Goal: Task Accomplishment & Management: Complete application form

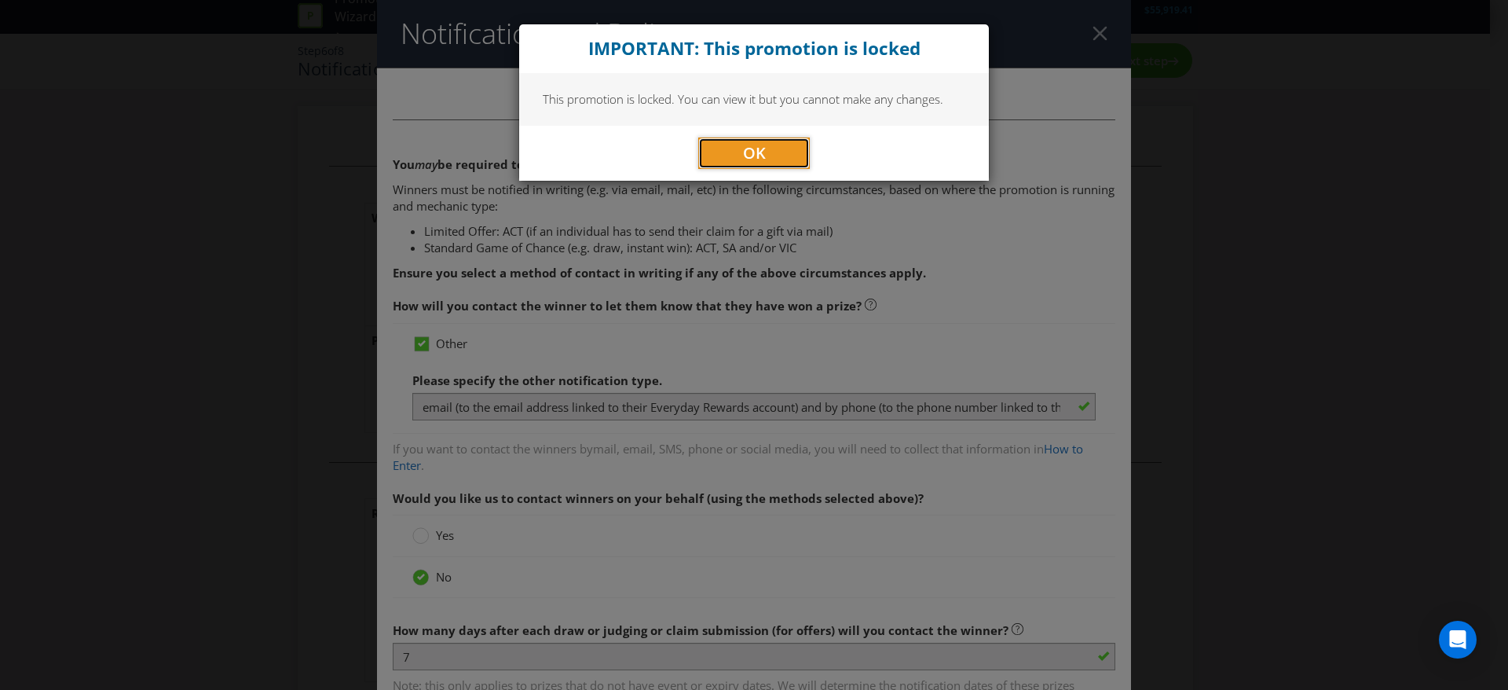
click at [749, 154] on span "OK" at bounding box center [754, 152] width 23 height 21
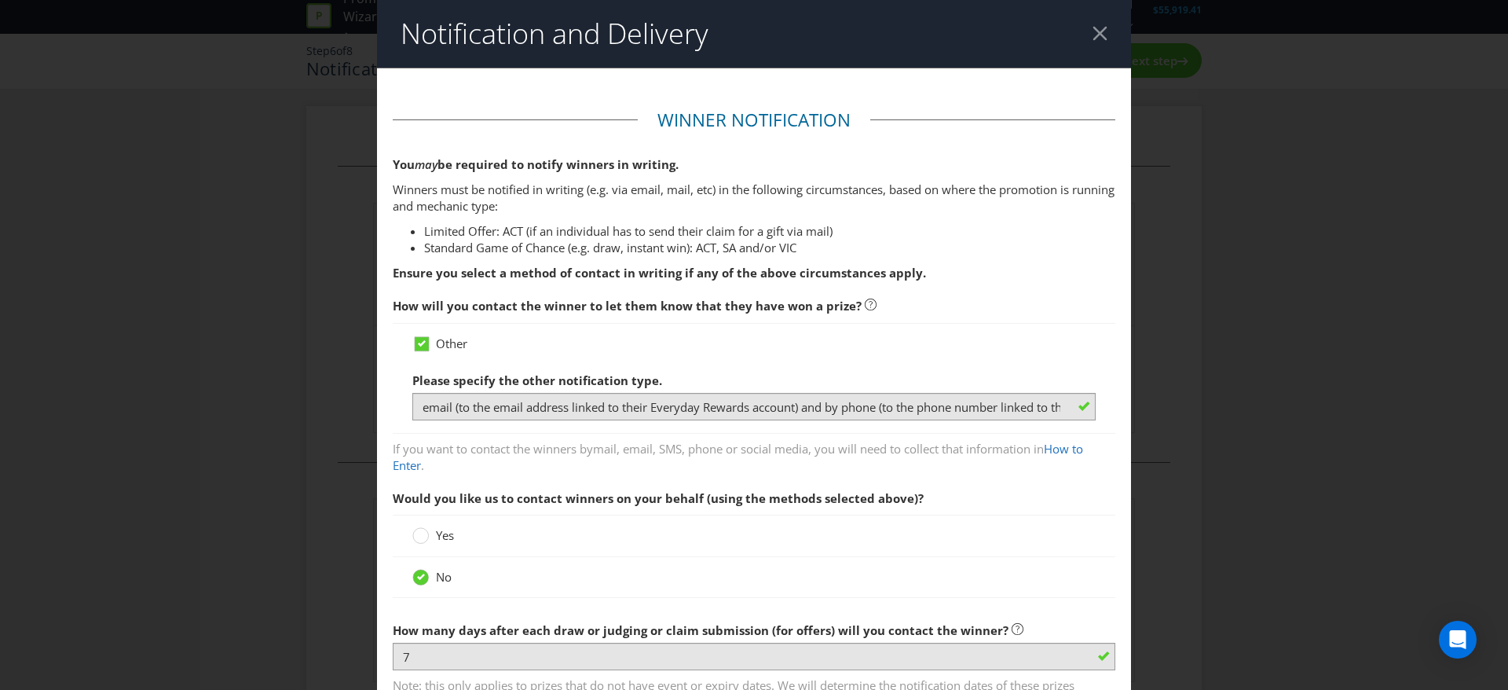
click at [1093, 31] on div at bounding box center [1100, 33] width 15 height 15
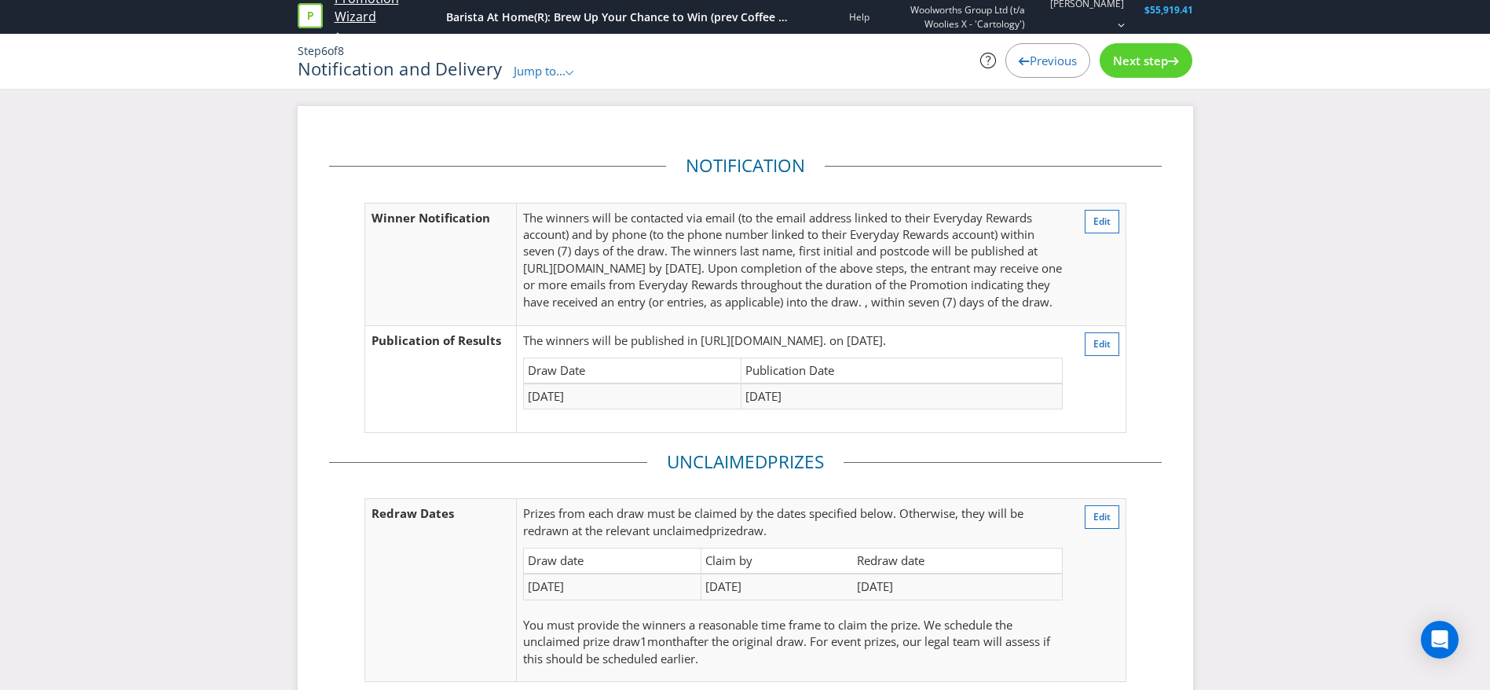
click at [345, 20] on link "Promotion Wizard" at bounding box center [387, 8] width 104 height 36
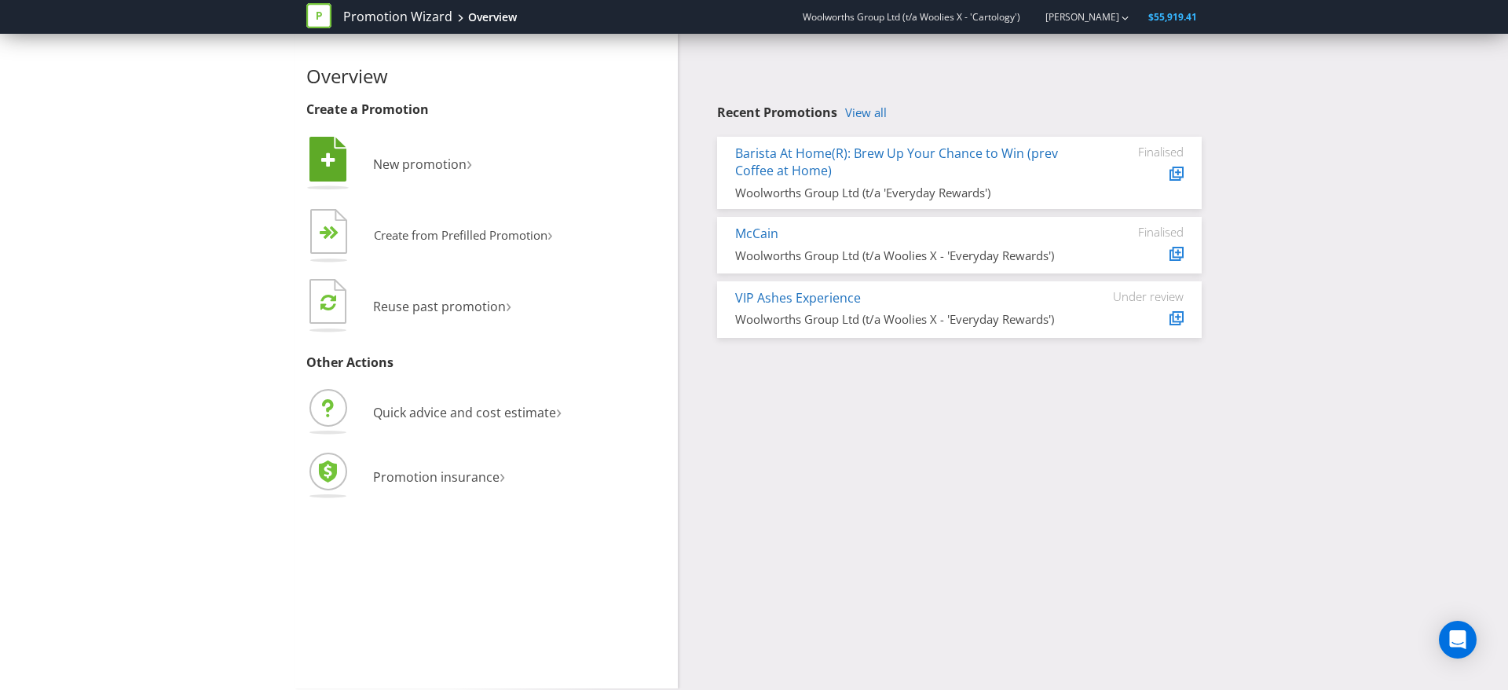
click at [420, 183] on li " New promotion ›" at bounding box center [486, 166] width 360 height 64
click at [413, 166] on span "New promotion" at bounding box center [419, 164] width 93 height 17
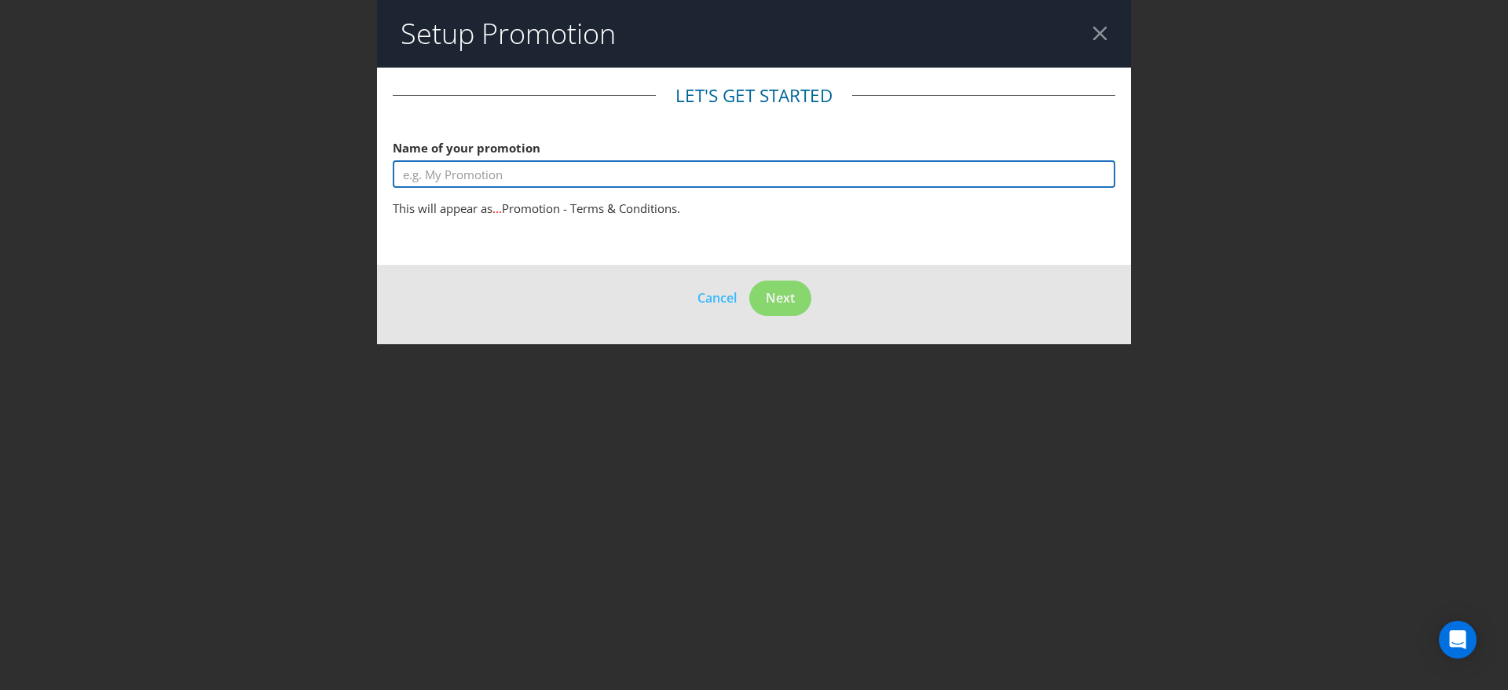
click at [638, 173] on input "text" at bounding box center [754, 173] width 723 height 27
type input "Summer of Drinks"
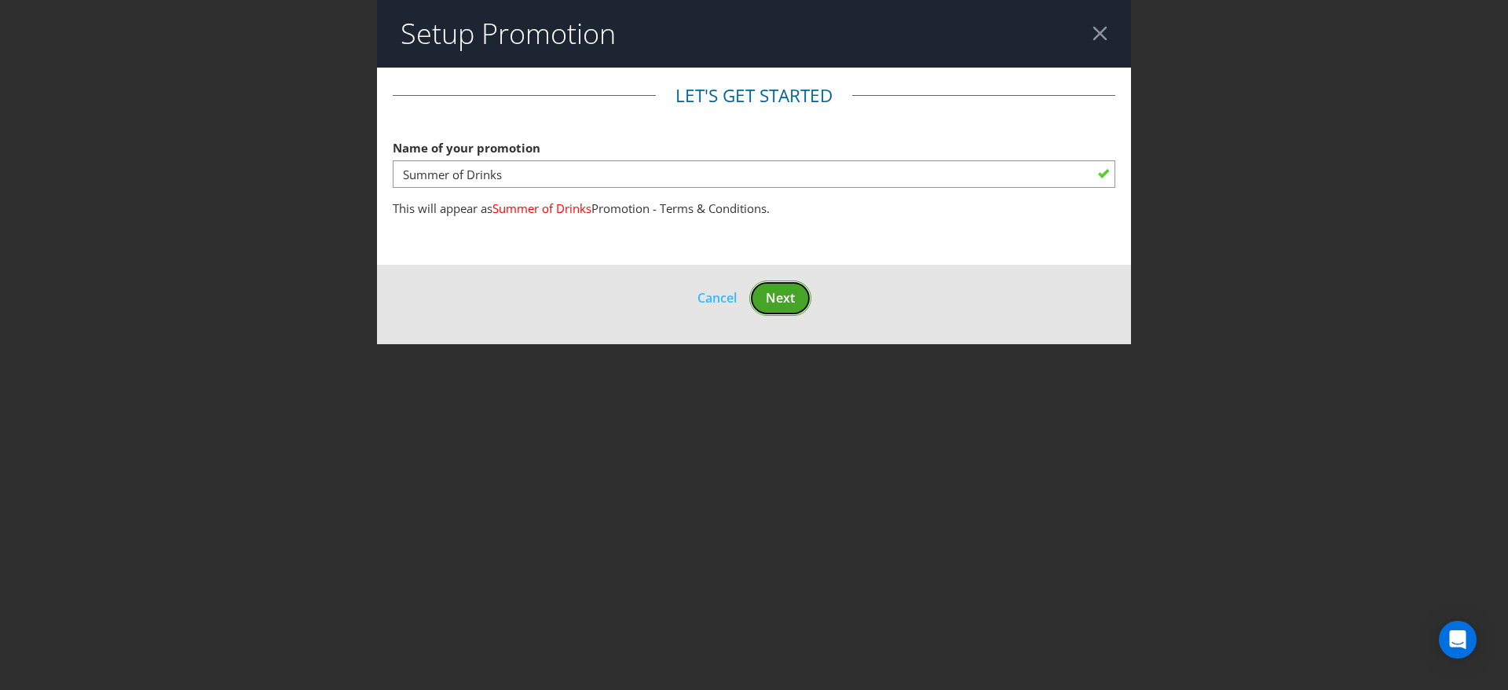
click at [792, 290] on span "Next" at bounding box center [780, 297] width 29 height 17
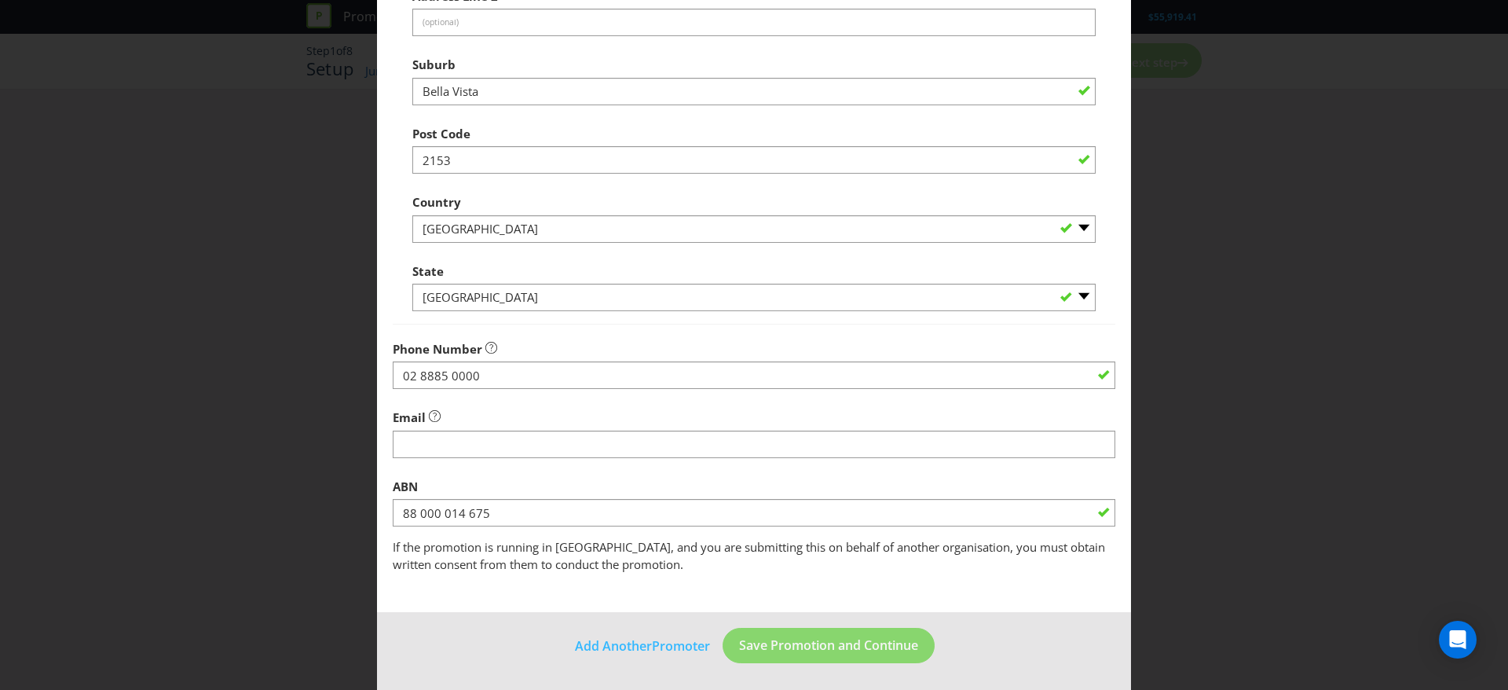
scroll to position [335, 0]
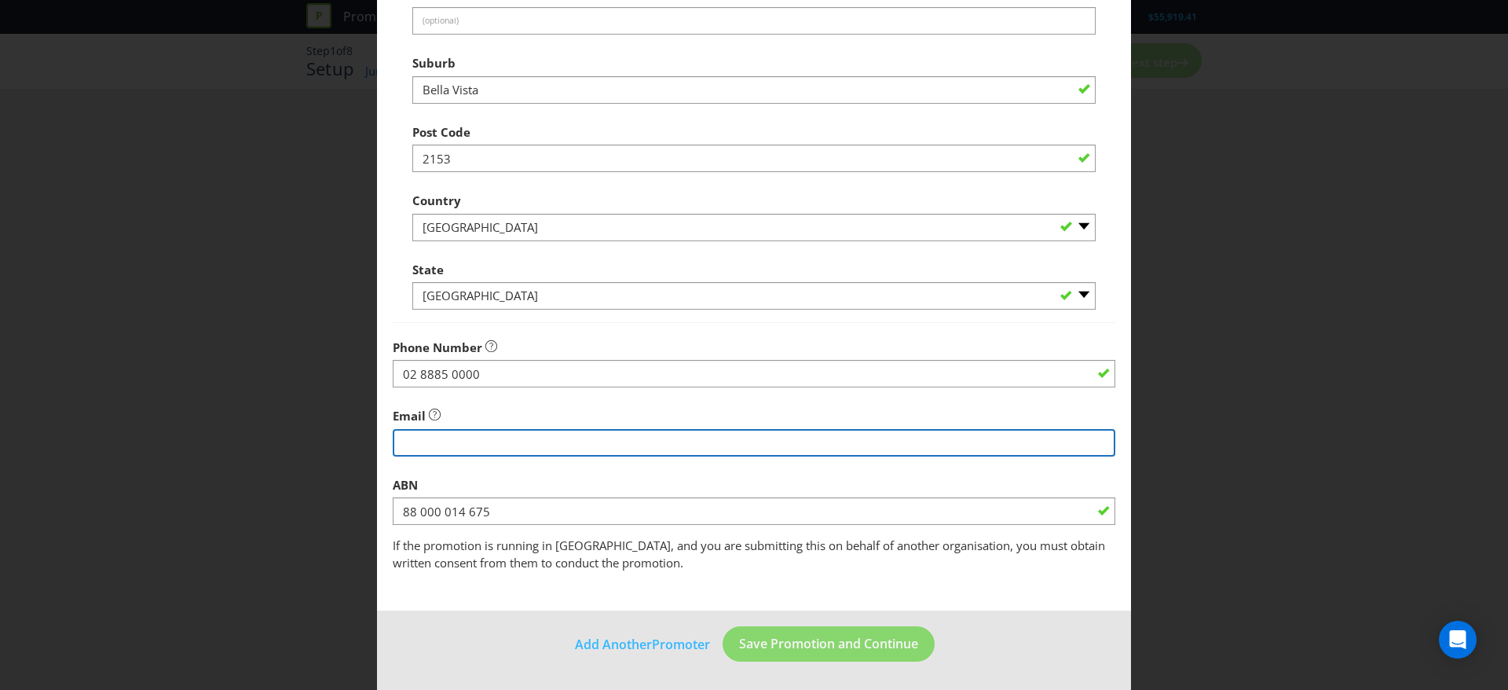
click at [573, 442] on input "string" at bounding box center [754, 442] width 723 height 27
type input "[EMAIL_ADDRESS][DOMAIN_NAME]"
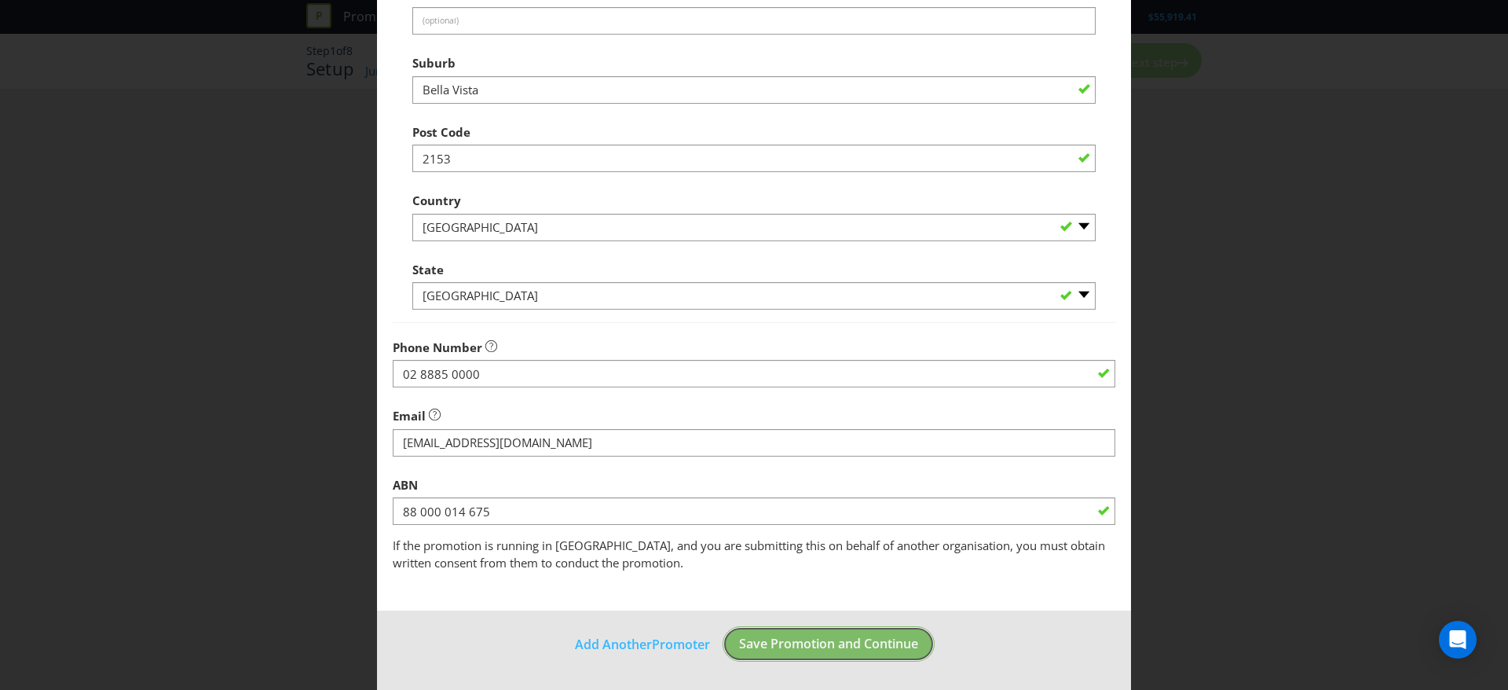
click at [813, 658] on button "Save Promotion and Continue" at bounding box center [829, 643] width 212 height 35
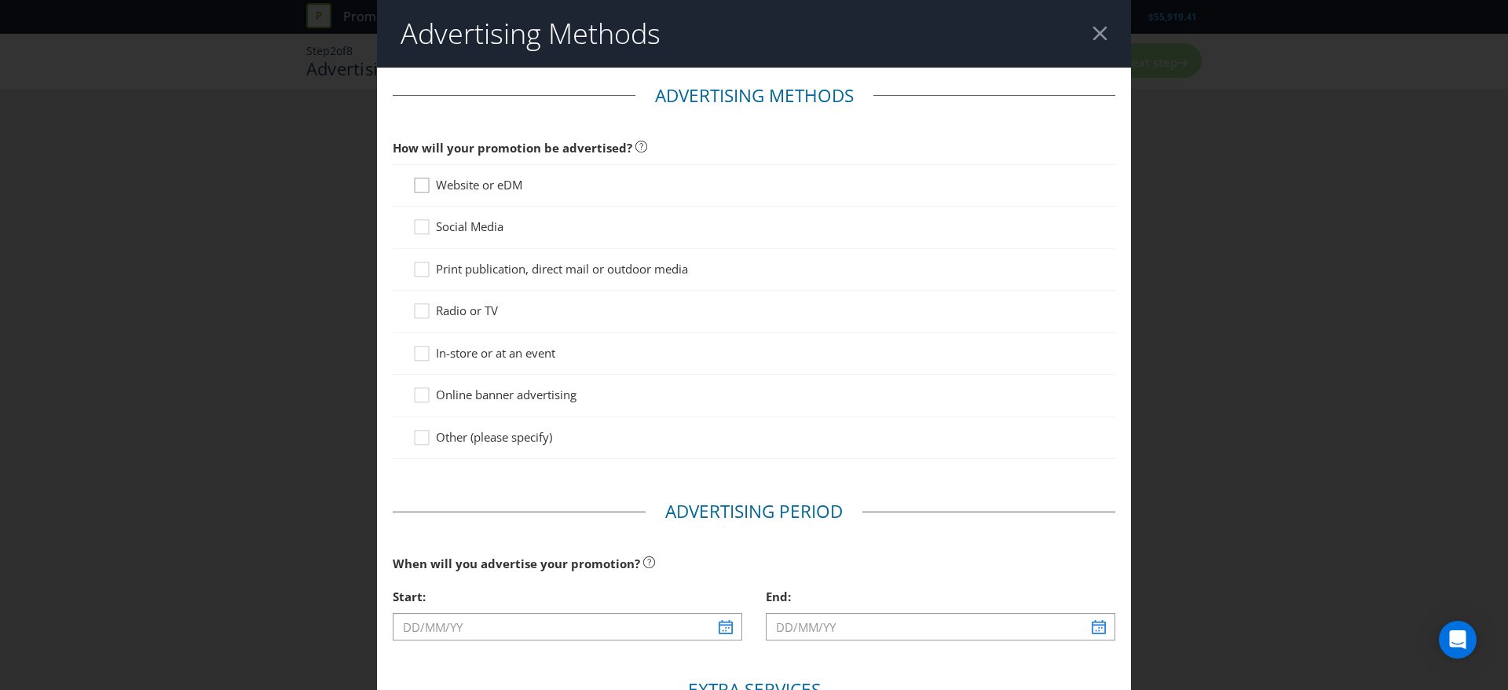
click at [418, 187] on icon at bounding box center [424, 189] width 24 height 24
click at [0, 0] on input "Website or eDM" at bounding box center [0, 0] width 0 height 0
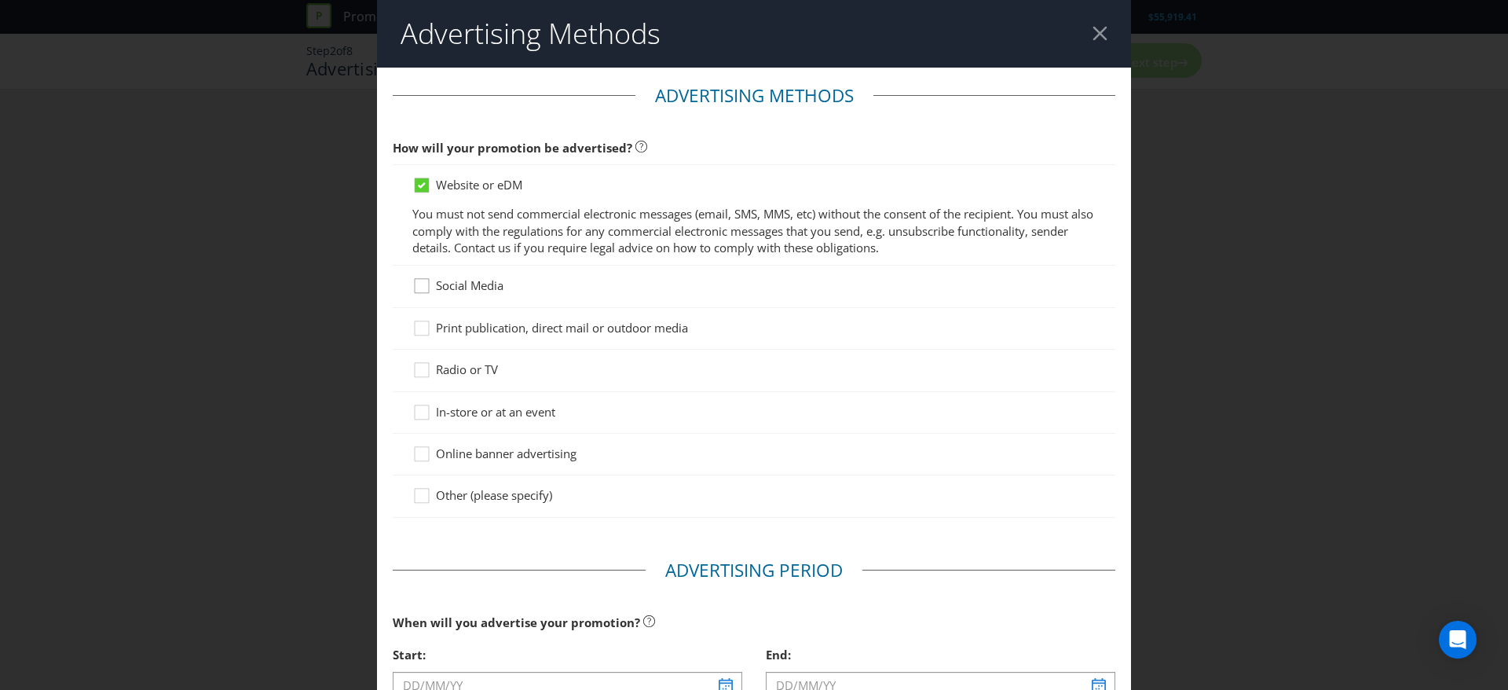
click at [412, 279] on icon at bounding box center [424, 289] width 24 height 24
click at [0, 0] on input "Social Media" at bounding box center [0, 0] width 0 height 0
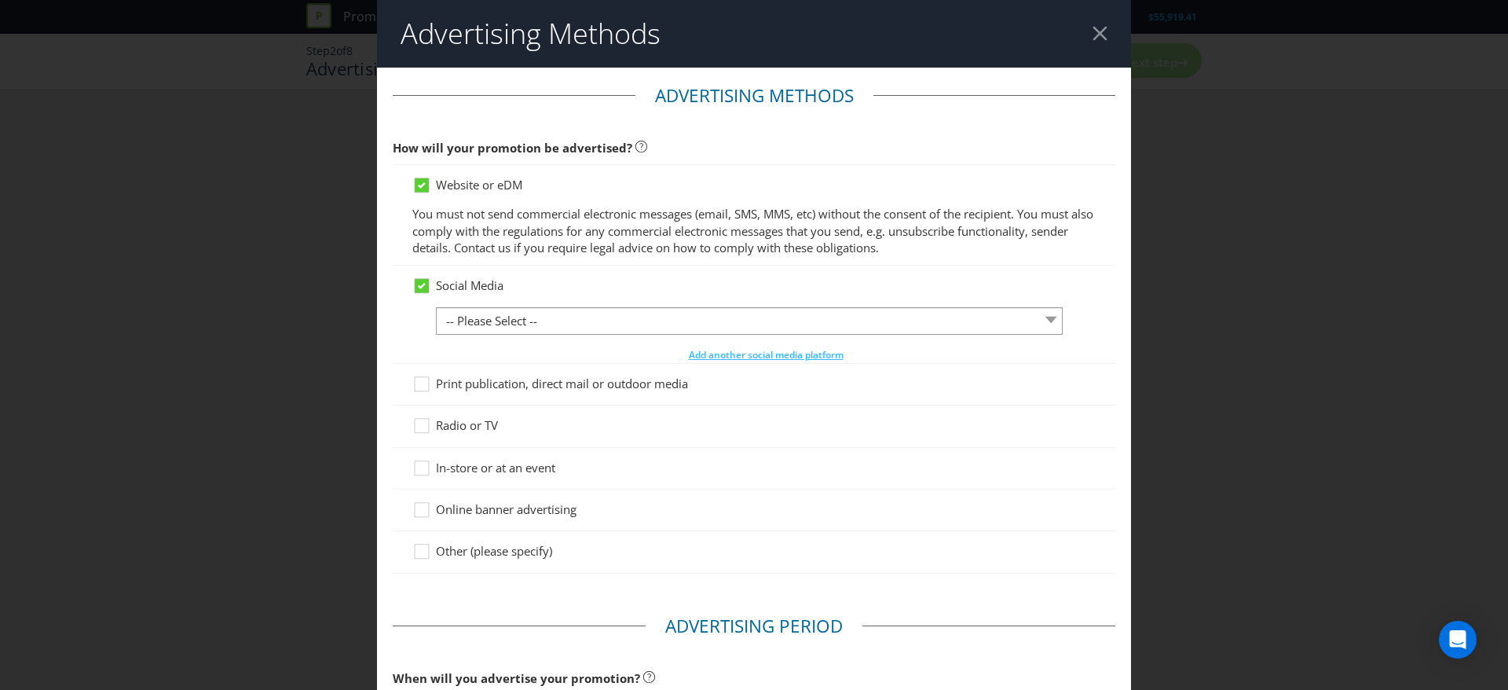
click at [406, 280] on div "Social Media -- Please Select -- Facebook X Instagram Snapchat LinkedIn Pintere…" at bounding box center [754, 314] width 723 height 97
click at [412, 387] on icon at bounding box center [424, 388] width 24 height 24
click at [0, 0] on input "Print publication, direct mail or outdoor media" at bounding box center [0, 0] width 0 height 0
click at [412, 471] on icon at bounding box center [424, 472] width 24 height 24
click at [0, 0] on input "In-store or at an event" at bounding box center [0, 0] width 0 height 0
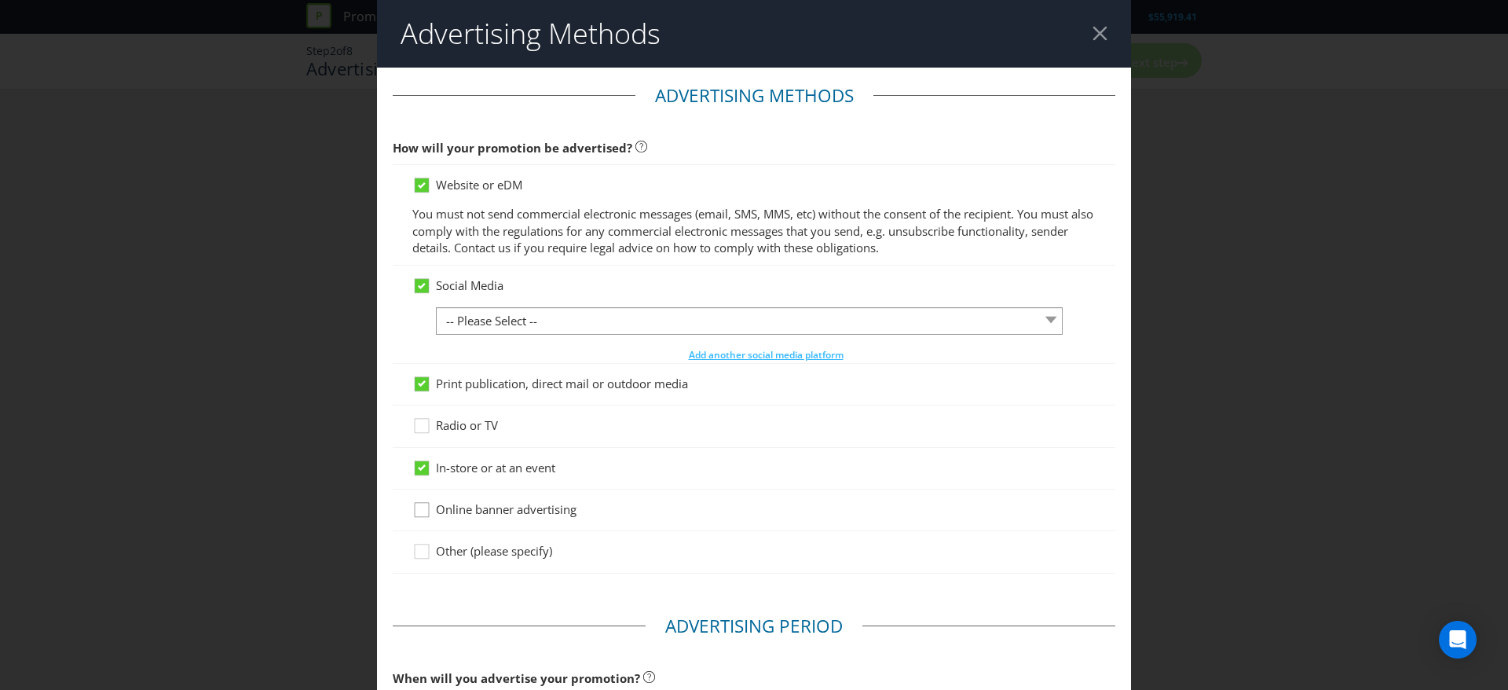
click at [412, 515] on icon at bounding box center [424, 513] width 24 height 24
click at [0, 0] on input "Online banner advertising" at bounding box center [0, 0] width 0 height 0
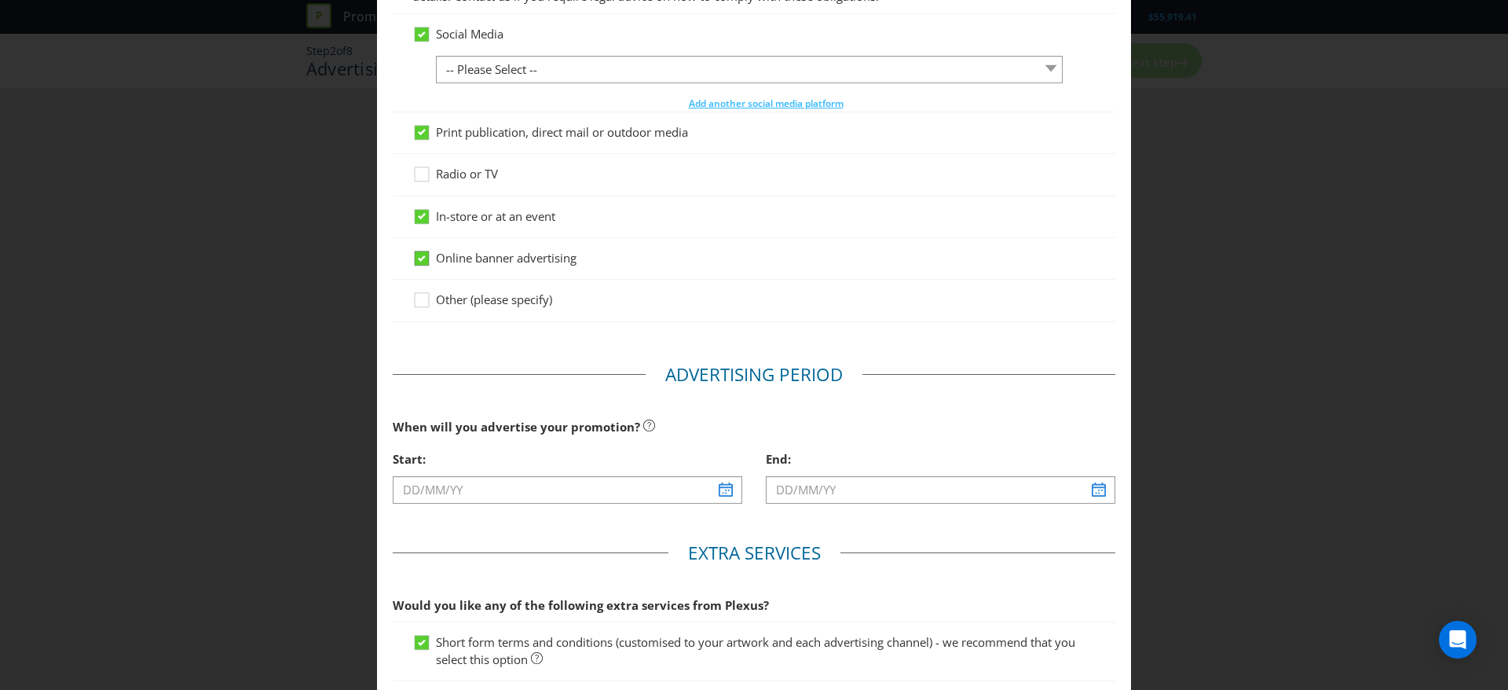
scroll to position [262, 0]
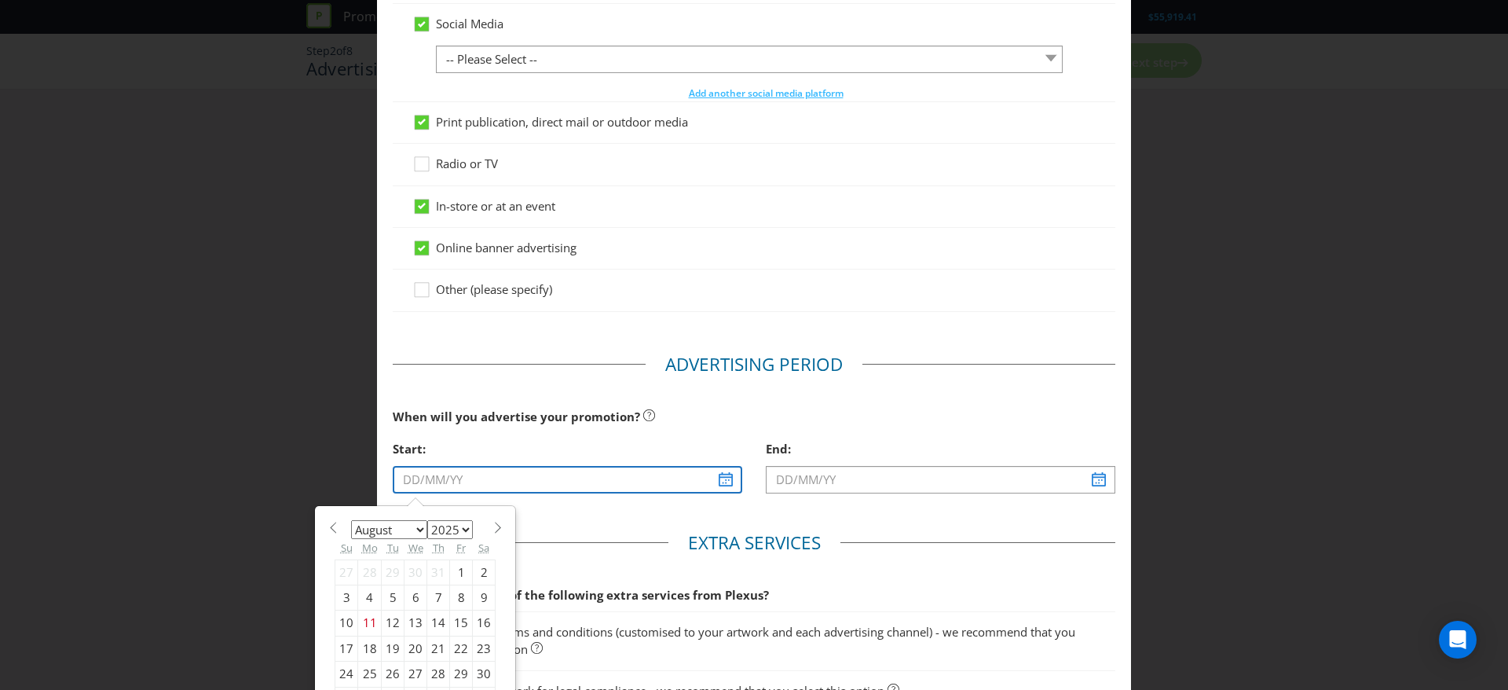
click at [577, 478] on input "text" at bounding box center [568, 479] width 350 height 27
click at [410, 525] on select "January February March April May June July August September October November De…" at bounding box center [389, 529] width 76 height 19
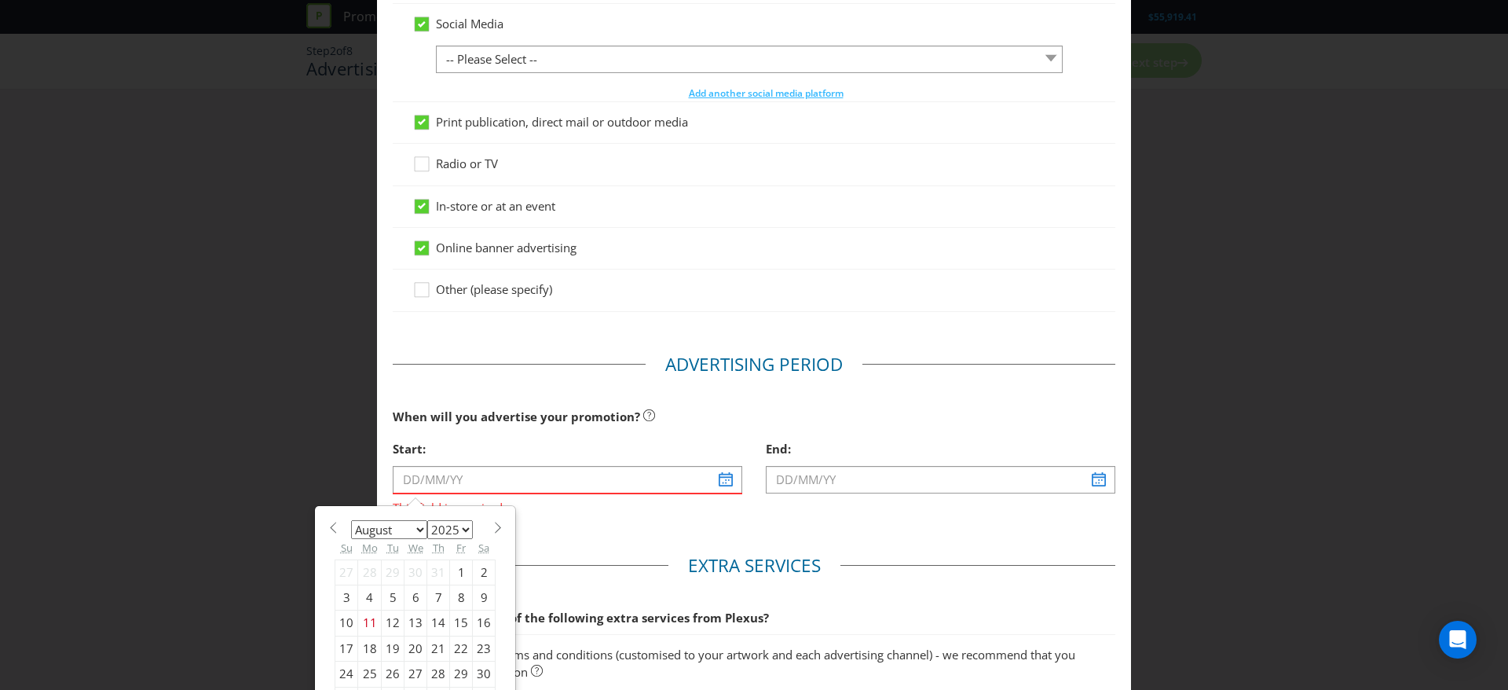
select select "0"
click at [351, 520] on select "January February March April May June July August September October November De…" at bounding box center [389, 529] width 76 height 19
click at [450, 530] on select "2025 2026 2027 2028 2029 2030 2031 2032 2033 2034 2035" at bounding box center [450, 529] width 46 height 19
select select "2026"
click at [427, 520] on select "2025 2026 2027 2028 2029 2030 2031 2032 2033 2034 2035" at bounding box center [450, 529] width 46 height 19
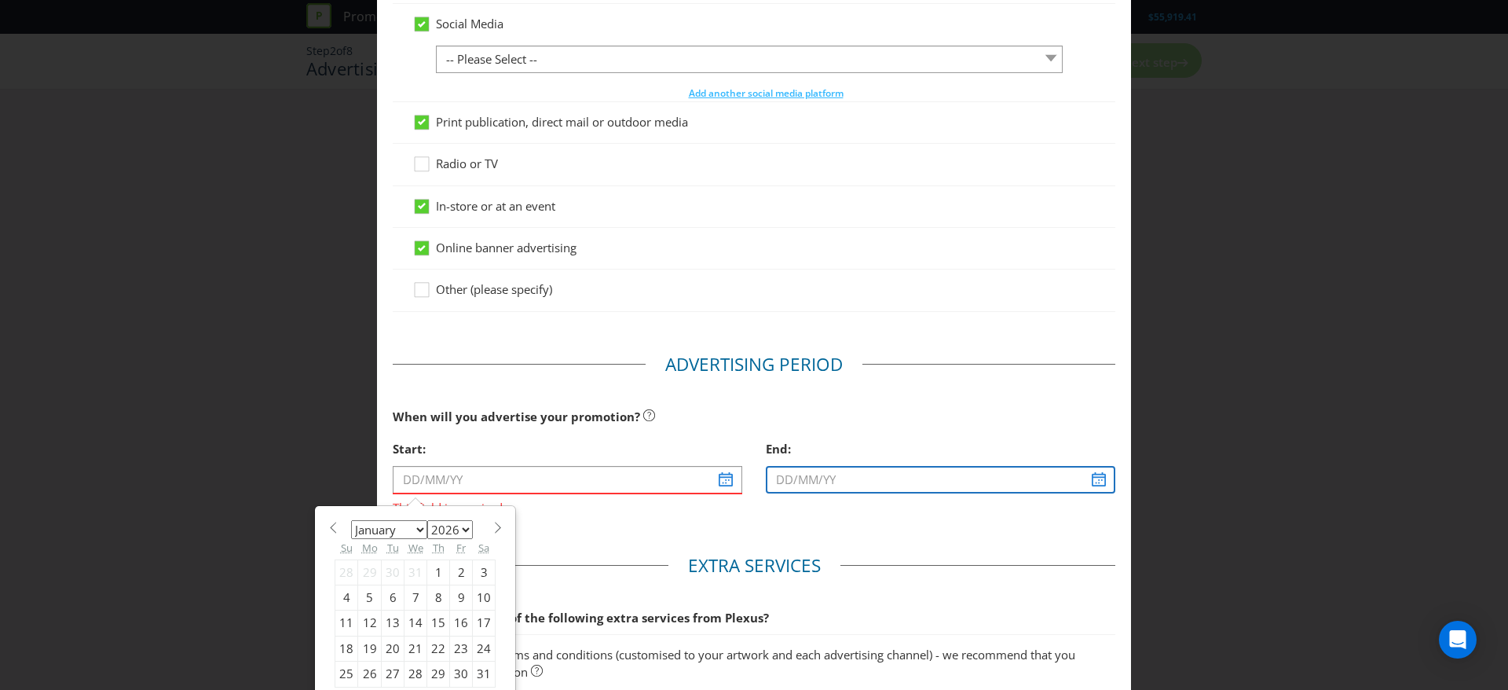
click at [869, 489] on input "text" at bounding box center [941, 479] width 350 height 27
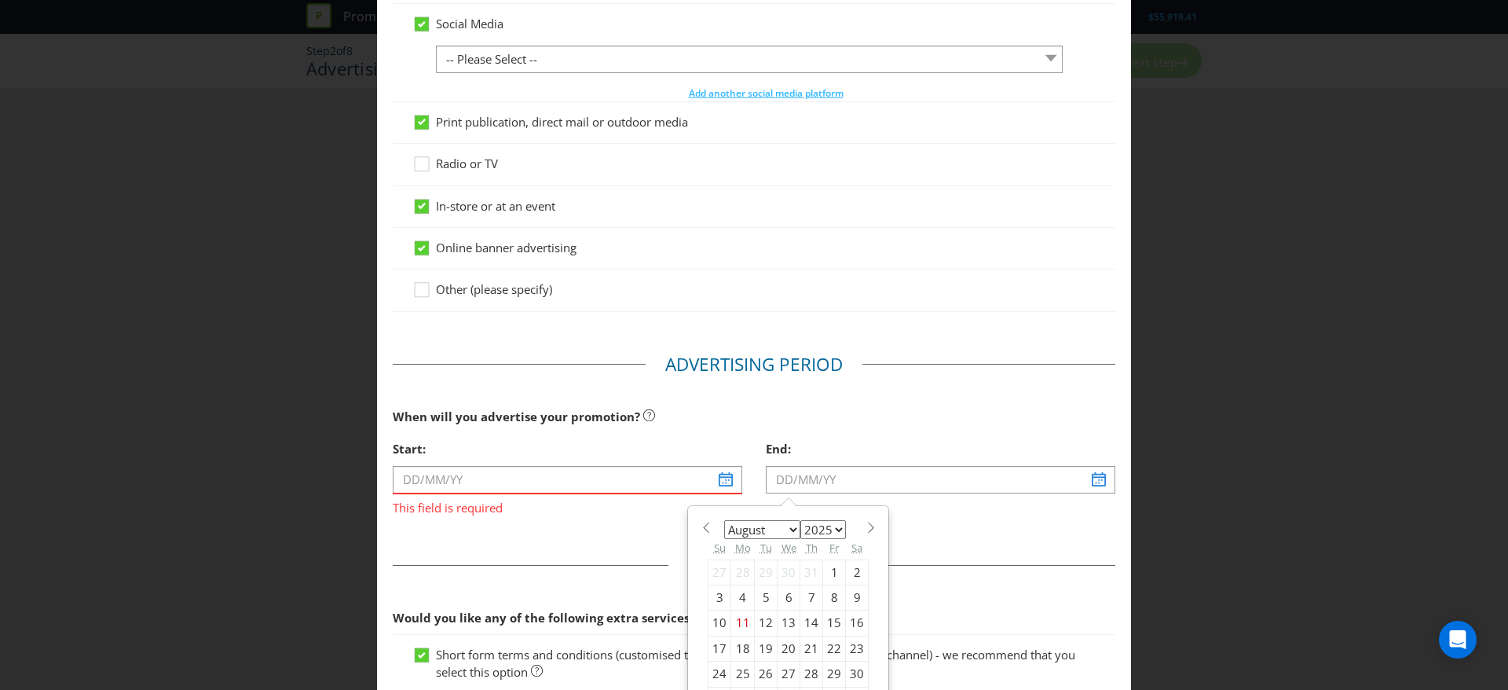
click at [783, 521] on select "January February March April May June July August September October November De…" at bounding box center [762, 529] width 76 height 19
select select "0"
click at [724, 520] on select "January February March April May June July August September October November De…" at bounding box center [762, 529] width 76 height 19
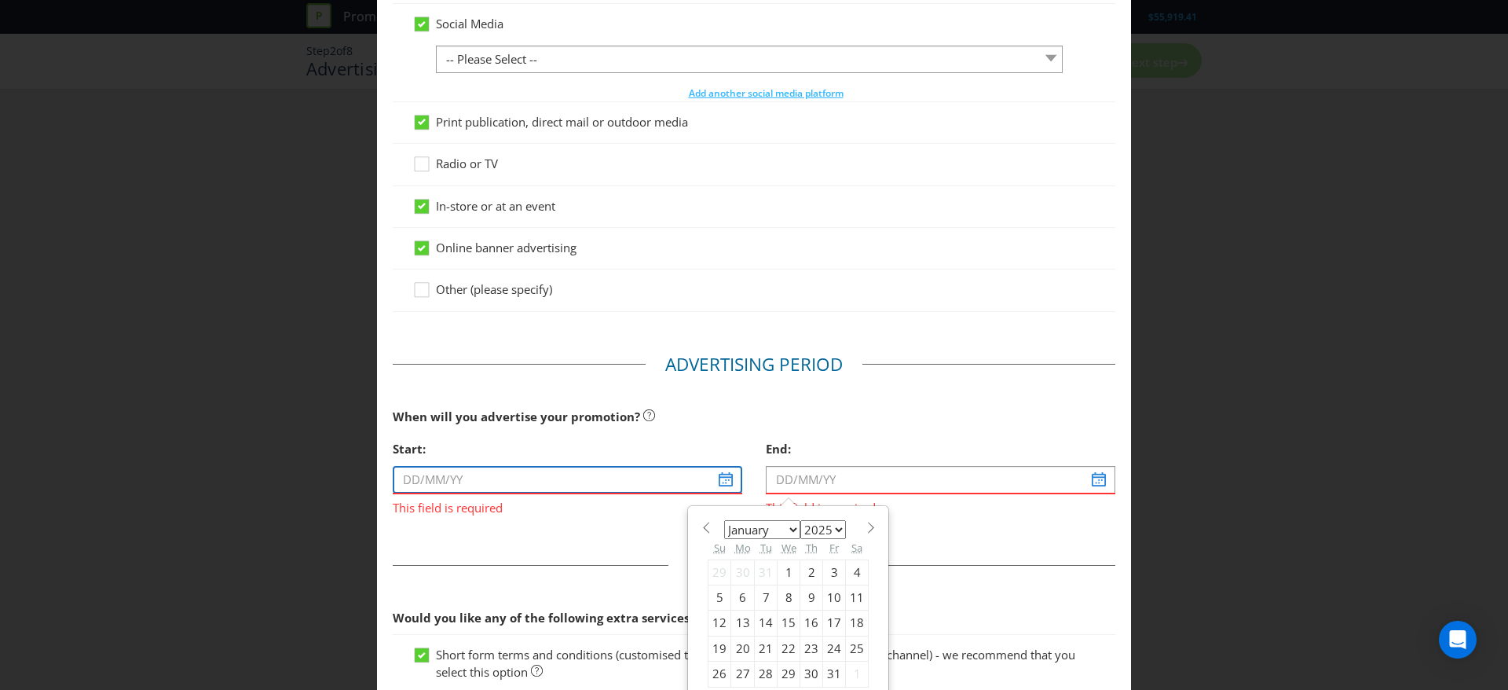
click at [719, 477] on input "text" at bounding box center [568, 479] width 350 height 27
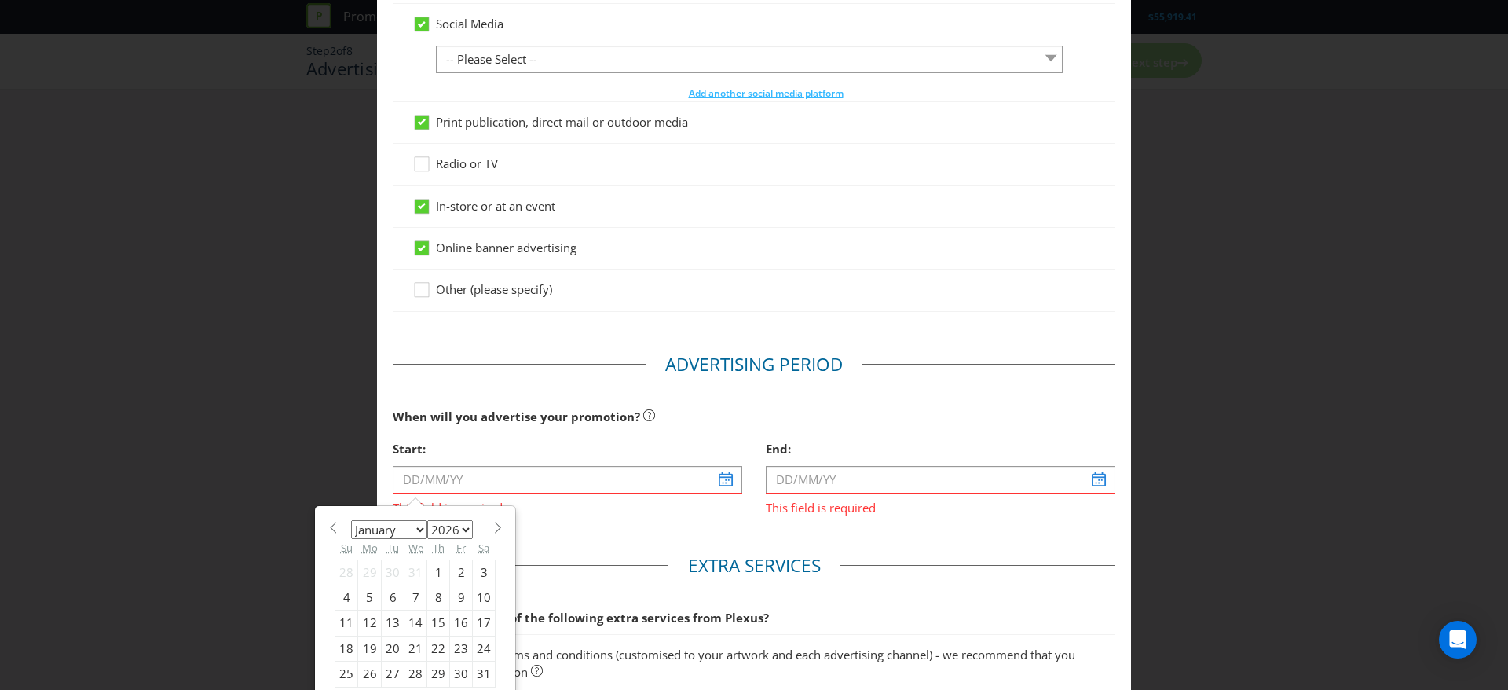
click at [406, 597] on div "7" at bounding box center [416, 596] width 23 height 25
type input "[DATE]"
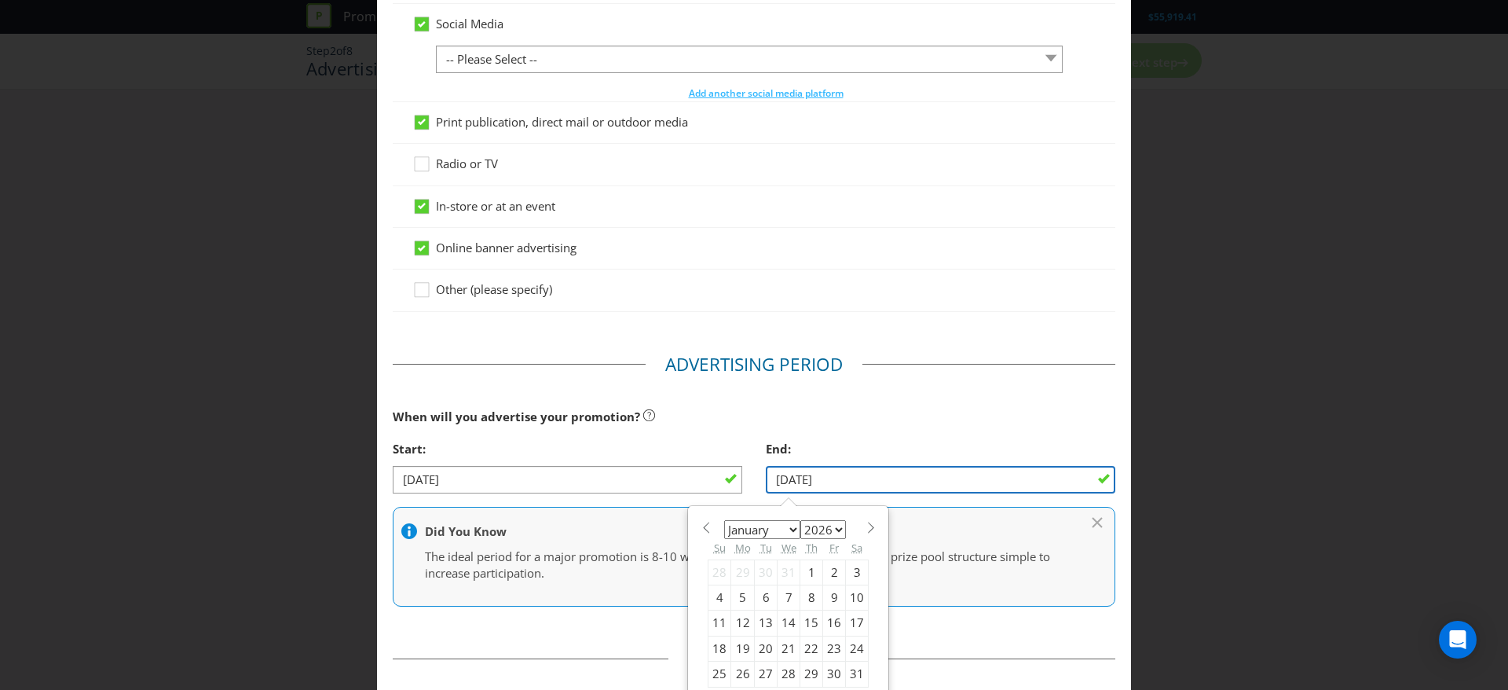
click at [822, 485] on input "[DATE]" at bounding box center [941, 479] width 350 height 27
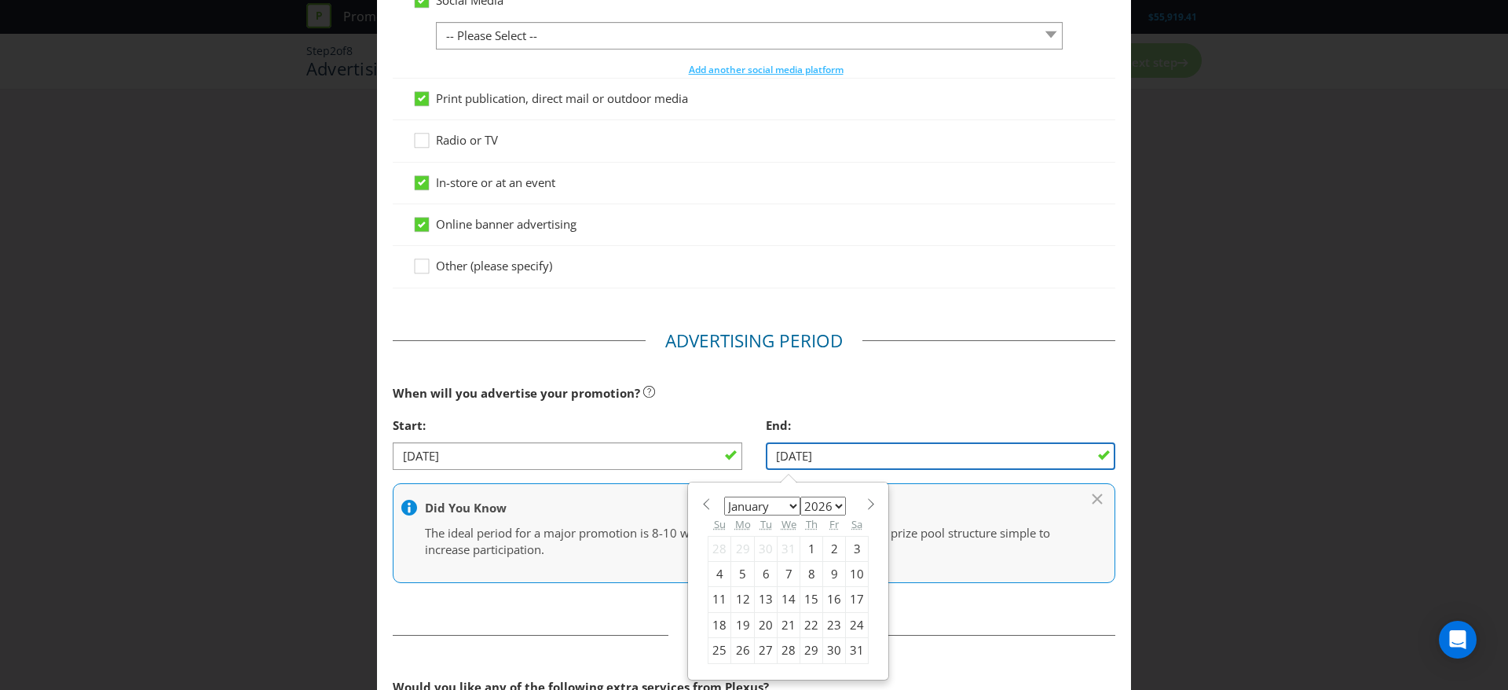
scroll to position [287, 0]
click at [755, 647] on div "27" at bounding box center [766, 648] width 23 height 25
type input "[DATE]"
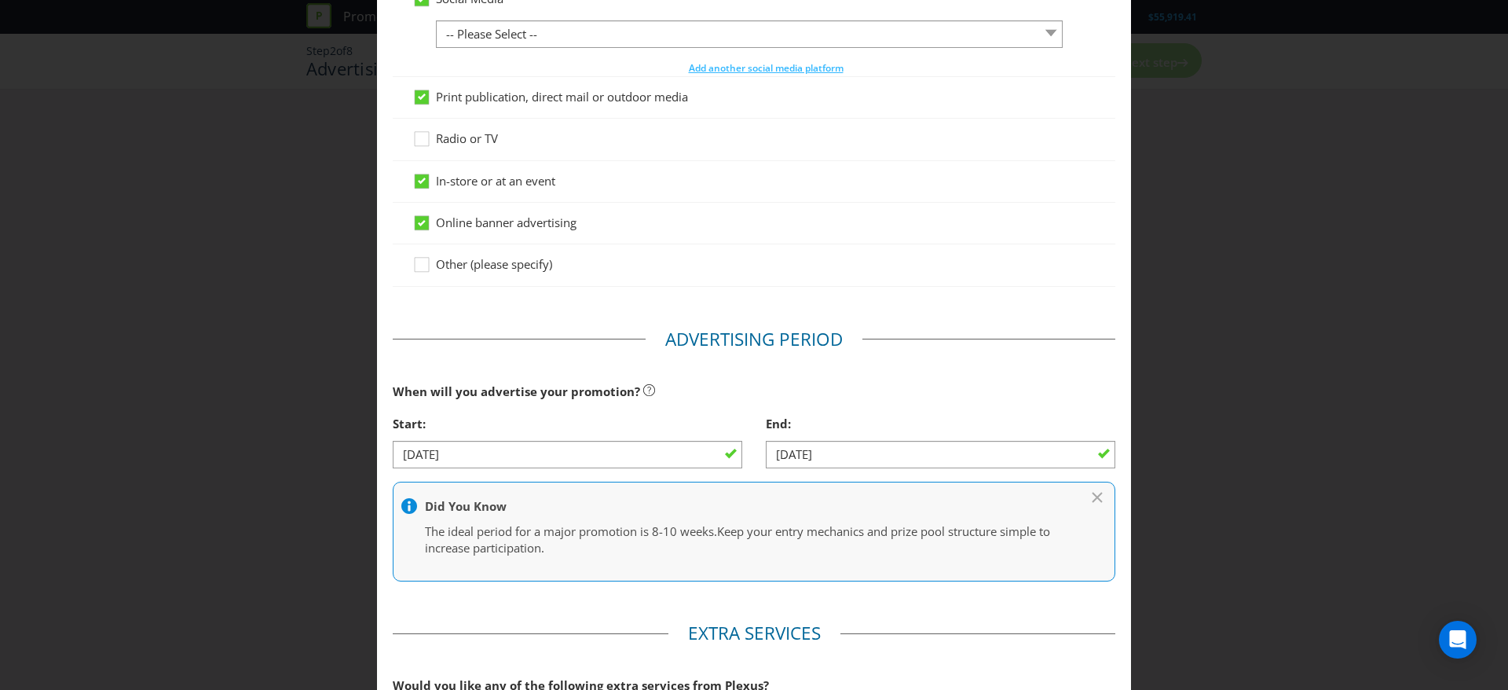
scroll to position [570, 0]
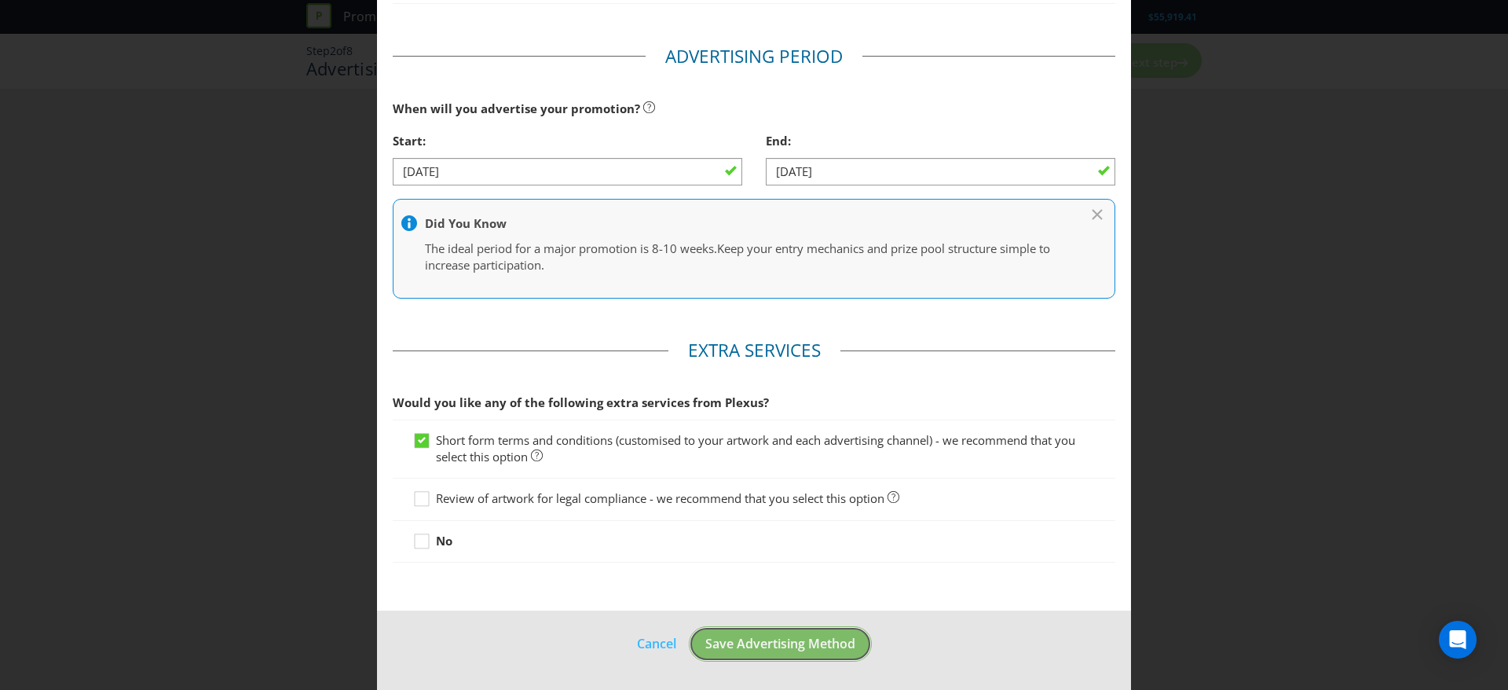
click at [804, 651] on span "Save Advertising Method" at bounding box center [780, 643] width 150 height 17
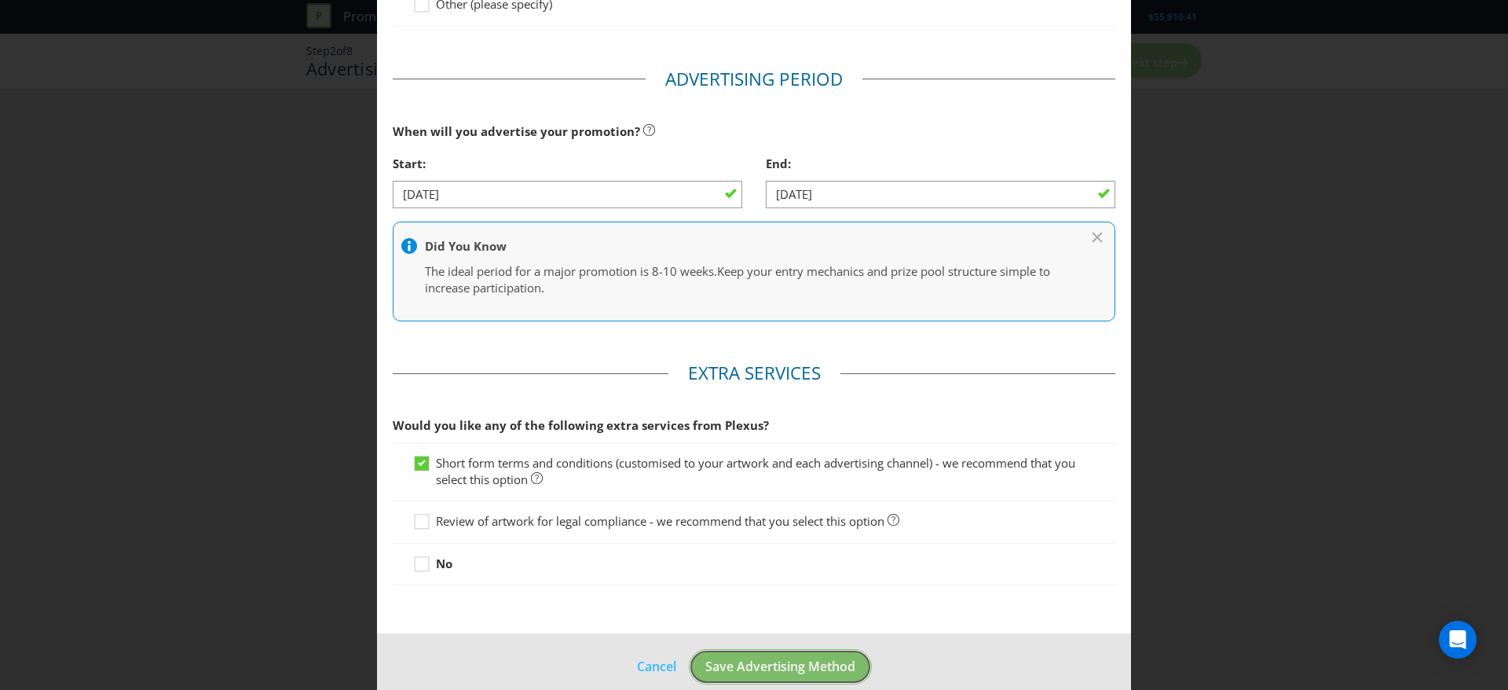
scroll to position [68, 0]
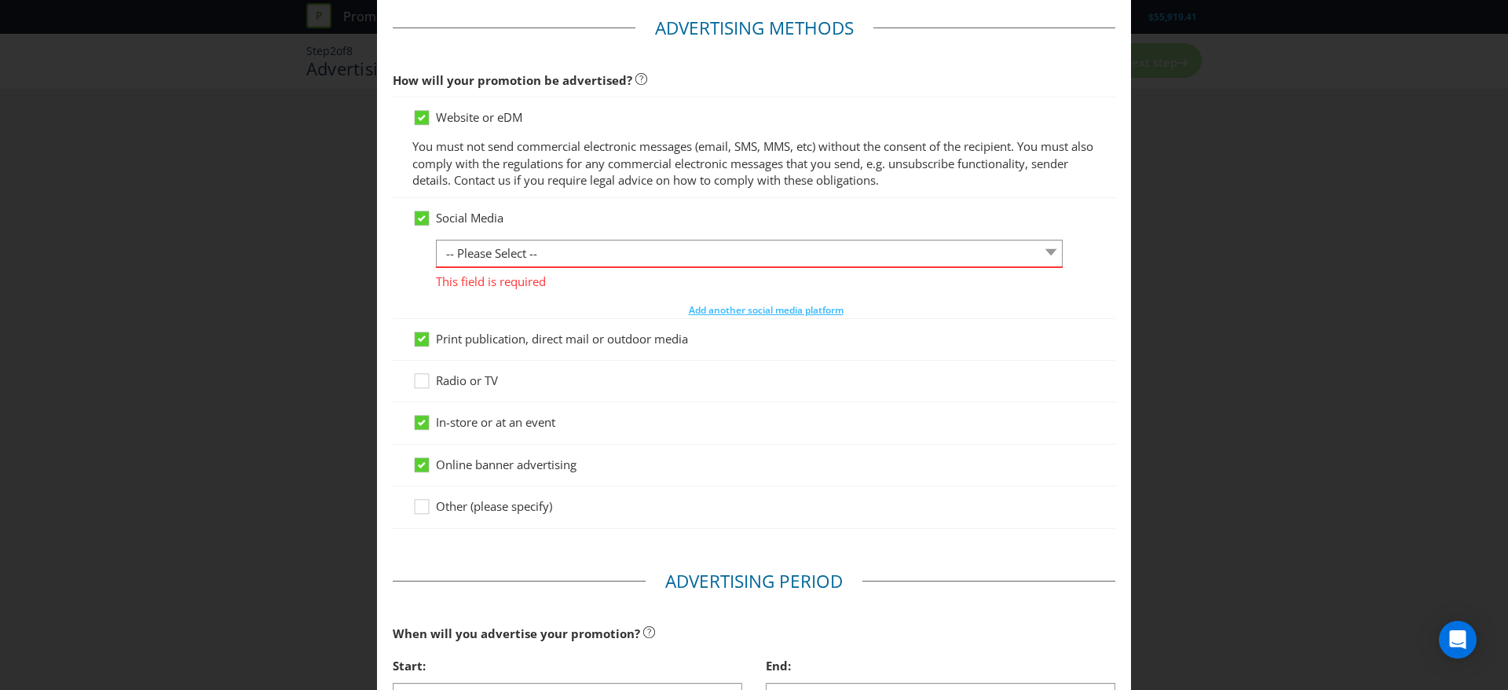
click at [684, 266] on div "This field is required" at bounding box center [749, 278] width 627 height 24
click at [418, 217] on icon at bounding box center [422, 218] width 8 height 6
click at [0, 0] on input "Social Media" at bounding box center [0, 0] width 0 height 0
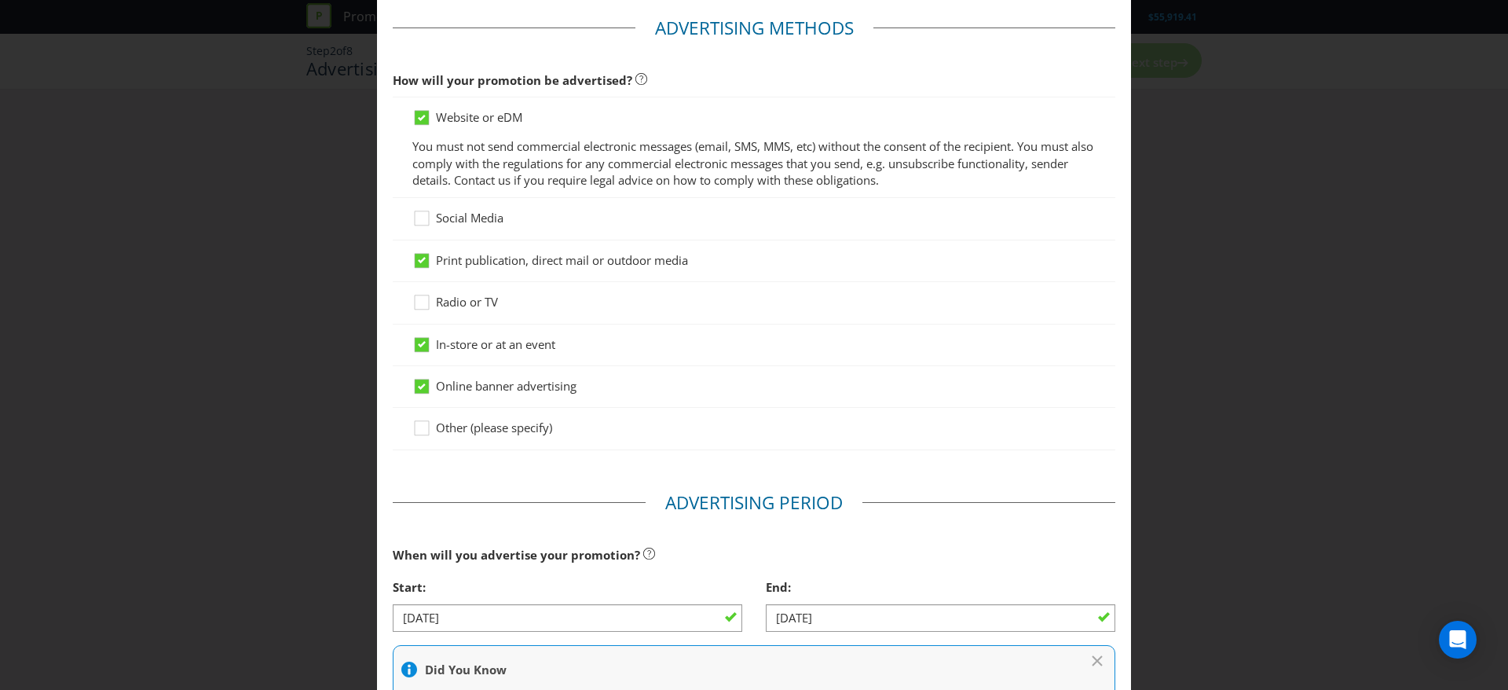
scroll to position [514, 0]
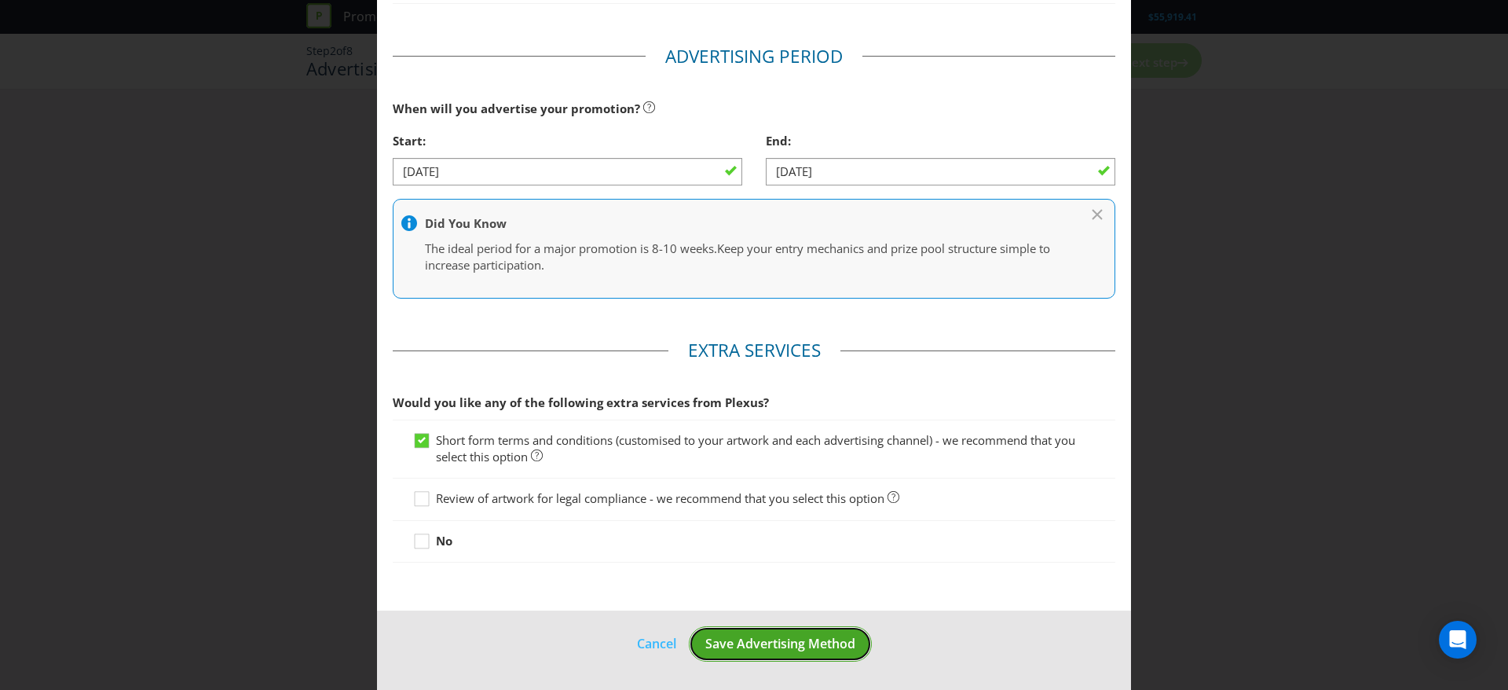
click at [796, 636] on span "Save Advertising Method" at bounding box center [780, 643] width 150 height 17
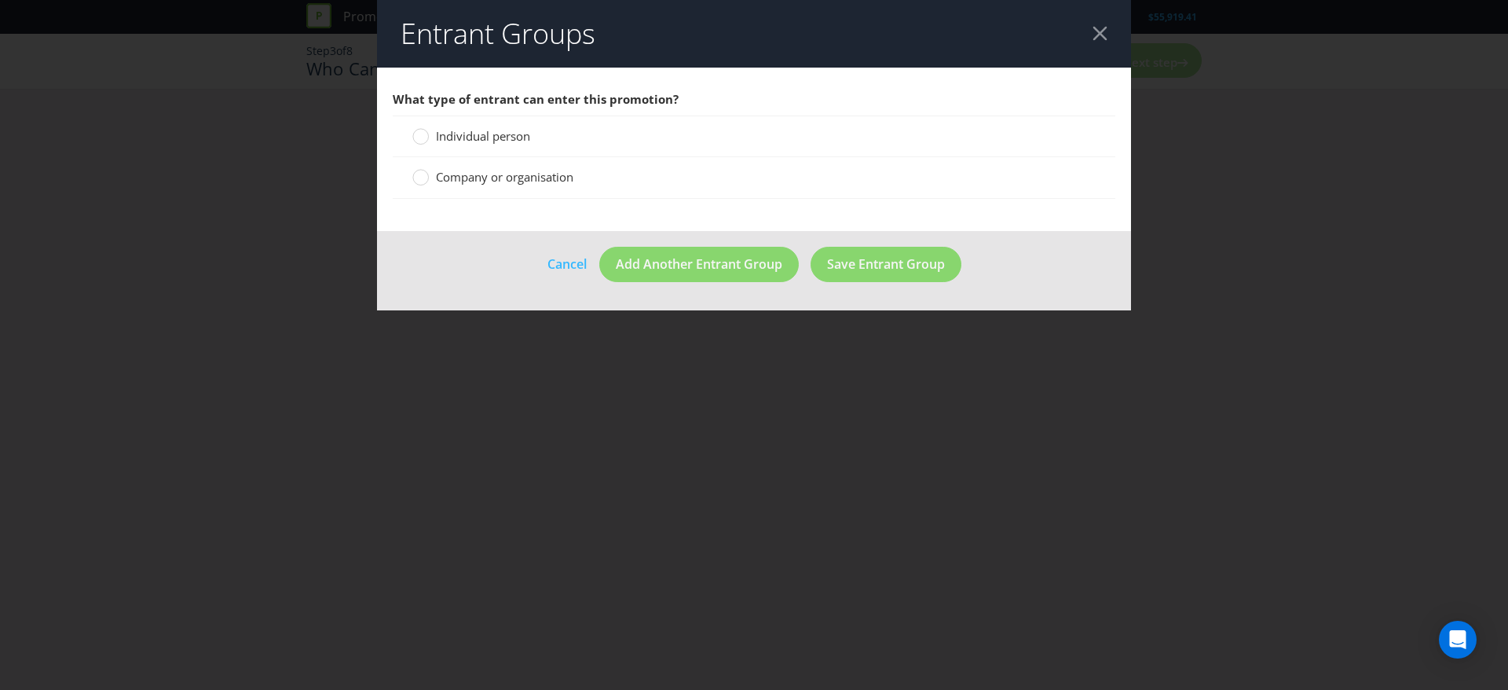
click at [782, 123] on div "Individual person" at bounding box center [754, 136] width 723 height 42
click at [434, 126] on div "Individual person" at bounding box center [754, 136] width 723 height 42
click at [418, 137] on circle at bounding box center [421, 137] width 16 height 16
click at [0, 0] on input "Individual person" at bounding box center [0, 0] width 0 height 0
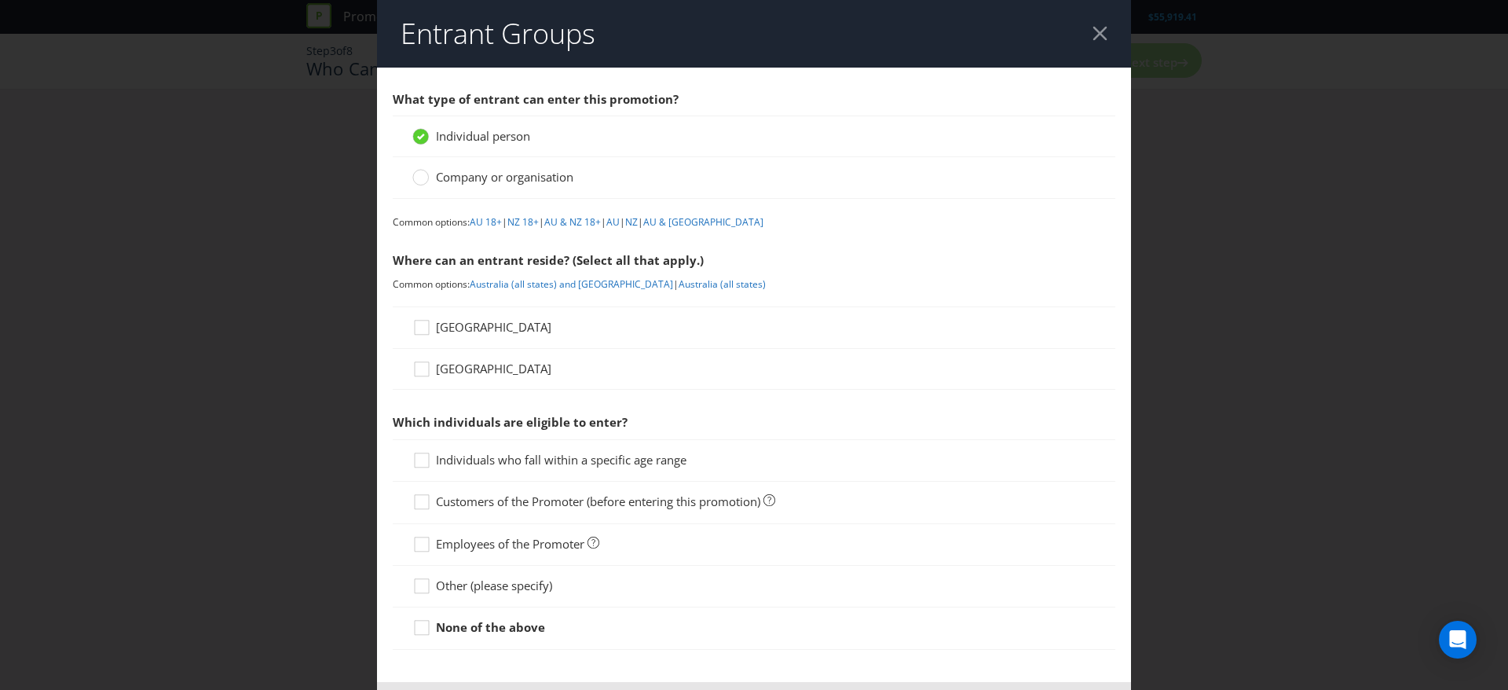
scroll to position [71, 0]
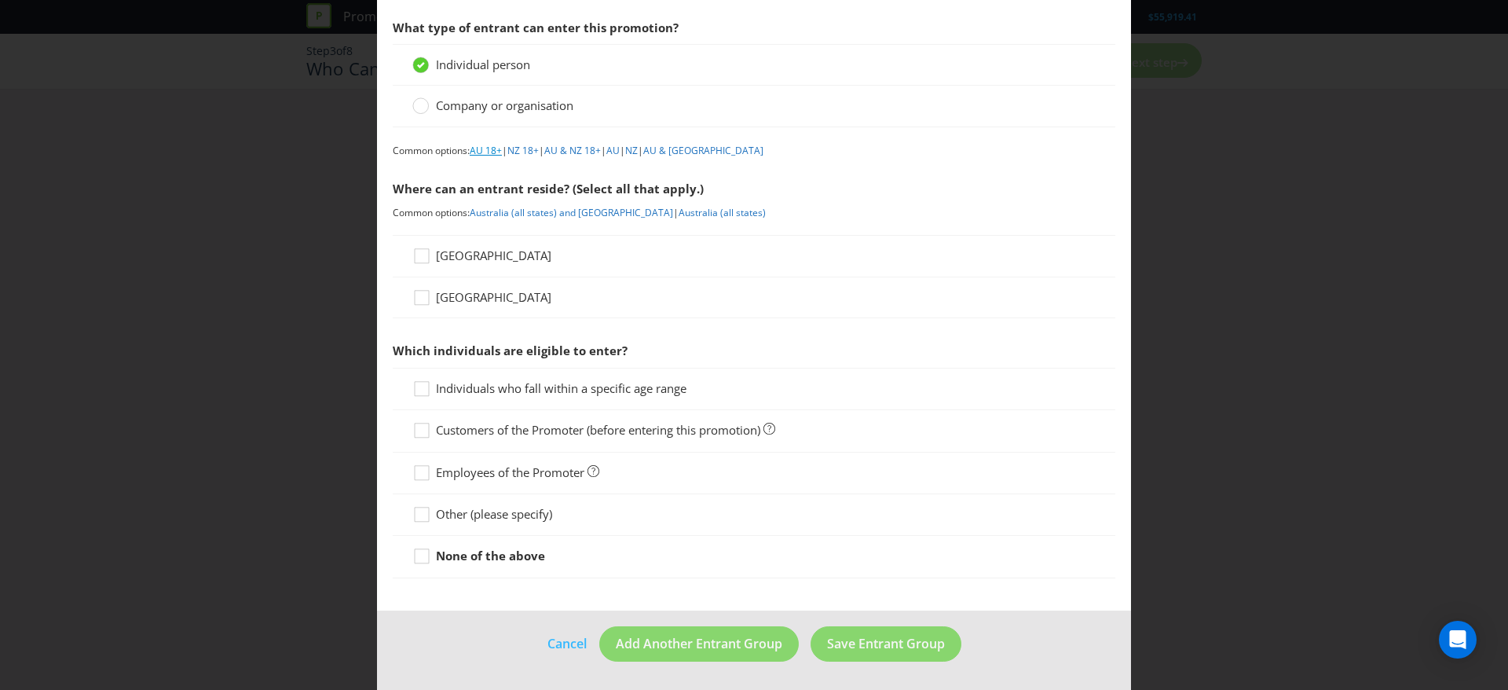
click at [494, 151] on link "AU 18+" at bounding box center [486, 150] width 32 height 13
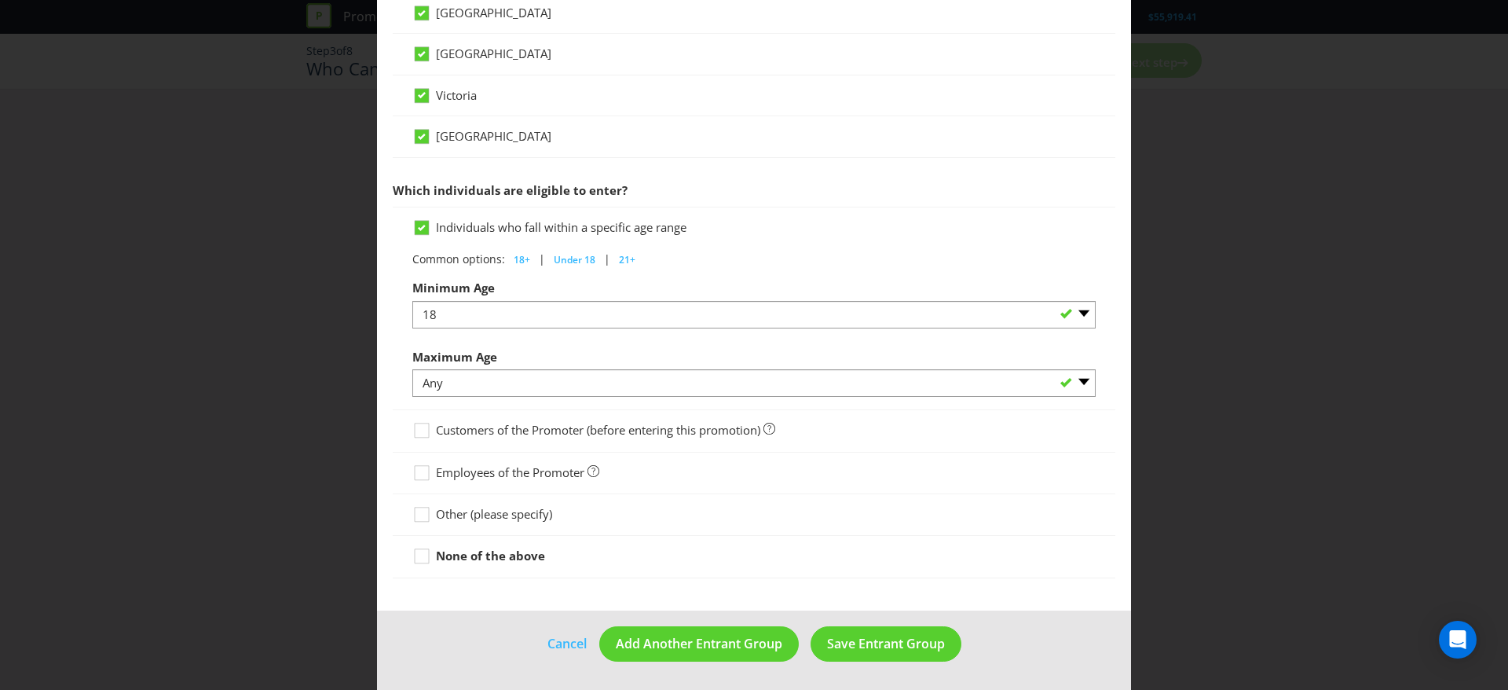
click at [511, 515] on span "Other (please specify)" at bounding box center [494, 514] width 116 height 16
click at [0, 0] on input "Other (please specify)" at bounding box center [0, 0] width 0 height 0
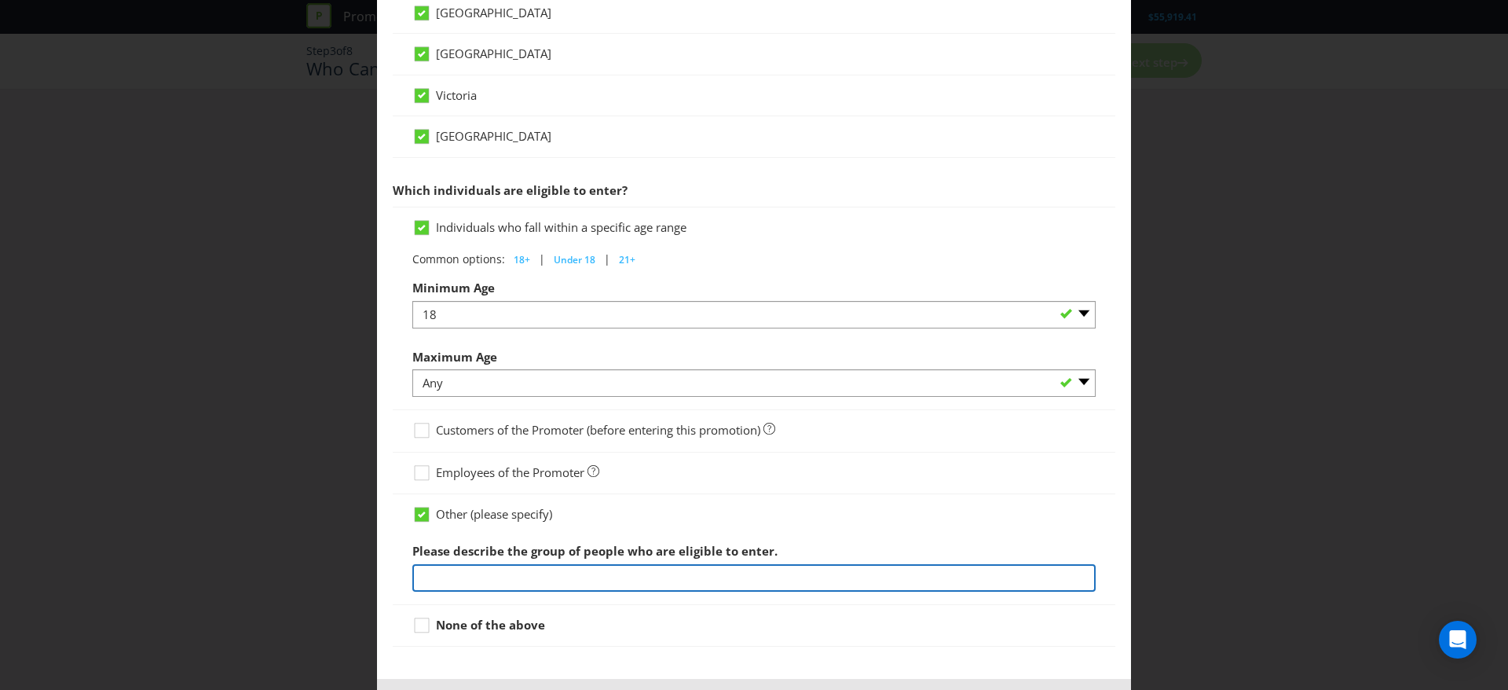
click at [523, 570] on input "text" at bounding box center [753, 577] width 683 height 27
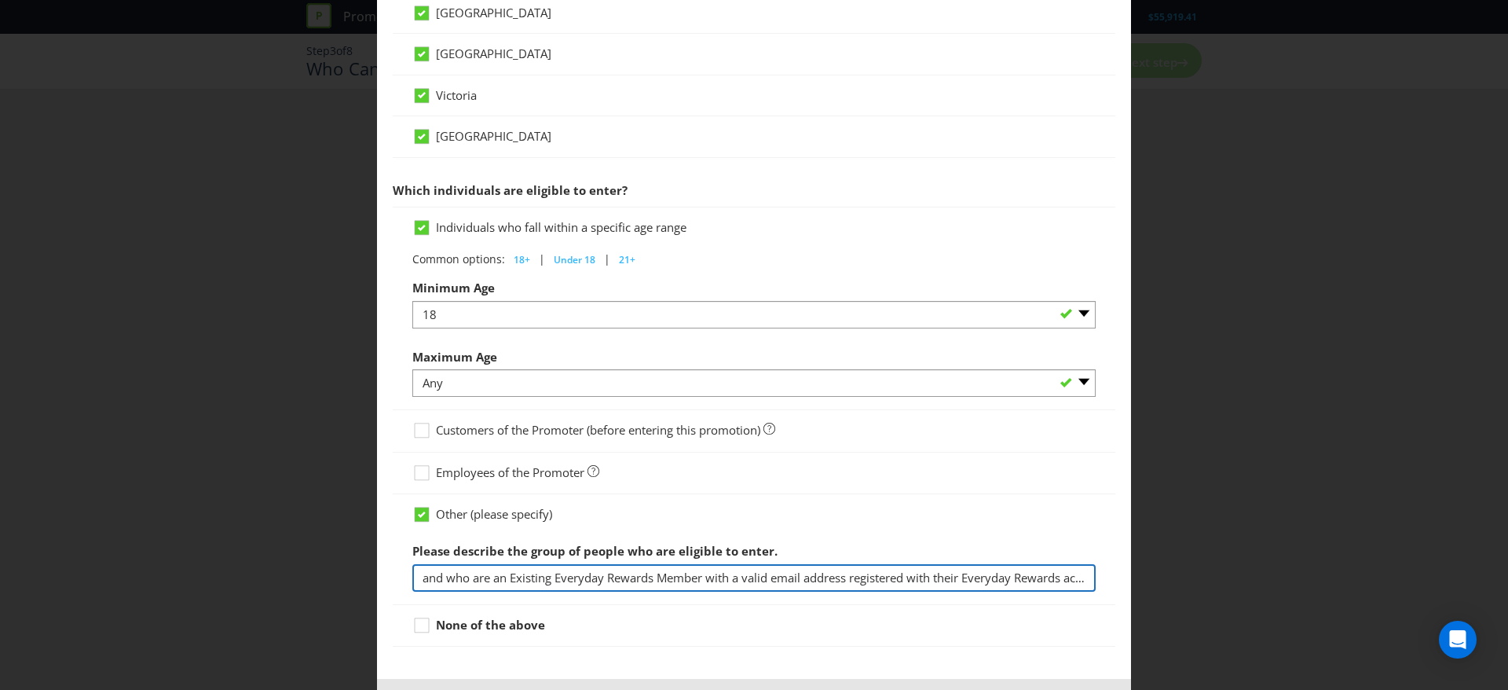
drag, startPoint x: 486, startPoint y: 573, endPoint x: 291, endPoint y: 552, distance: 195.2
click at [291, 552] on div "Entrant Groups What type of entrant can enter this promotion? Individual person…" at bounding box center [754, 345] width 1508 height 690
click at [937, 588] on input "an Existing Everyday Rewards Member with a valid email address registered with …" at bounding box center [753, 577] width 683 height 27
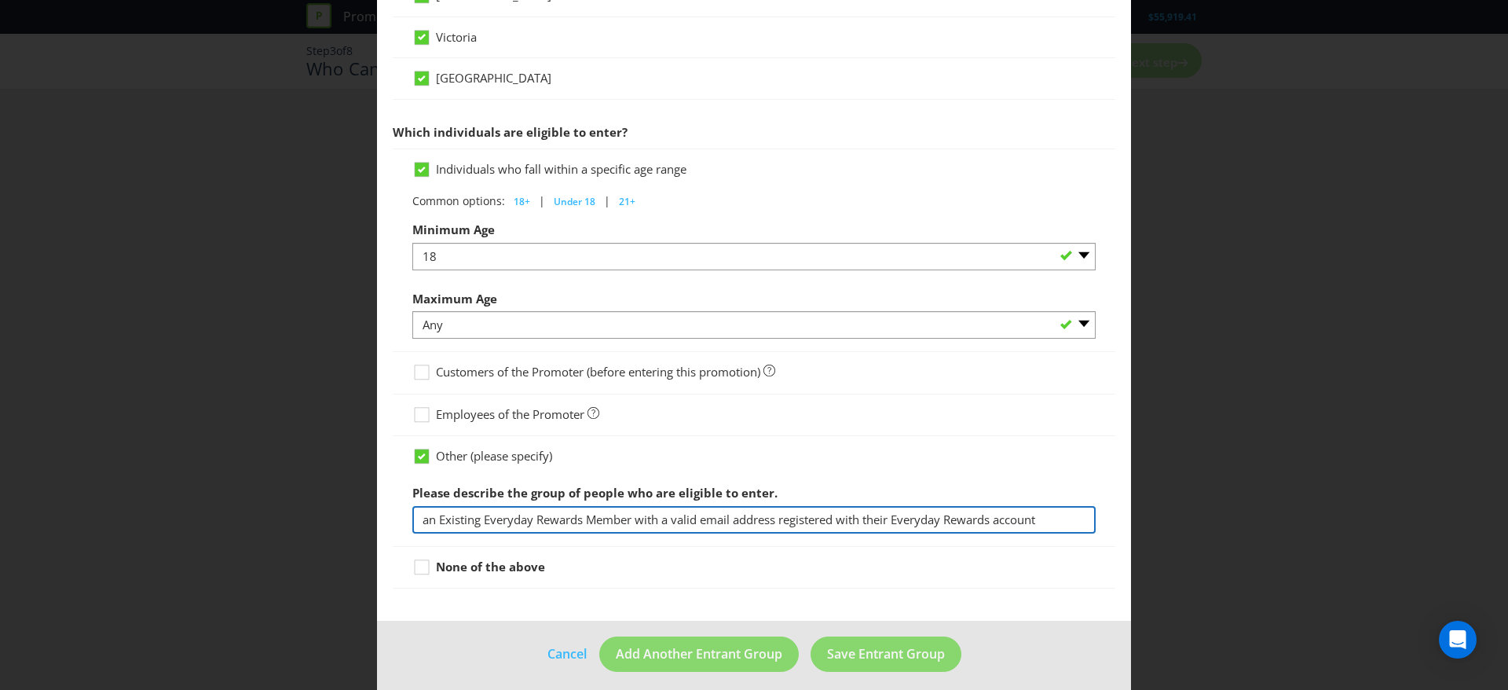
scroll to position [721, 0]
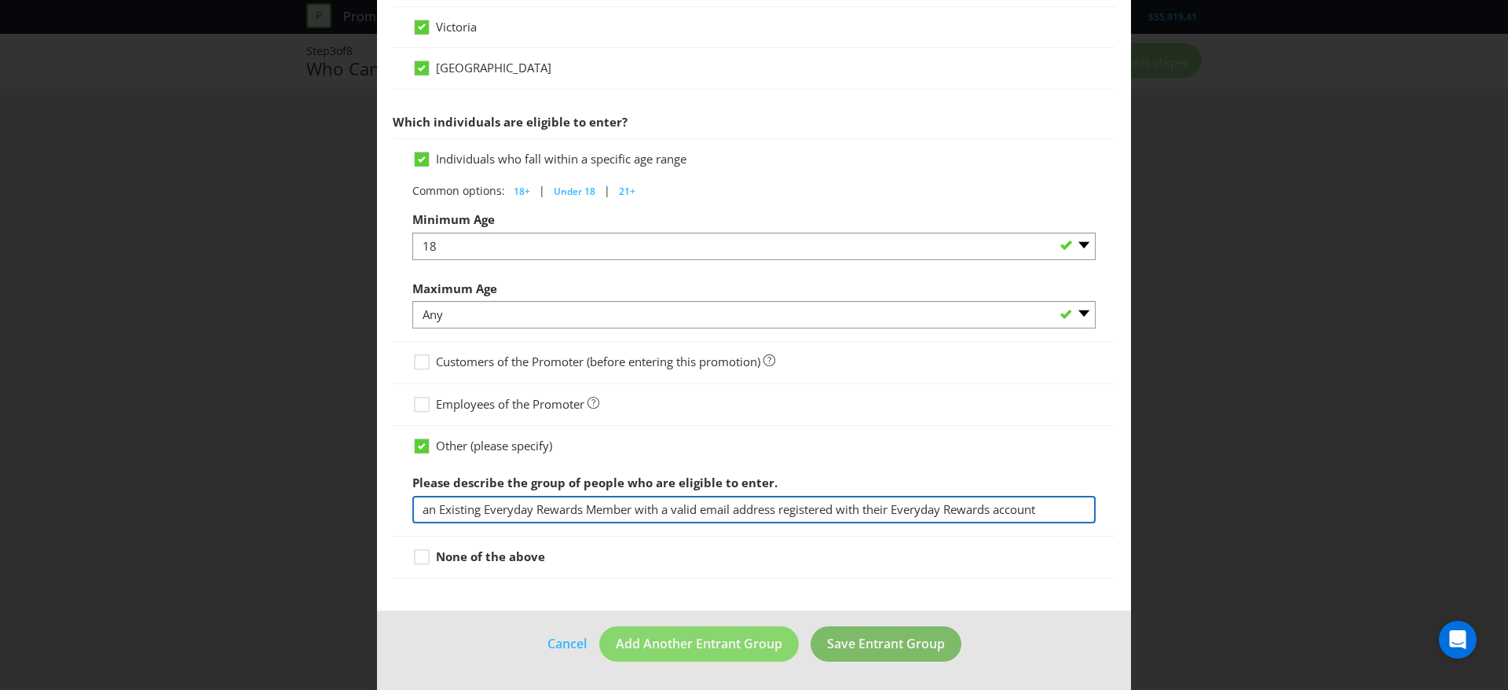
type input "an Existing Everyday Rewards Member with a valid email address registered with …"
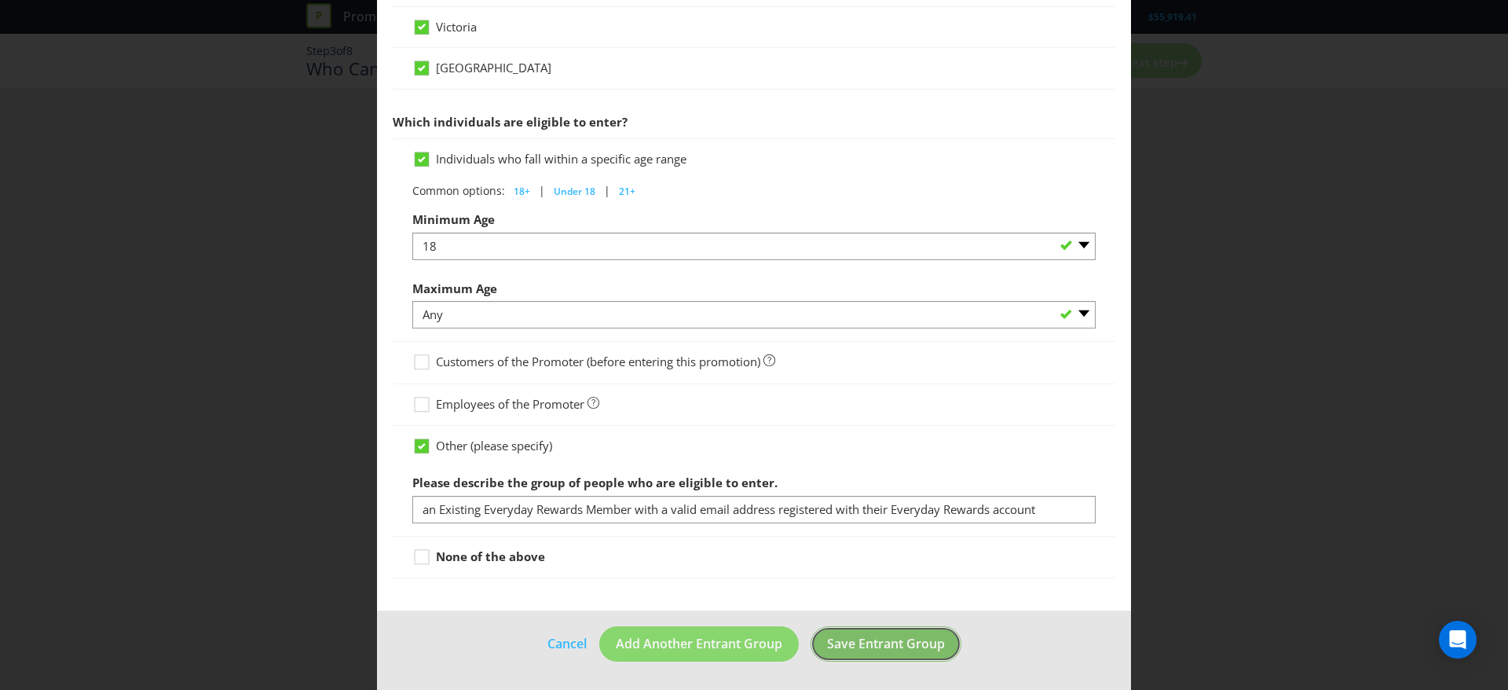
click at [842, 645] on span "Save Entrant Group" at bounding box center [886, 643] width 118 height 17
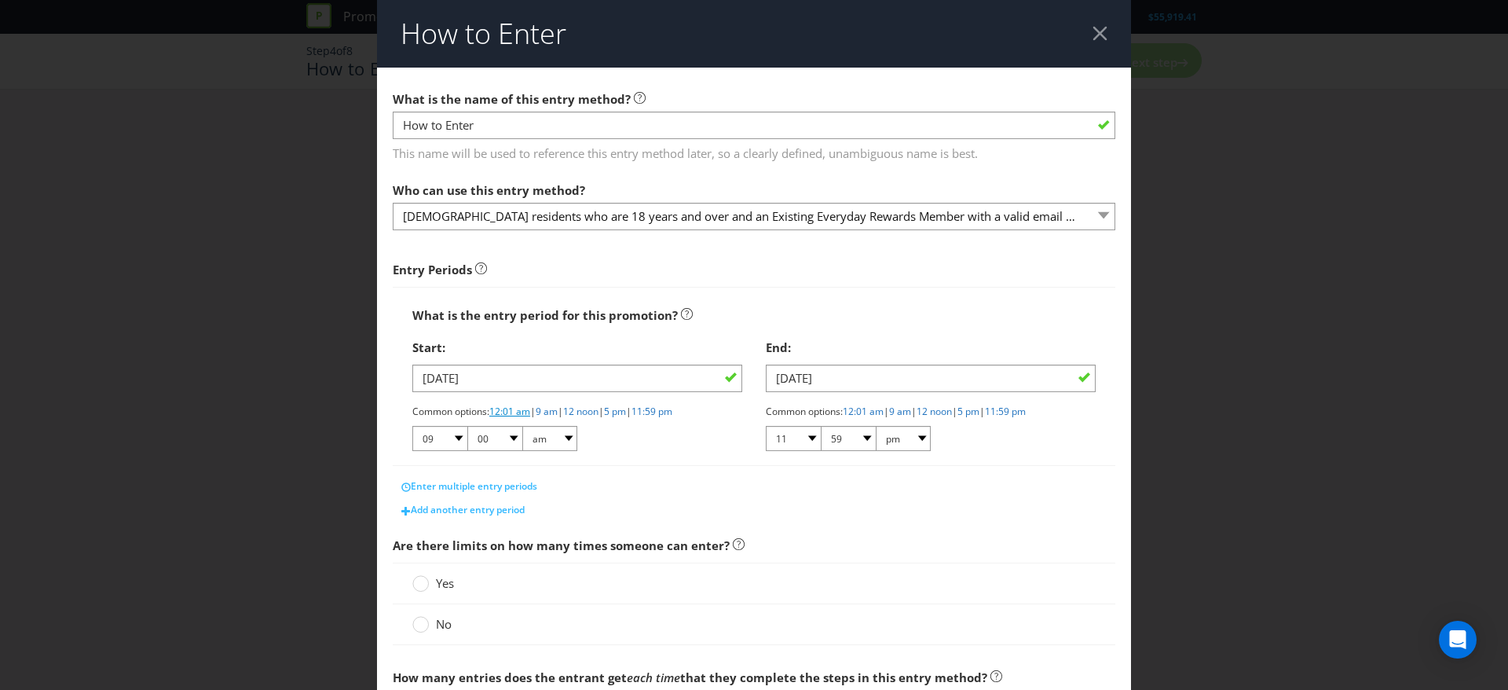
click at [515, 406] on link "12:01 am" at bounding box center [509, 411] width 41 height 13
select select "12"
select select "01"
click at [1025, 409] on link "11:59 pm" at bounding box center [1005, 411] width 41 height 13
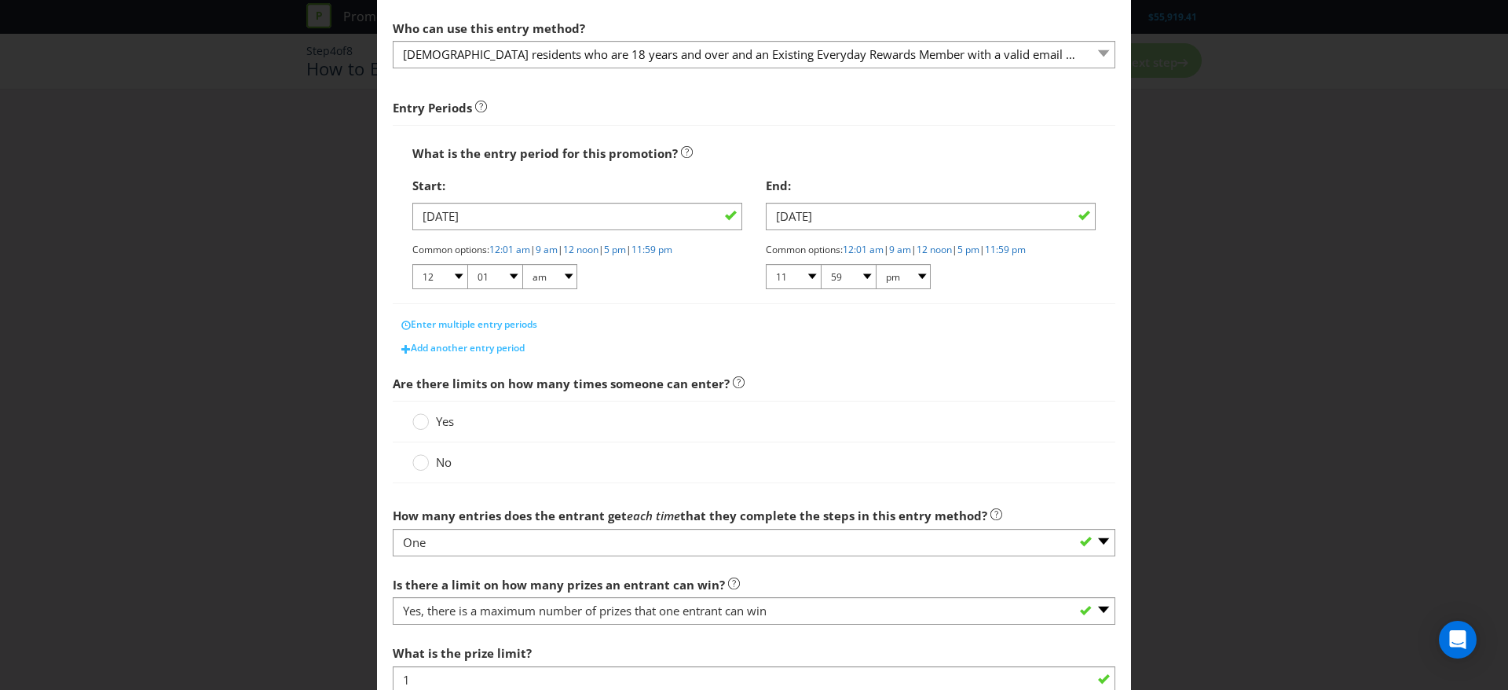
scroll to position [163, 0]
click at [418, 463] on circle at bounding box center [421, 462] width 16 height 16
click at [0, 0] on input "No" at bounding box center [0, 0] width 0 height 0
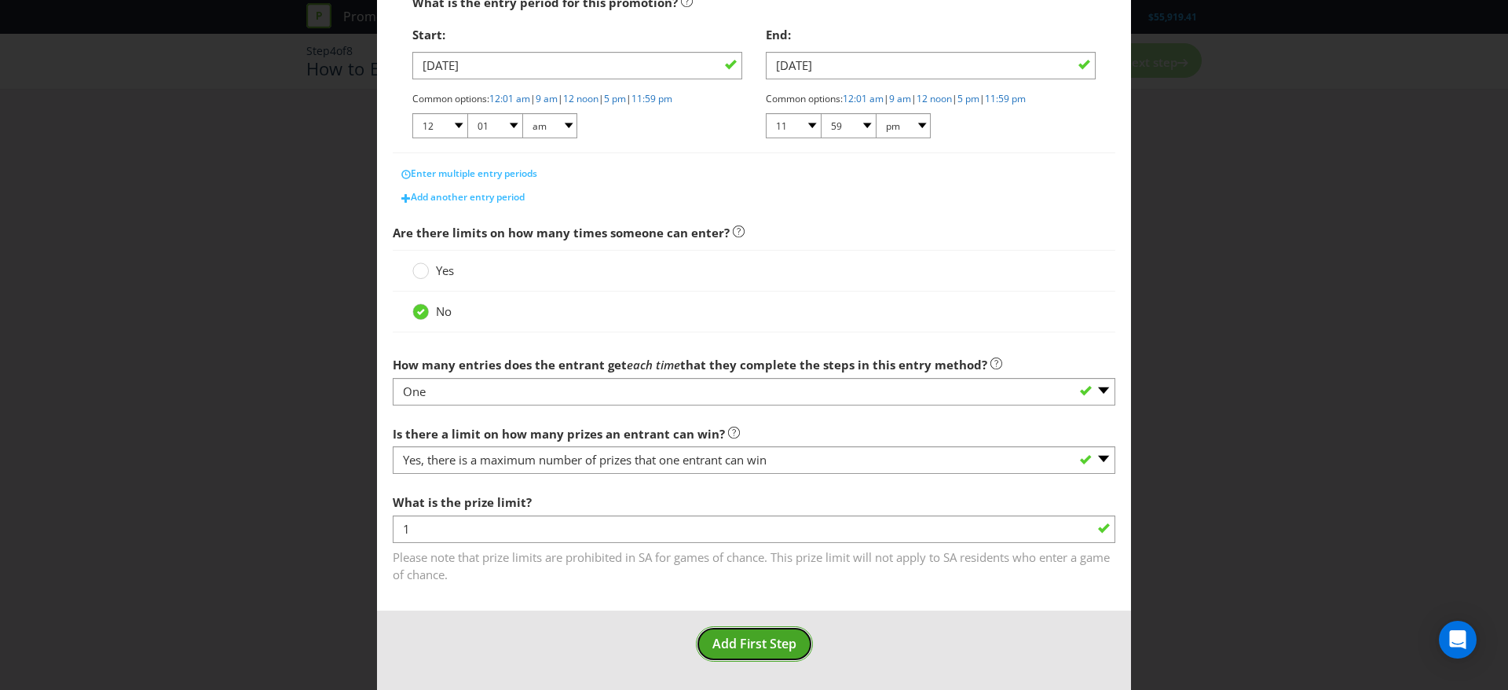
click at [758, 646] on span "Add First Step" at bounding box center [755, 643] width 84 height 17
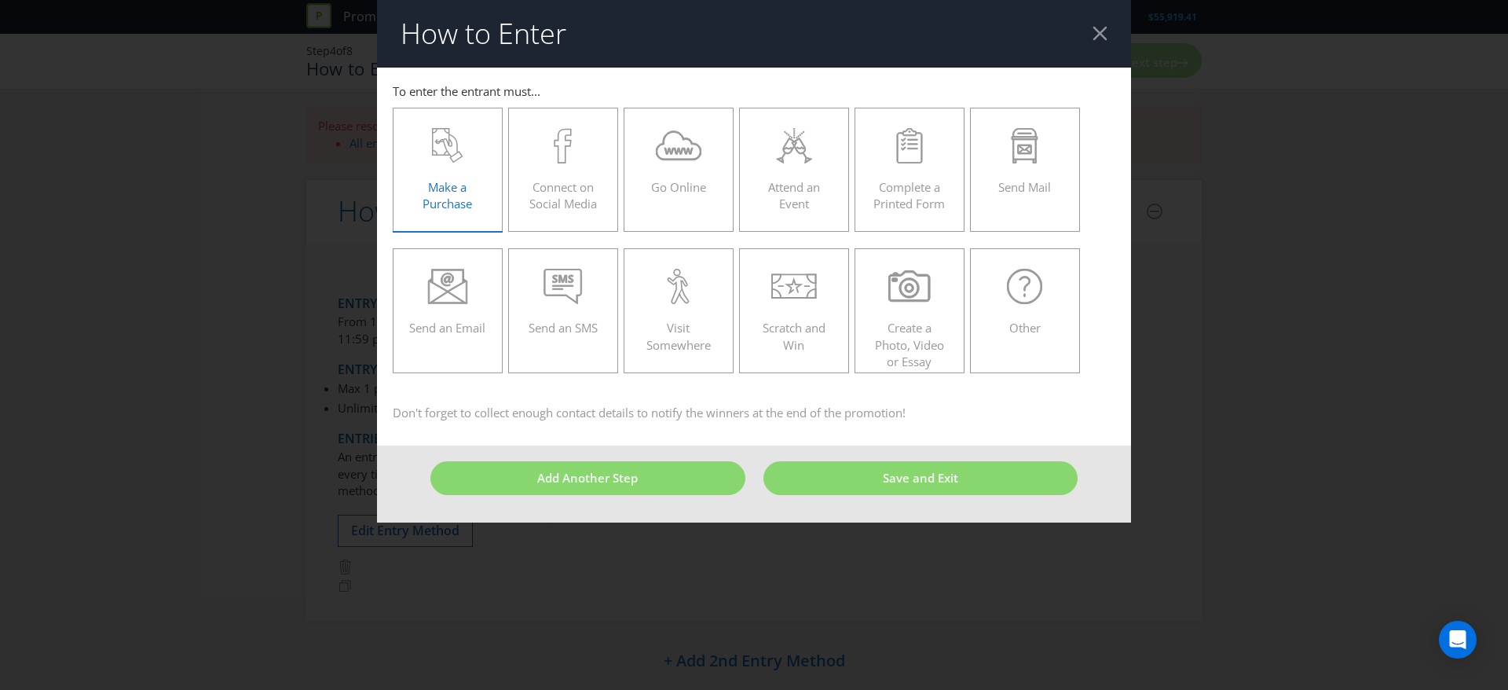
click at [443, 168] on div "Make a Purchase" at bounding box center [447, 163] width 77 height 71
click at [0, 0] on input "Make a Purchase" at bounding box center [0, 0] width 0 height 0
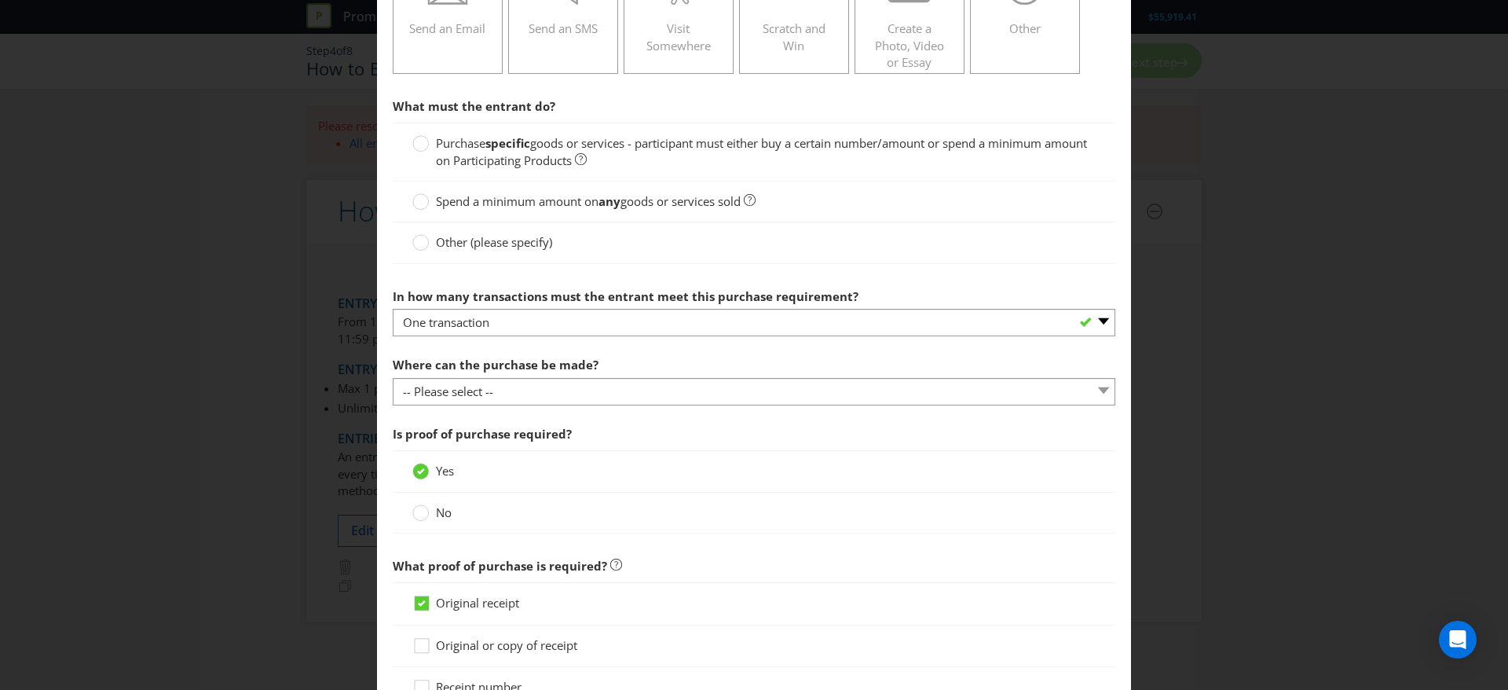
scroll to position [306, 0]
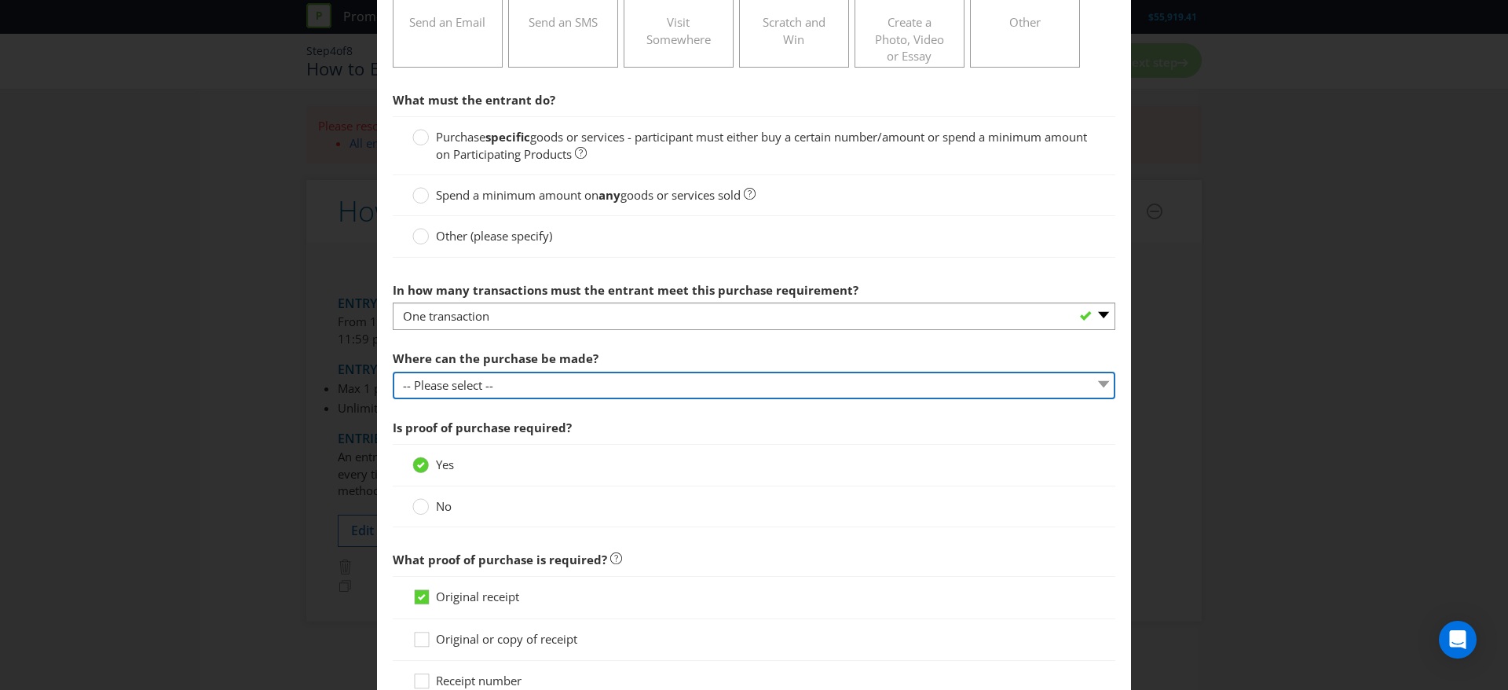
click at [603, 381] on select "-- Please select -- Any stores displaying promotional material (including onlin…" at bounding box center [754, 385] width 723 height 27
select select "OTHER"
click at [393, 372] on select "-- Please select -- Any stores displaying promotional material (including onlin…" at bounding box center [754, 385] width 723 height 27
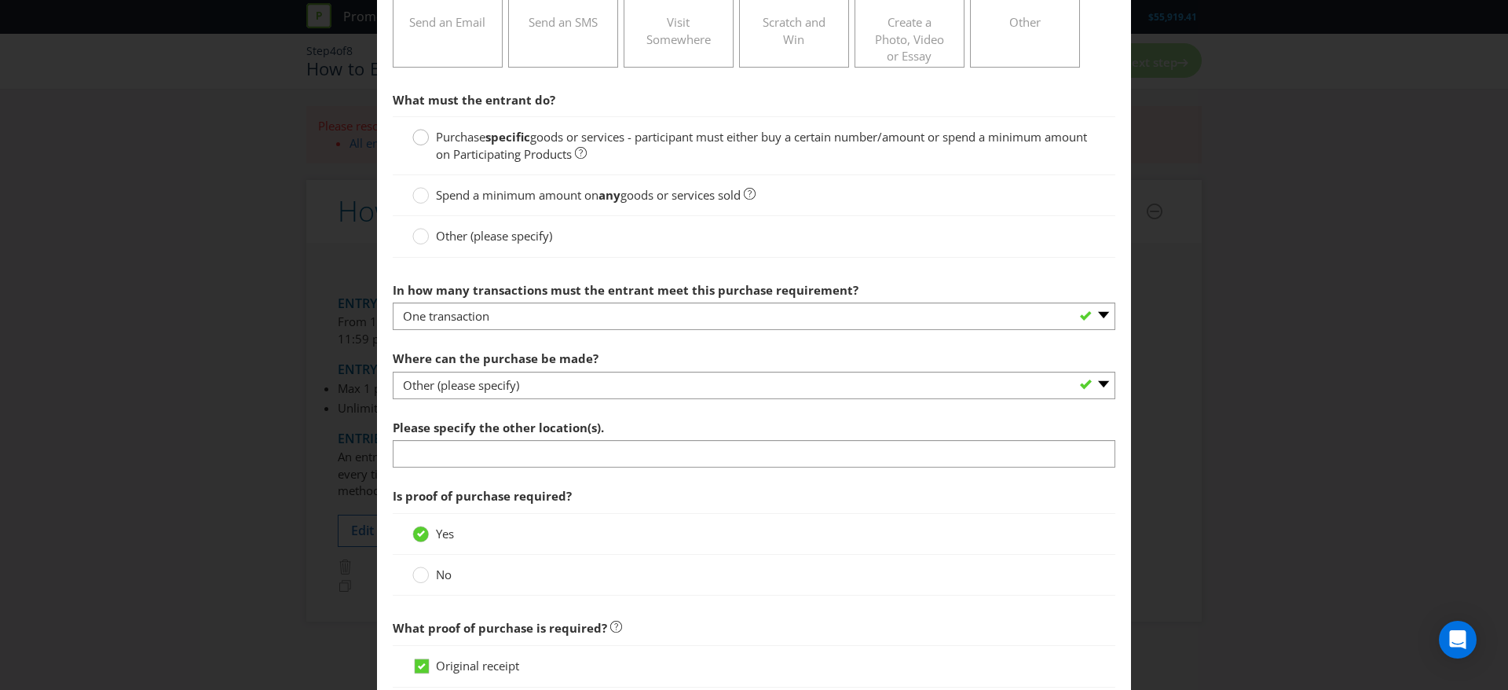
click at [418, 142] on circle at bounding box center [421, 138] width 16 height 16
click at [0, 0] on input "Purchase specific goods or services - participant must either buy a certain num…" at bounding box center [0, 0] width 0 height 0
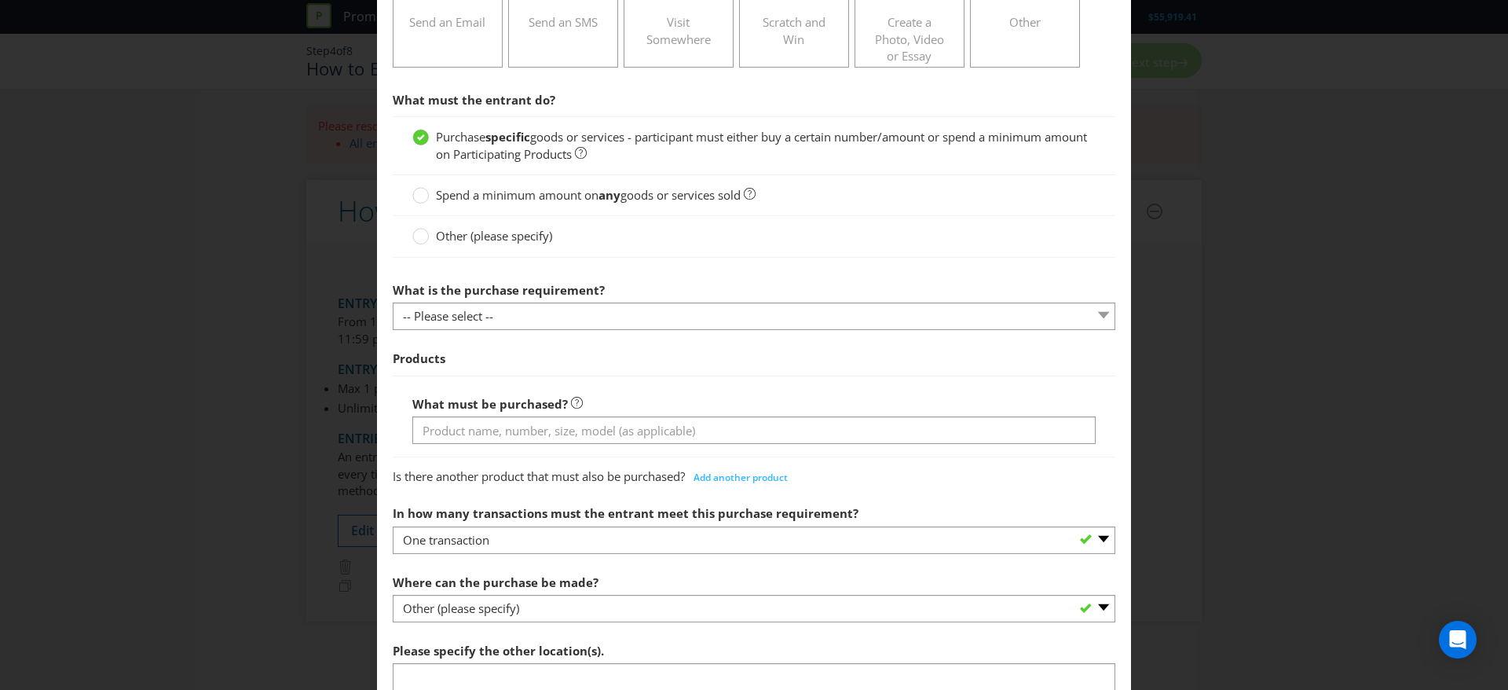
click at [500, 445] on div "What must be purchased?" at bounding box center [754, 417] width 723 height 82
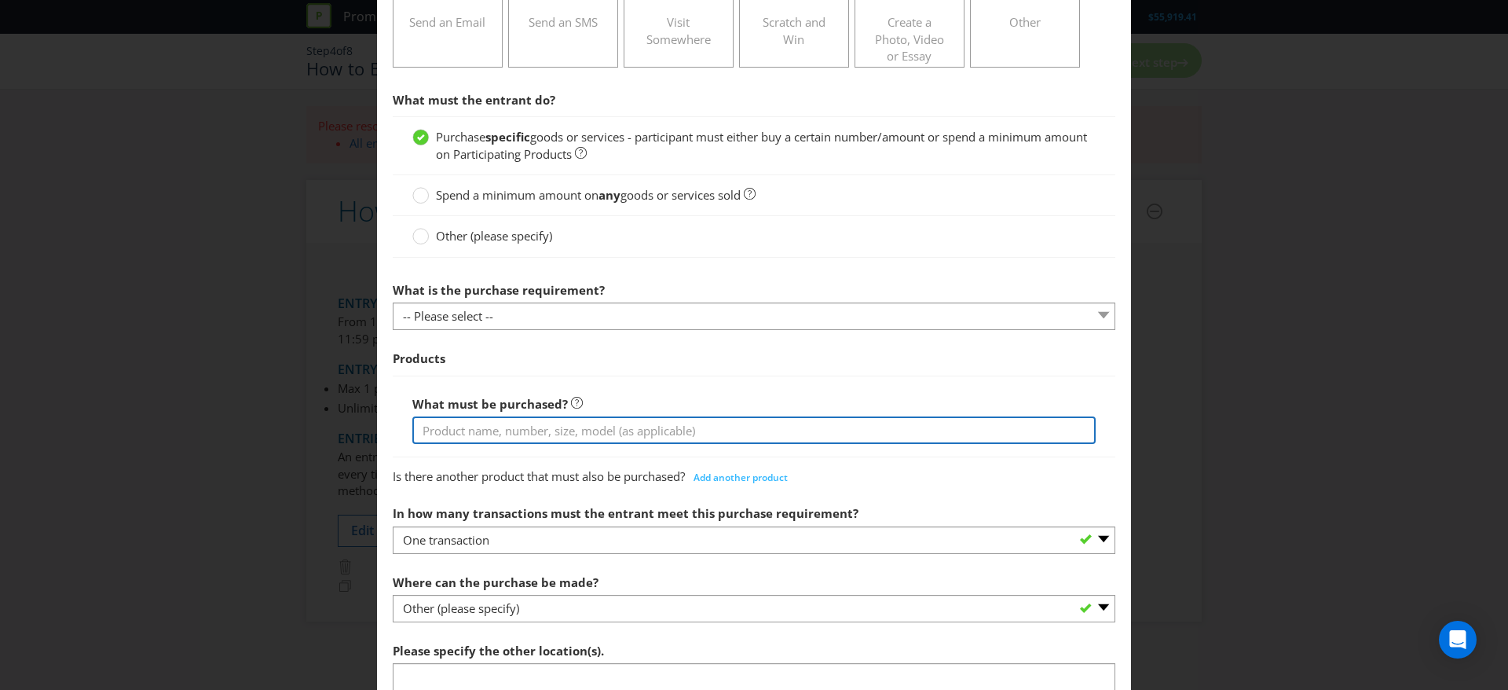
click at [513, 434] on input "text" at bounding box center [753, 429] width 683 height 27
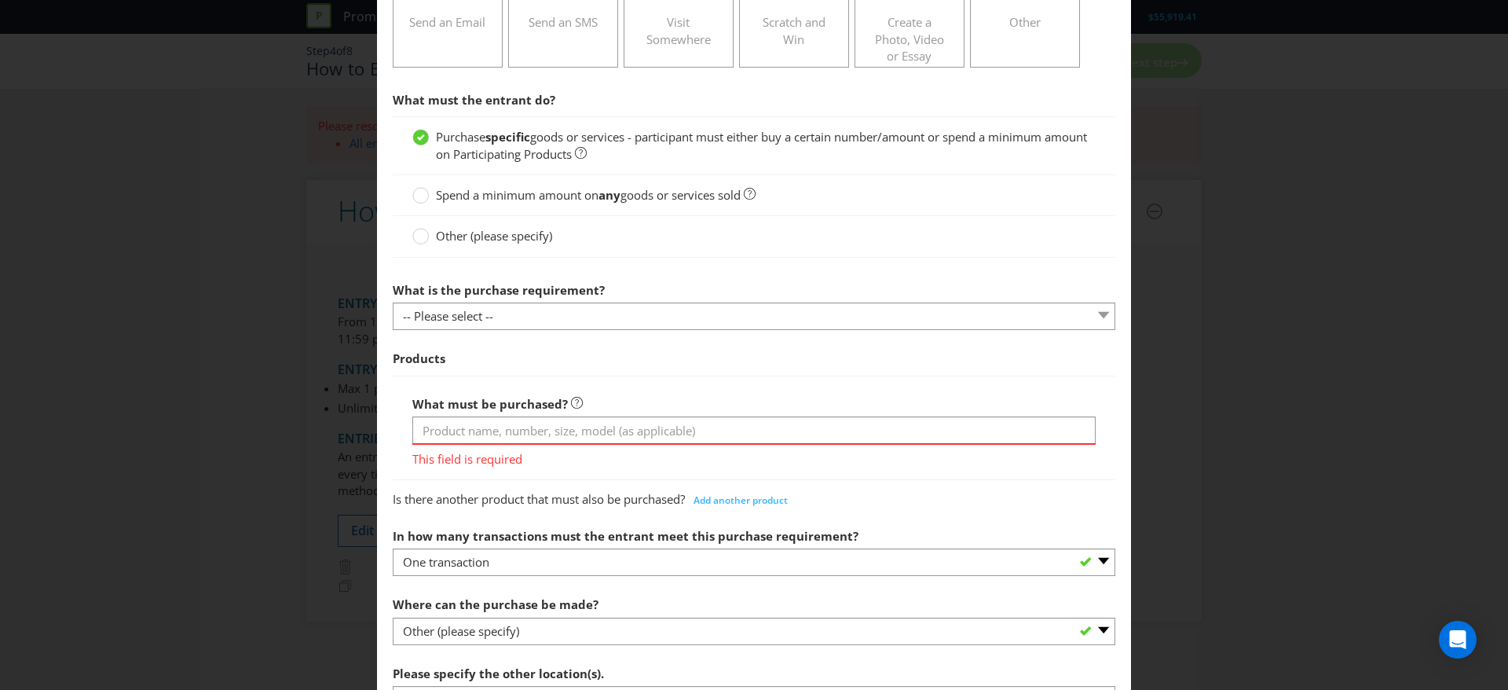
click at [444, 299] on div "What is the purchase requirement? -- Please select -- Buy a certain number of t…" at bounding box center [754, 302] width 723 height 57
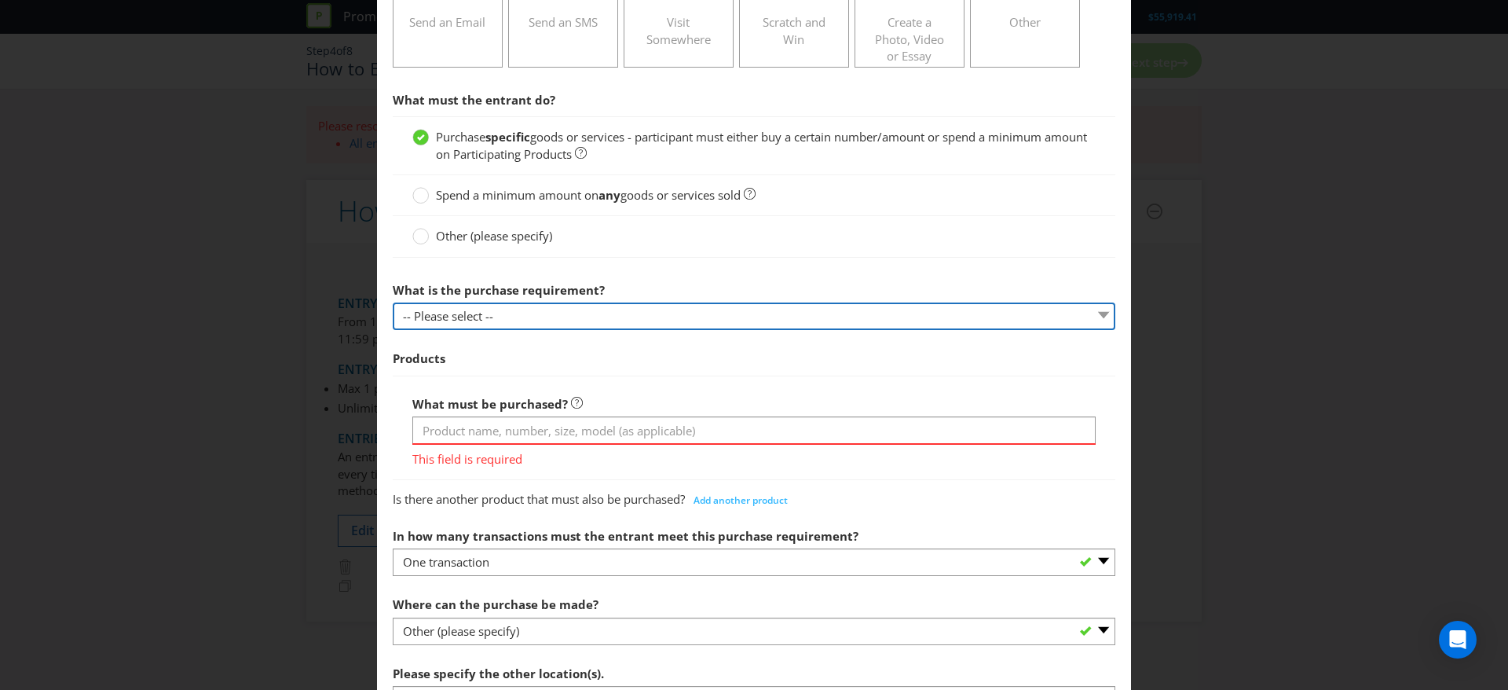
click at [444, 312] on select "-- Please select -- Buy a certain number of these products or services Spend a …" at bounding box center [754, 315] width 723 height 27
select select "MINIMUM_QUANTITY"
click at [393, 302] on select "-- Please select -- Buy a certain number of these products or services Spend a …" at bounding box center [754, 315] width 723 height 27
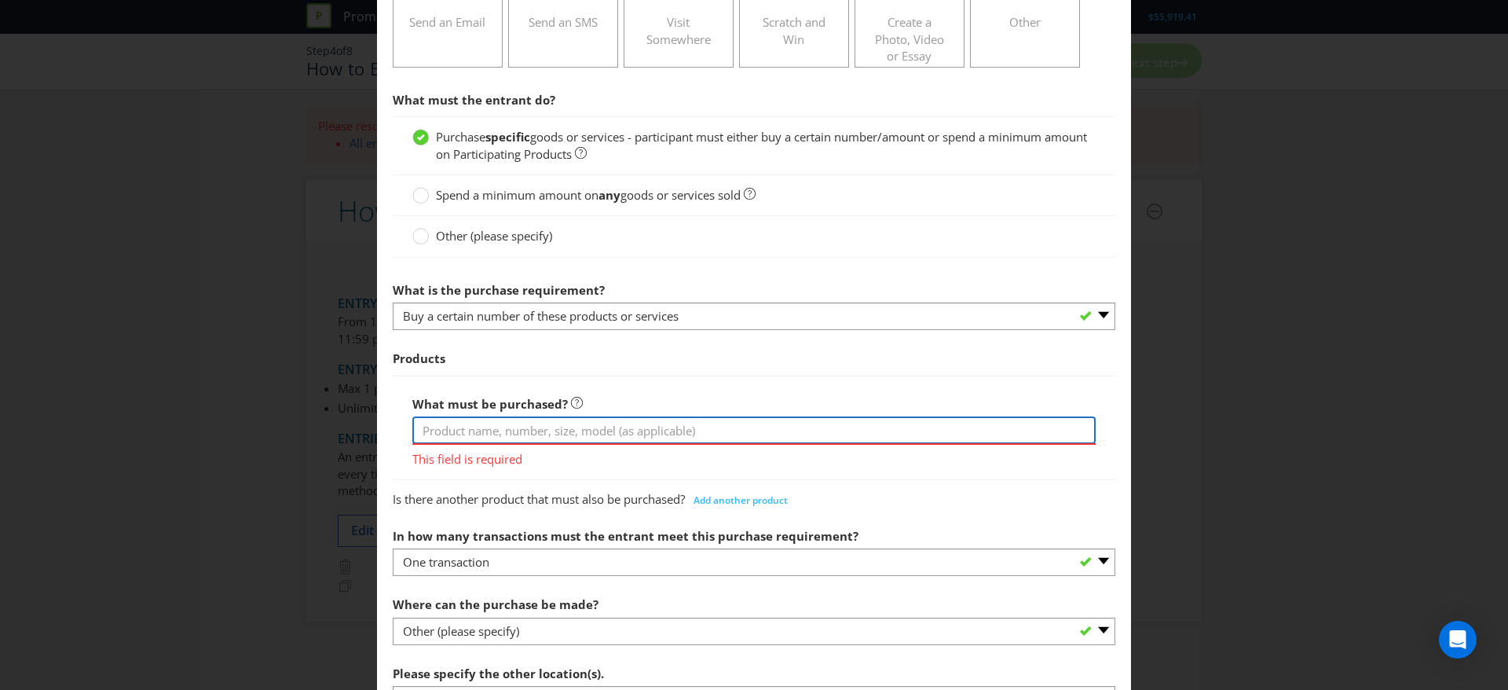
click at [469, 431] on input "text" at bounding box center [753, 429] width 683 height 27
type input "a"
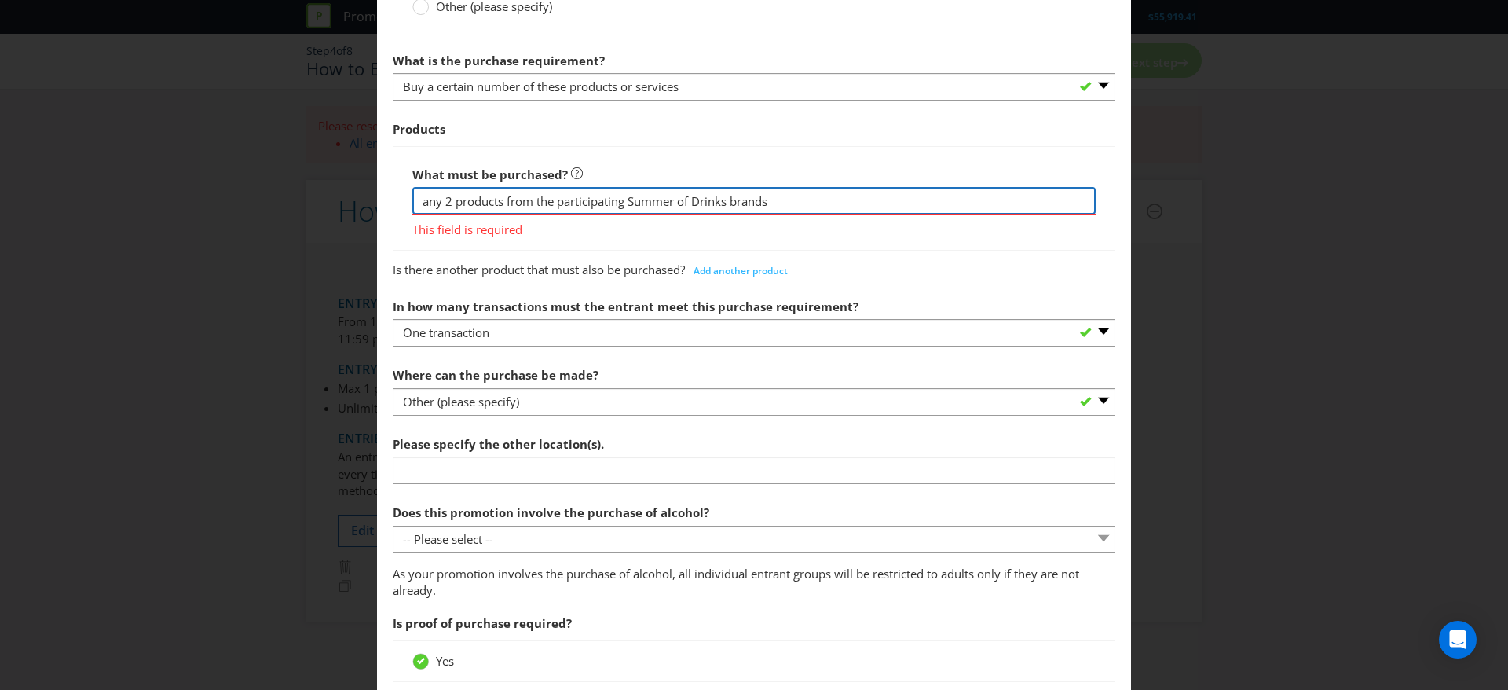
scroll to position [537, 0]
type input "any 2 products from the participating Summer of Drinks brands"
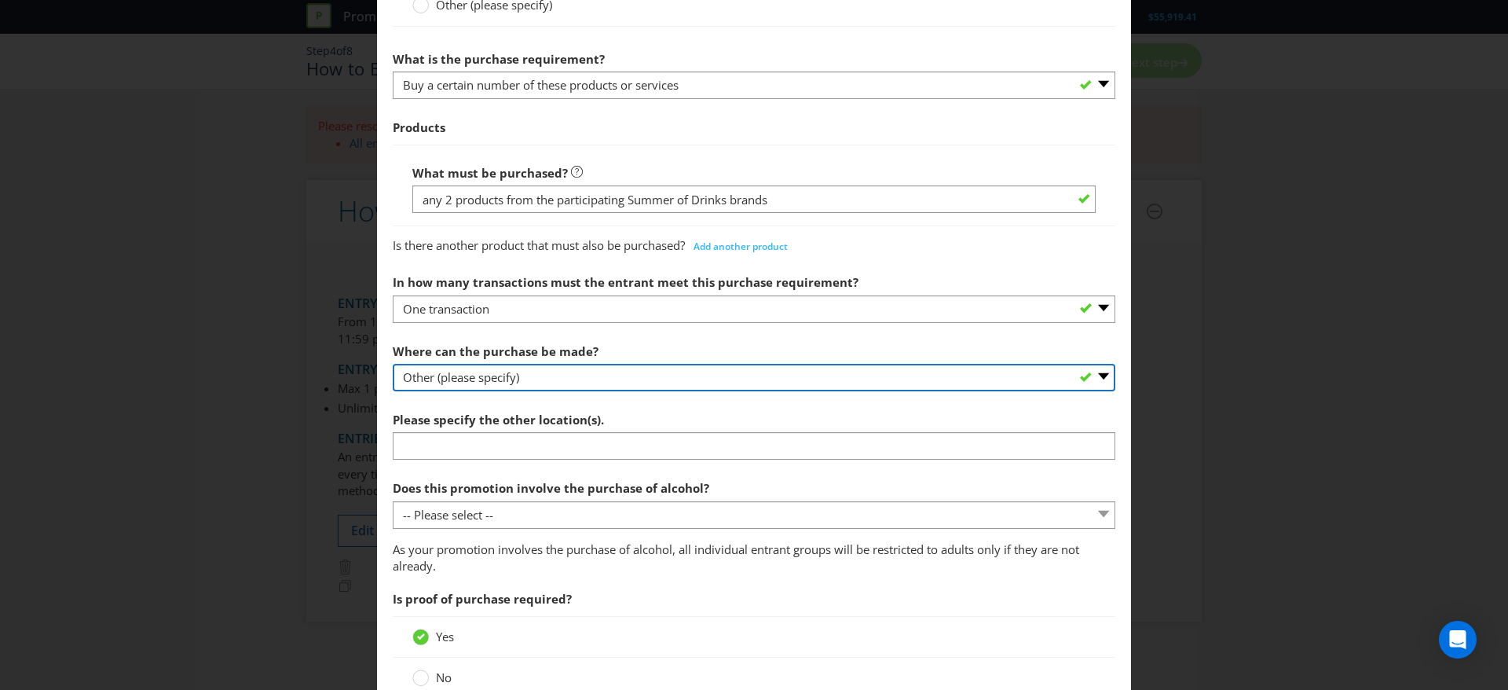
click at [537, 394] on section "What must the entrant do? Purchase specific goods or services - participant mus…" at bounding box center [754, 515] width 723 height 1324
click at [553, 368] on select "-- Please select -- Any stores displaying promotional material (including onlin…" at bounding box center [754, 377] width 723 height 27
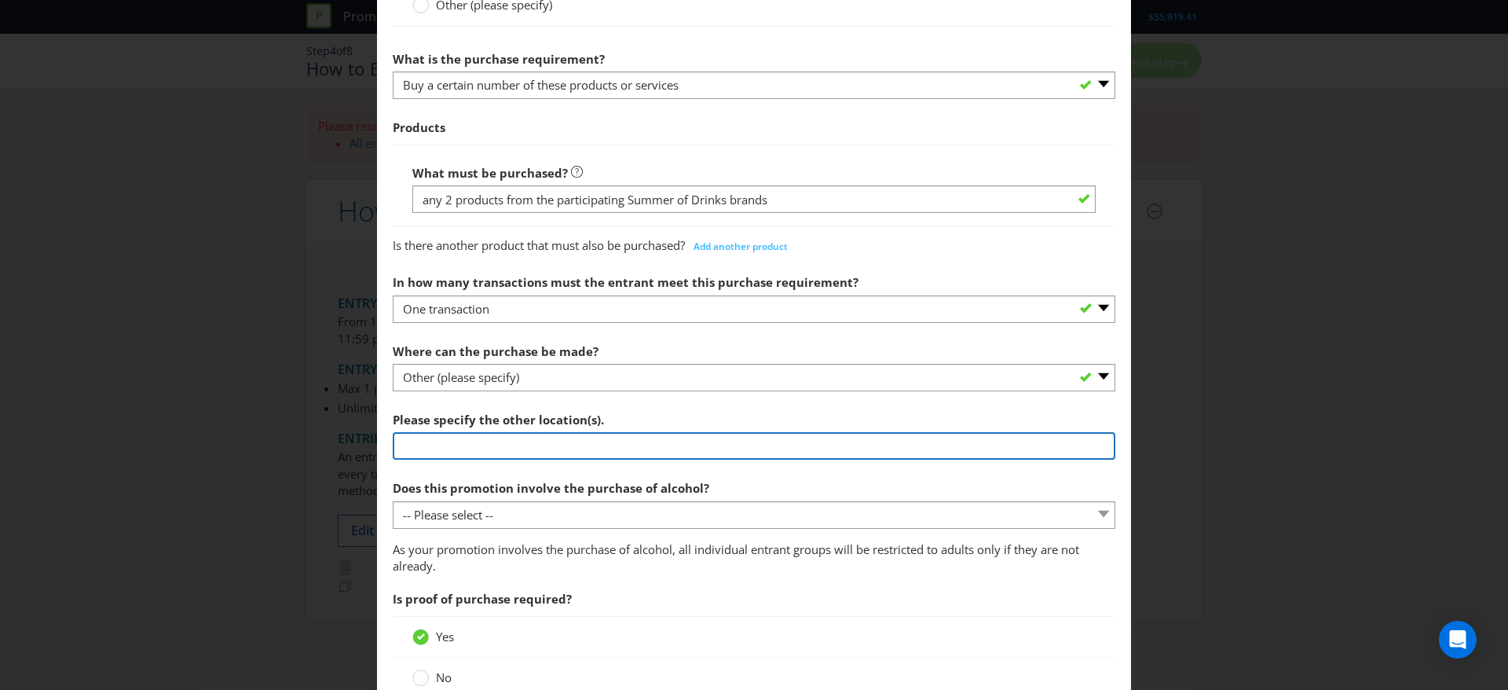
click at [701, 450] on input "text" at bounding box center [754, 445] width 723 height 27
type input "any Woolworths supermarket in [GEOGRAPHIC_DATA], Woolworths Metro in [GEOGRAPHI…"
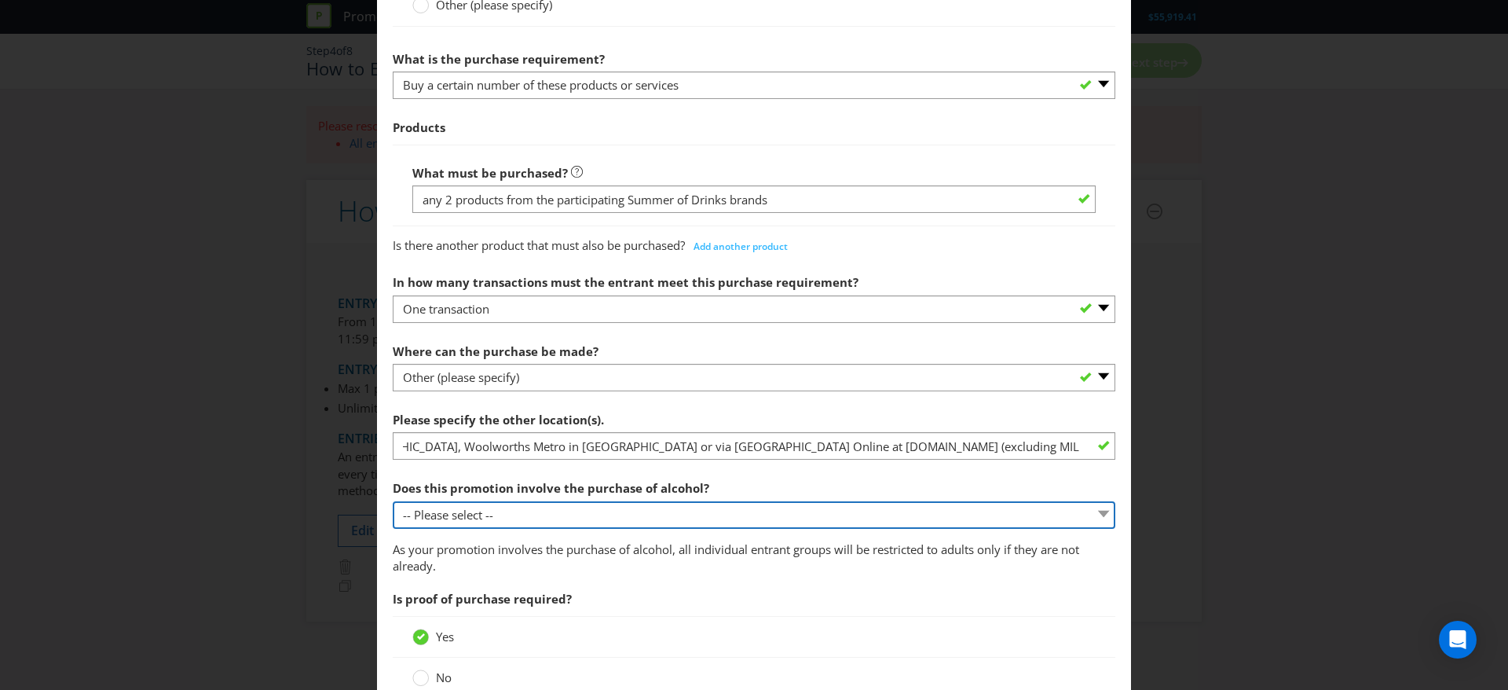
click at [898, 525] on select "-- Please select -- Yes, for on-premises consumption Yes, for off-premises cons…" at bounding box center [754, 514] width 723 height 27
select select "NO"
click at [393, 501] on select "-- Please select -- Yes, for on-premises consumption Yes, for off-premises cons…" at bounding box center [754, 514] width 723 height 27
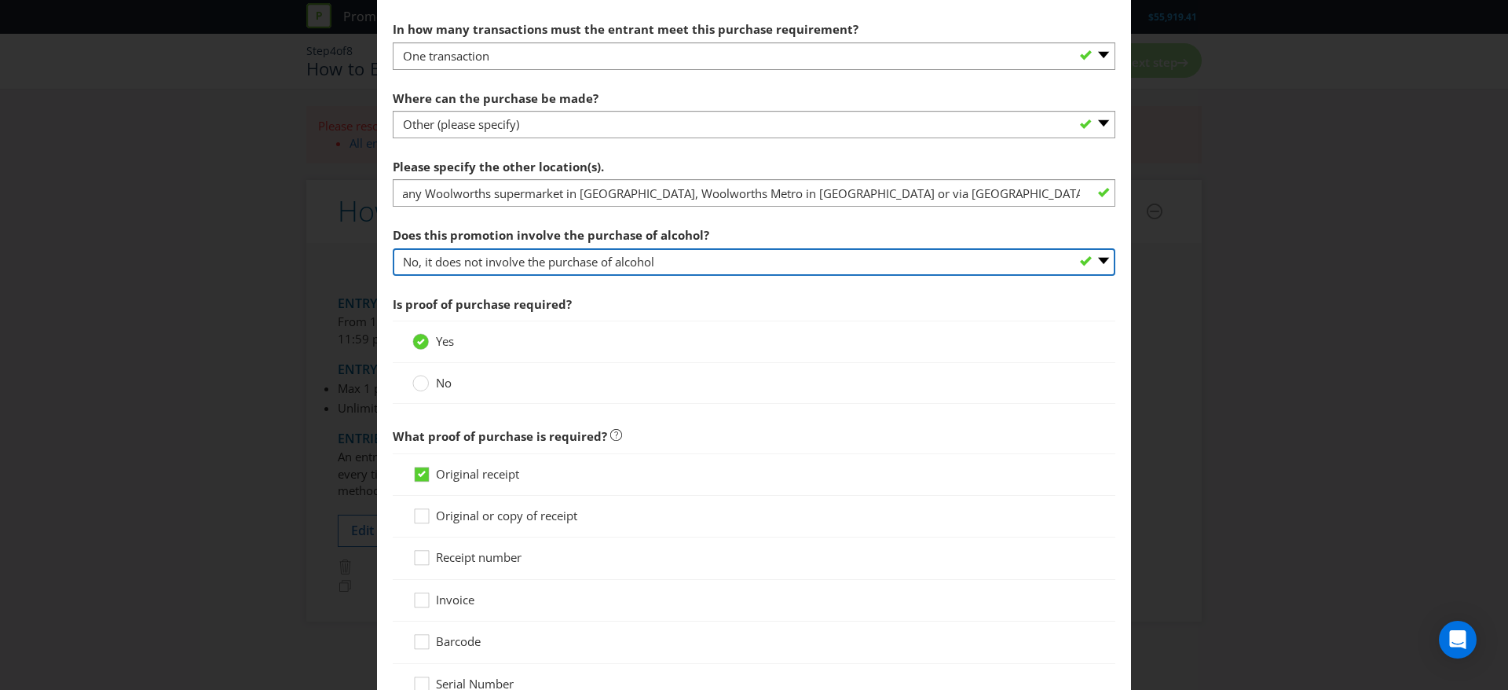
scroll to position [794, 0]
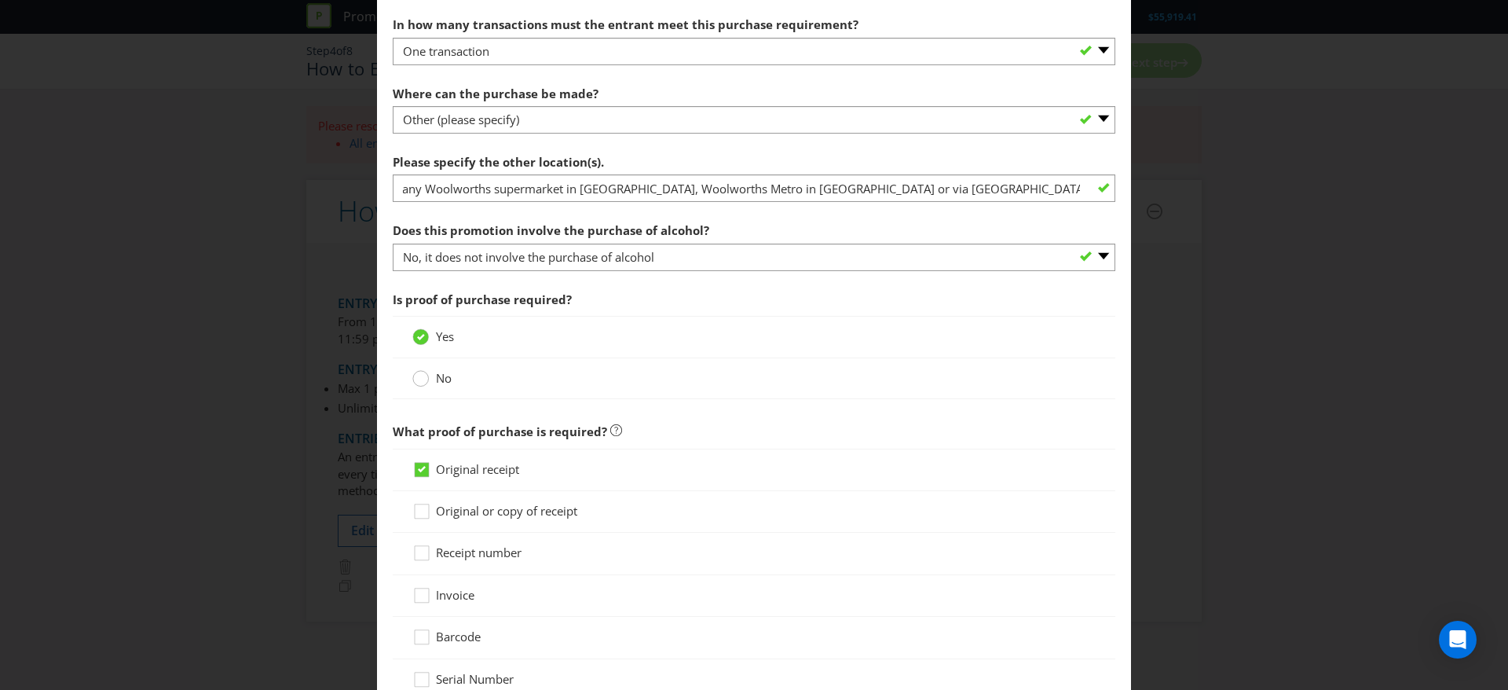
click at [418, 371] on div at bounding box center [421, 373] width 8 height 8
click at [0, 0] on input "No" at bounding box center [0, 0] width 0 height 0
click at [414, 468] on circle at bounding box center [421, 469] width 16 height 16
click at [0, 0] on input "Yes" at bounding box center [0, 0] width 0 height 0
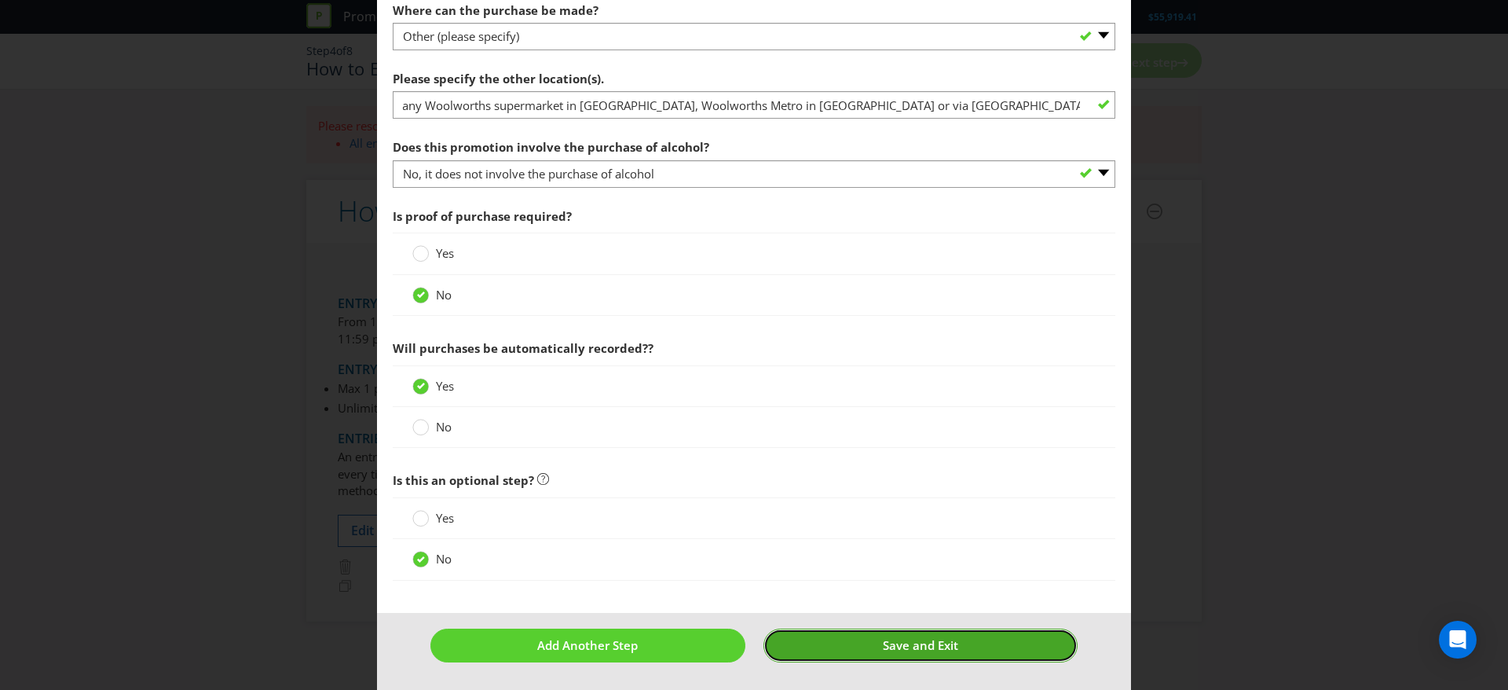
click at [883, 641] on span "Save and Exit" at bounding box center [920, 645] width 75 height 16
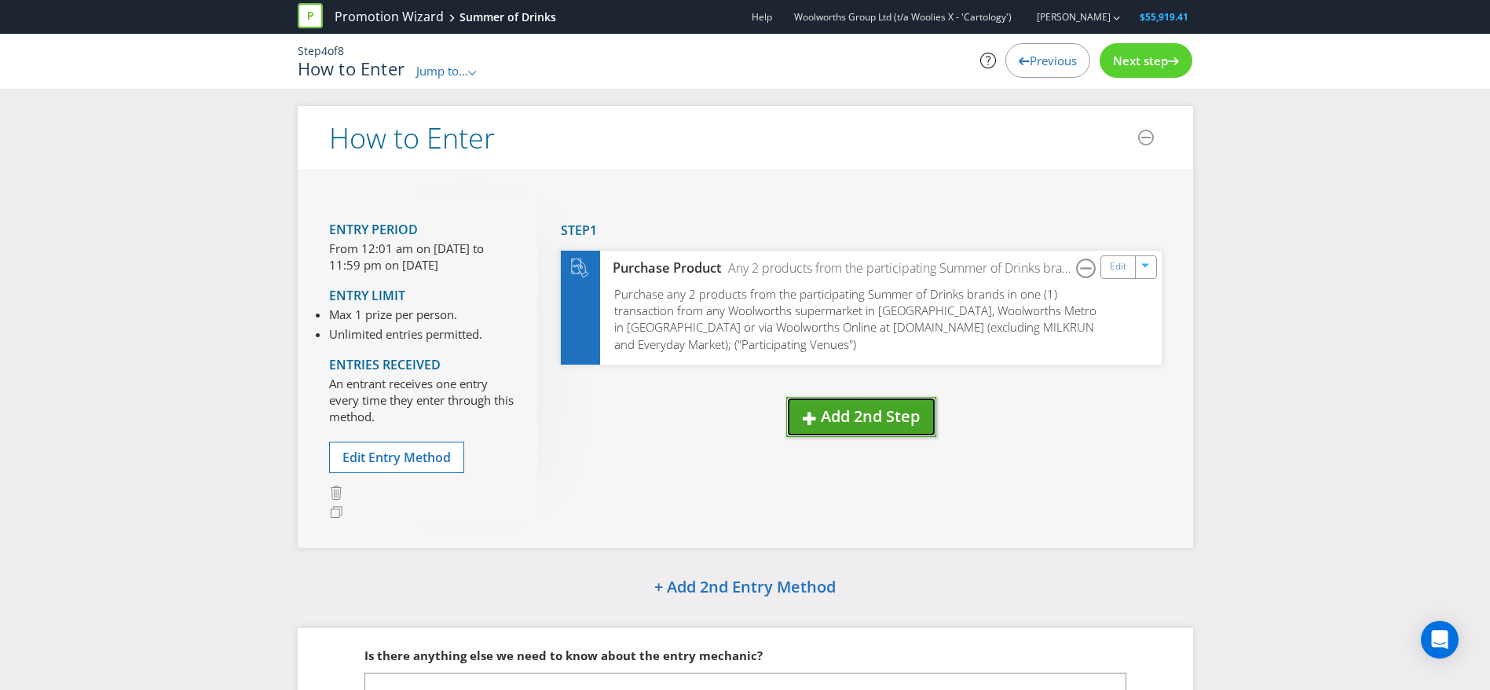
click at [856, 401] on button "Add 2nd Step" at bounding box center [861, 417] width 150 height 40
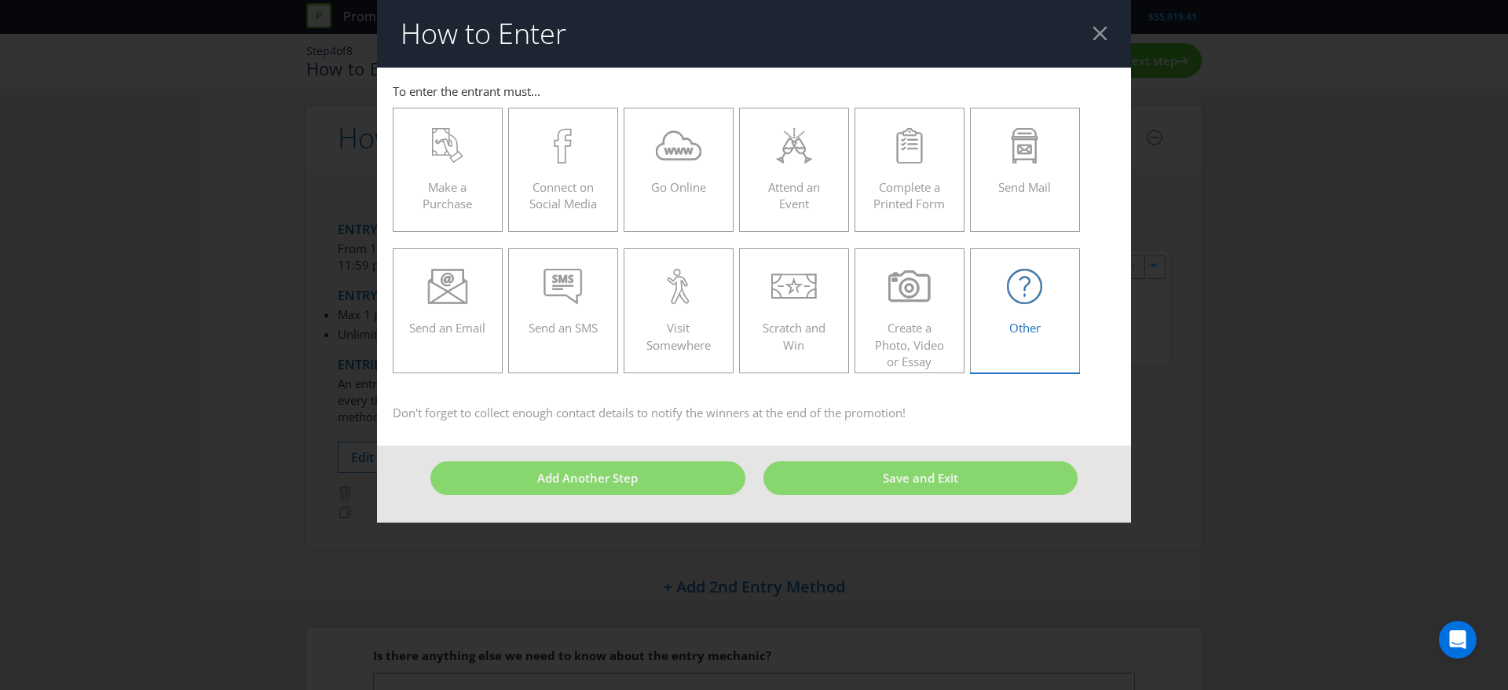
click at [1045, 328] on div "Other" at bounding box center [1025, 304] width 77 height 71
click at [0, 0] on input "Other" at bounding box center [0, 0] width 0 height 0
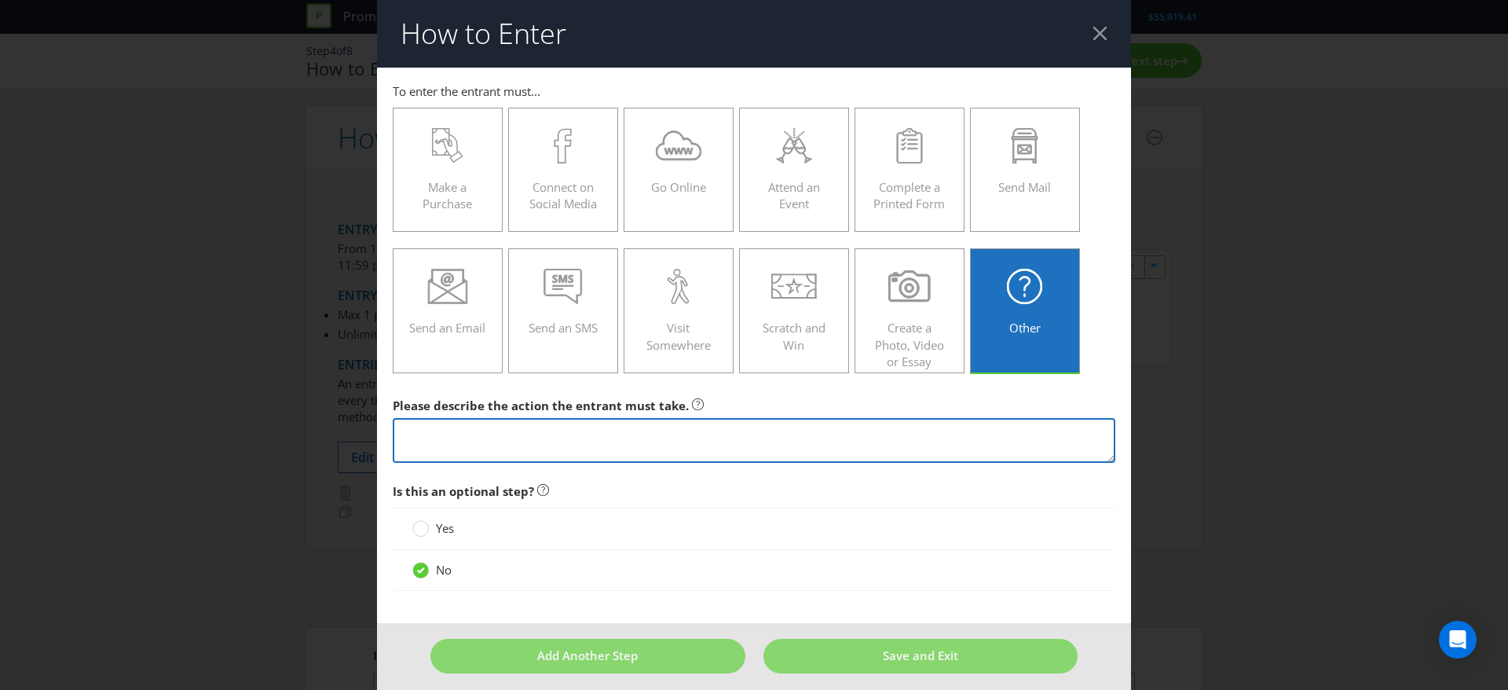
click at [641, 434] on textarea at bounding box center [754, 440] width 723 height 45
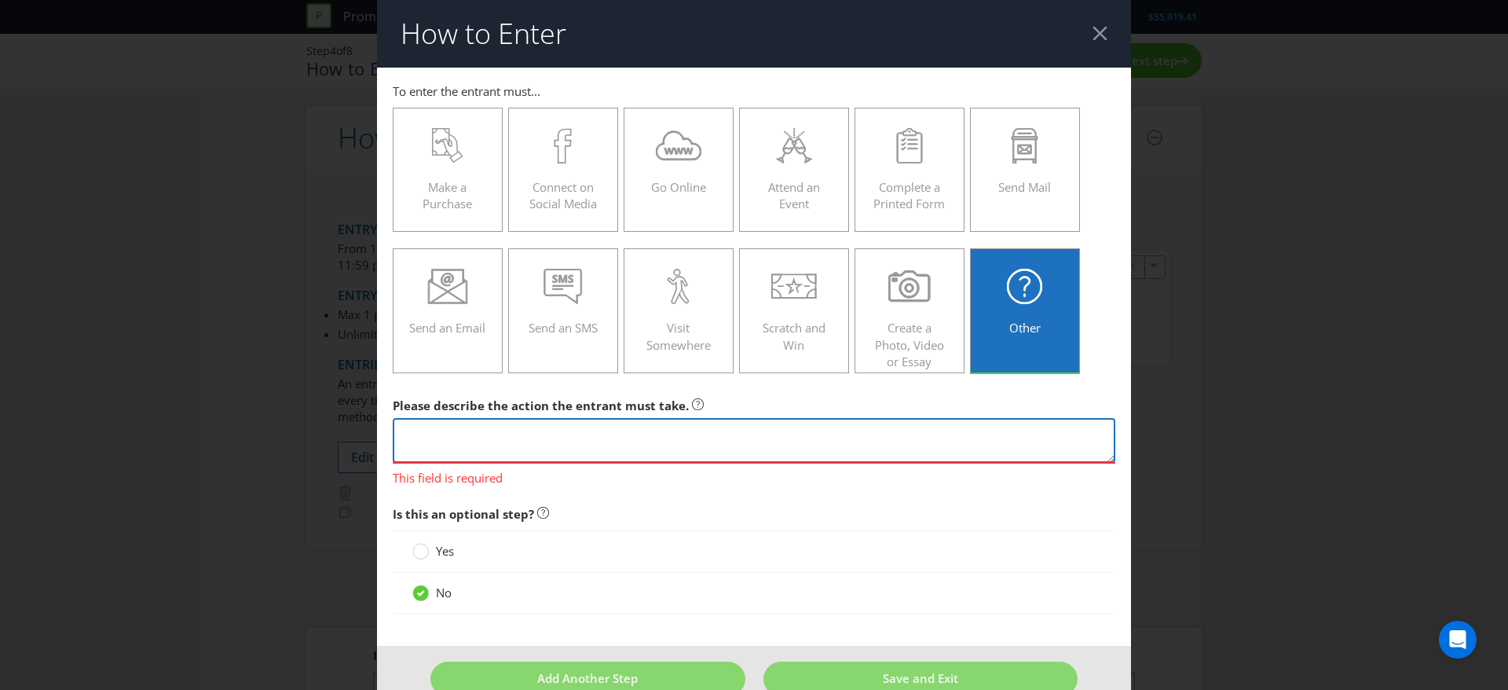
click at [606, 426] on textarea at bounding box center [754, 440] width 723 height 45
paste textarea "Scan their Everyday Rewards Card in-store at the checkout or enter their Everyd…"
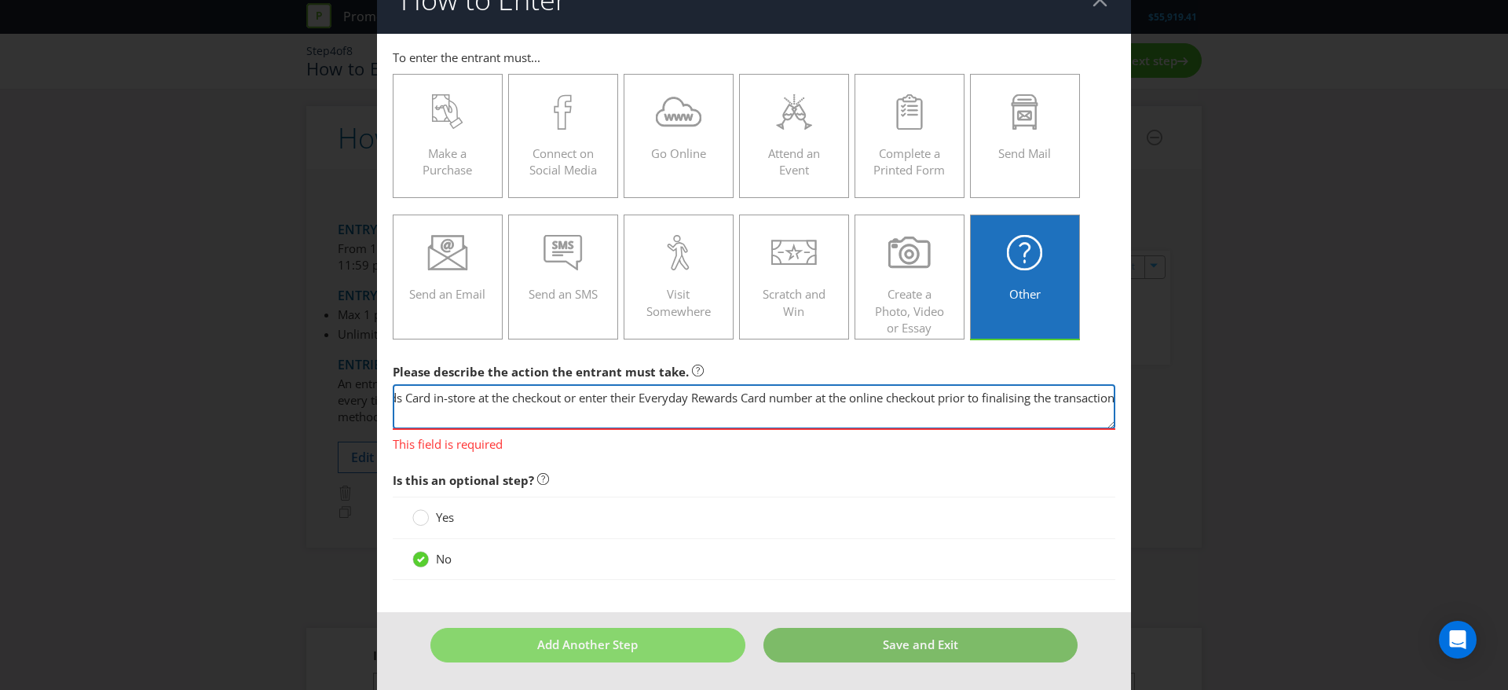
type textarea "Scan their Everyday Rewards Card in-store at the checkout or enter their Everyd…"
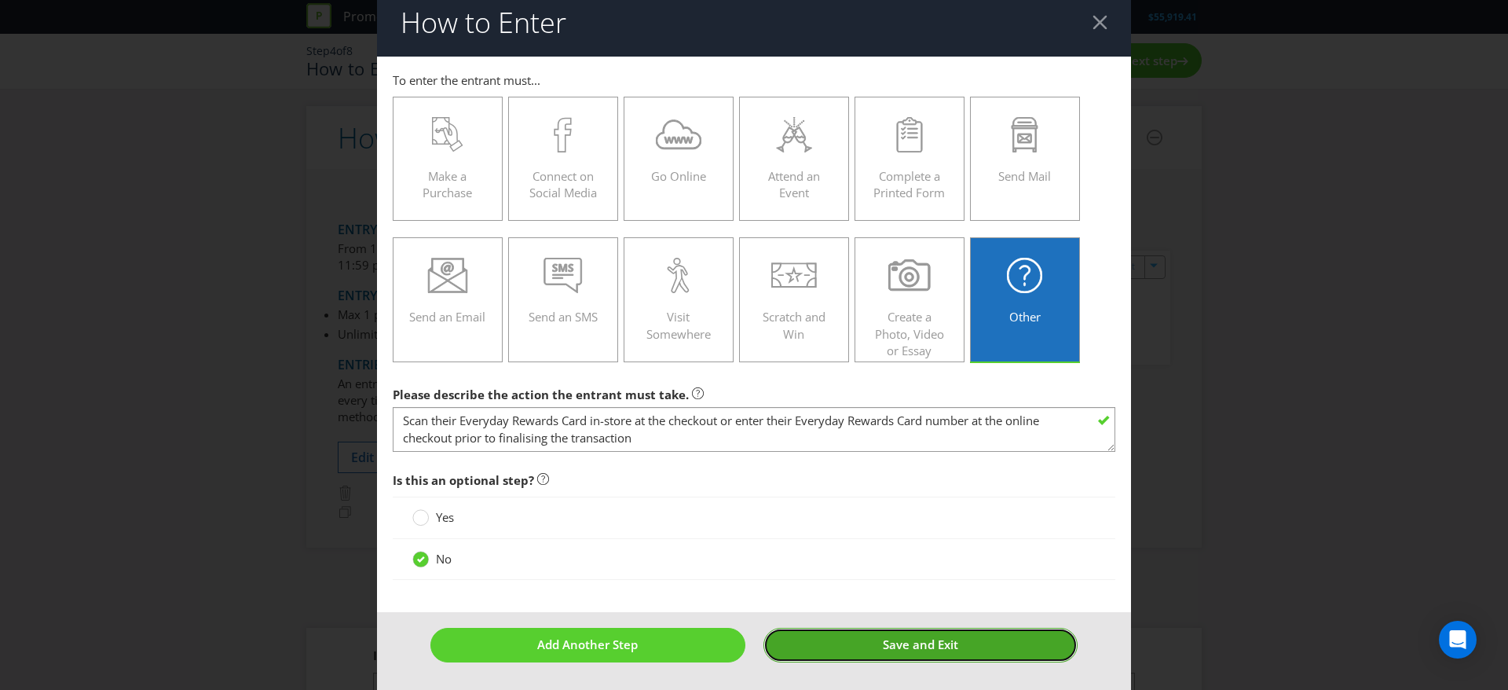
click at [900, 637] on span "Save and Exit" at bounding box center [920, 644] width 75 height 16
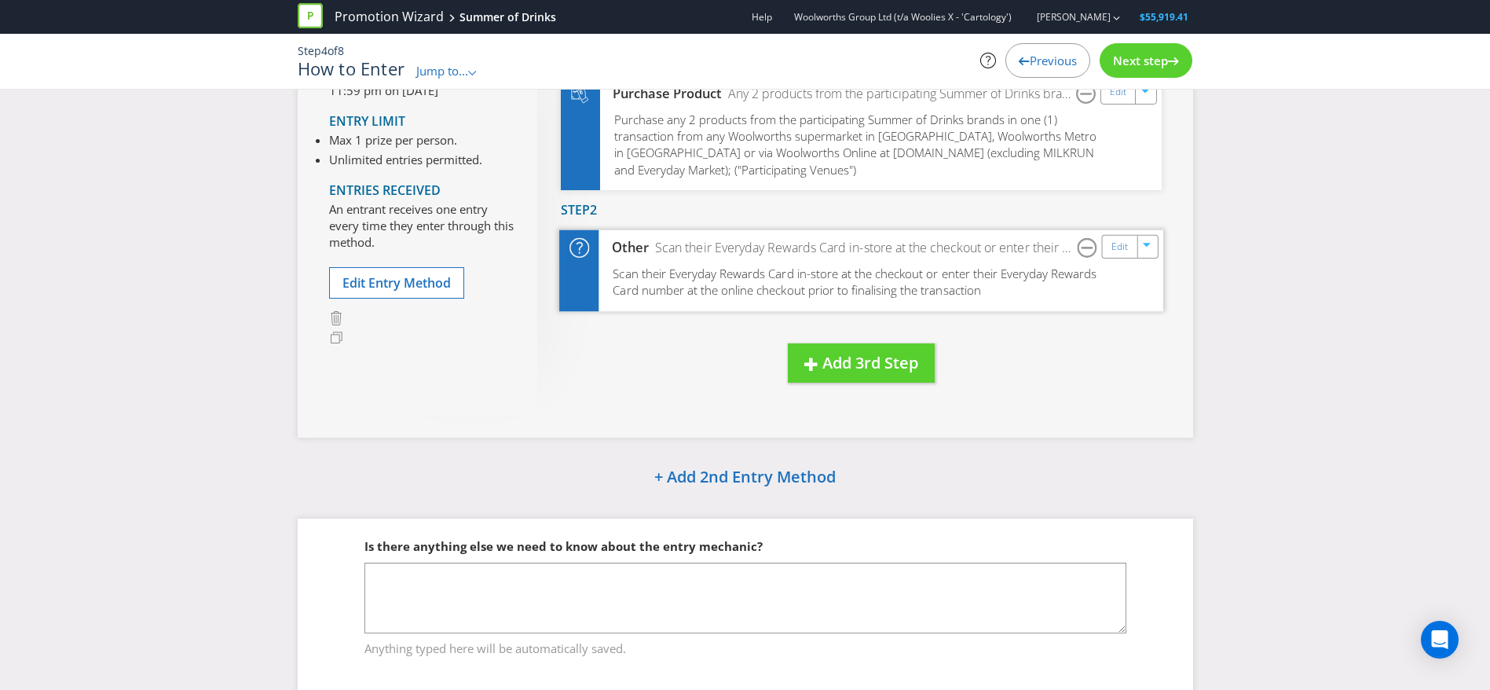
scroll to position [219, 0]
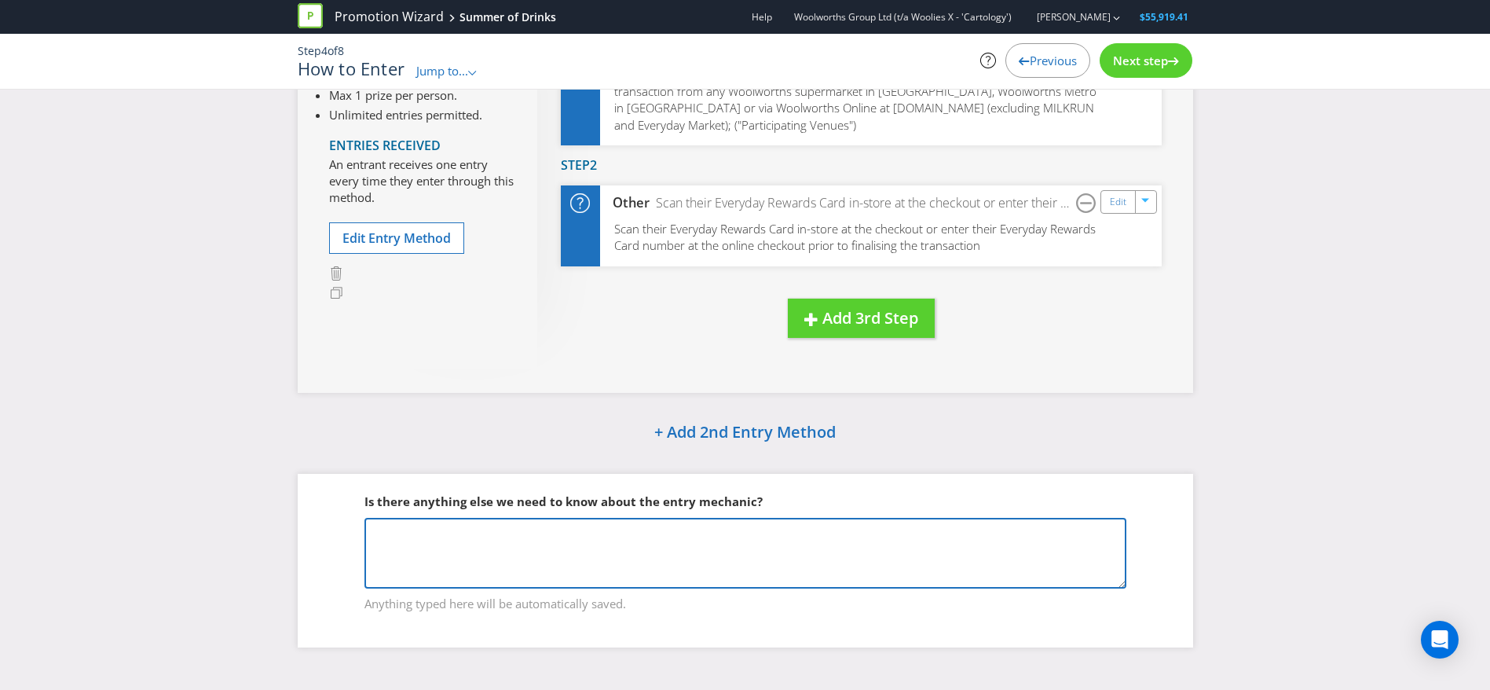
click at [713, 525] on textarea at bounding box center [746, 553] width 762 height 71
click at [594, 526] on textarea "Participating Brands:" at bounding box center [746, 553] width 762 height 71
click at [627, 526] on textarea "Participating Brands: Remedy ,Impressed, Cocabella" at bounding box center [746, 553] width 762 height 71
click at [536, 529] on textarea "Participating Brands: Remedy ,Impressed, Cocobella" at bounding box center [746, 553] width 762 height 71
click at [697, 535] on textarea "Participating Brands: Remedy, Impressed, Cocobella" at bounding box center [746, 553] width 762 height 71
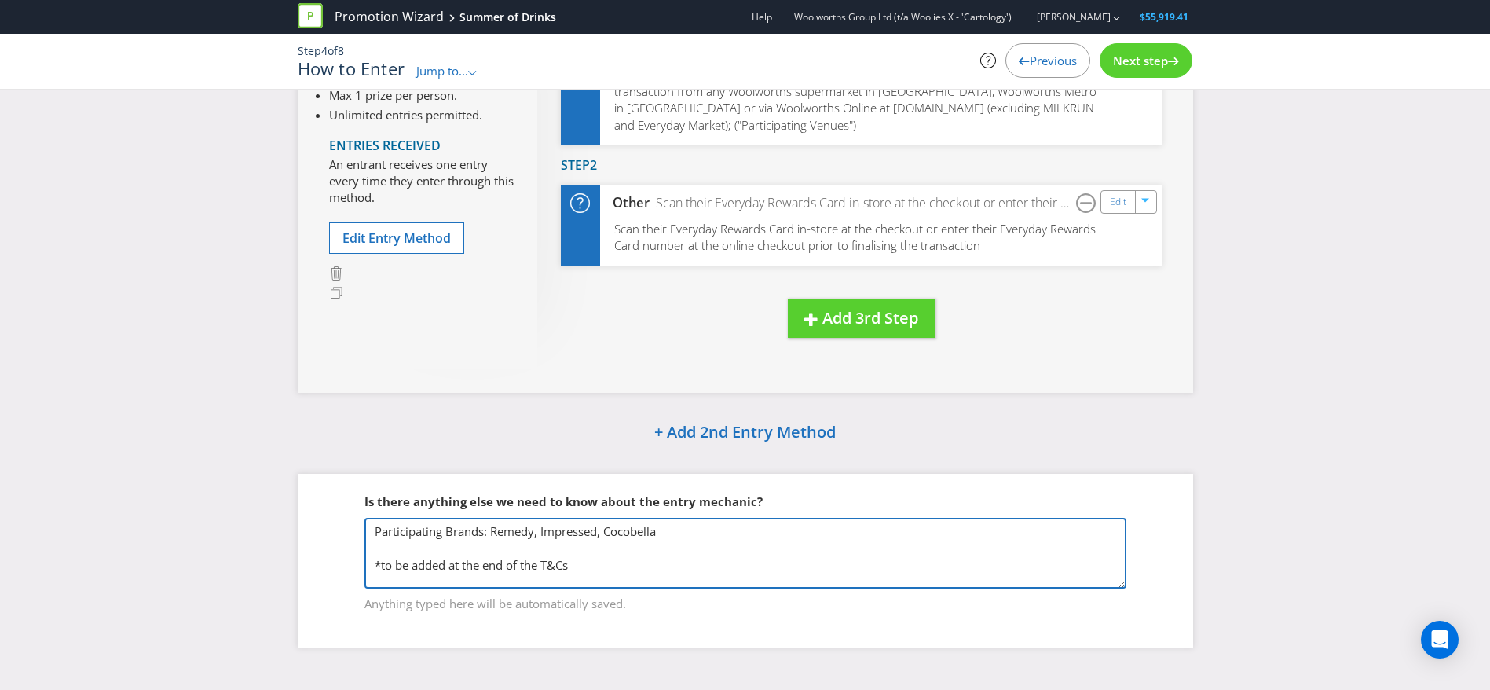
type textarea "Participating Brands: Remedy, Impressed, Cocobella *to be added at the end of t…"
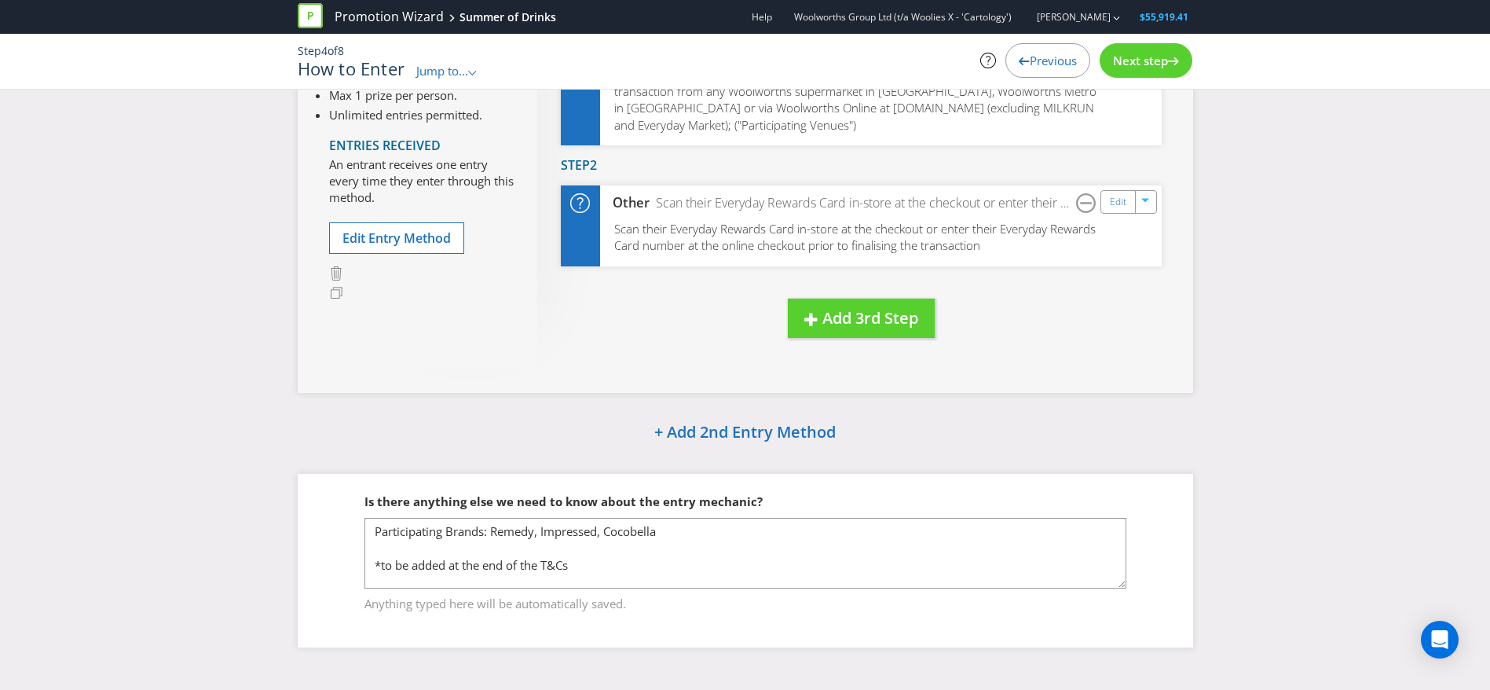
click at [1143, 53] on span "Next step" at bounding box center [1140, 61] width 55 height 16
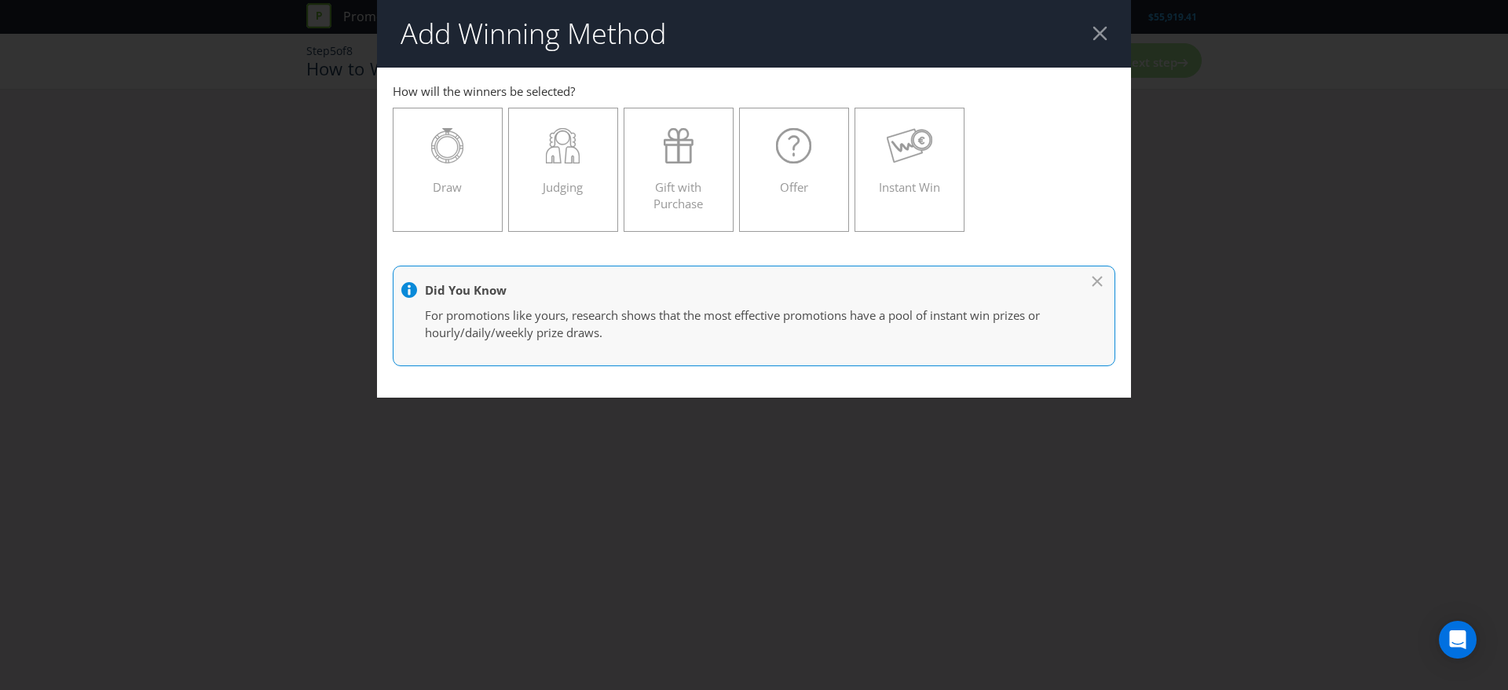
click at [1109, 40] on header "Add Winning Method" at bounding box center [754, 34] width 754 height 68
click at [1101, 37] on div at bounding box center [1100, 33] width 15 height 15
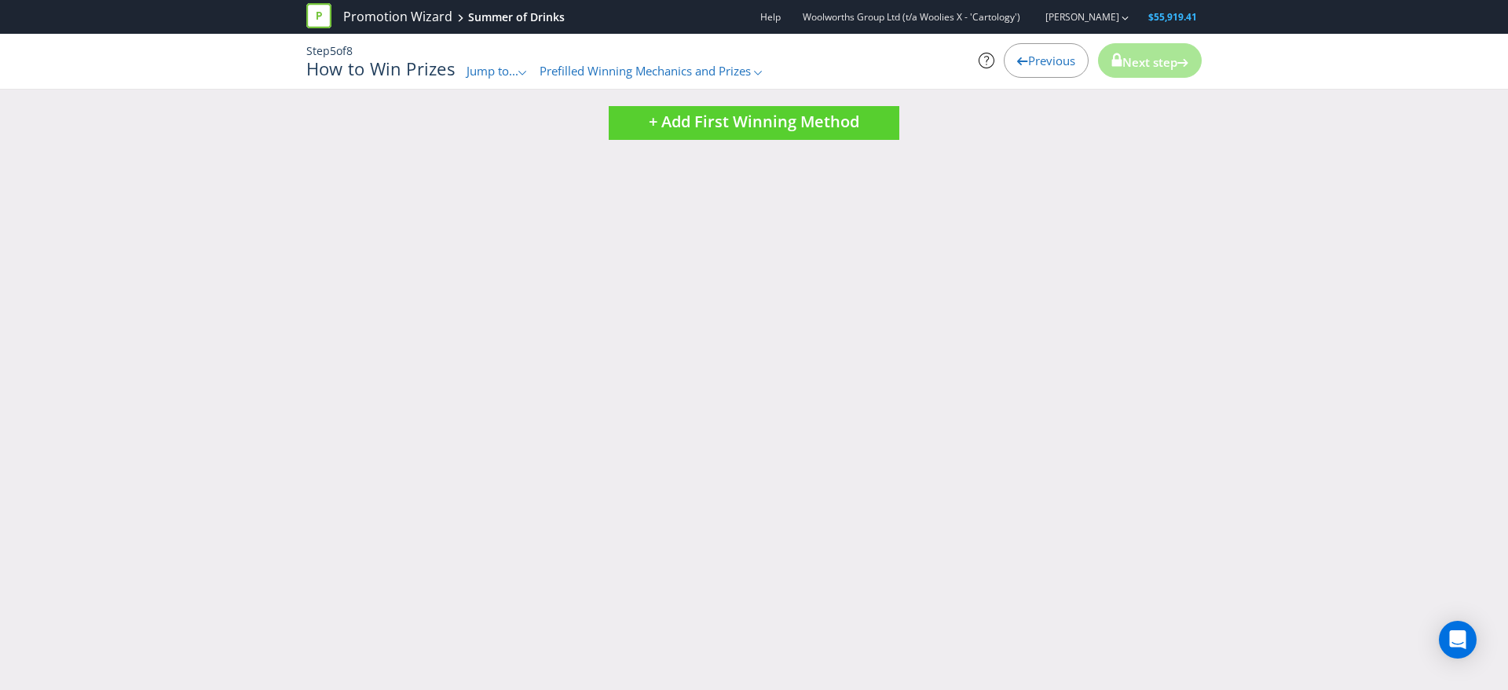
click at [1025, 71] on div "Previous" at bounding box center [1046, 60] width 85 height 35
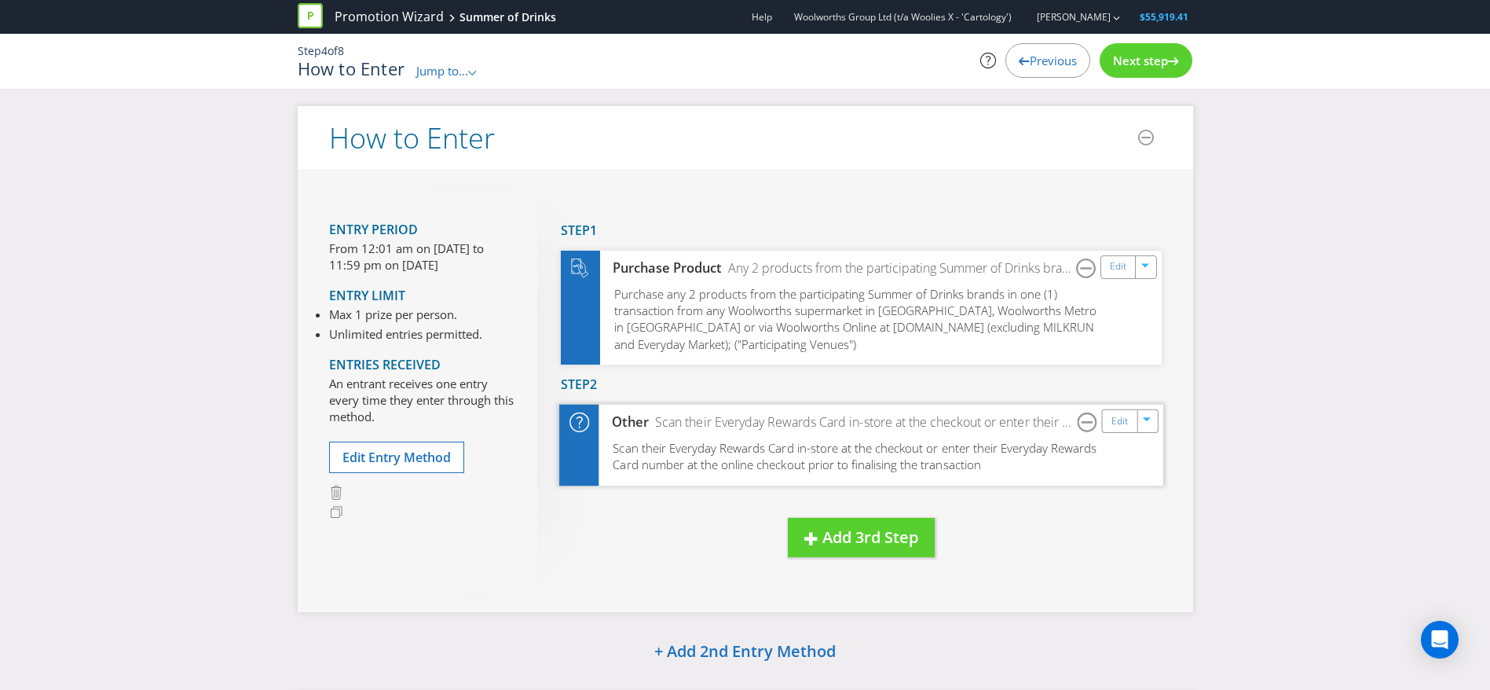
scroll to position [219, 0]
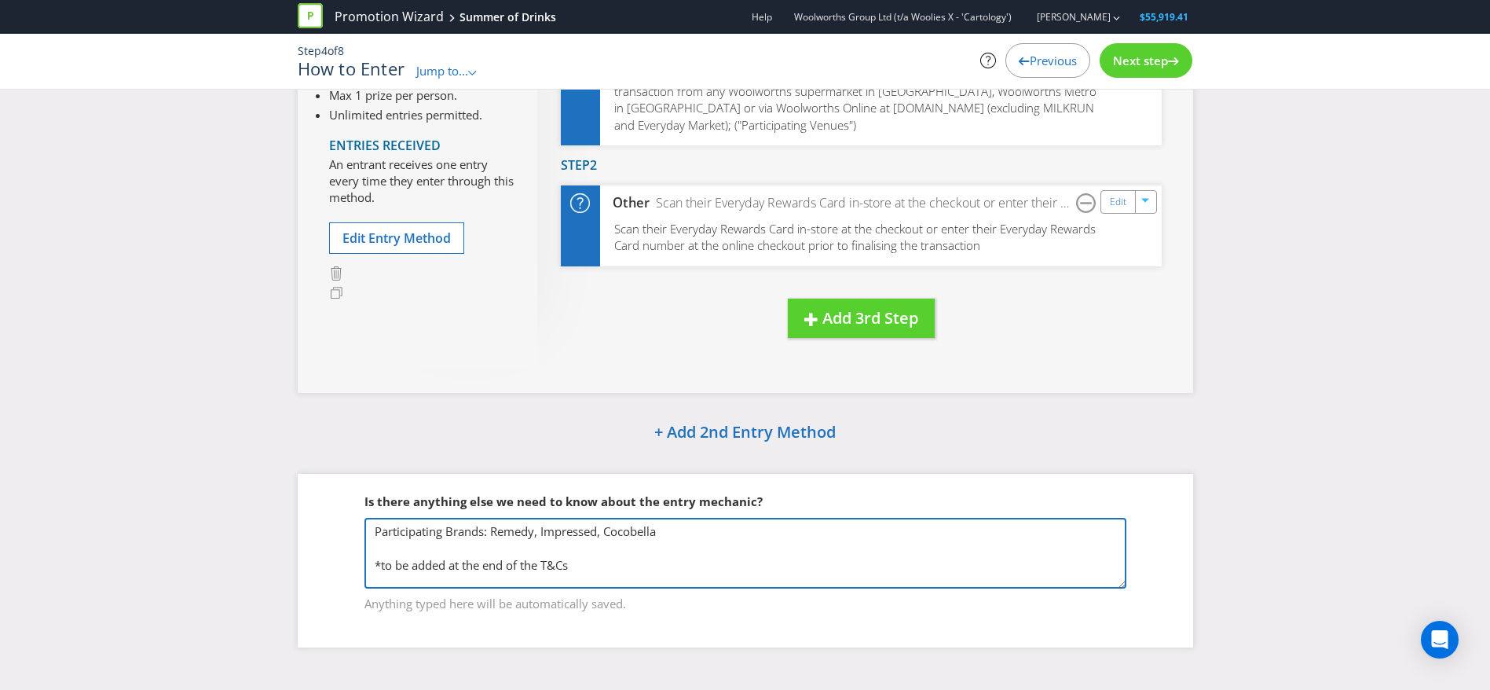
click at [606, 530] on textarea "Participating Brands: Remedy, Impressed, Cocobella *to be added at the end of t…" at bounding box center [746, 553] width 762 height 71
type textarea "Participating Brands: Remedy, Impressed, & Cocobella *to be added at the end of…"
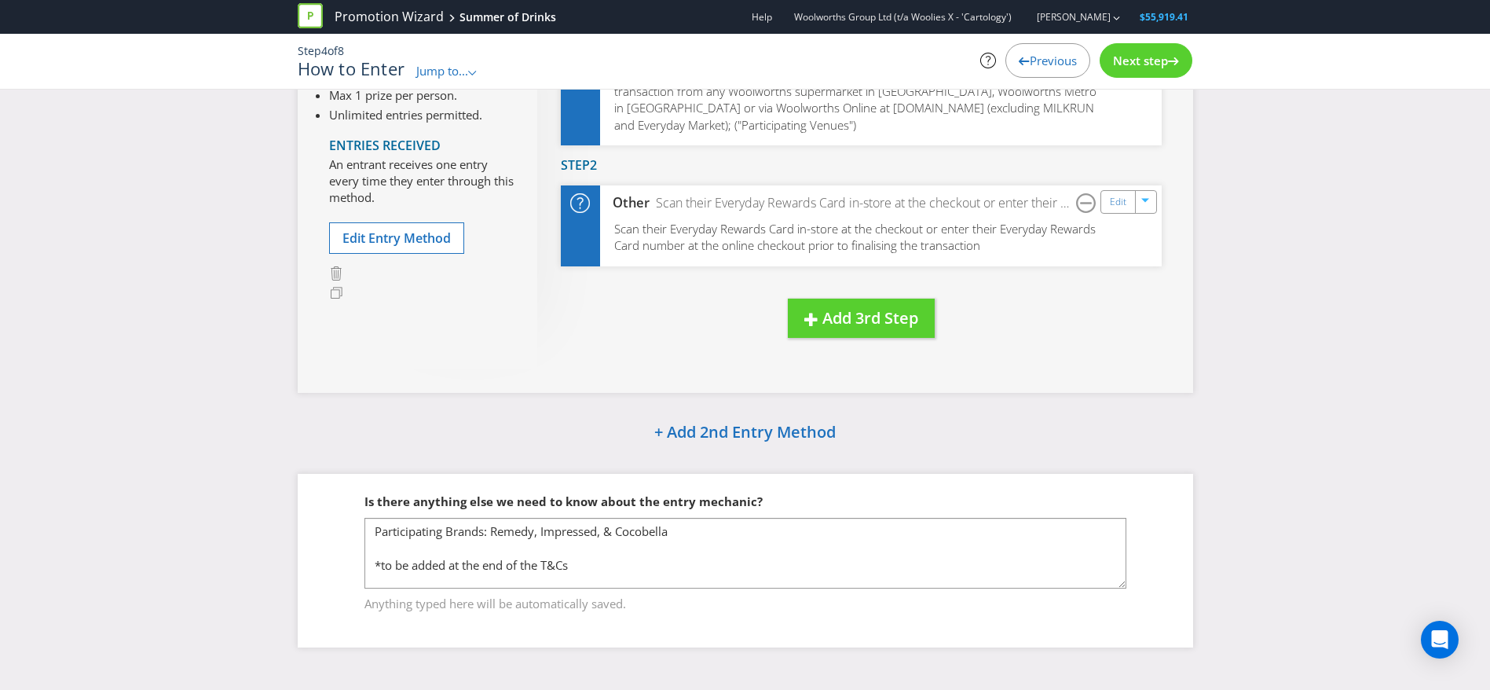
click at [1172, 61] on icon at bounding box center [1173, 61] width 11 height 8
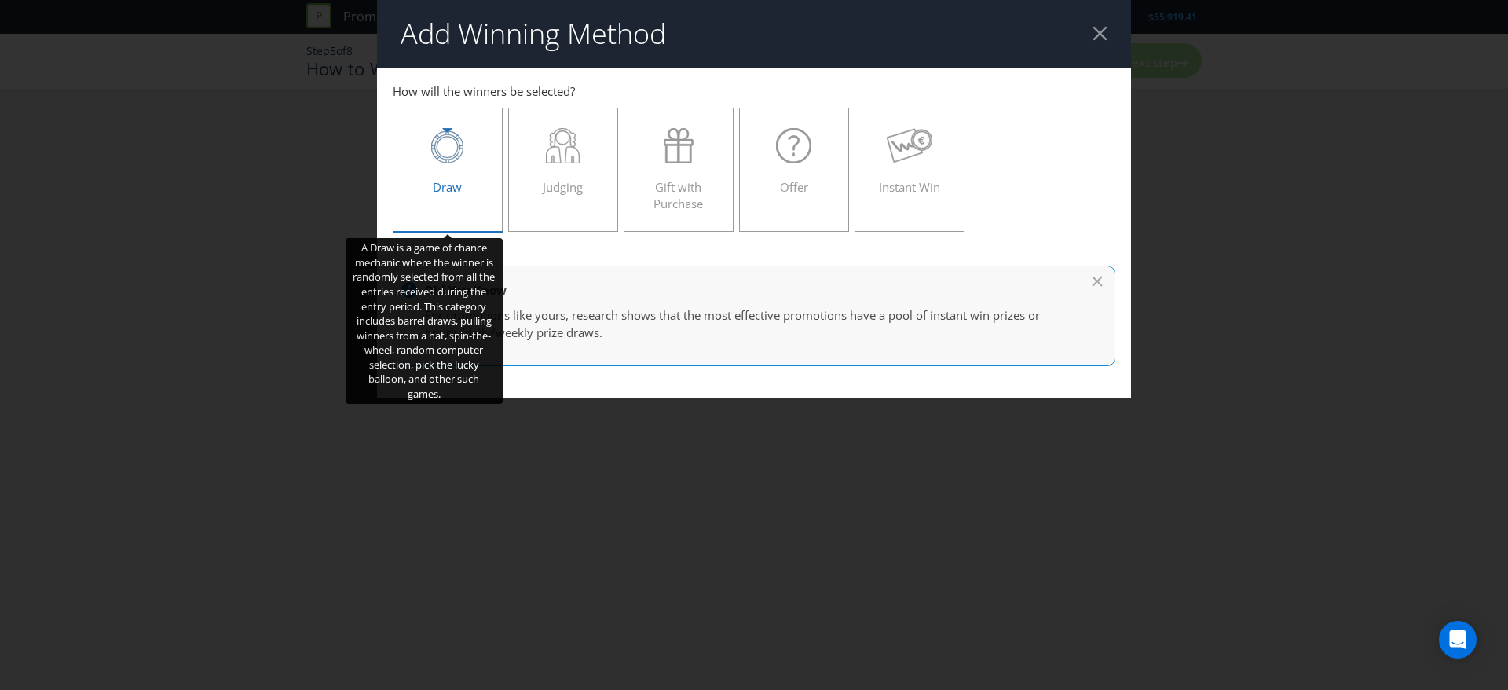
click at [471, 189] on div "Draw" at bounding box center [447, 163] width 77 height 71
click at [0, 0] on input "Draw" at bounding box center [0, 0] width 0 height 0
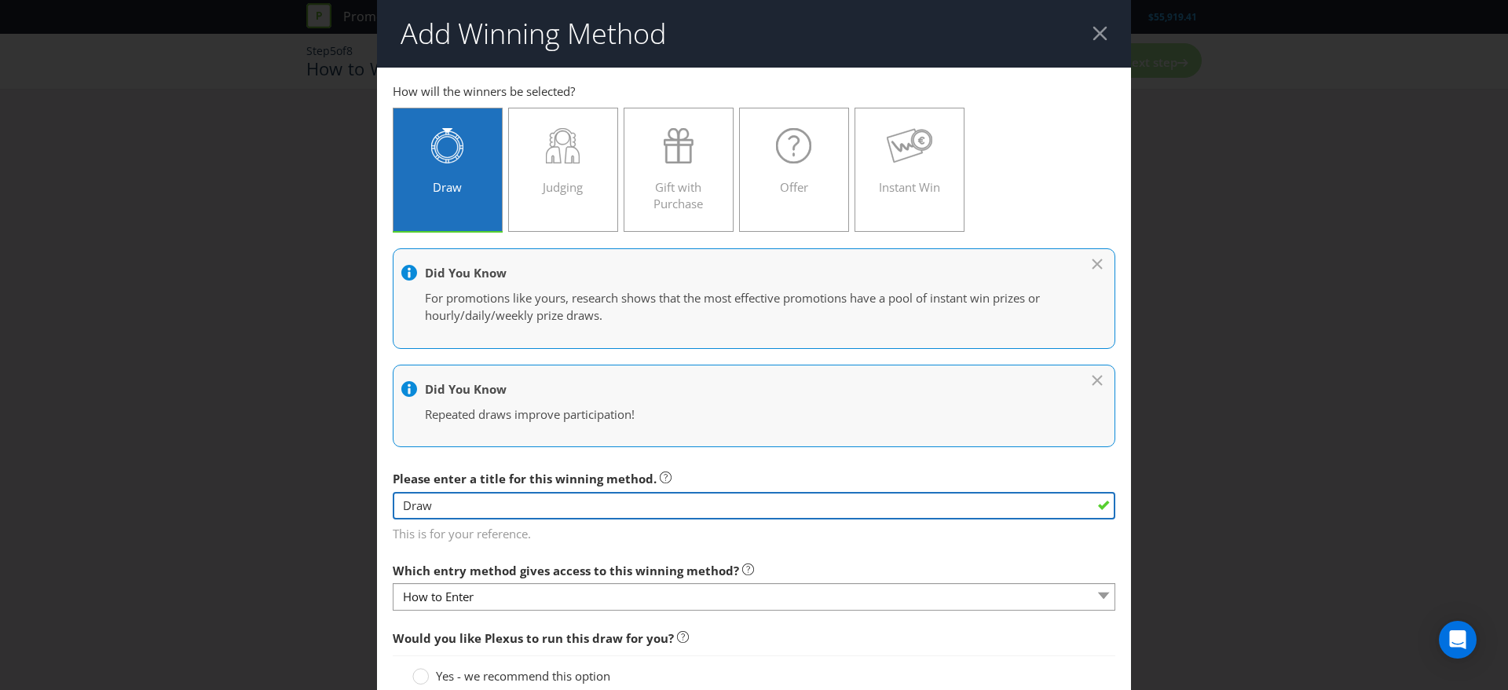
click at [575, 501] on input "Draw" at bounding box center [754, 505] width 723 height 27
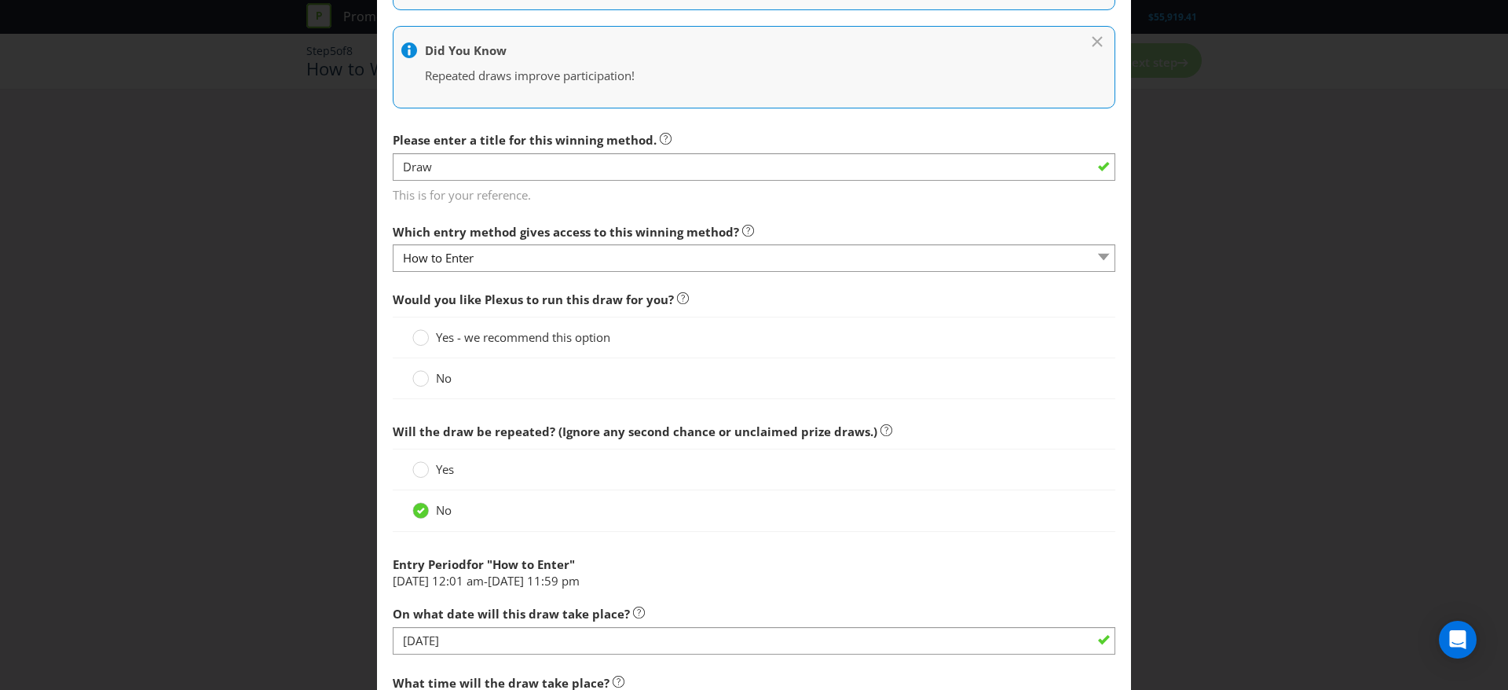
click at [499, 335] on span "Yes - we recommend this option" at bounding box center [523, 337] width 174 height 16
click at [0, 0] on input "Yes - we recommend this option" at bounding box center [0, 0] width 0 height 0
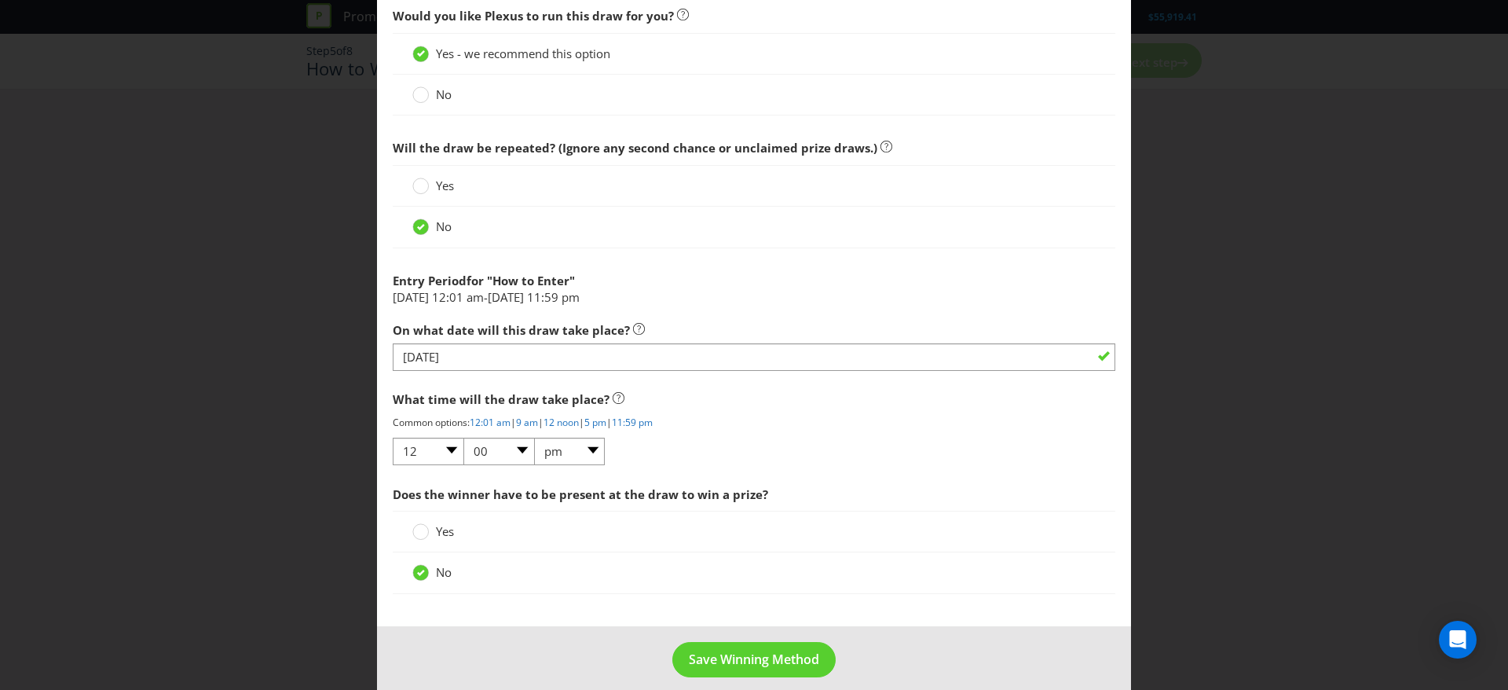
scroll to position [638, 0]
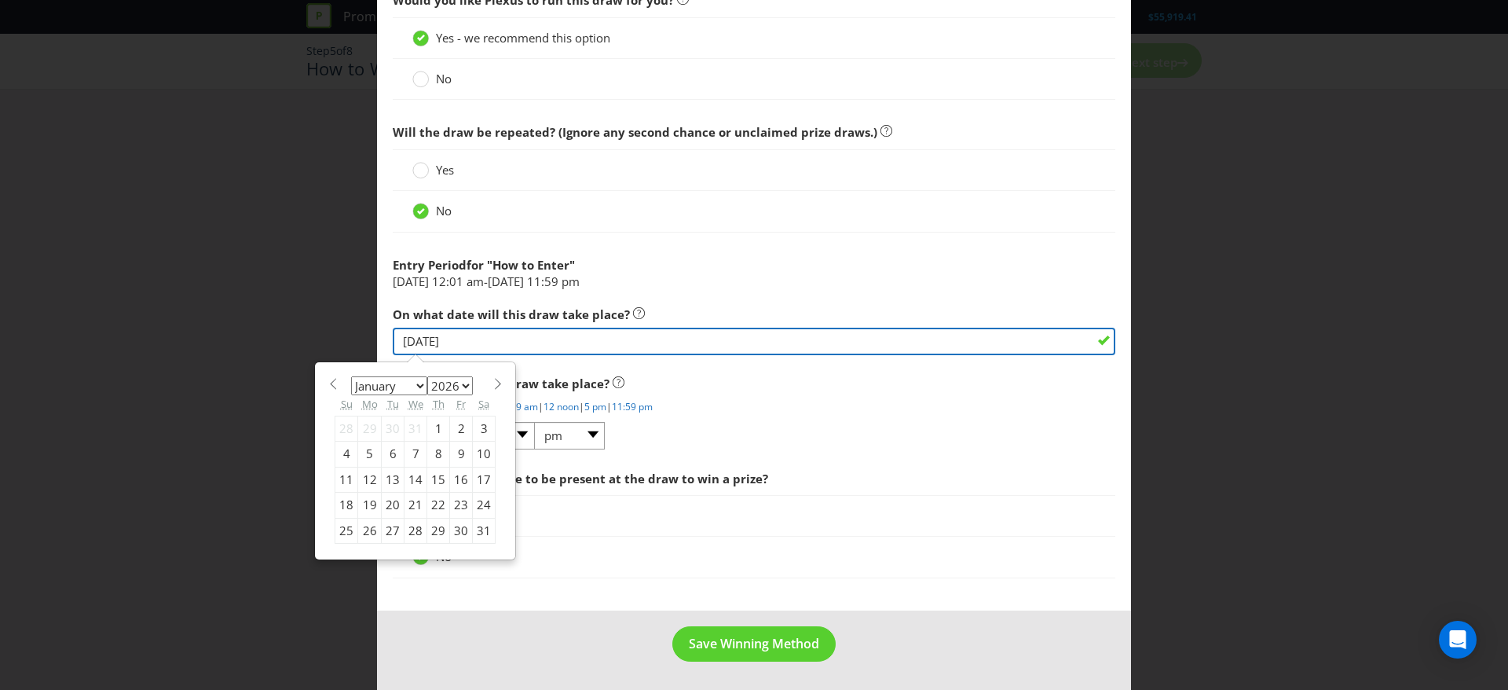
click at [549, 338] on input "[DATE]" at bounding box center [754, 341] width 723 height 27
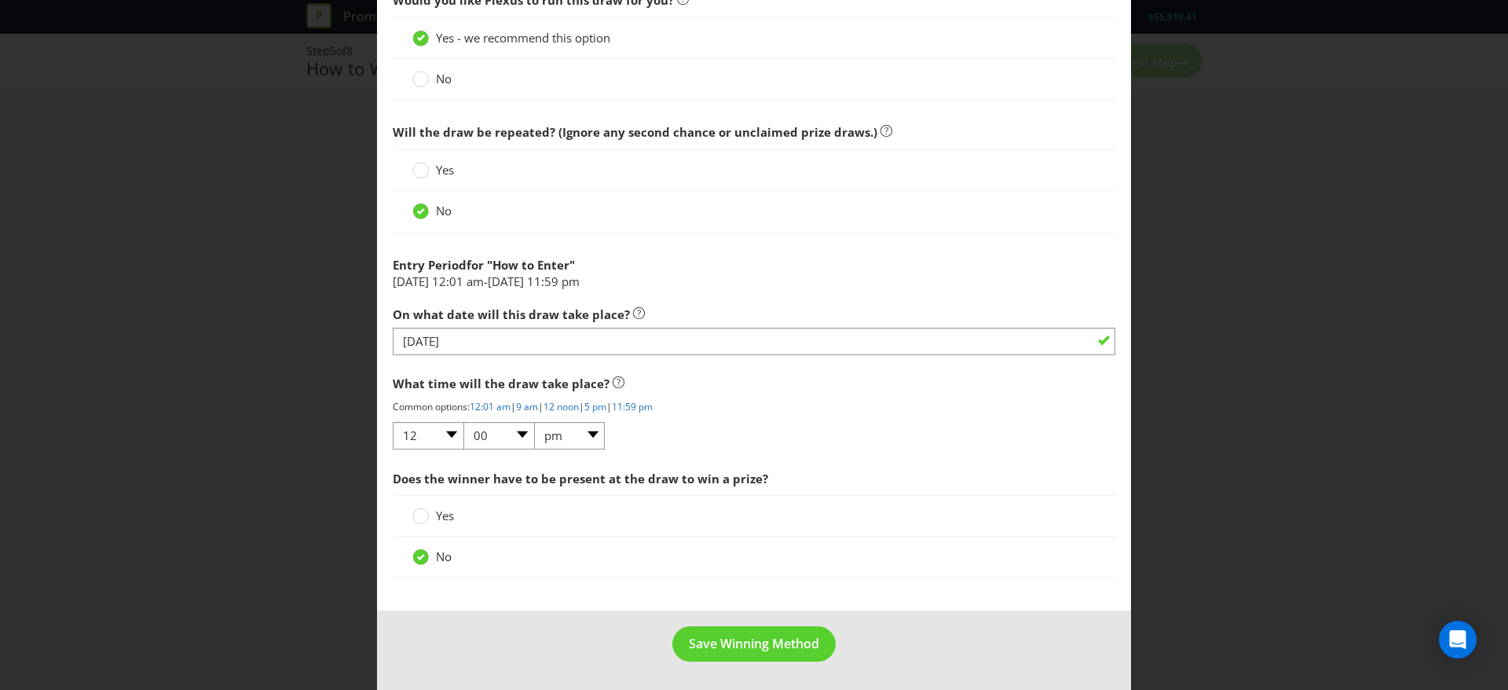
click at [415, 394] on span "What time will the draw take place?" at bounding box center [754, 384] width 723 height 32
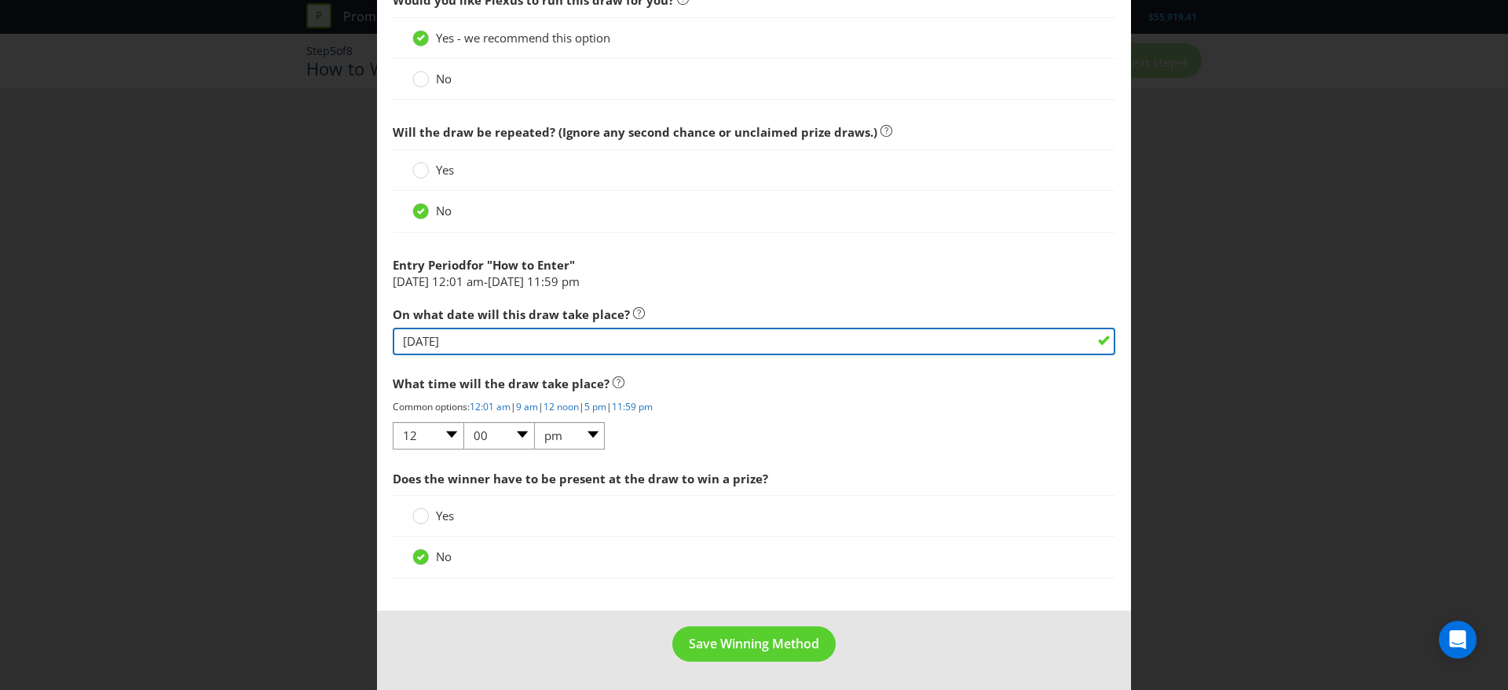
click at [456, 341] on input "[DATE]" at bounding box center [754, 341] width 723 height 27
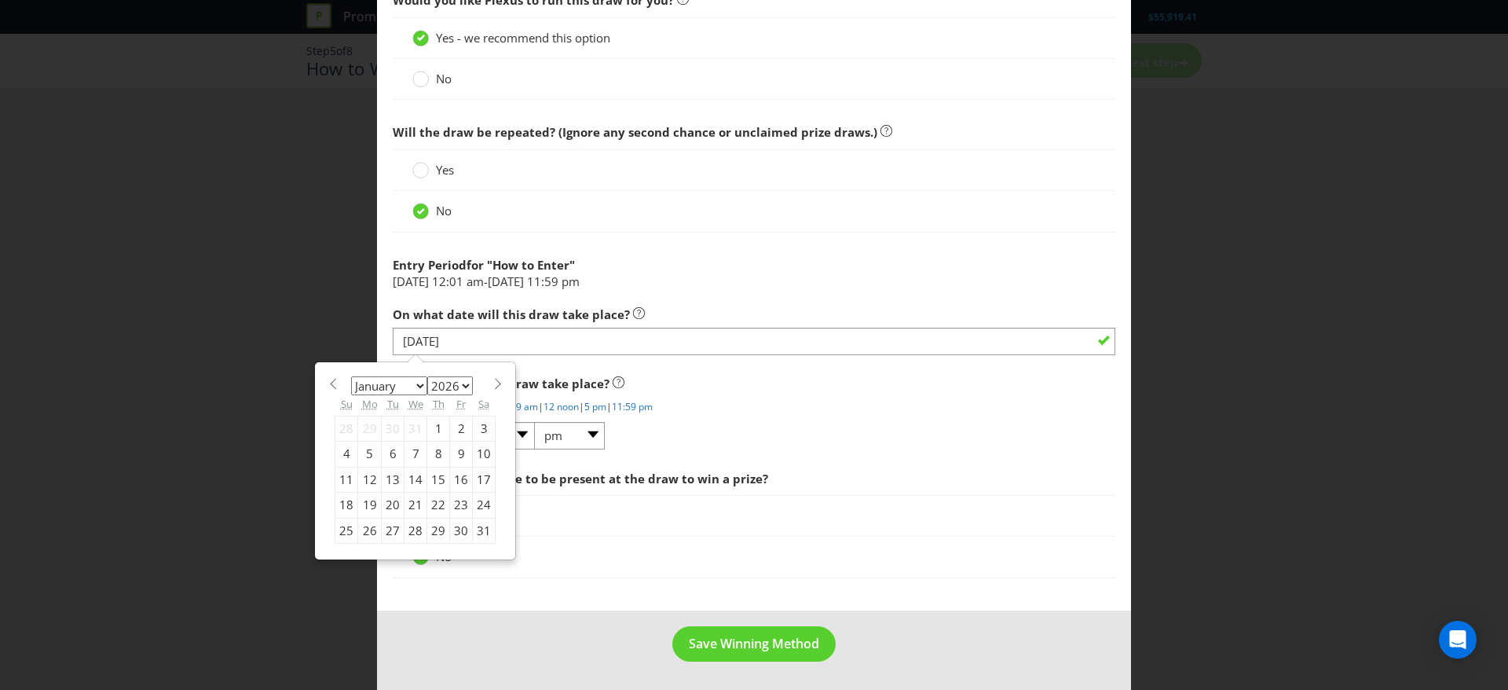
click at [411, 387] on select "January February March April May June July August September October November De…" at bounding box center [389, 385] width 76 height 19
select select "1"
click at [351, 376] on select "January February March April May June July August September October November De…" at bounding box center [389, 385] width 76 height 19
click at [434, 434] on div "5" at bounding box center [438, 428] width 23 height 25
type input "[DATE]"
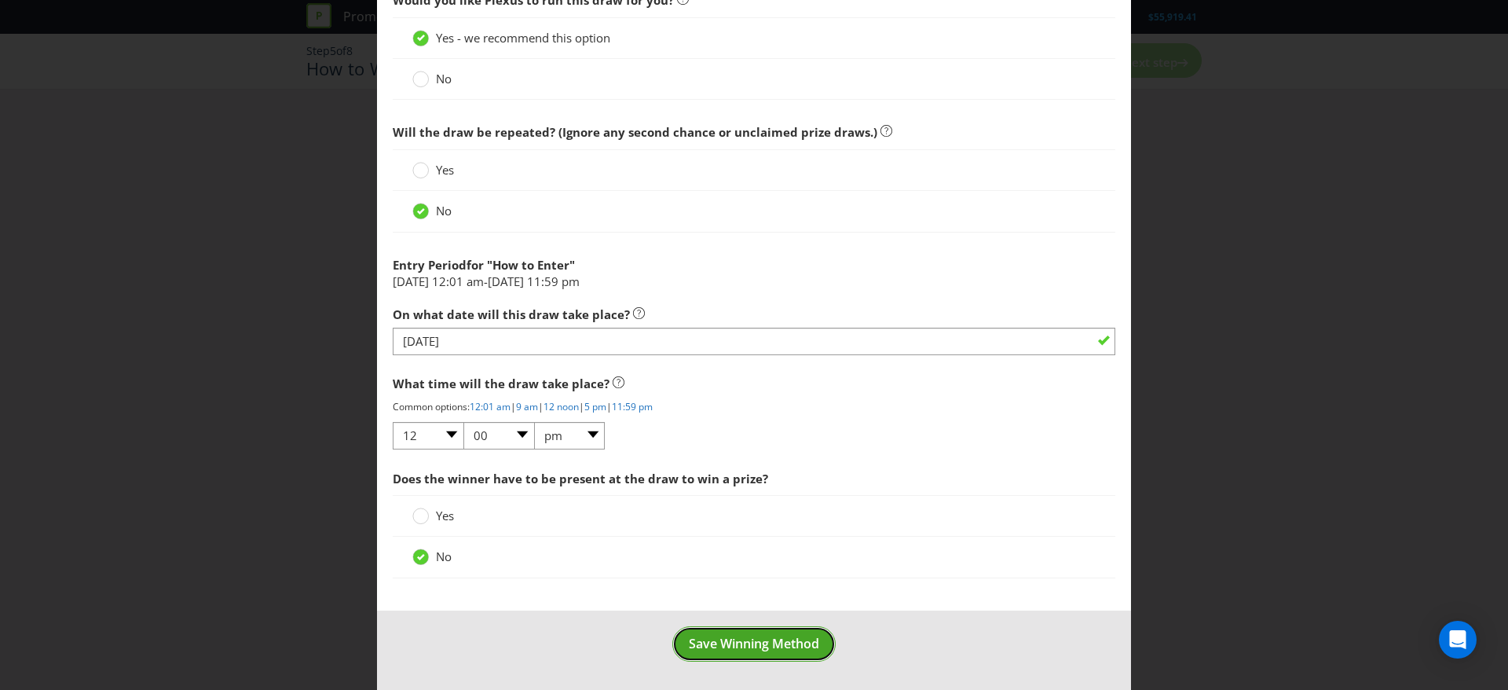
click at [772, 639] on span "Save Winning Method" at bounding box center [754, 643] width 130 height 17
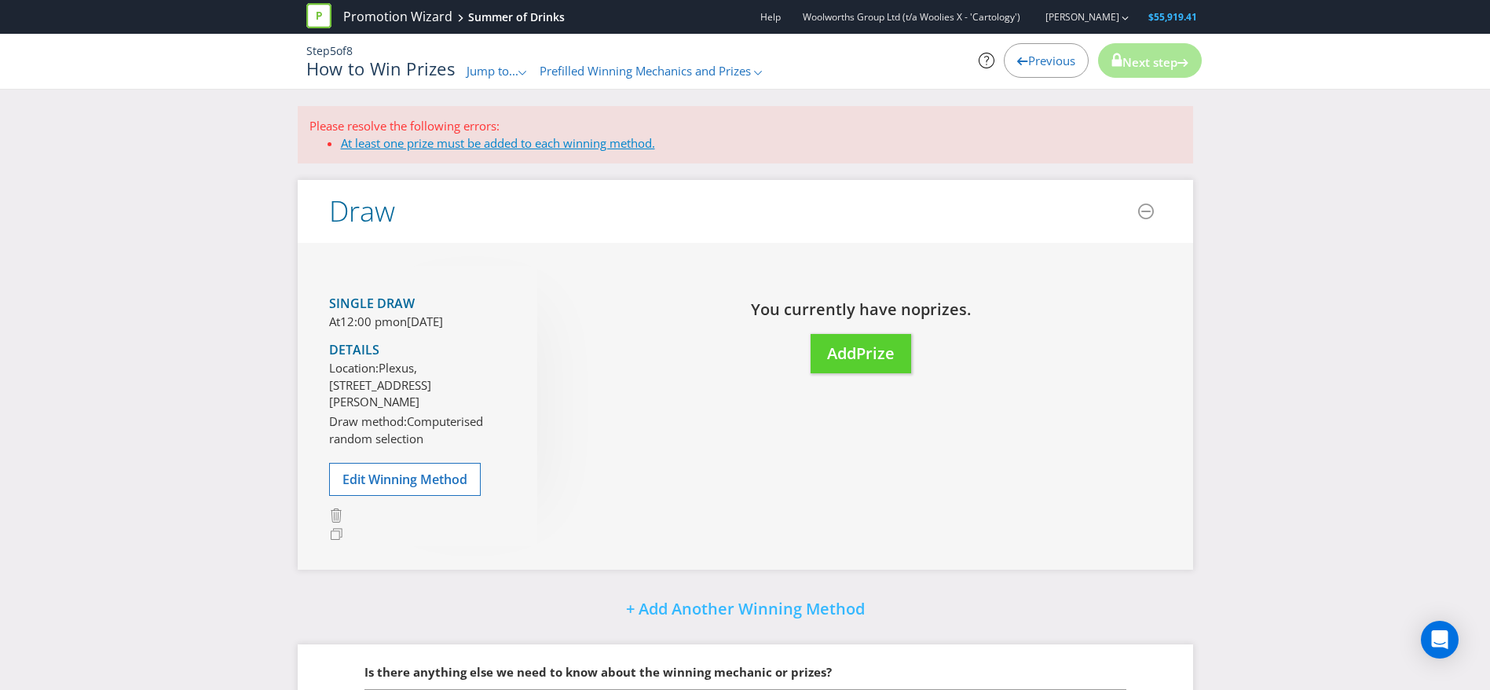
click at [548, 147] on link "At least one prize must be added to each winning method." at bounding box center [498, 143] width 314 height 16
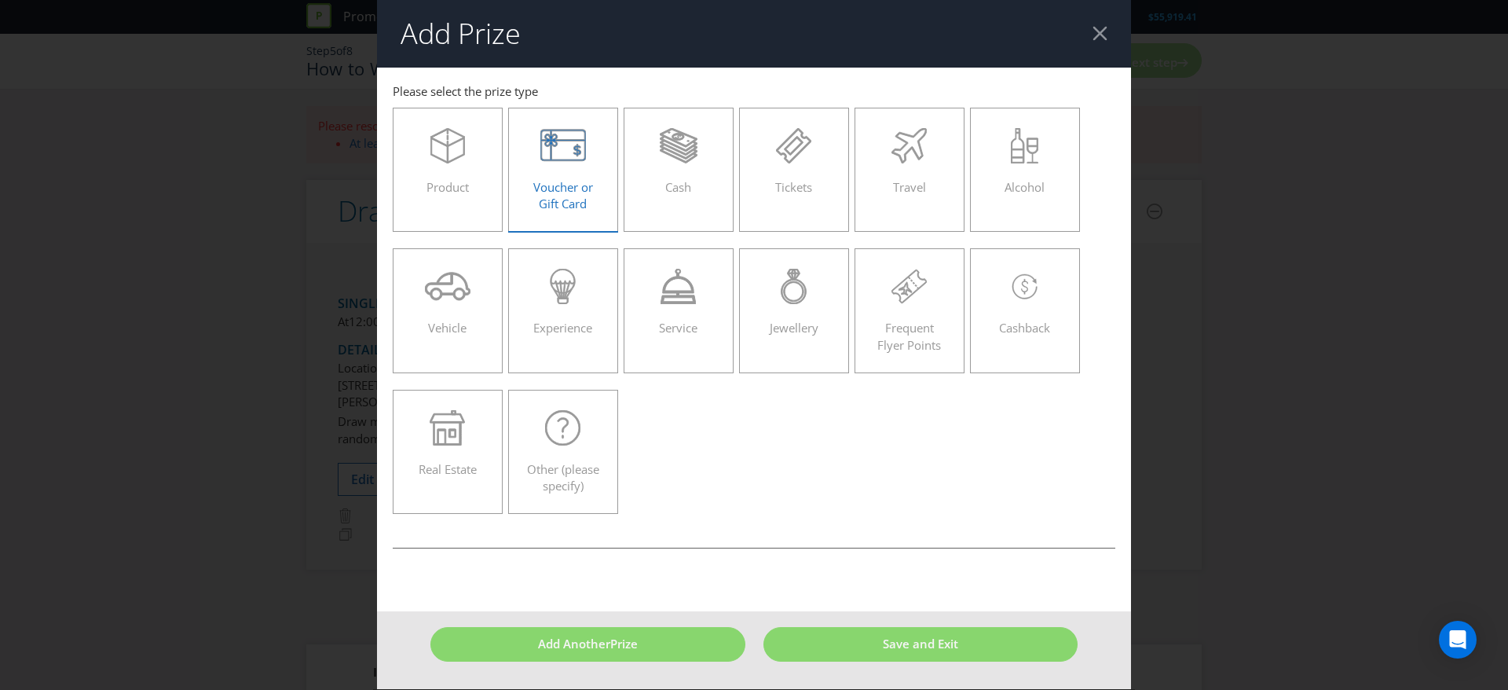
click at [576, 146] on icon at bounding box center [577, 151] width 8 height 13
click at [0, 0] on input "Voucher or Gift Card" at bounding box center [0, 0] width 0 height 0
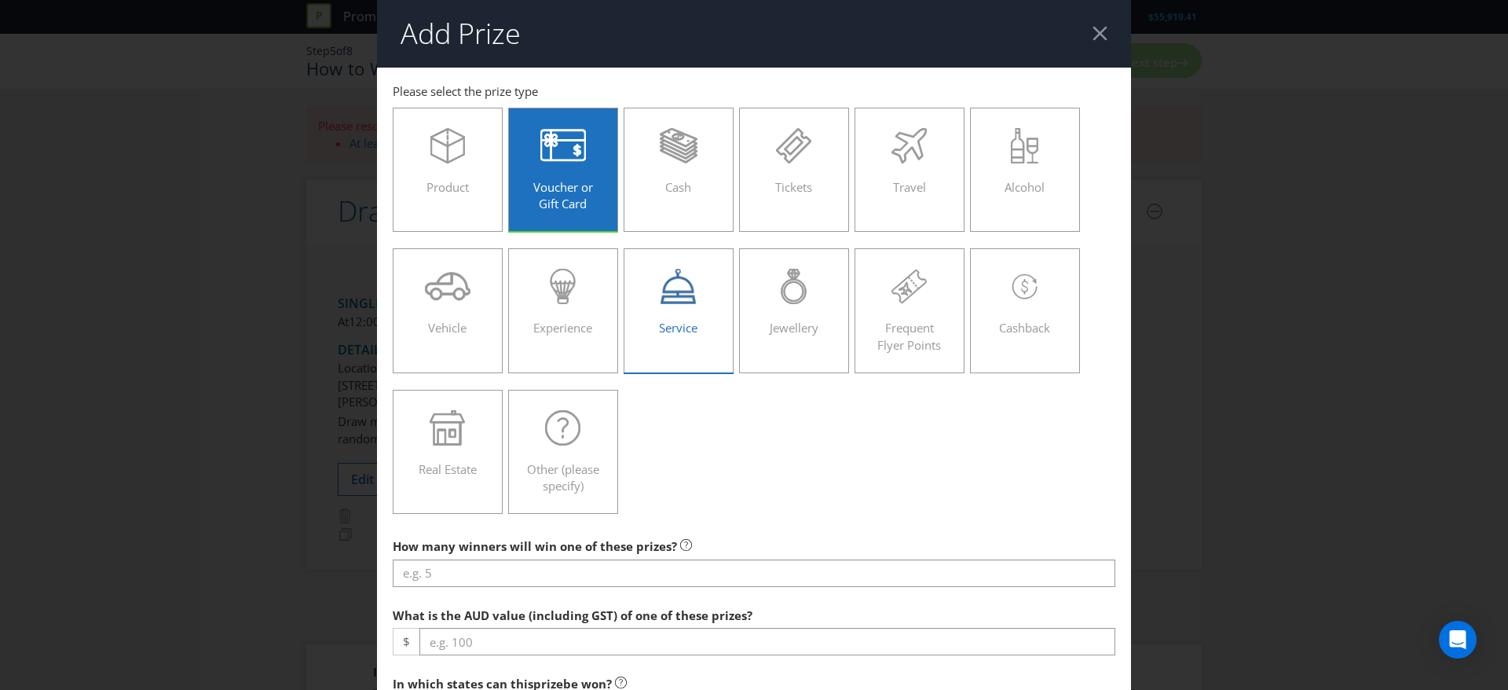
scroll to position [365, 0]
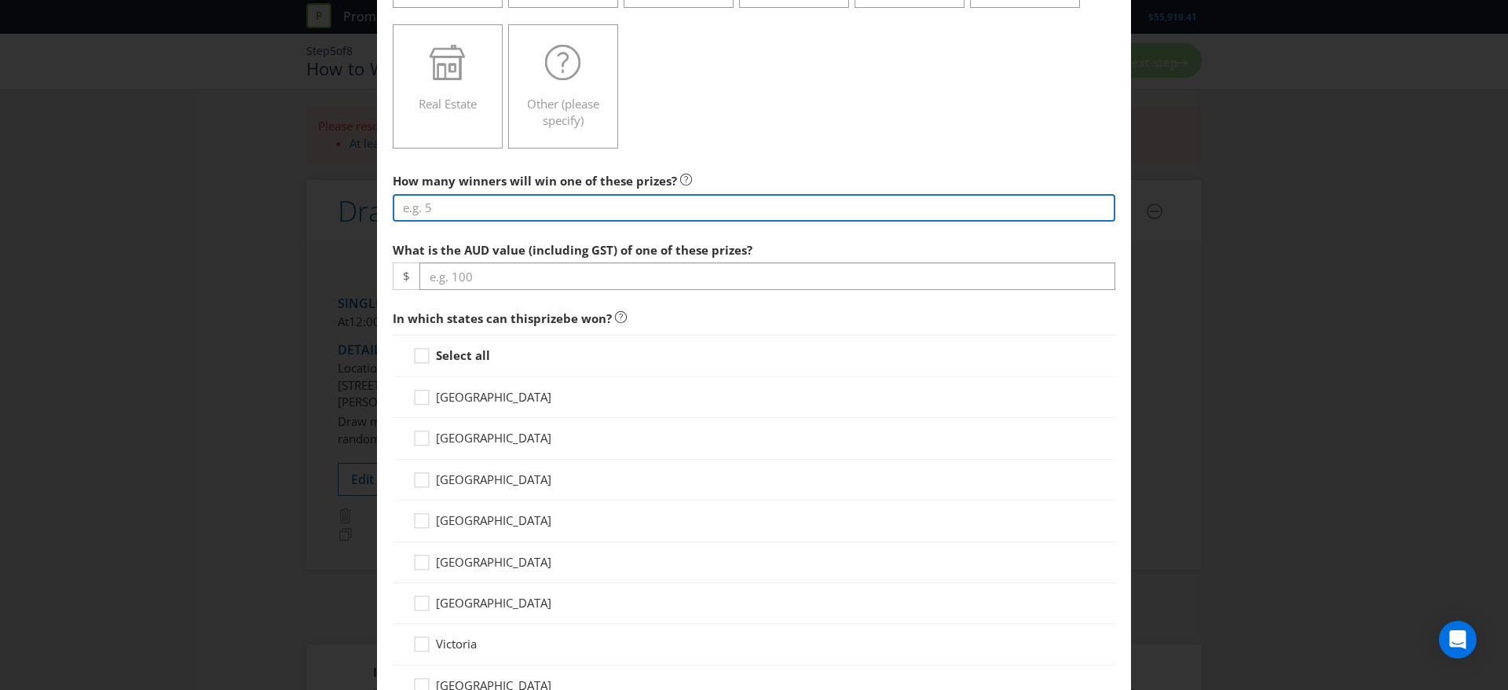
click at [588, 210] on input "number" at bounding box center [754, 207] width 723 height 27
type input "400"
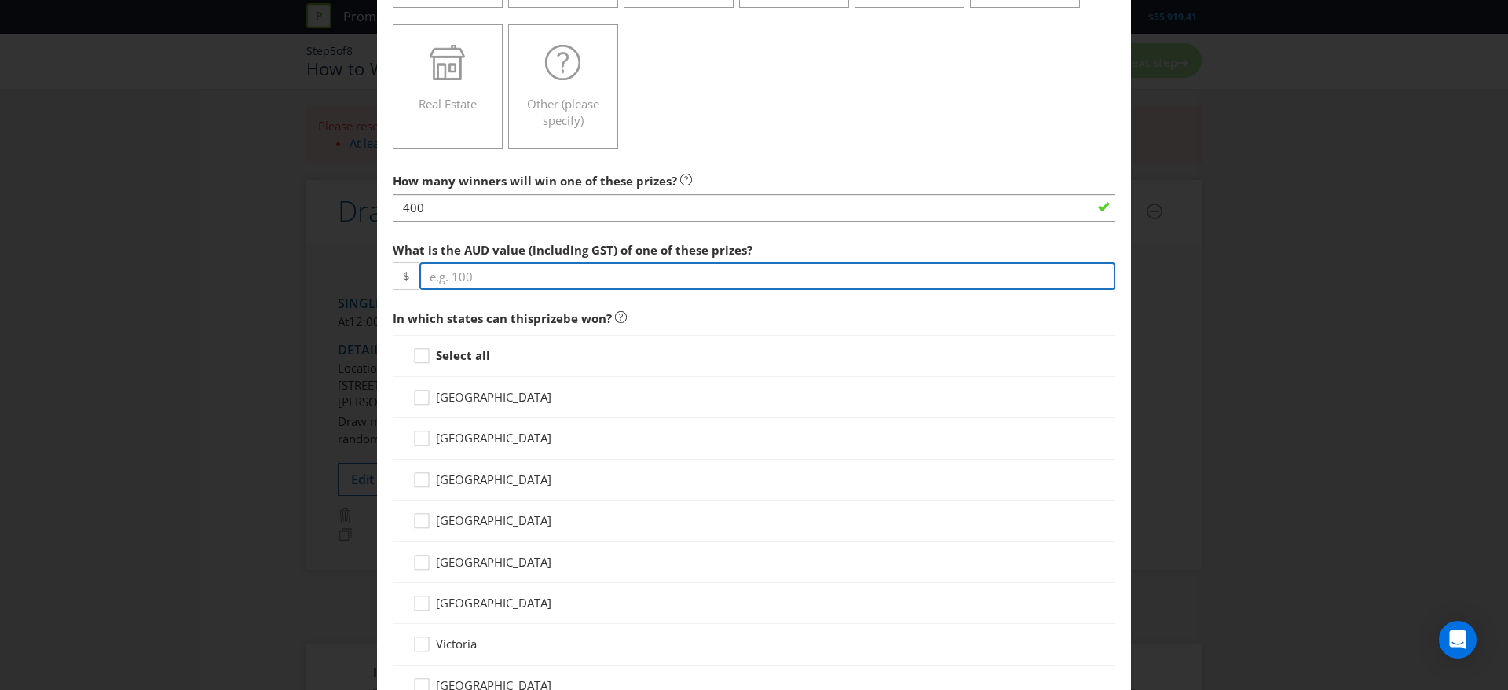
click at [561, 269] on input "number" at bounding box center [768, 275] width 696 height 27
type input "100"
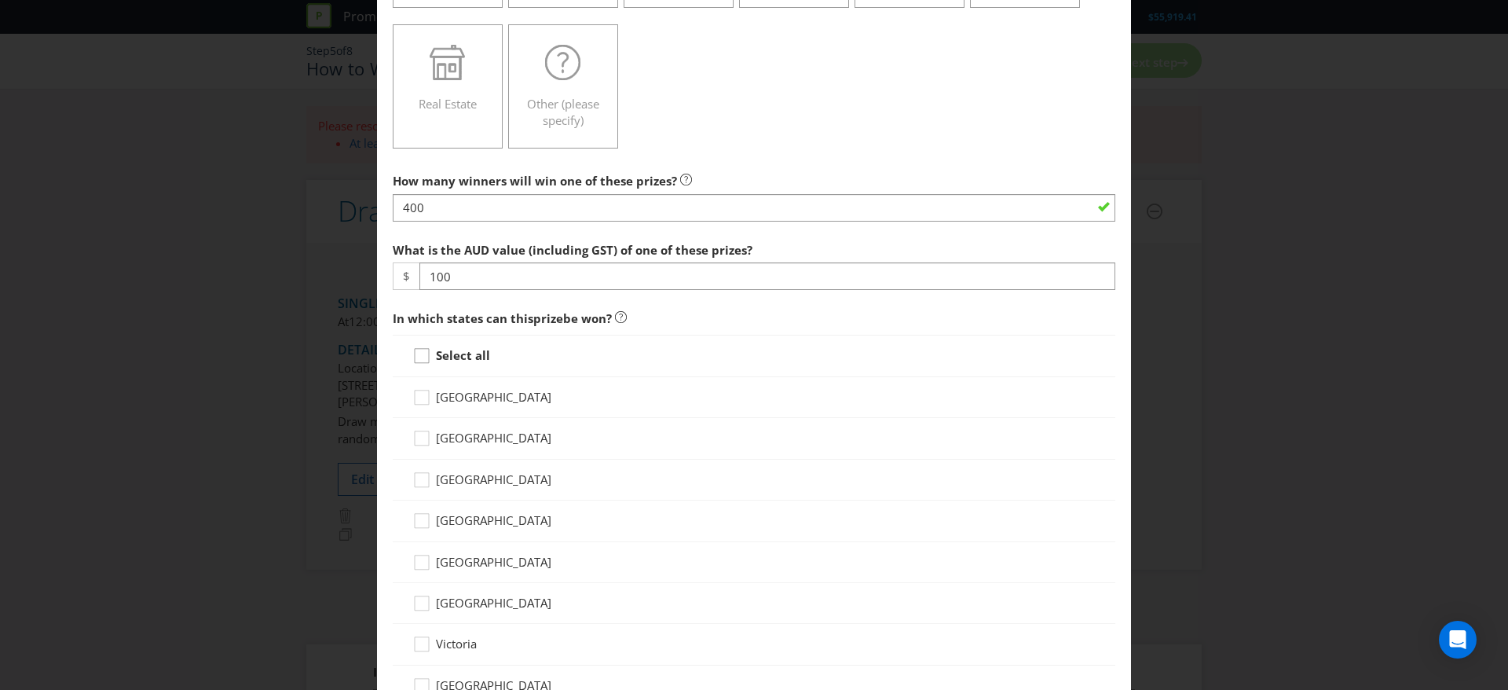
click at [412, 355] on icon at bounding box center [424, 359] width 24 height 24
click at [0, 0] on input "Select all" at bounding box center [0, 0] width 0 height 0
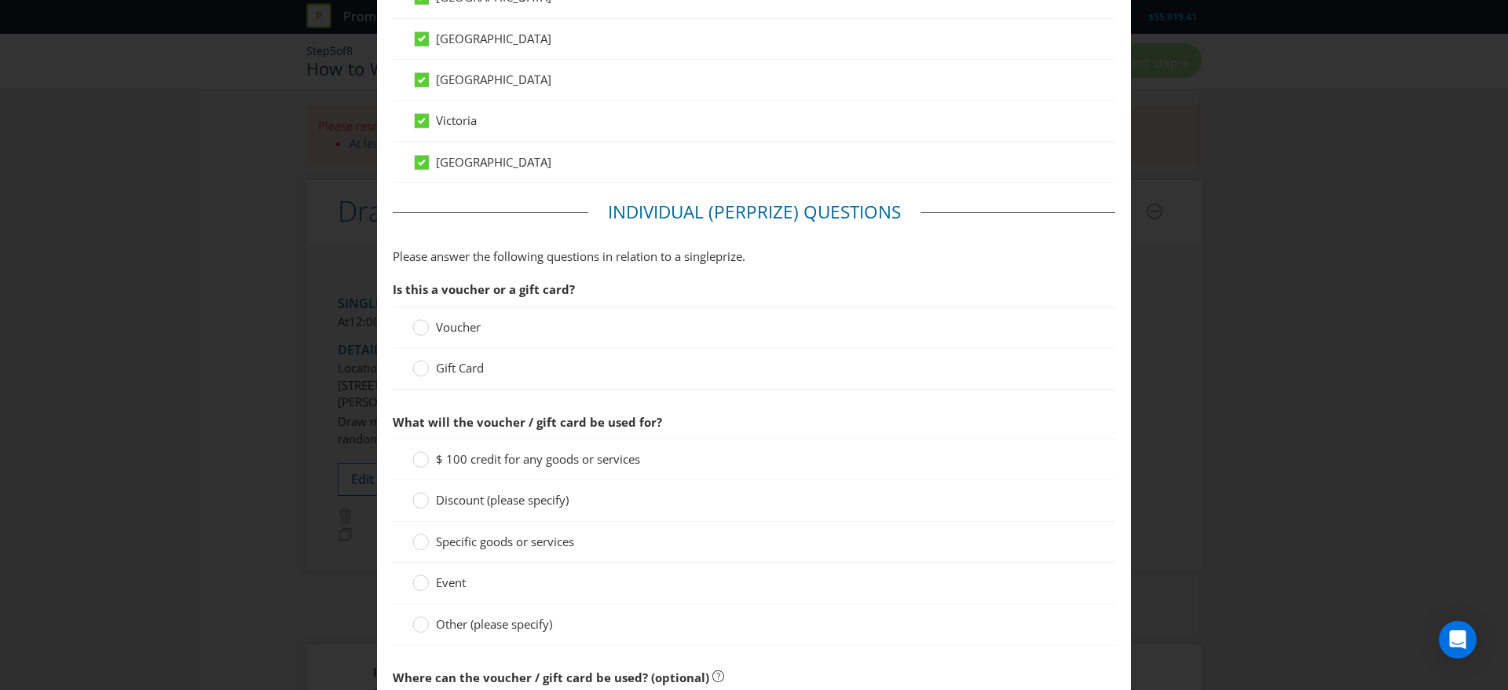
scroll to position [923, 0]
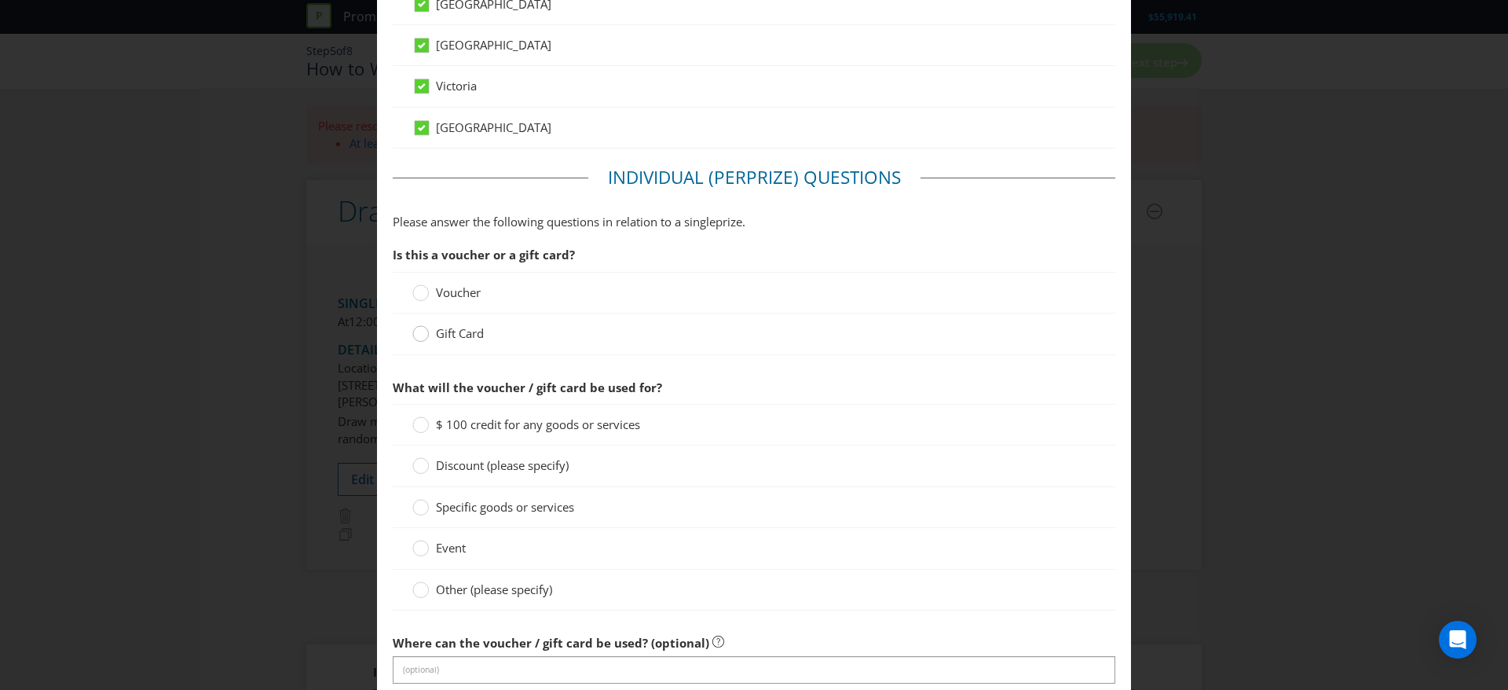
click at [413, 337] on circle at bounding box center [421, 334] width 16 height 16
click at [0, 0] on input "Gift Card" at bounding box center [0, 0] width 0 height 0
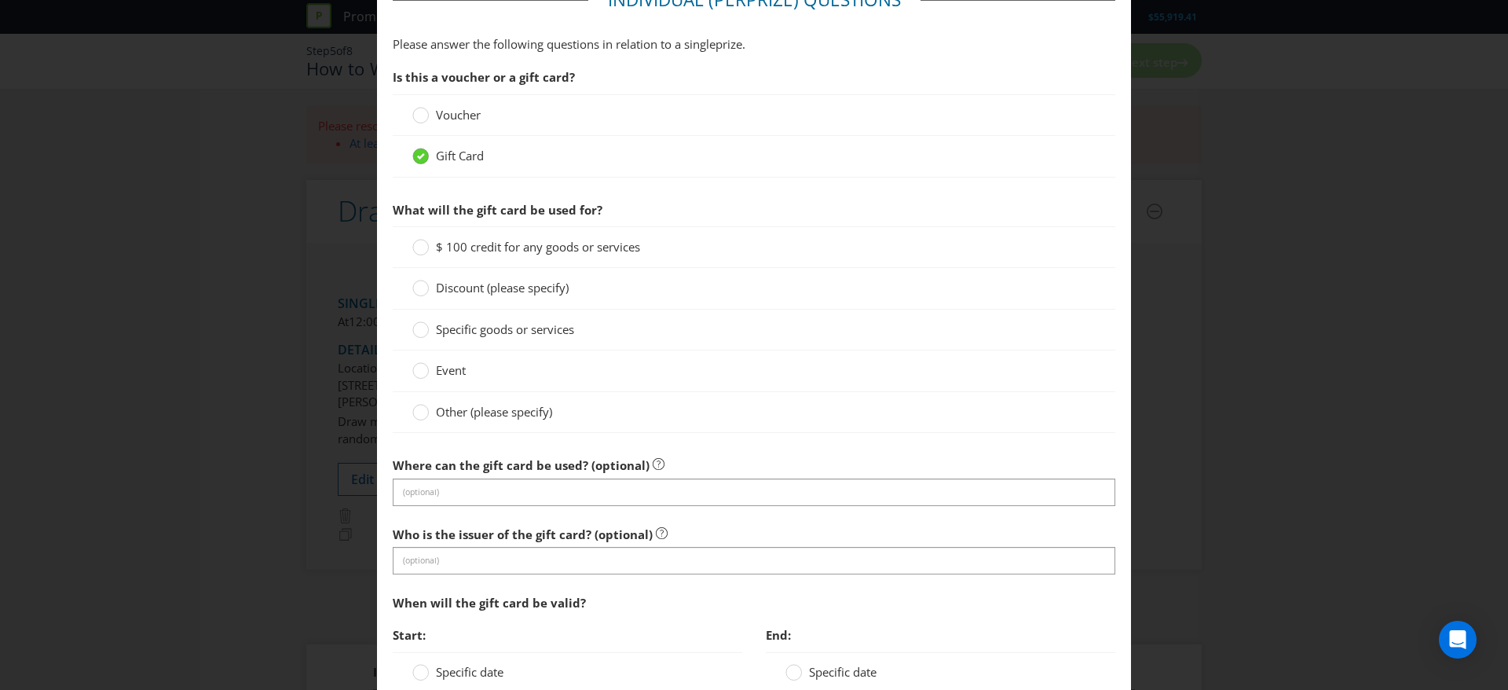
scroll to position [1102, 0]
click at [427, 421] on div "Other (please specify)" at bounding box center [754, 410] width 723 height 41
click at [416, 409] on circle at bounding box center [421, 411] width 16 height 16
click at [0, 0] on input "Other (please specify)" at bounding box center [0, 0] width 0 height 0
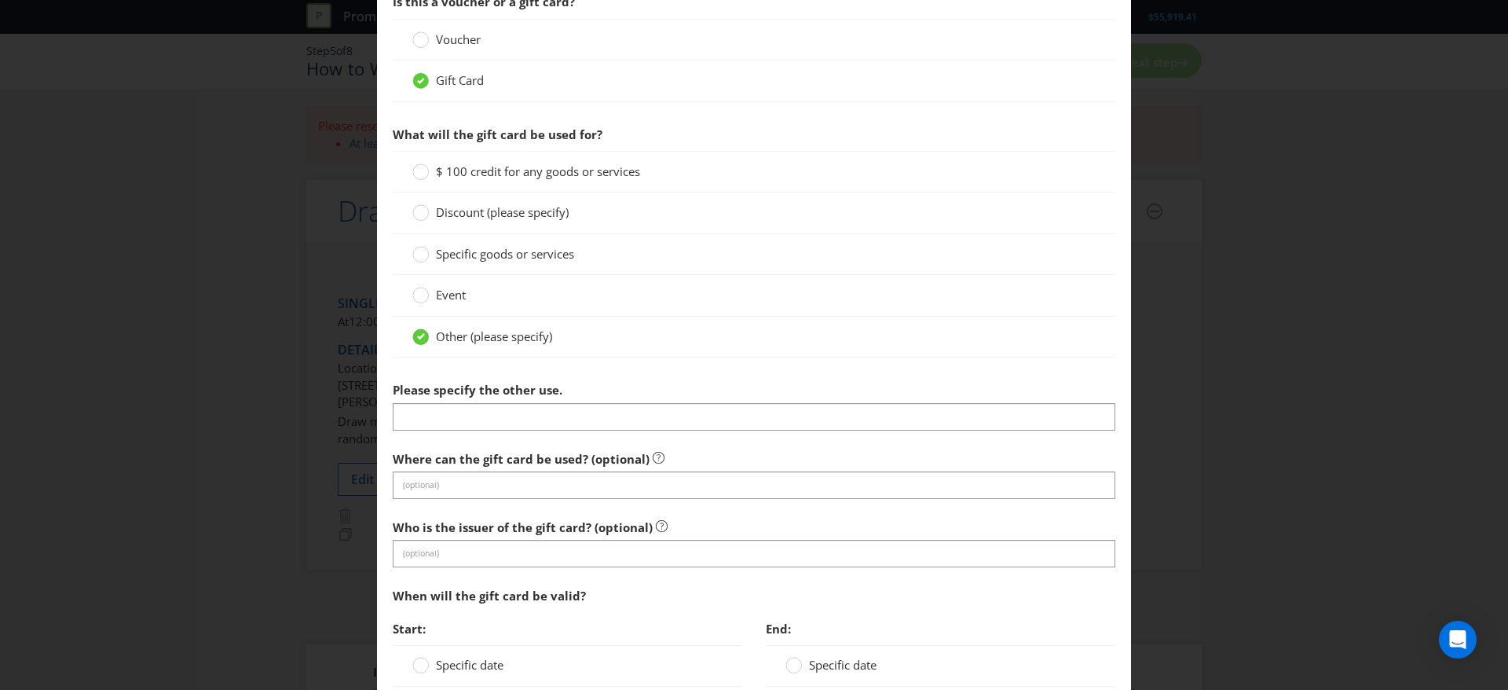
scroll to position [1178, 0]
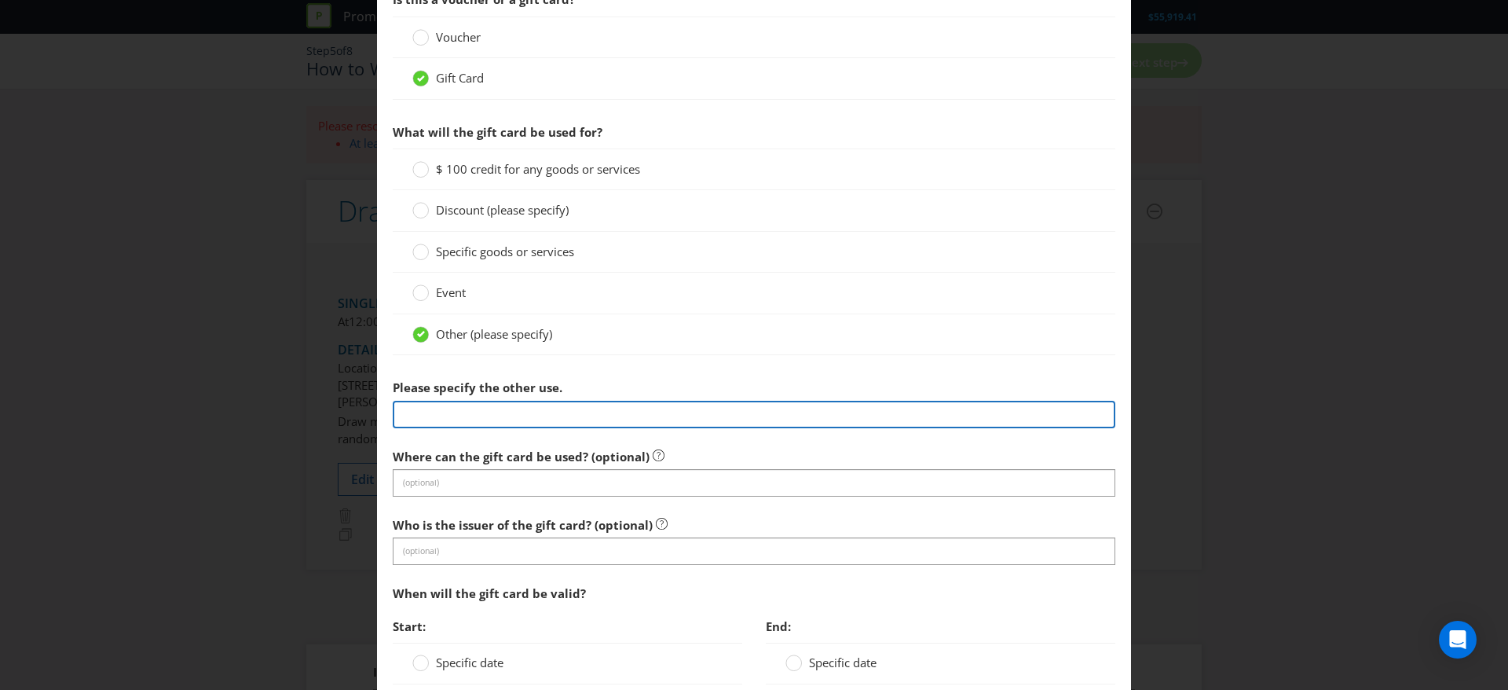
click at [432, 403] on input "text" at bounding box center [754, 414] width 723 height 27
type input "Woolworths Supermarket eGift Card"
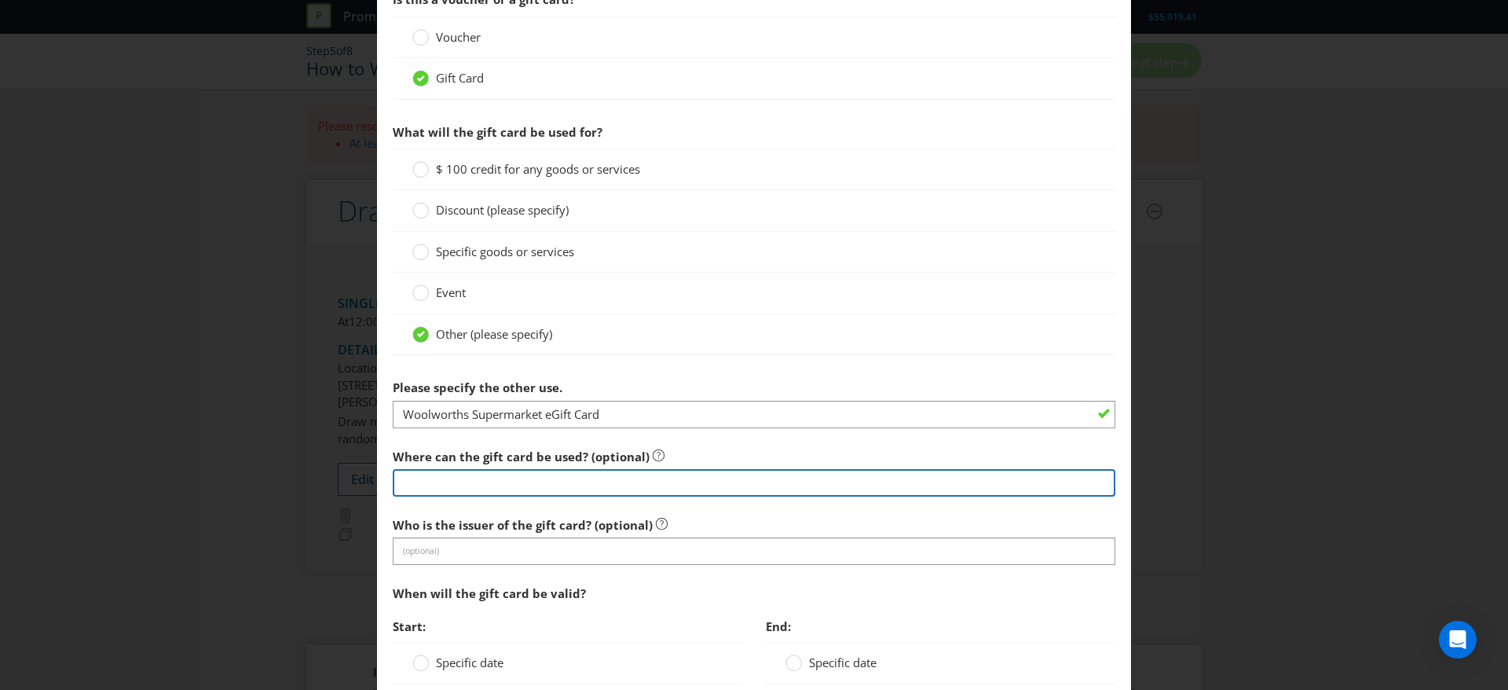
click at [522, 492] on input "text" at bounding box center [754, 482] width 723 height 27
type input "in store and online at Woolworths Supermarket stores only."
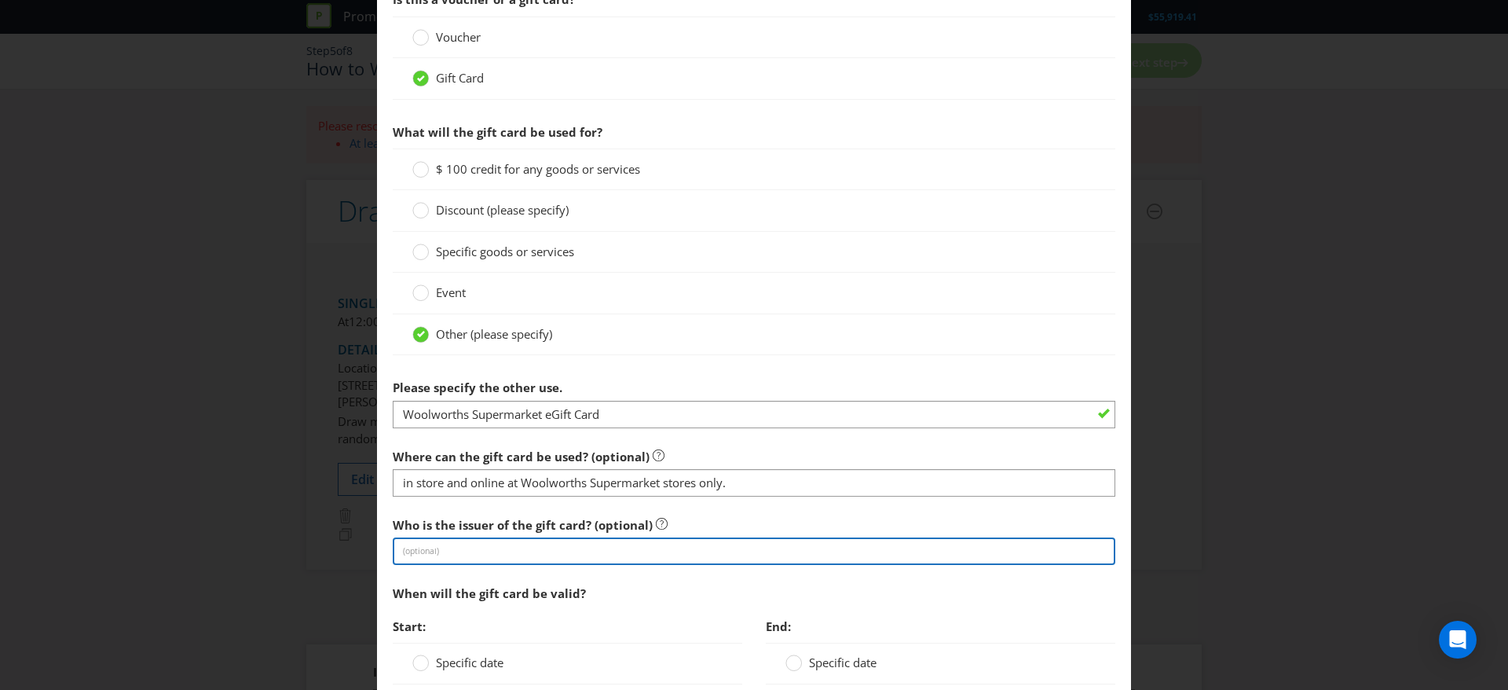
click at [537, 547] on input "text" at bounding box center [754, 550] width 723 height 27
type input "Woolworths"
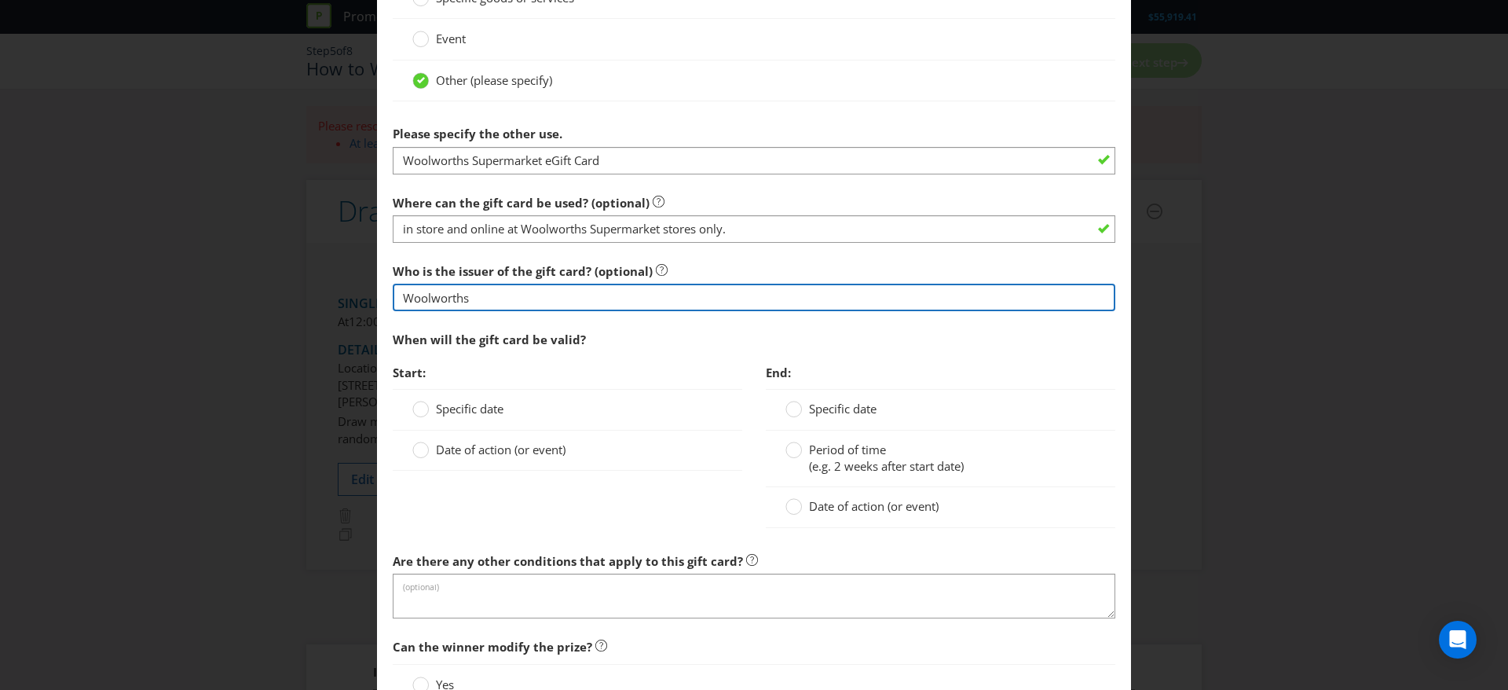
scroll to position [1456, 0]
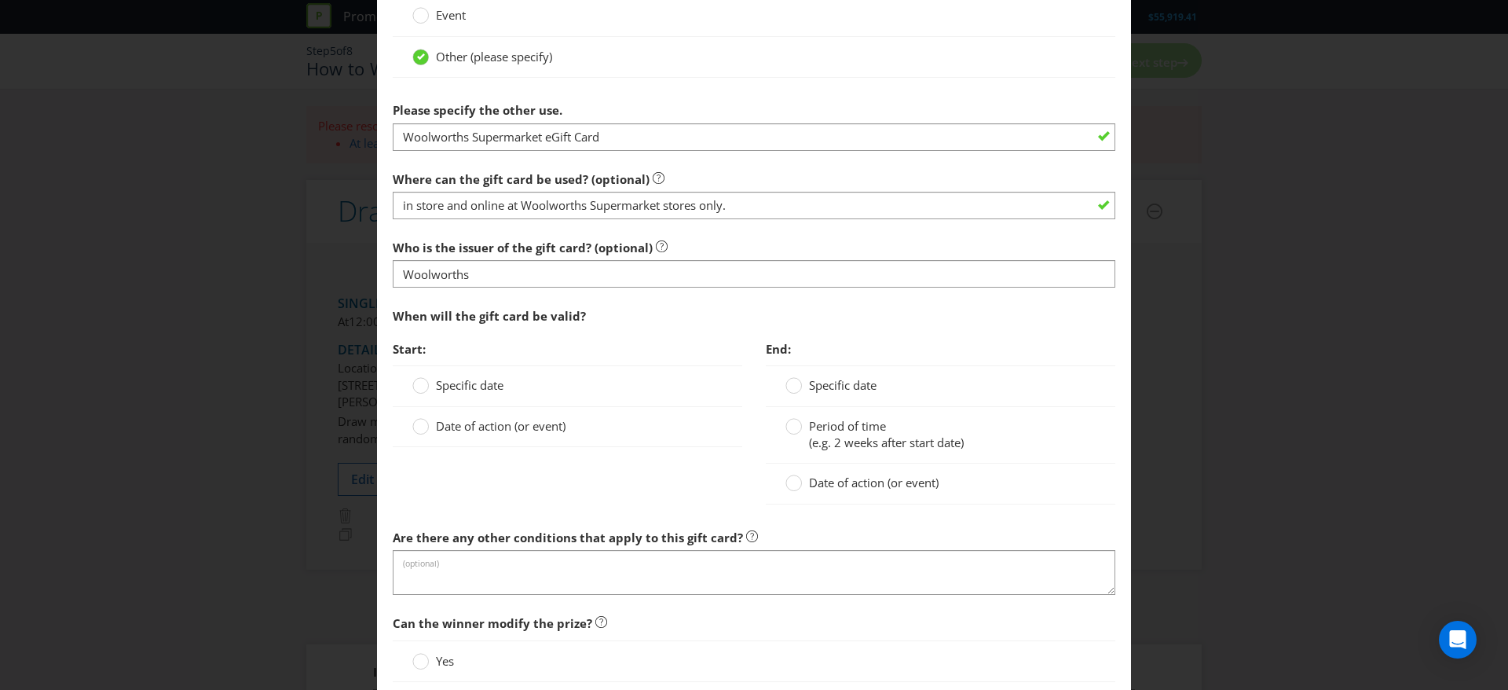
click at [475, 416] on div "Date of action (or event)" at bounding box center [568, 427] width 350 height 40
click at [472, 428] on span "Date of action (or event)" at bounding box center [501, 426] width 130 height 16
click at [0, 0] on input "Date of action (or event)" at bounding box center [0, 0] width 0 height 0
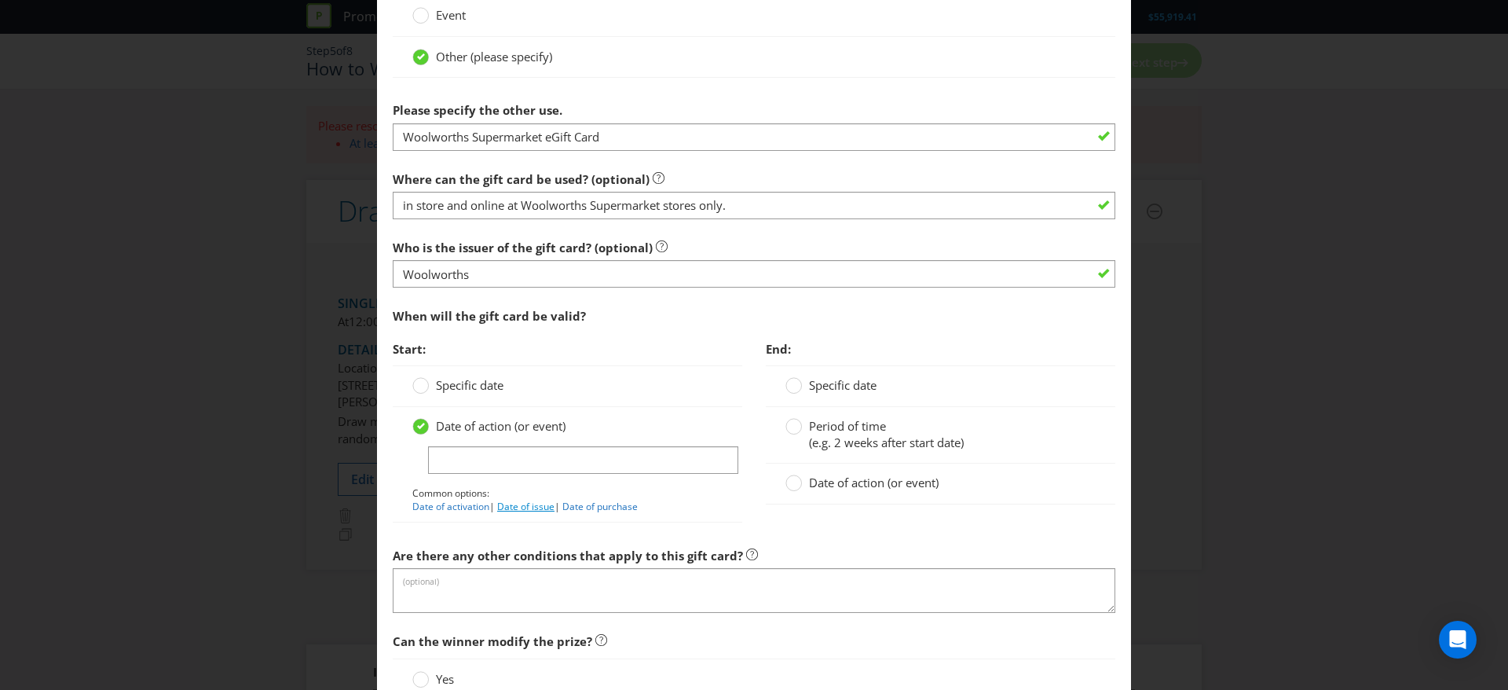
click at [546, 507] on link "Date of issue" at bounding box center [525, 506] width 57 height 13
type input "Date of issue"
click at [831, 478] on span "Date of action (or event)" at bounding box center [874, 483] width 130 height 16
click at [0, 0] on input "Date of action (or event)" at bounding box center [0, 0] width 0 height 0
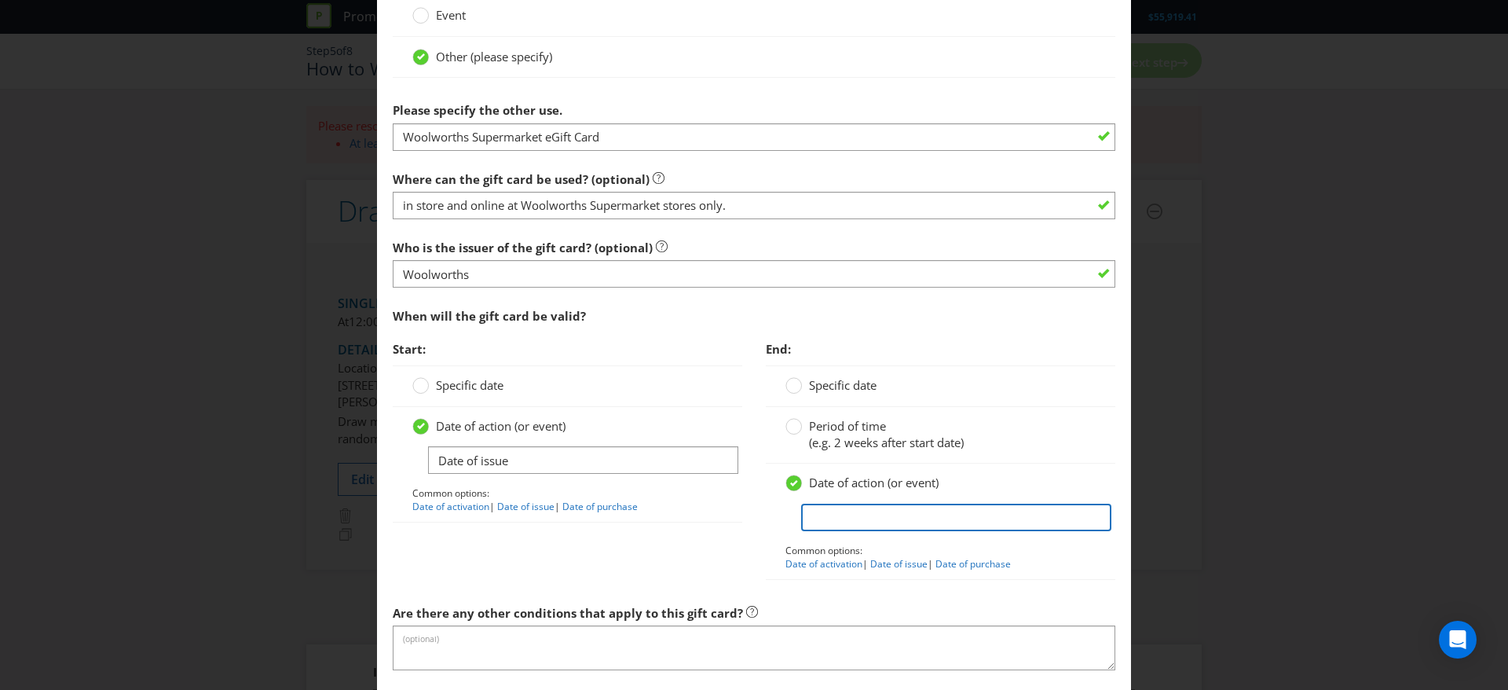
click at [827, 519] on input "text" at bounding box center [956, 517] width 310 height 27
type input "no expiry date"
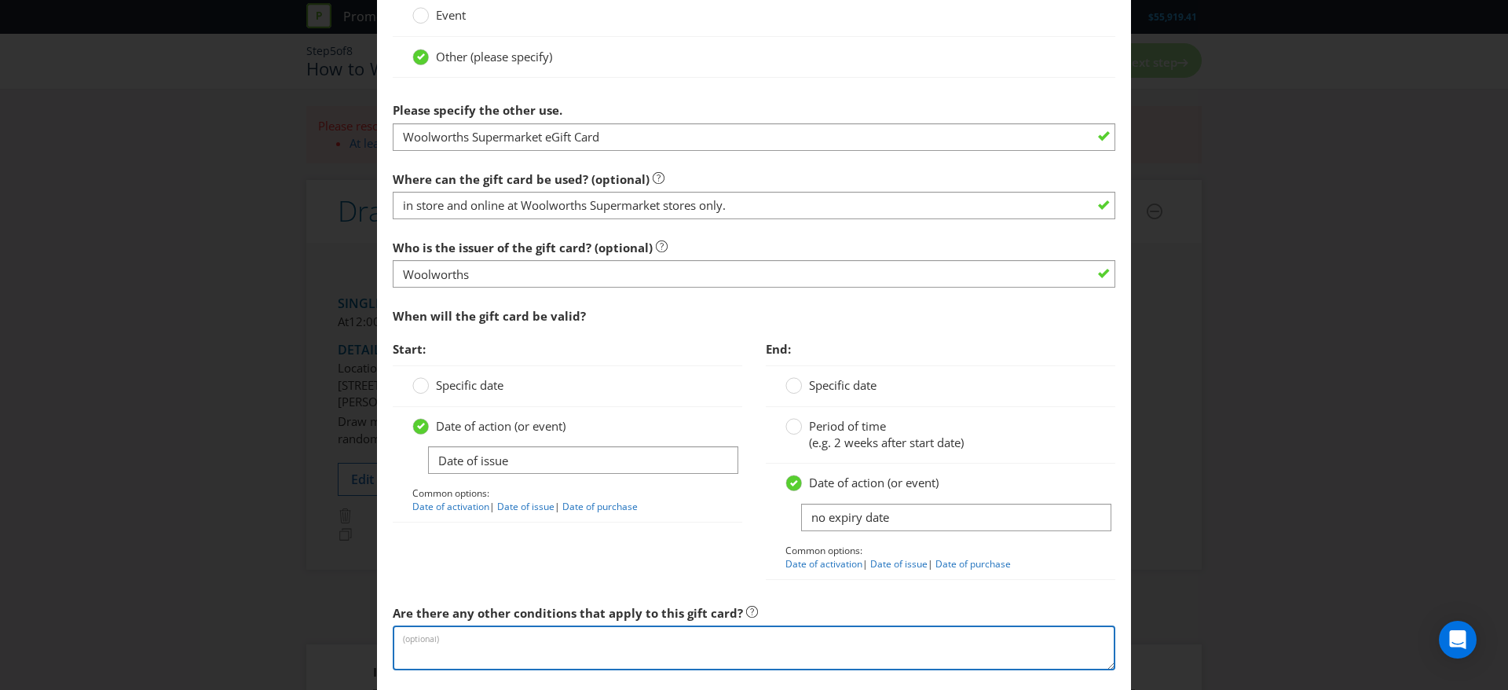
click at [779, 636] on textarea at bounding box center [754, 647] width 723 height 45
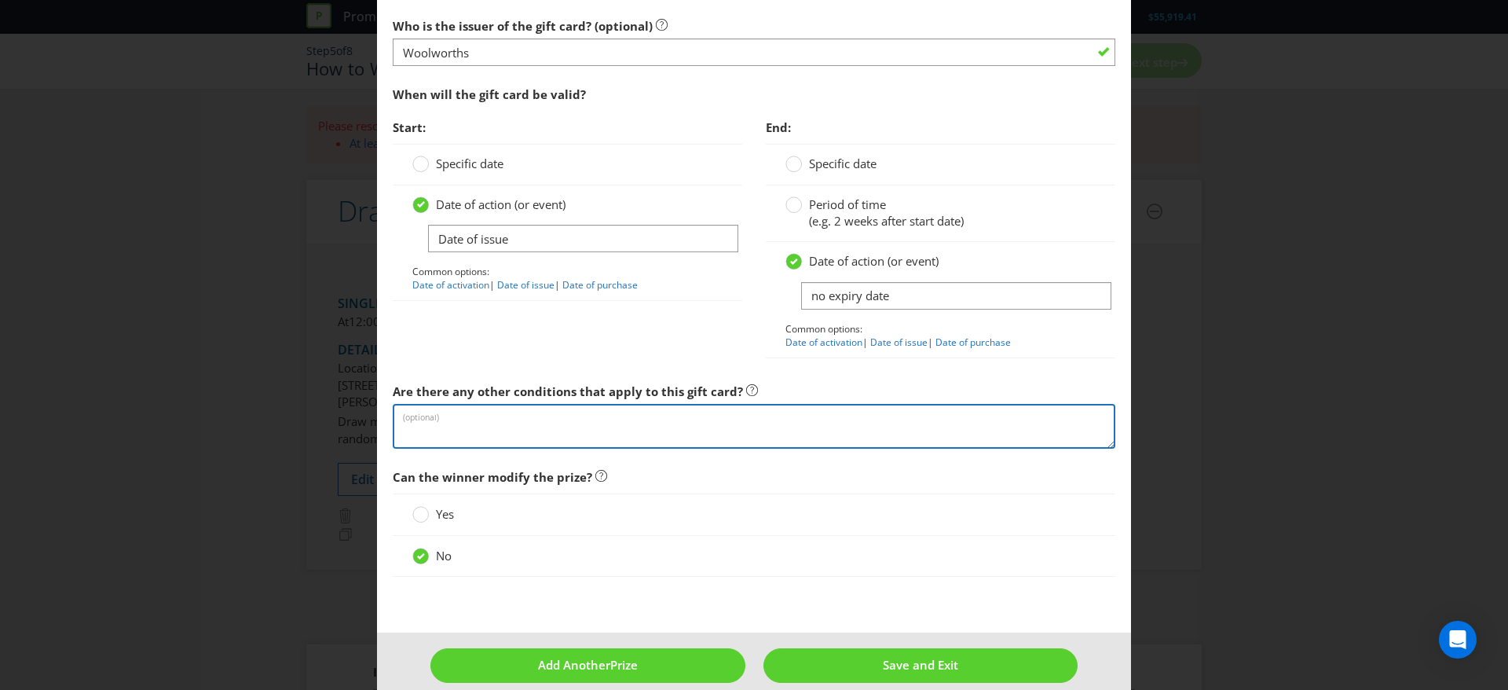
click at [646, 428] on textarea at bounding box center [754, 426] width 723 height 45
paste textarea "The Woolworths Supermarket eGift Cards will be sent to the winner’s email addre…"
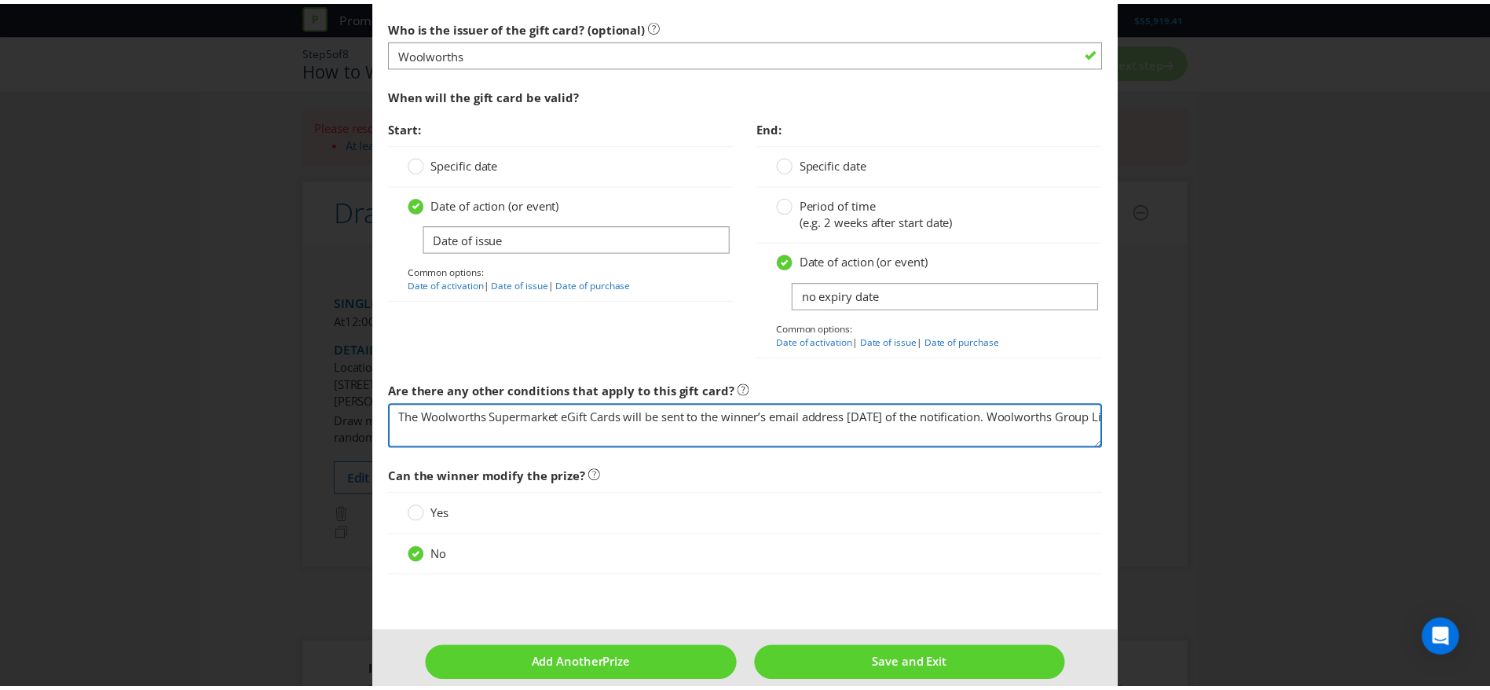
scroll to position [96, 0]
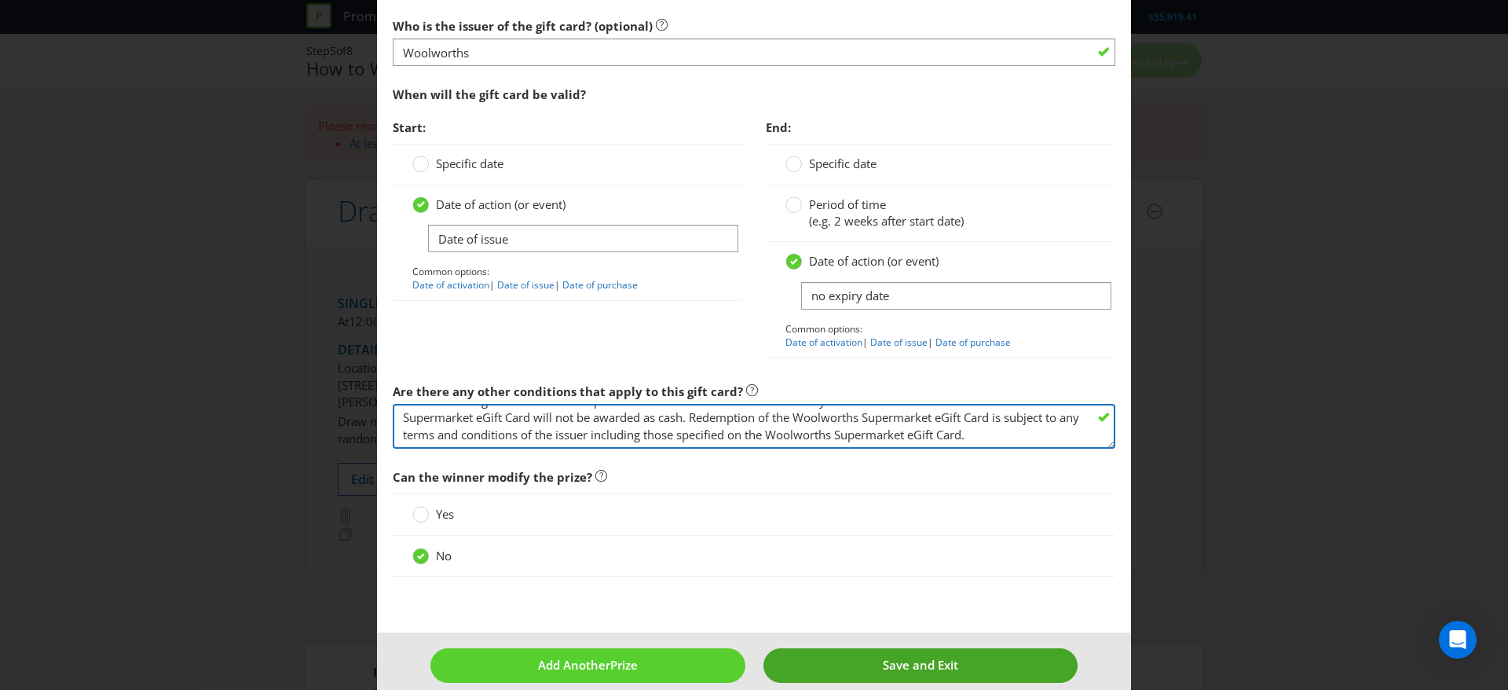
type textarea "The Woolworths Supermarket eGift Cards will be sent to the winner’s email addre…"
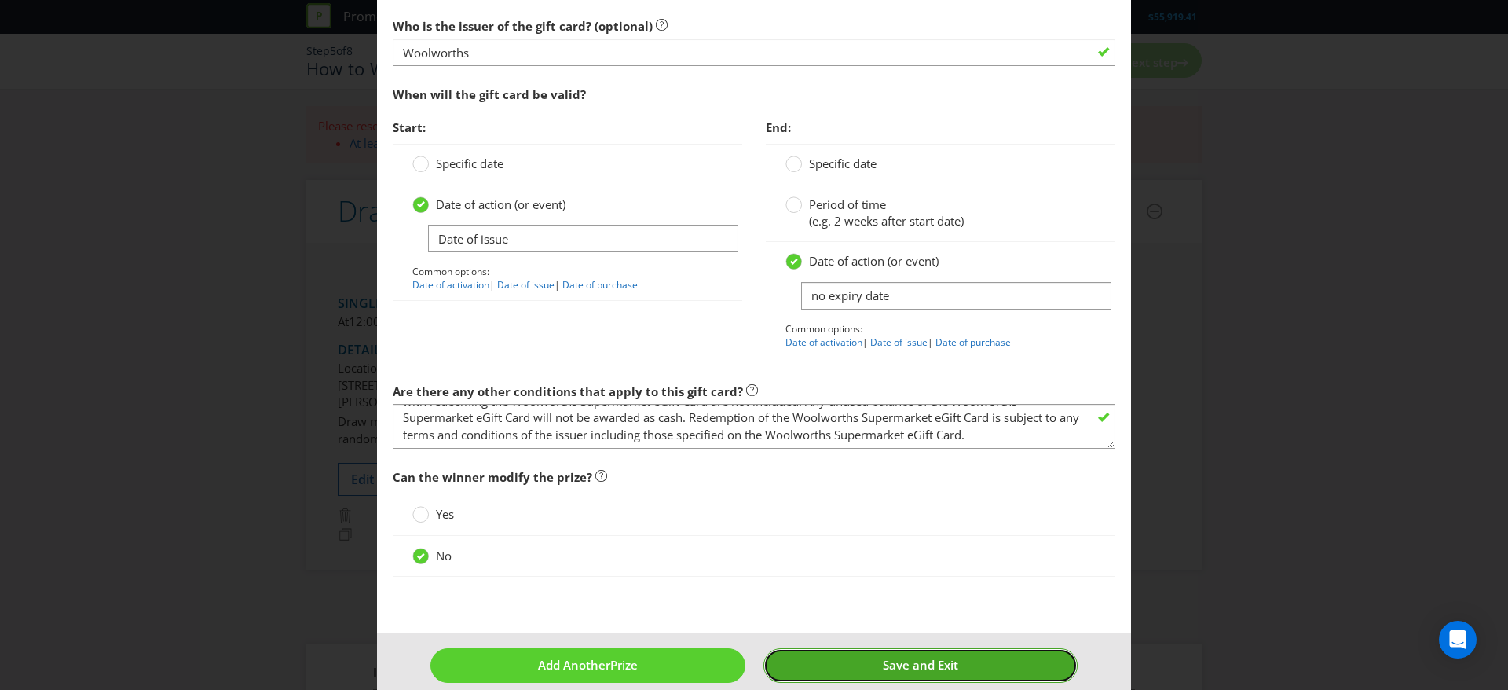
click at [862, 670] on button "Save and Exit" at bounding box center [921, 665] width 315 height 34
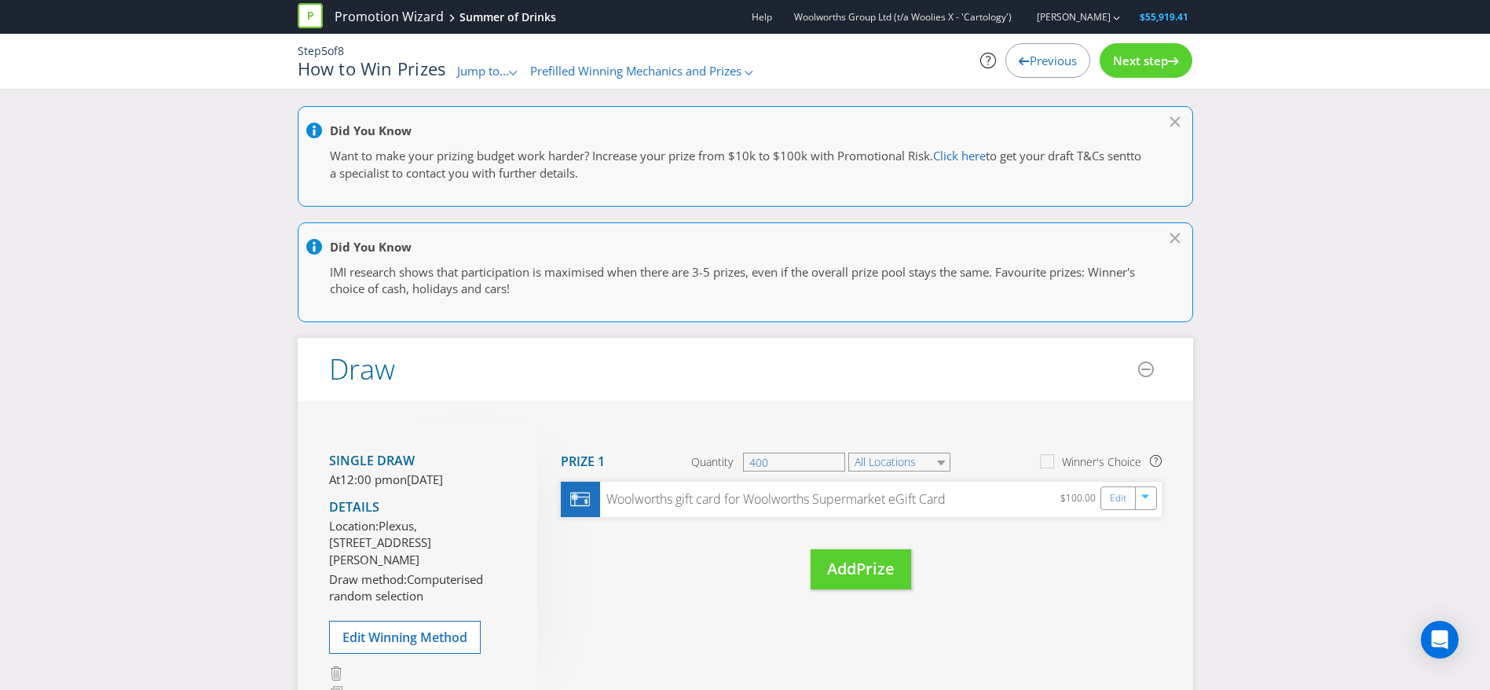
click at [1172, 126] on div at bounding box center [753, 133] width 894 height 20
click at [1173, 113] on div at bounding box center [1177, 119] width 16 height 16
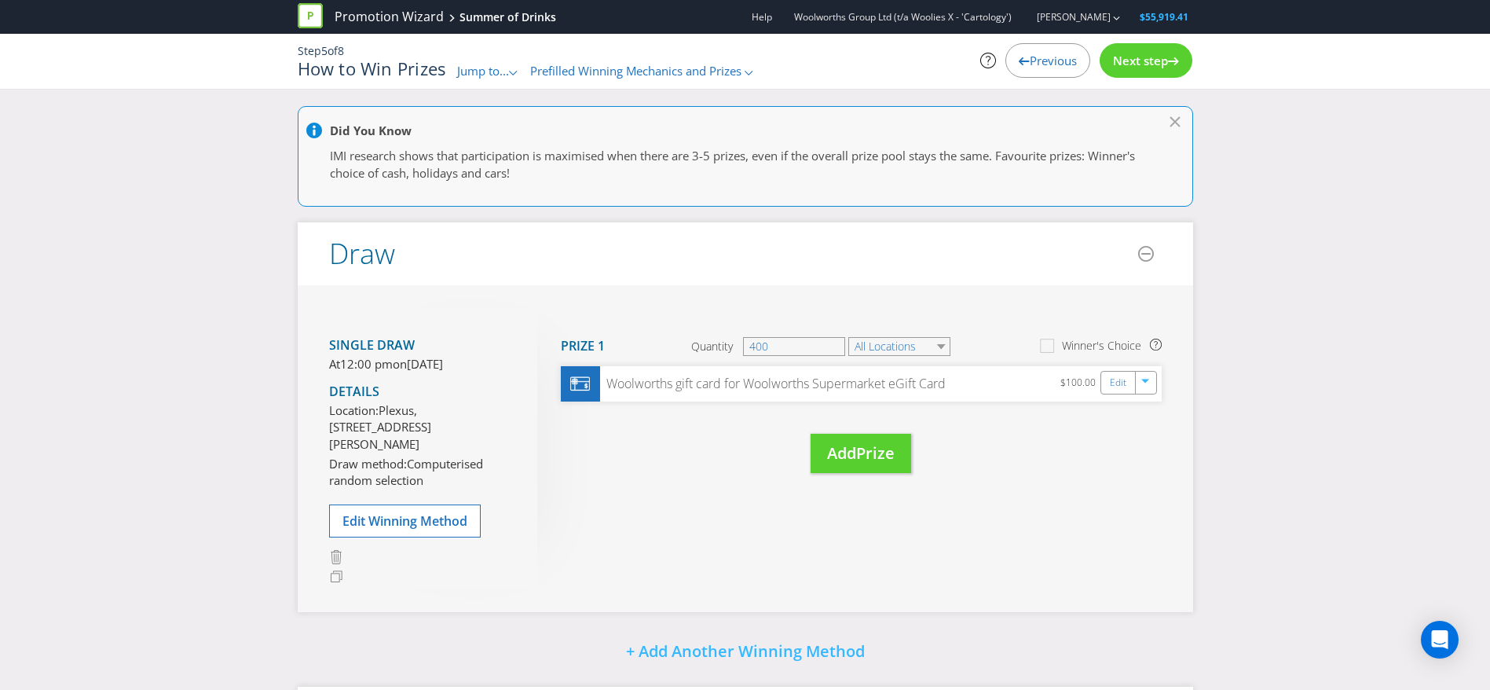
click at [1173, 113] on div at bounding box center [1177, 119] width 16 height 16
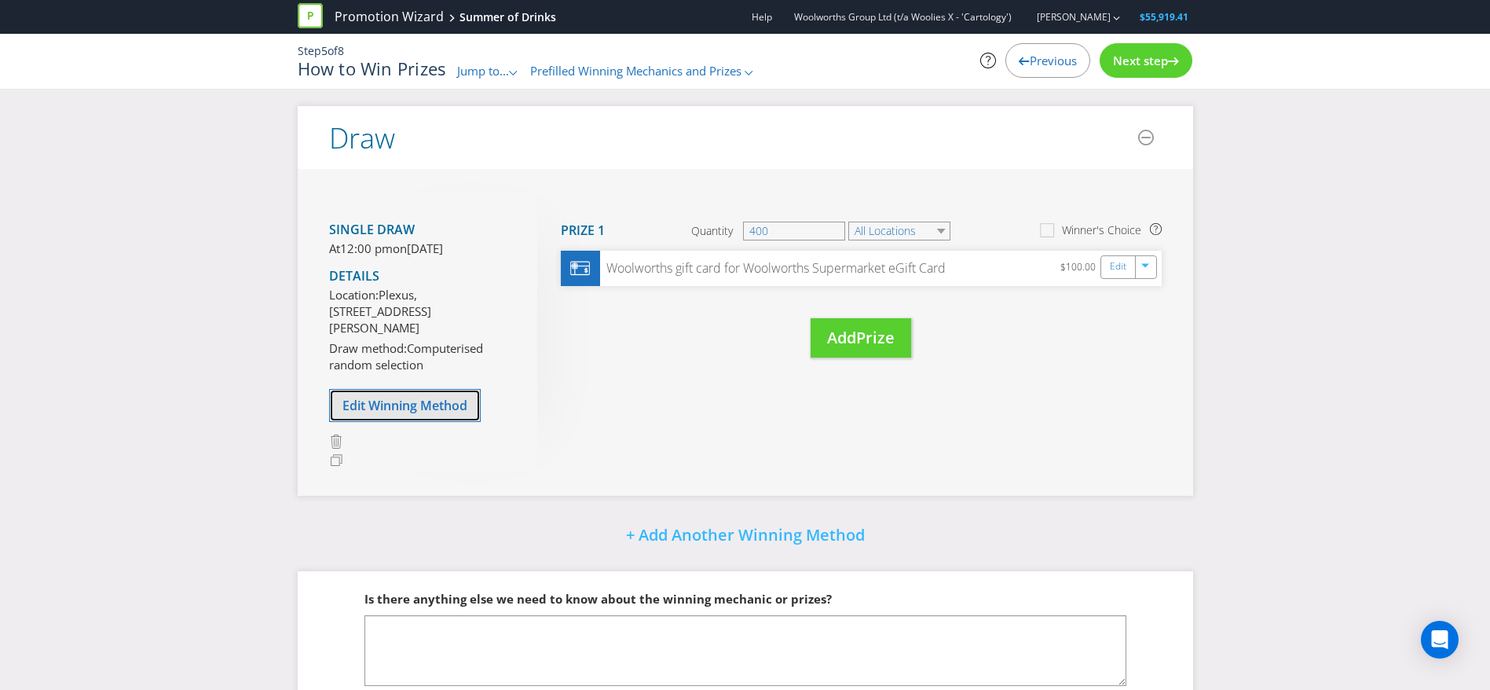
click at [420, 414] on span "Edit Winning Method" at bounding box center [405, 405] width 125 height 17
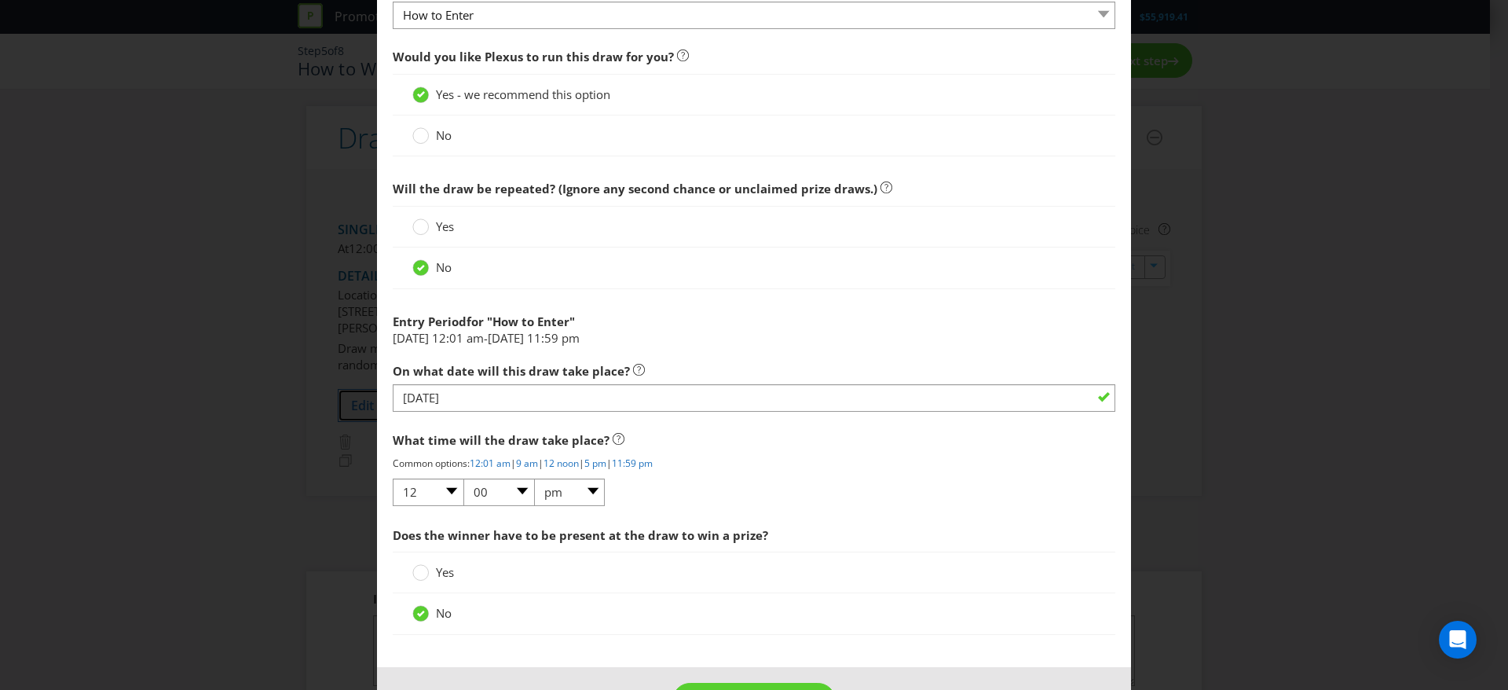
scroll to position [638, 0]
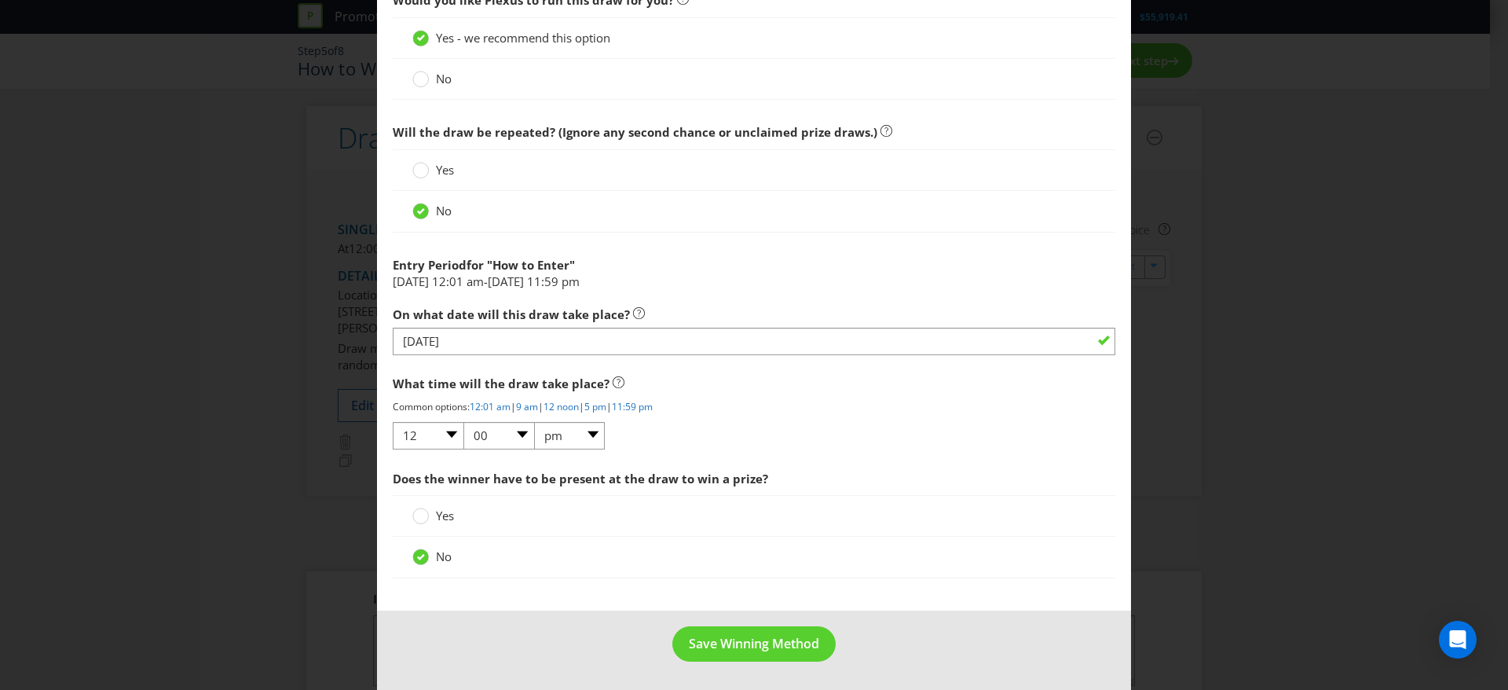
click at [1273, 513] on div "Edit Winning Method How to Enter How will the winners be selected? Draw Judging…" at bounding box center [754, 345] width 1508 height 690
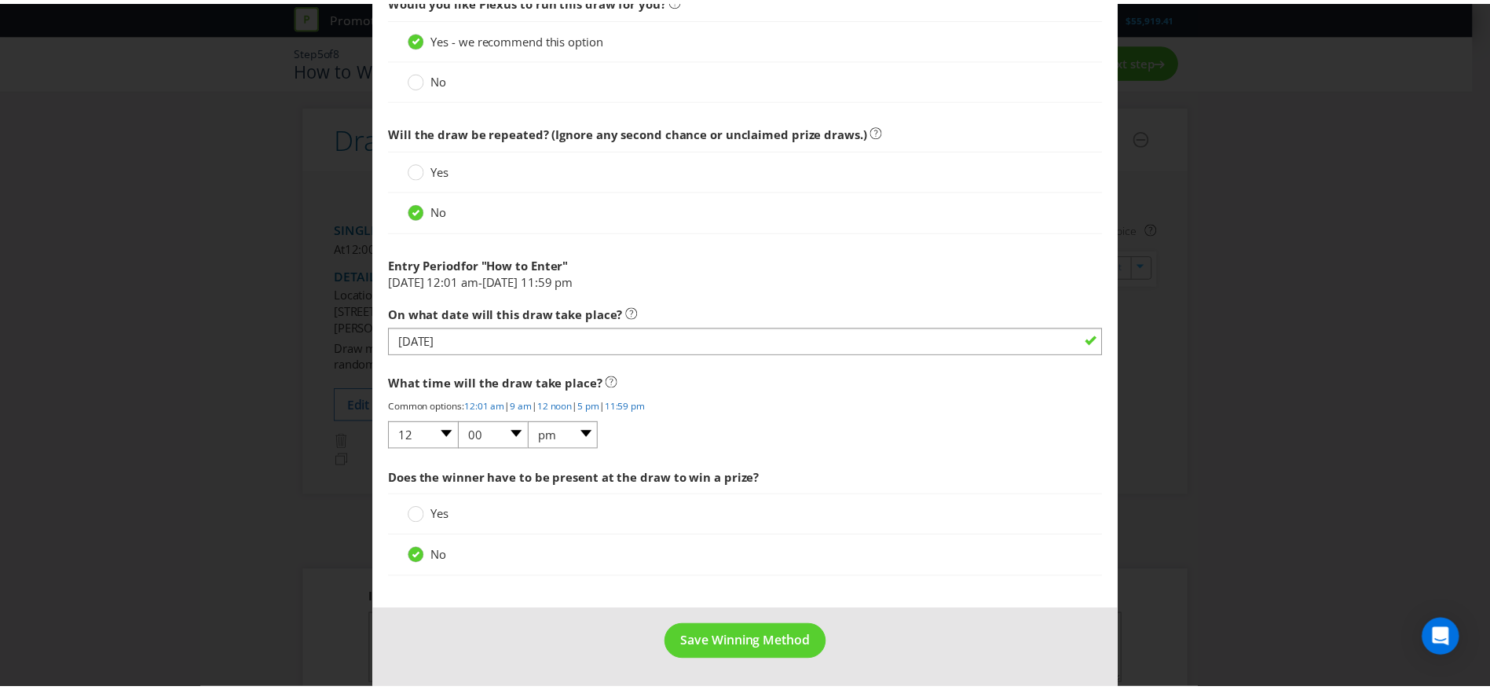
scroll to position [0, 0]
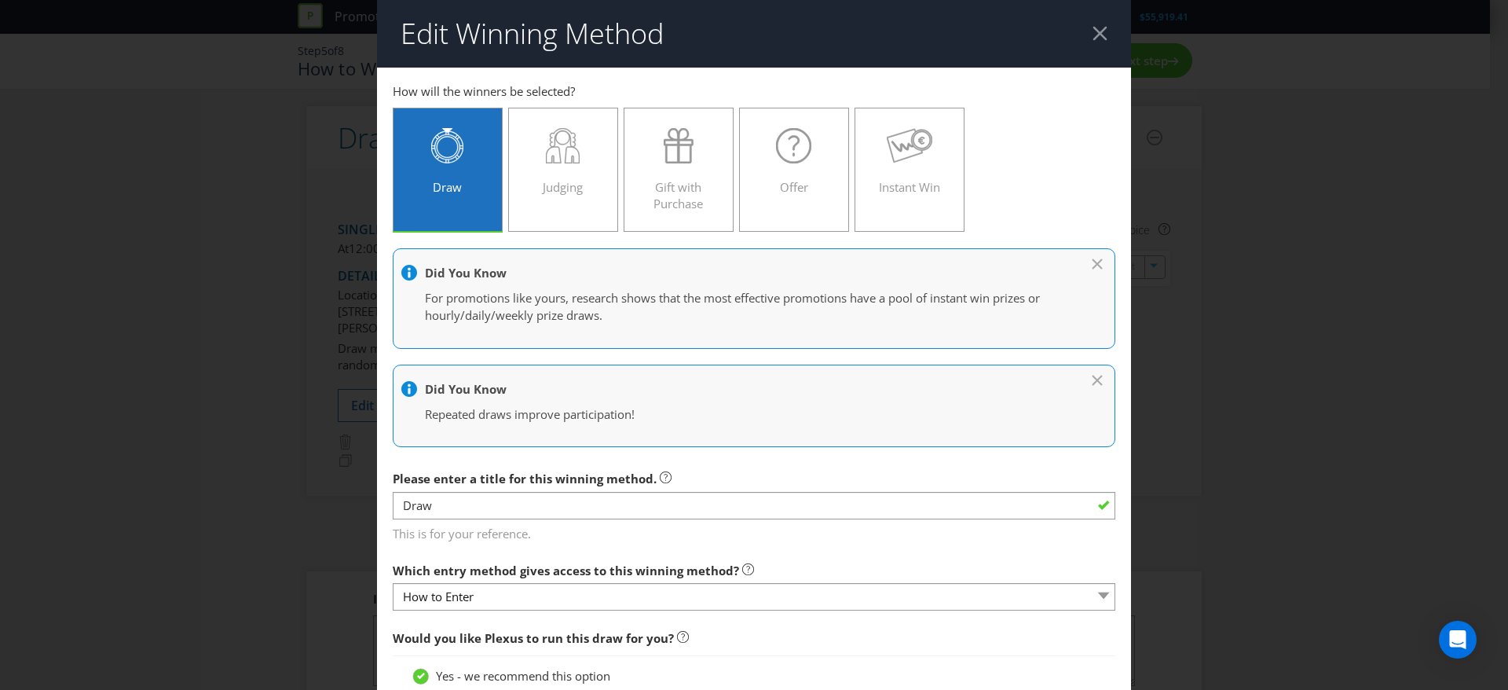
click at [1078, 30] on header "Edit Winning Method" at bounding box center [754, 34] width 754 height 68
click at [1093, 31] on div at bounding box center [1100, 33] width 15 height 15
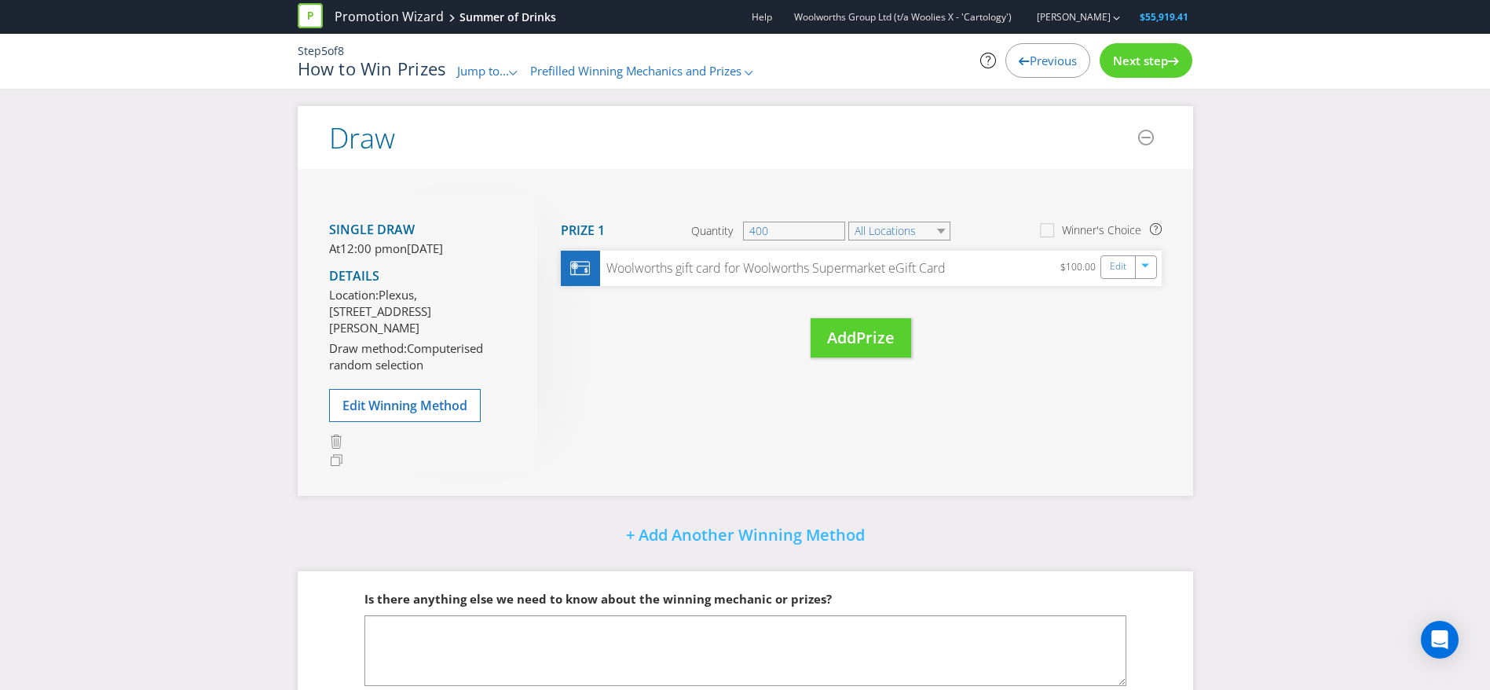
scroll to position [95, 0]
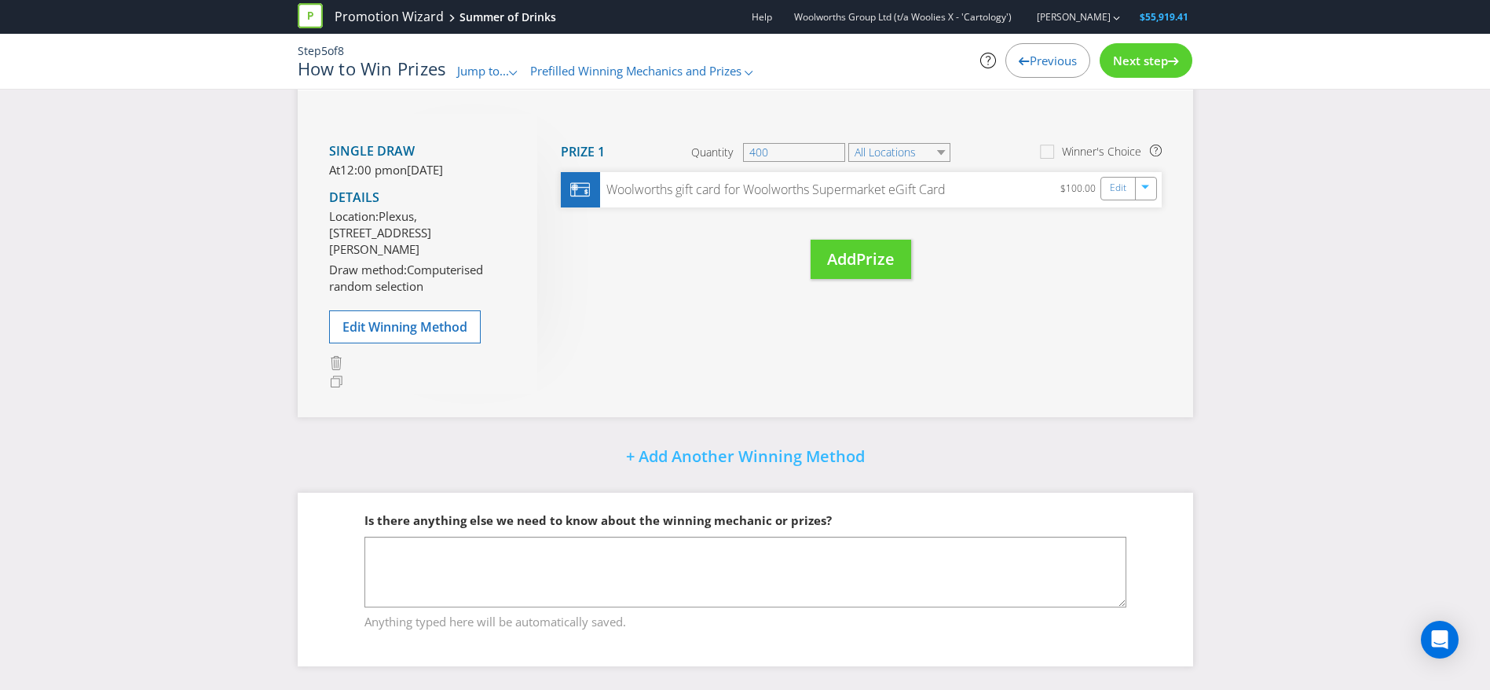
click at [1151, 59] on span "Next step" at bounding box center [1140, 61] width 55 height 16
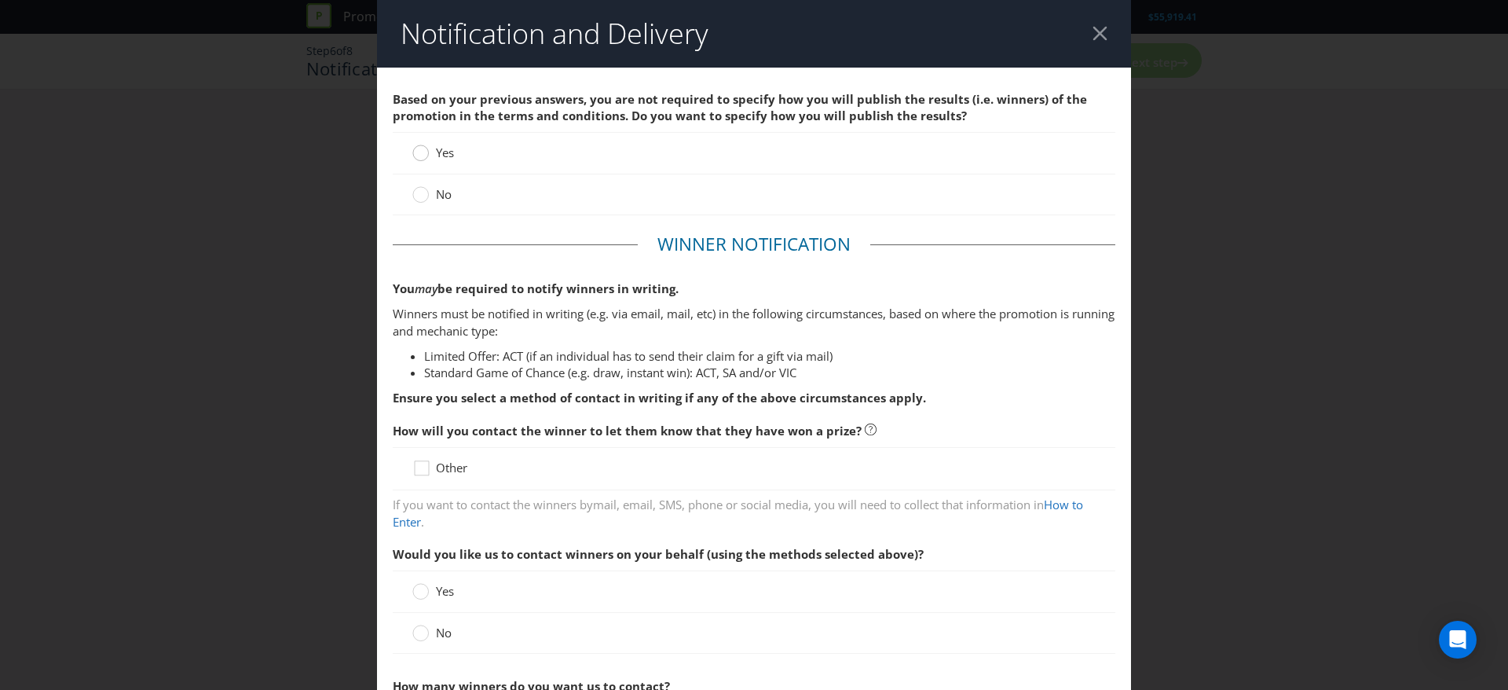
click at [416, 154] on circle at bounding box center [421, 153] width 16 height 16
click at [0, 0] on input "Yes" at bounding box center [0, 0] width 0 height 0
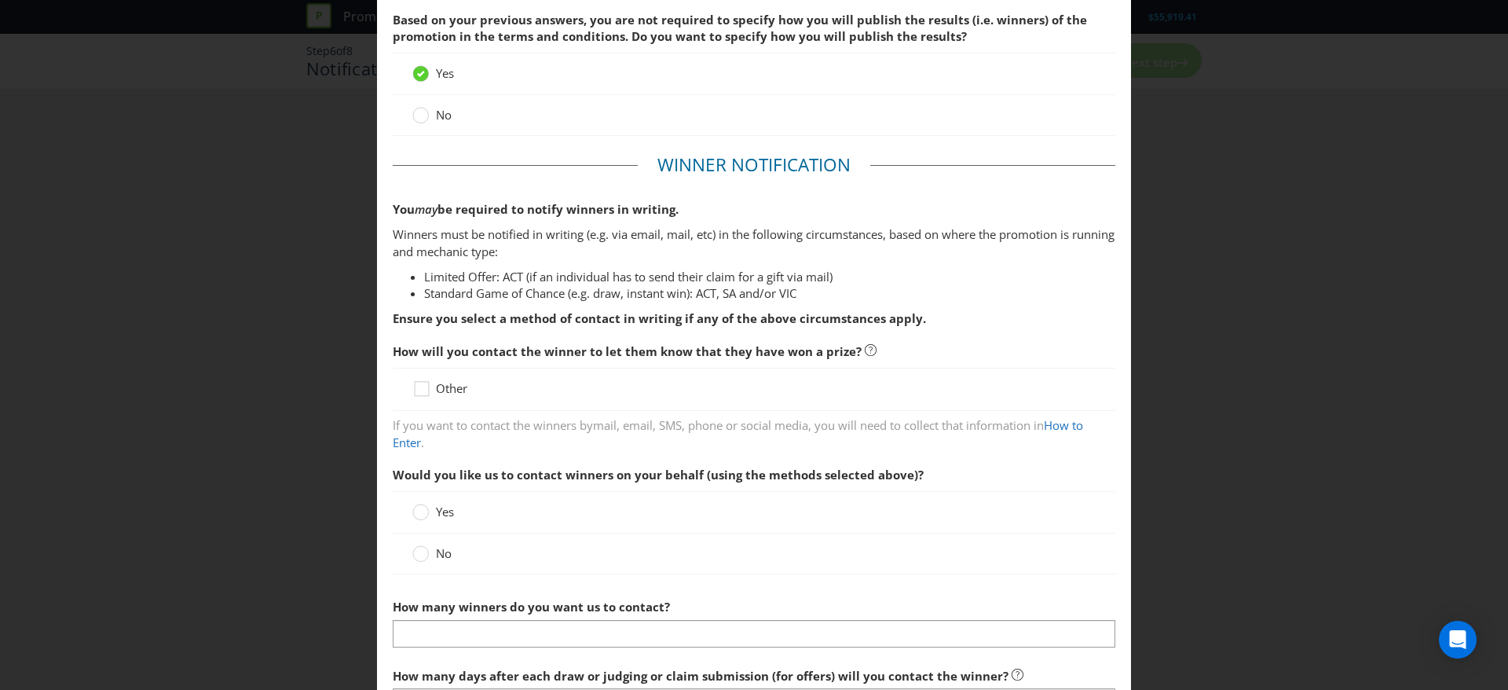
scroll to position [87, 0]
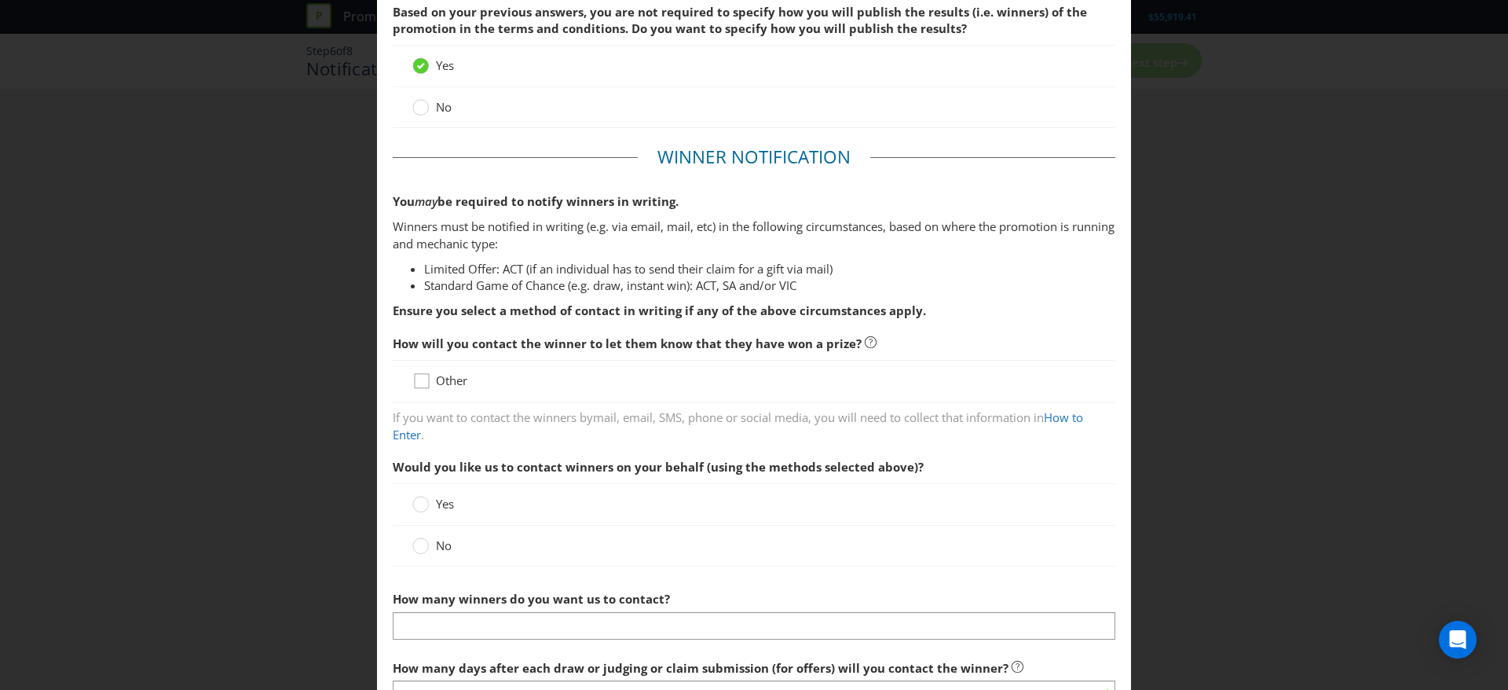
click at [424, 378] on icon at bounding box center [422, 381] width 14 height 14
click at [0, 0] on input "Other" at bounding box center [0, 0] width 0 height 0
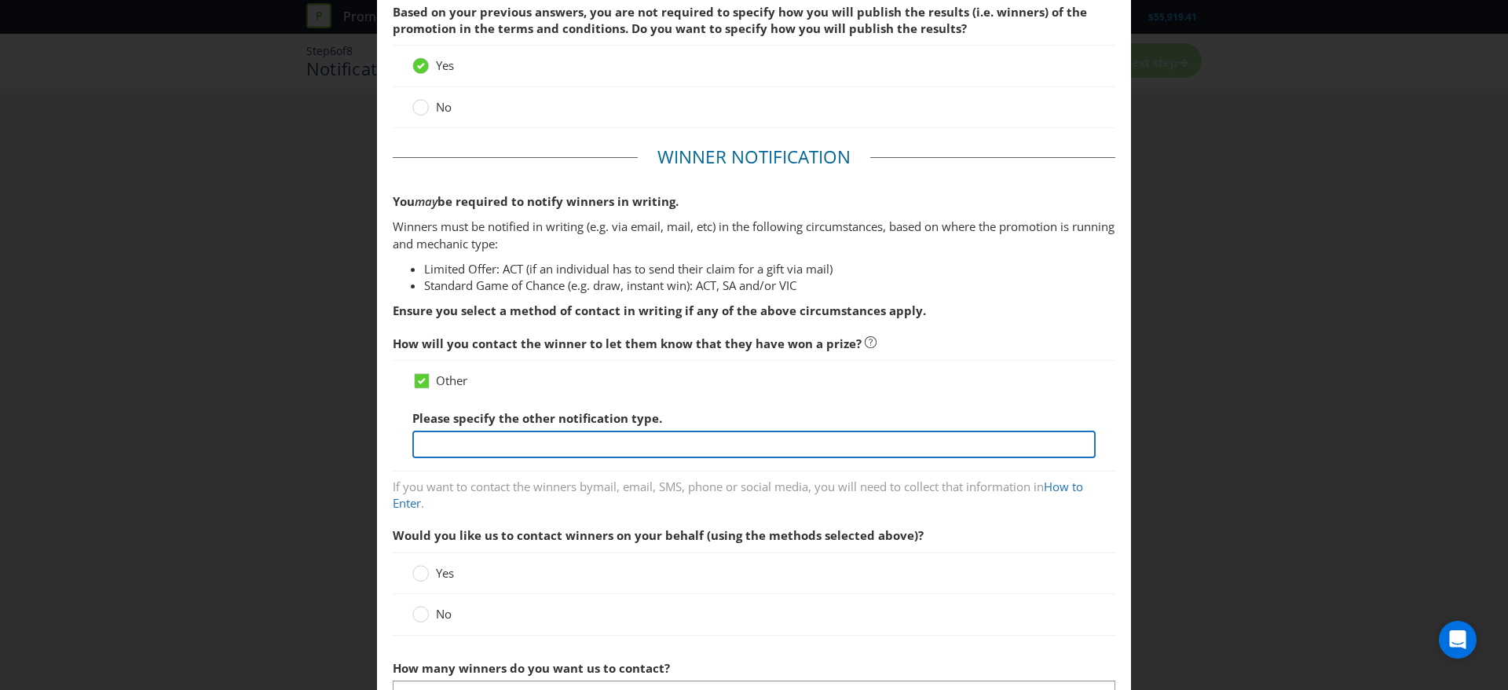
click at [488, 449] on input "text" at bounding box center [753, 444] width 683 height 27
type input "Email (to the email address linked to their Everyday Rewards account) and by ph…"
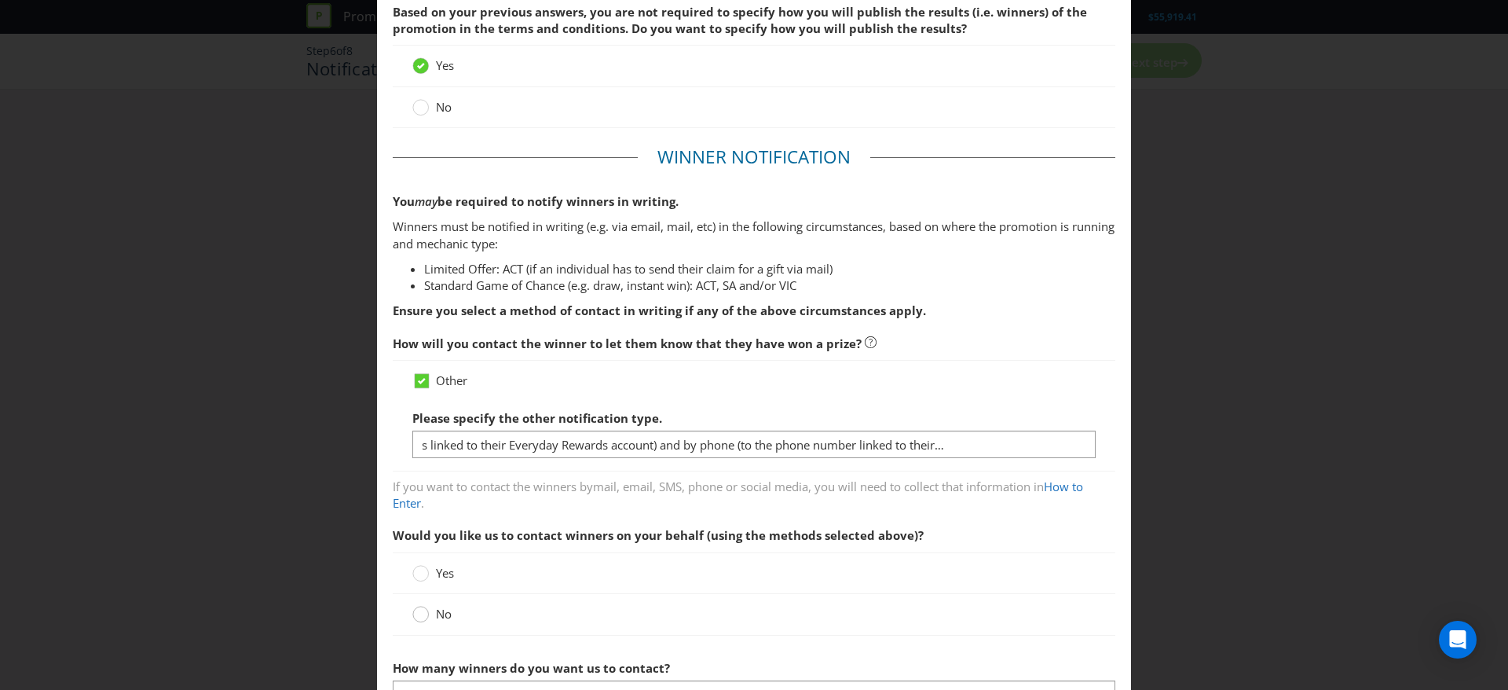
click at [417, 608] on div at bounding box center [421, 609] width 8 height 8
click at [0, 0] on input "No" at bounding box center [0, 0] width 0 height 0
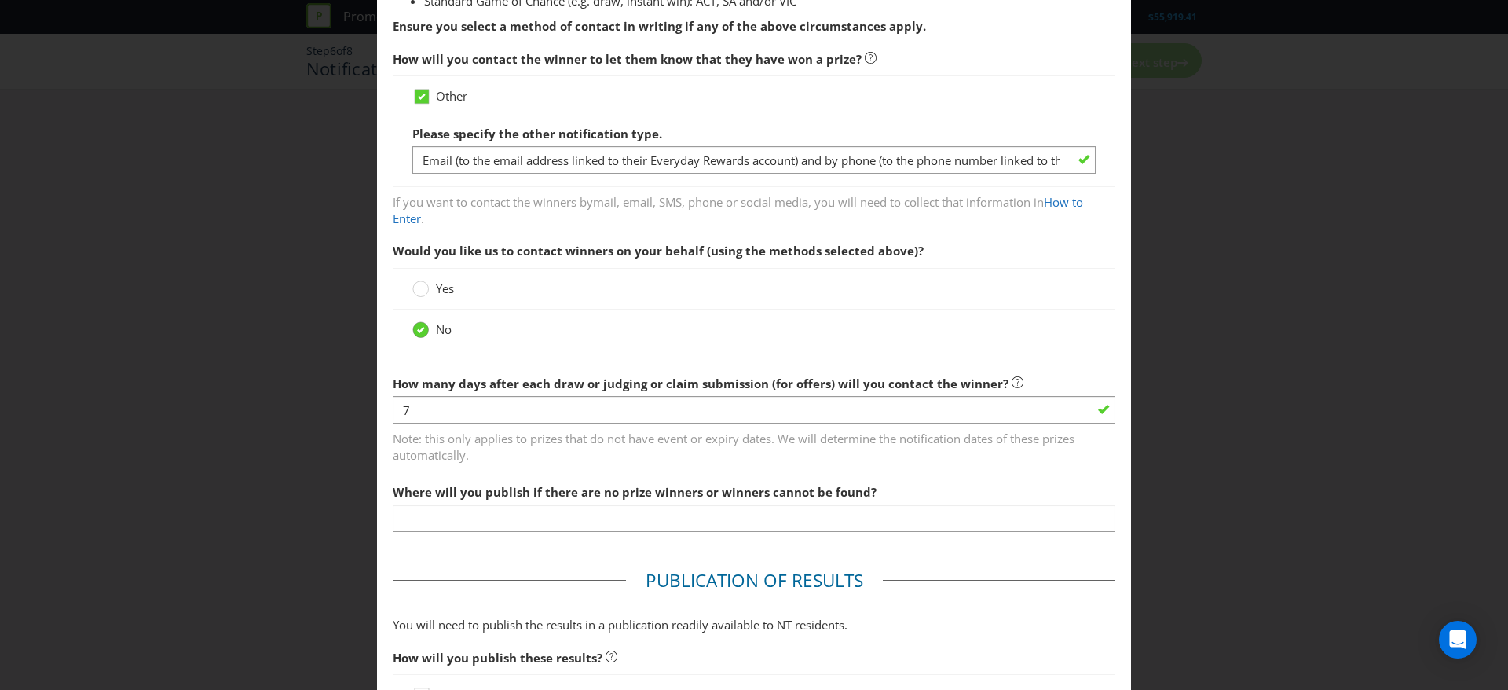
scroll to position [372, 0]
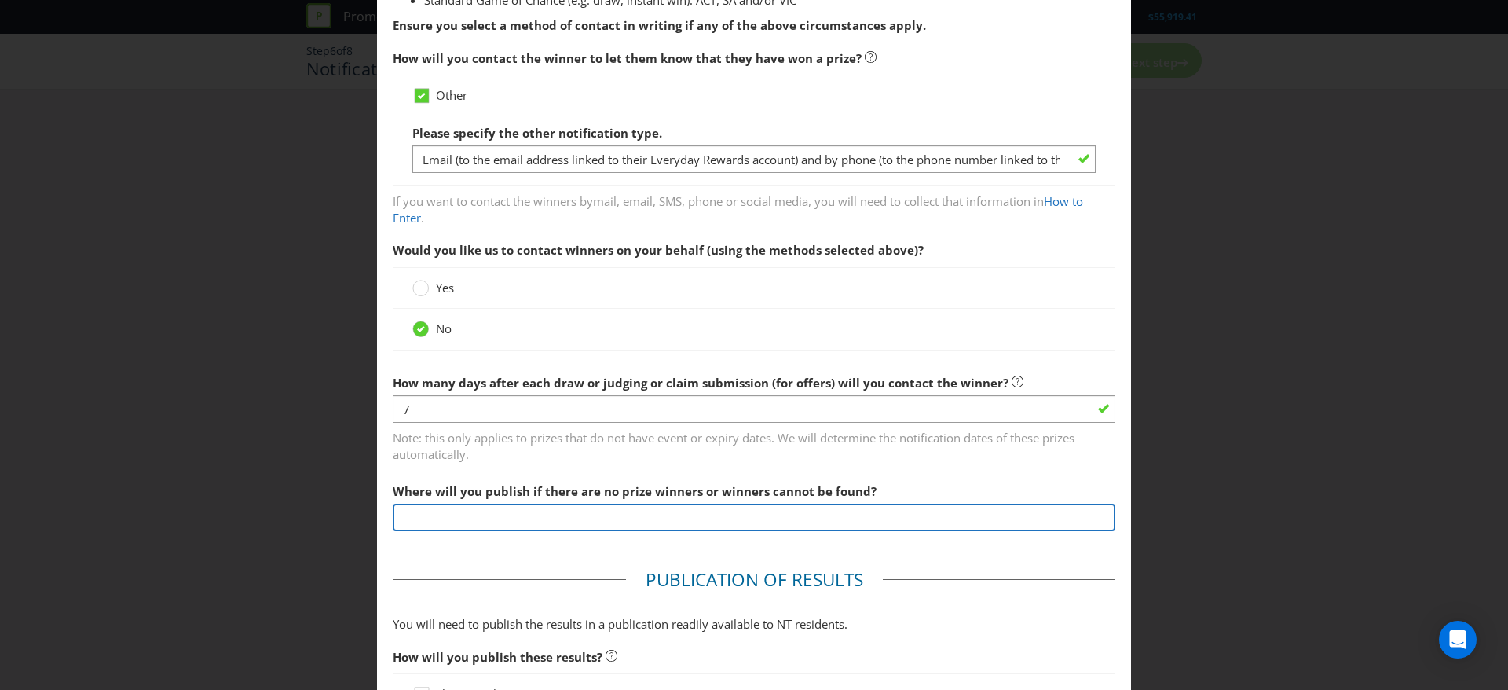
click at [482, 522] on input "text" at bounding box center [754, 517] width 723 height 27
type input "[URL][DOMAIN_NAME]"
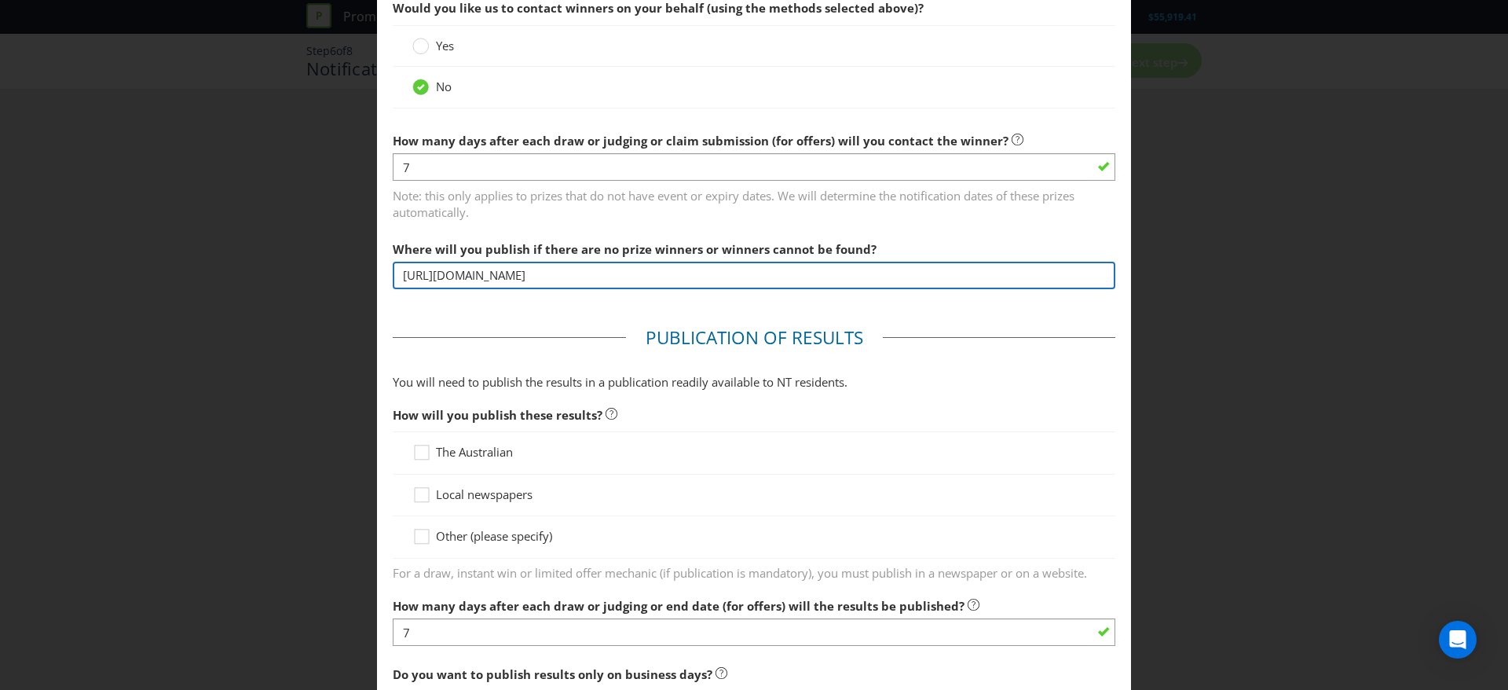
scroll to position [615, 0]
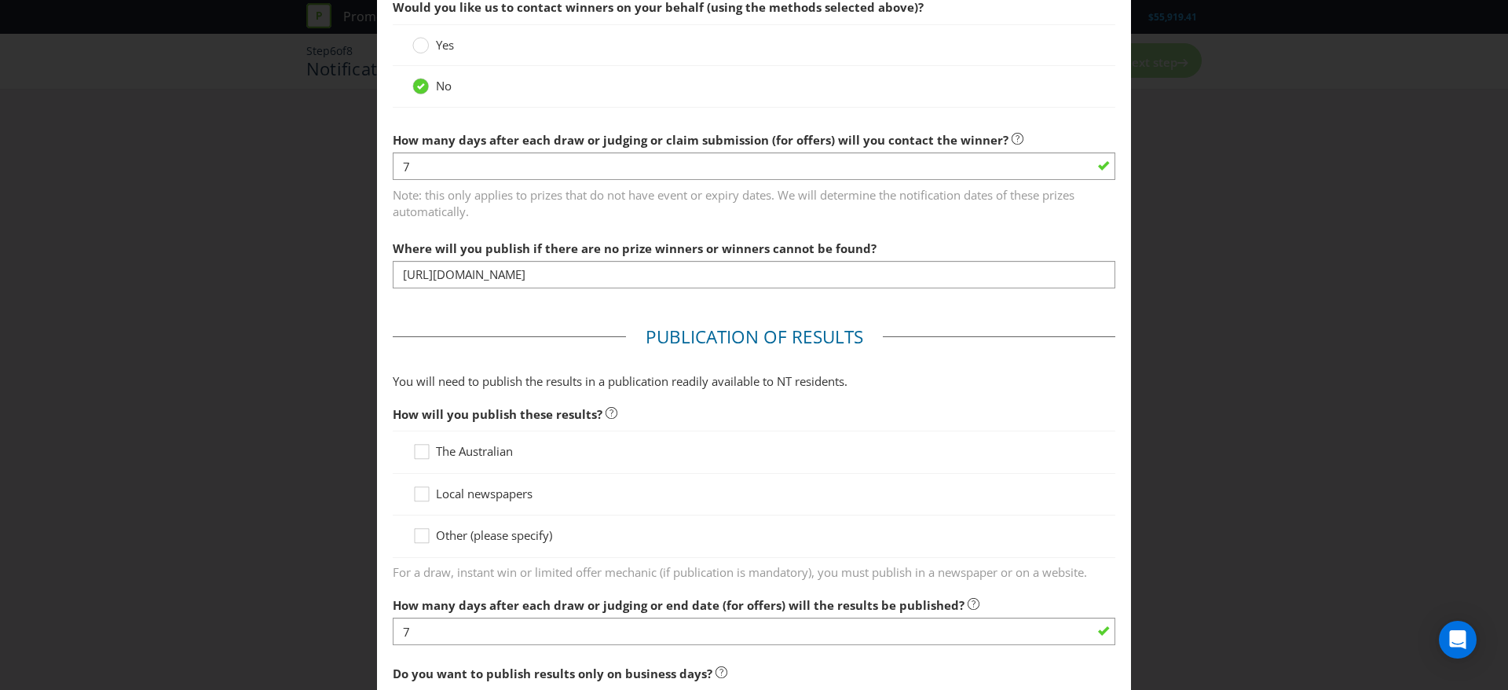
click at [449, 545] on div "Other (please specify)" at bounding box center [754, 536] width 723 height 42
click at [460, 537] on span "Other (please specify)" at bounding box center [494, 535] width 116 height 16
click at [0, 0] on input "Other (please specify)" at bounding box center [0, 0] width 0 height 0
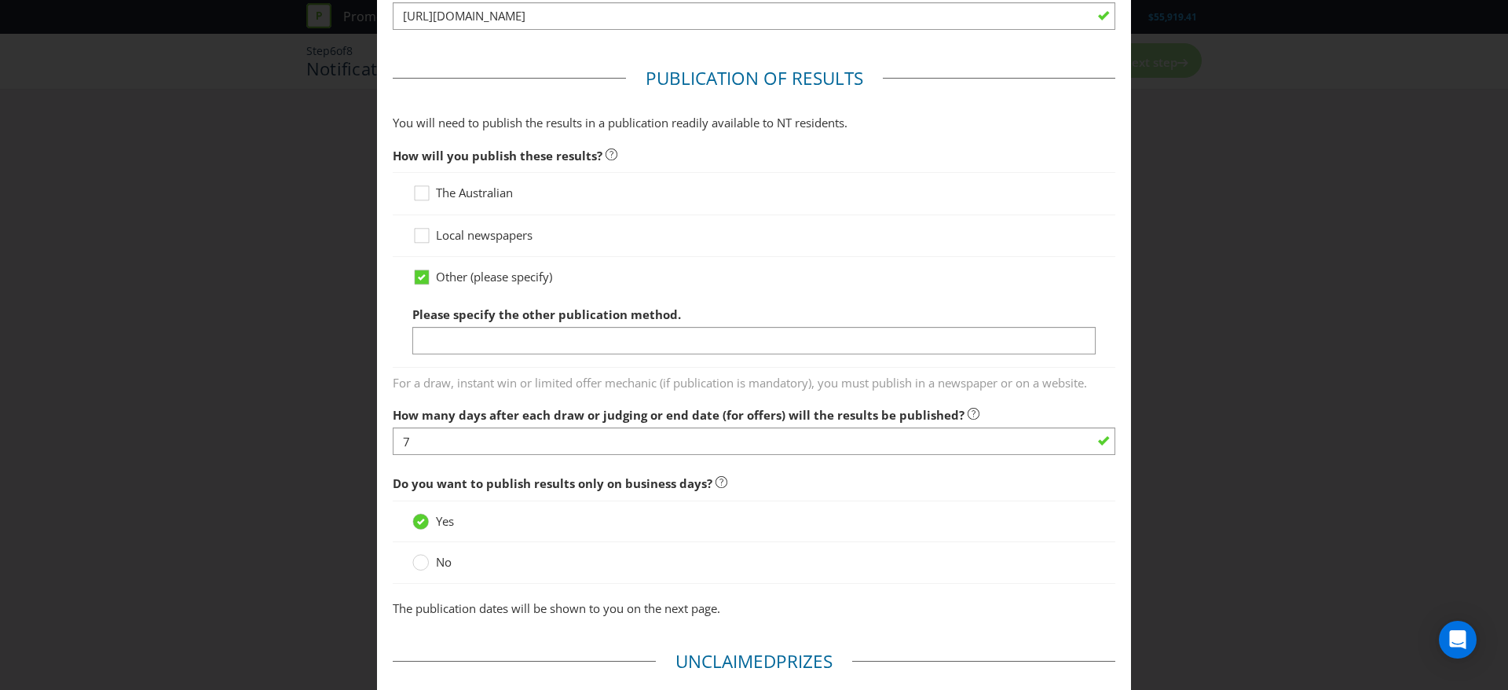
scroll to position [874, 0]
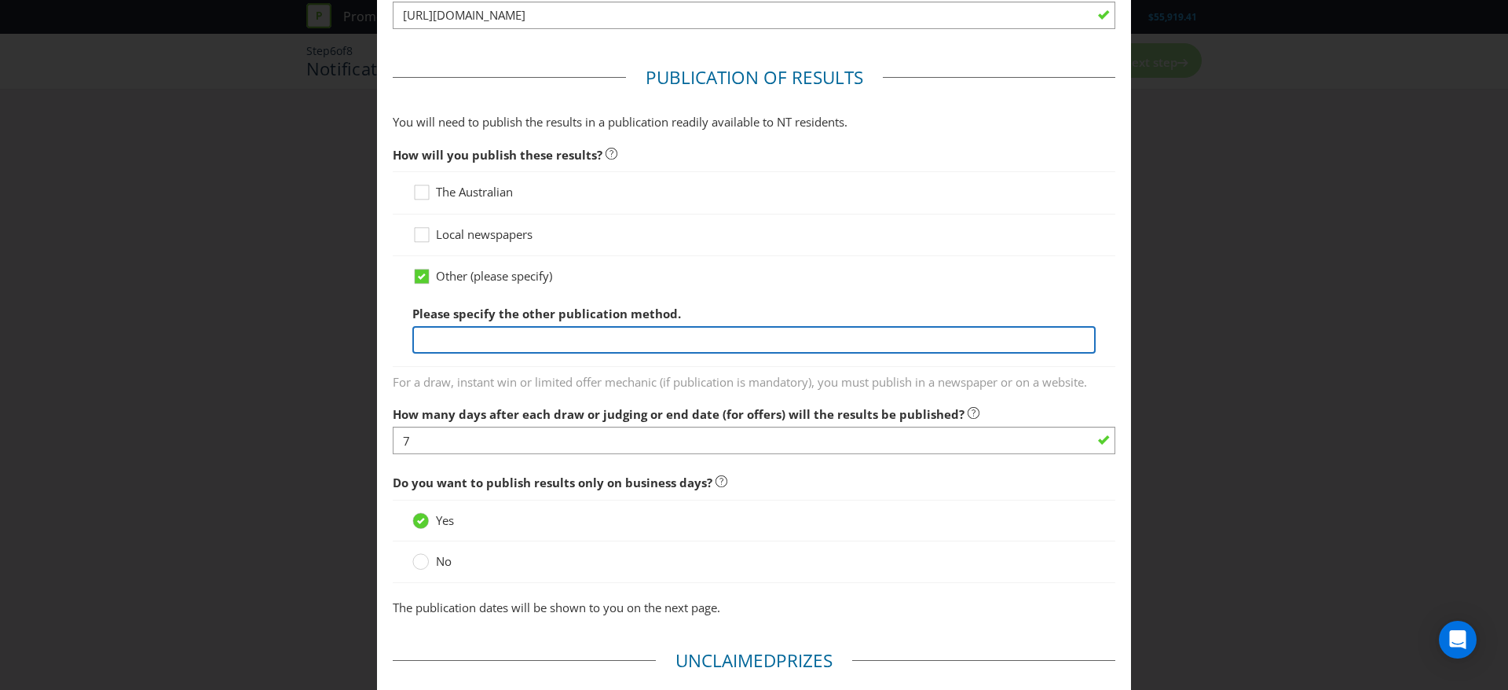
click at [665, 341] on input "text" at bounding box center [753, 339] width 683 height 27
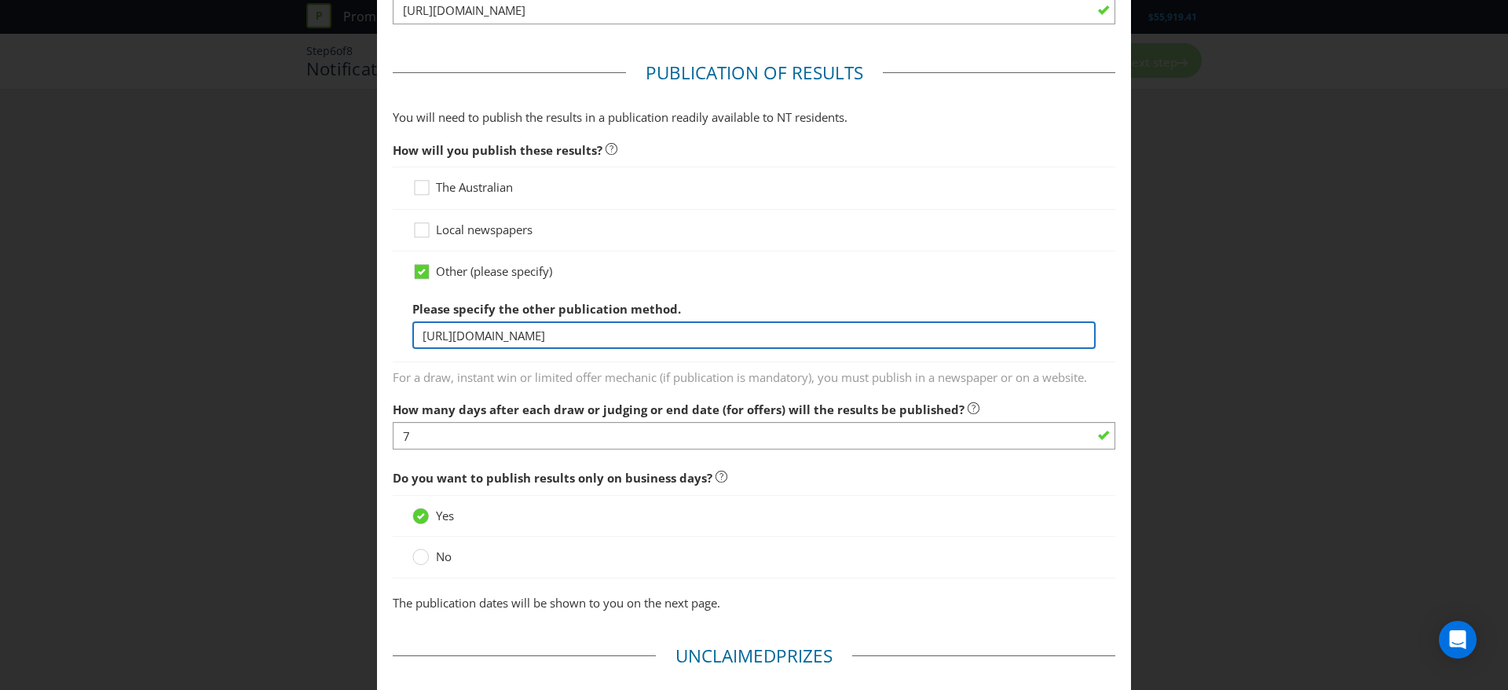
type input "[URL][DOMAIN_NAME]"
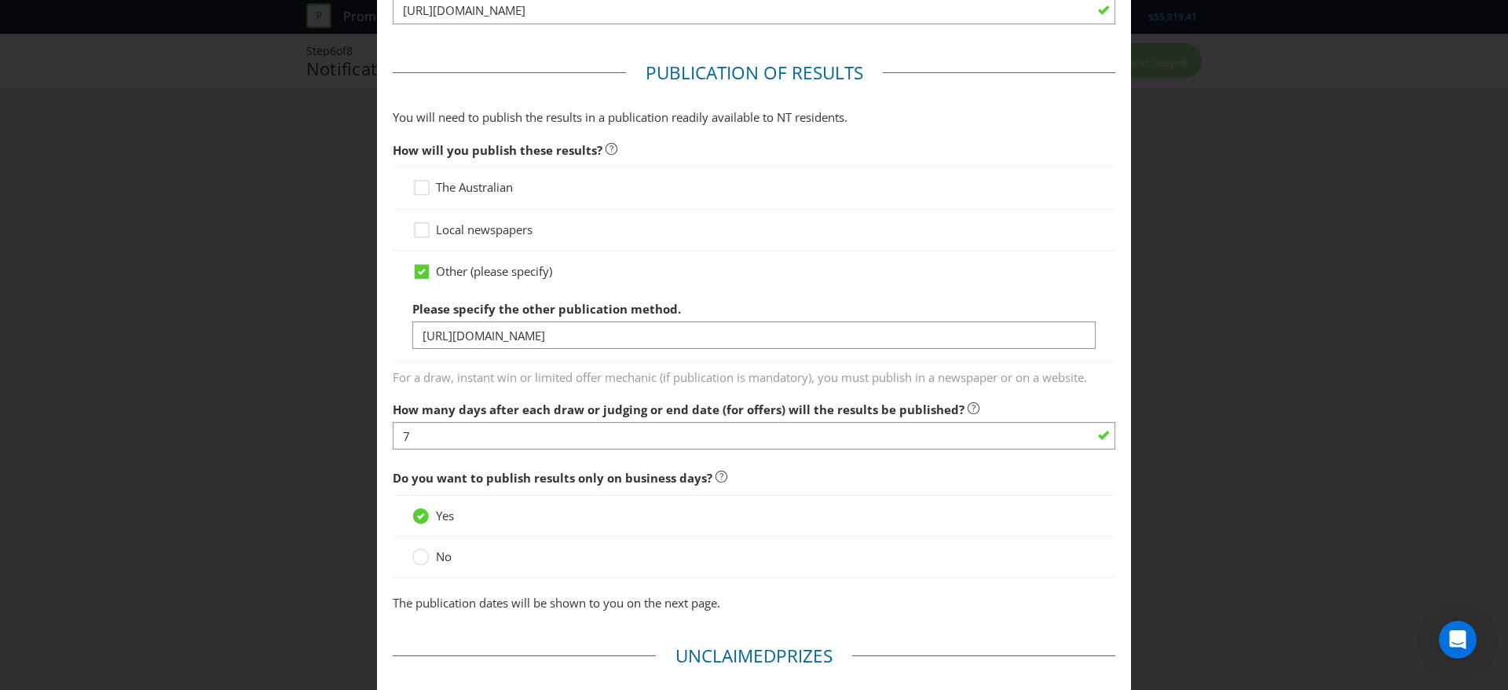
click at [791, 13] on input "[URL][DOMAIN_NAME]" at bounding box center [754, 10] width 723 height 27
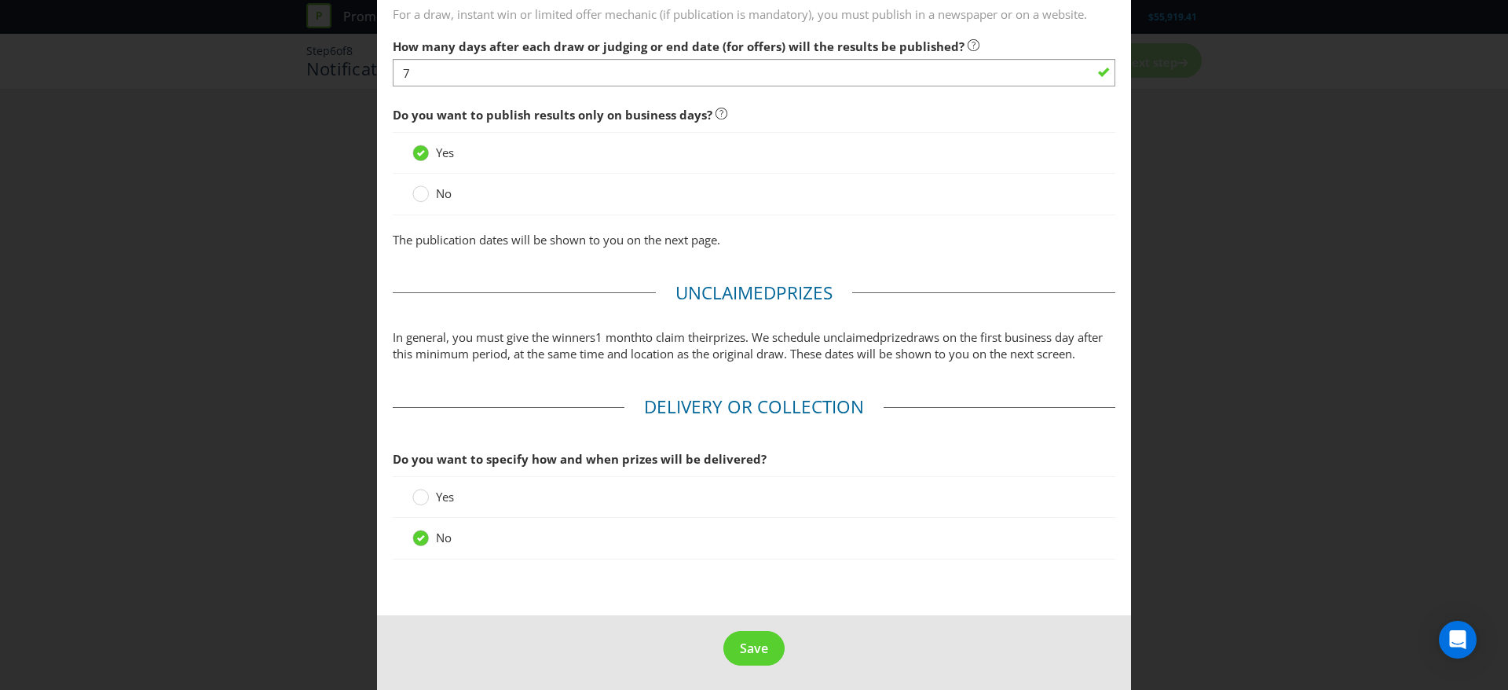
scroll to position [1263, 0]
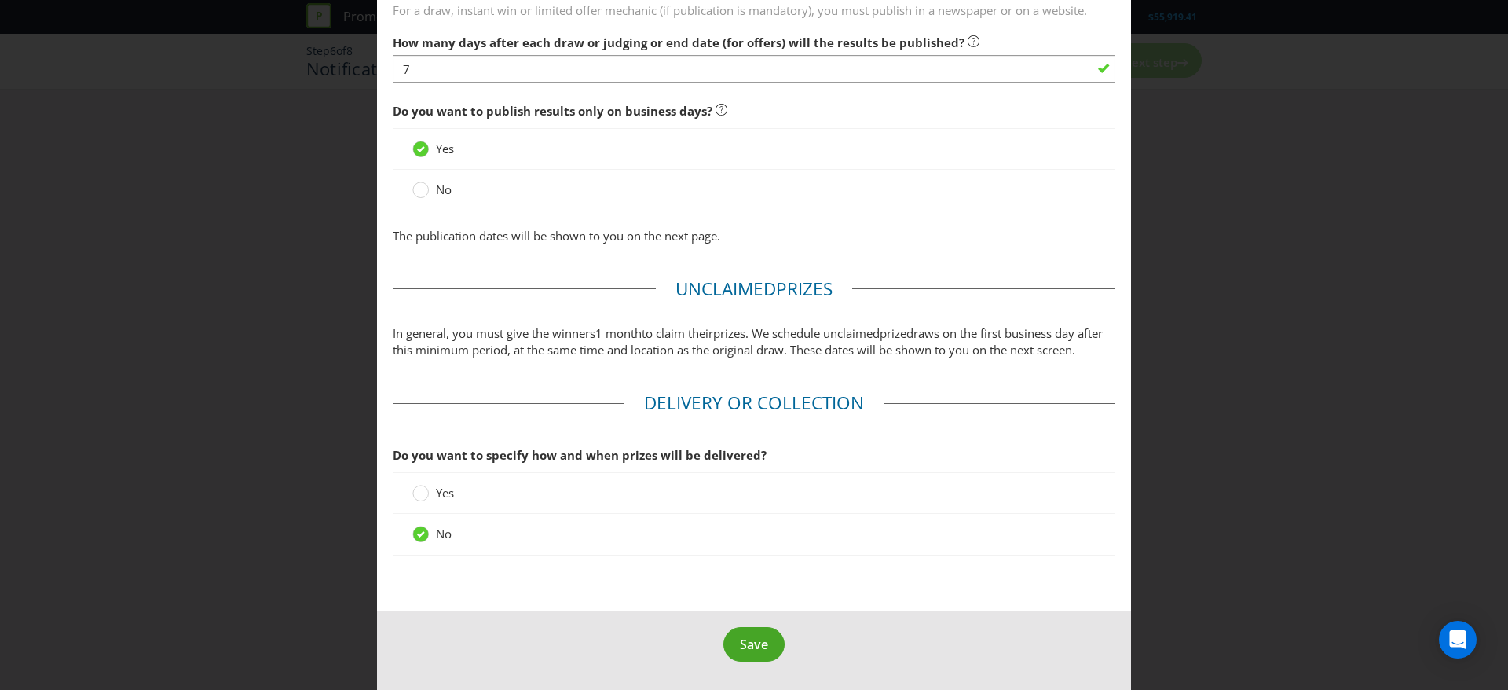
type input "[URL][DOMAIN_NAME]"
click at [748, 641] on span "Save" at bounding box center [754, 644] width 28 height 17
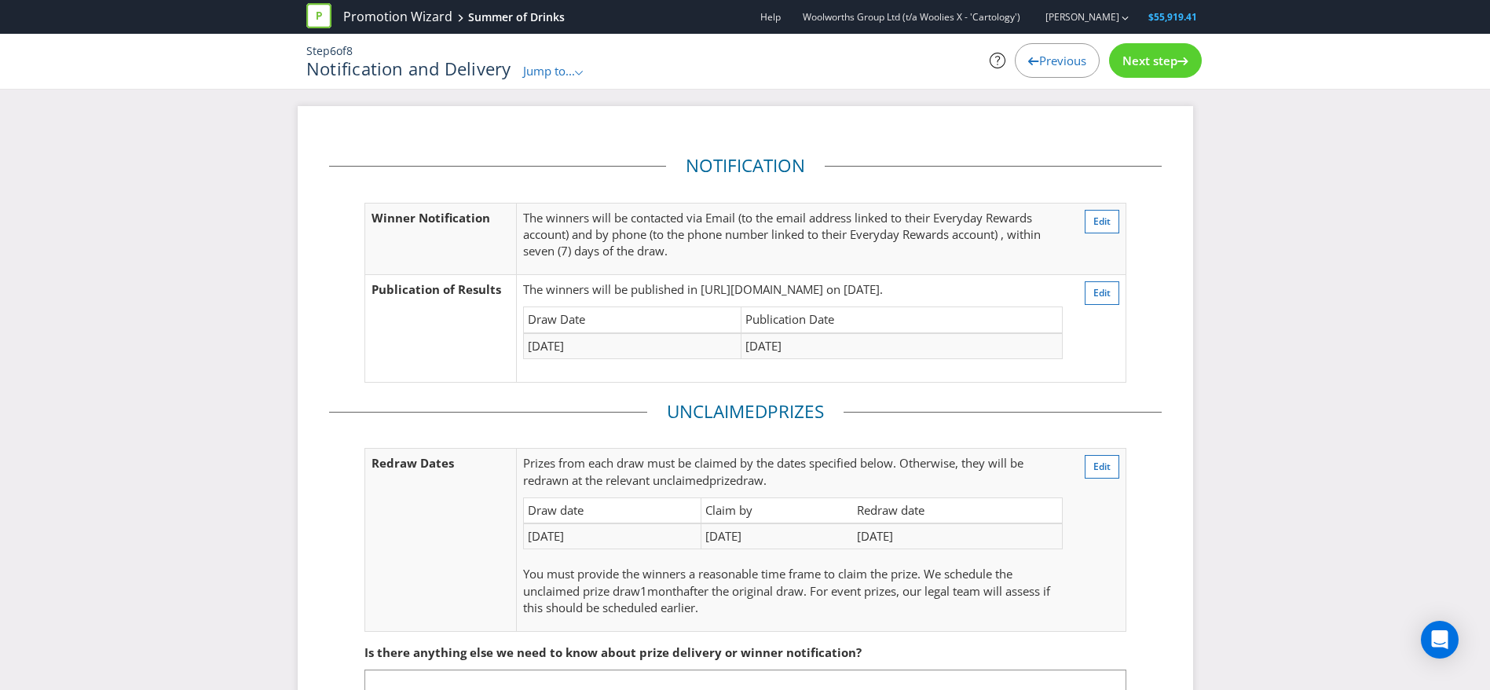
click at [1147, 66] on span "Next step" at bounding box center [1150, 61] width 55 height 16
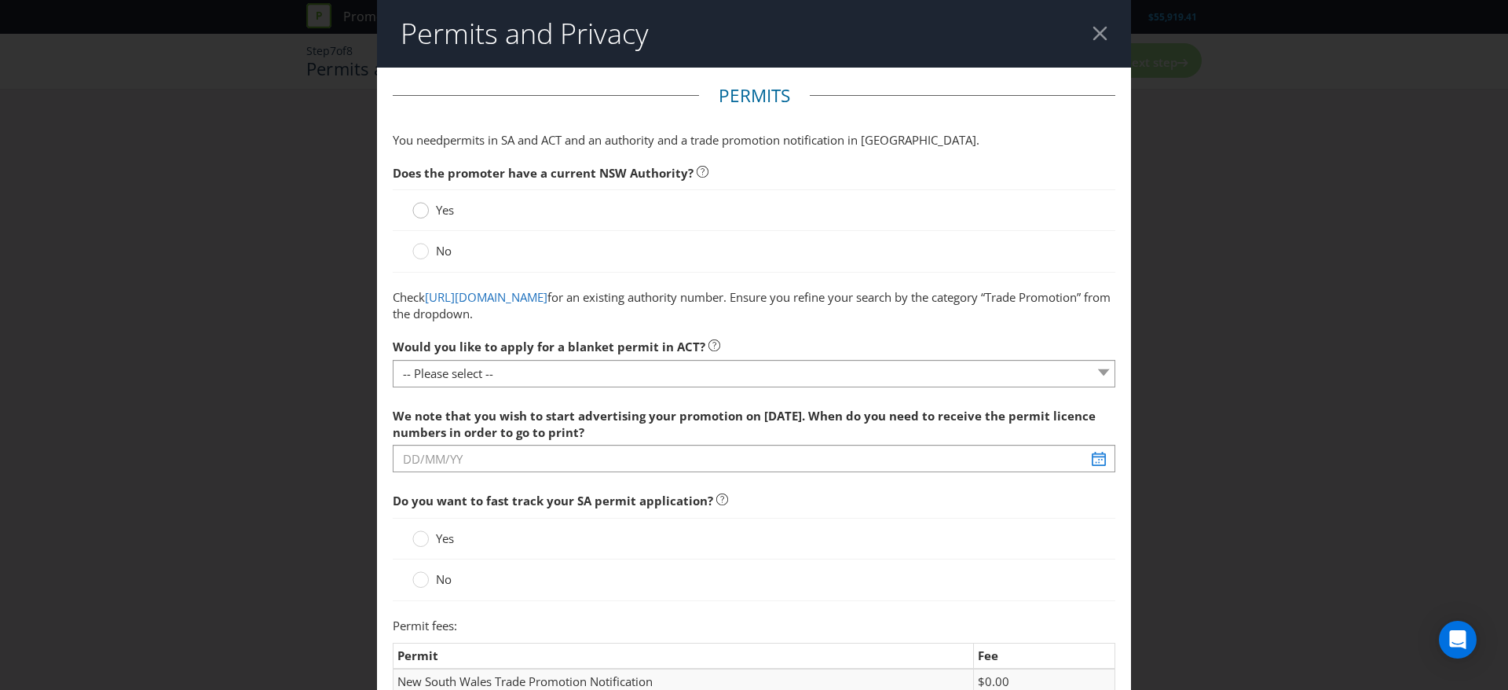
click at [418, 207] on div at bounding box center [421, 205] width 8 height 8
click at [0, 0] on input "Yes" at bounding box center [0, 0] width 0 height 0
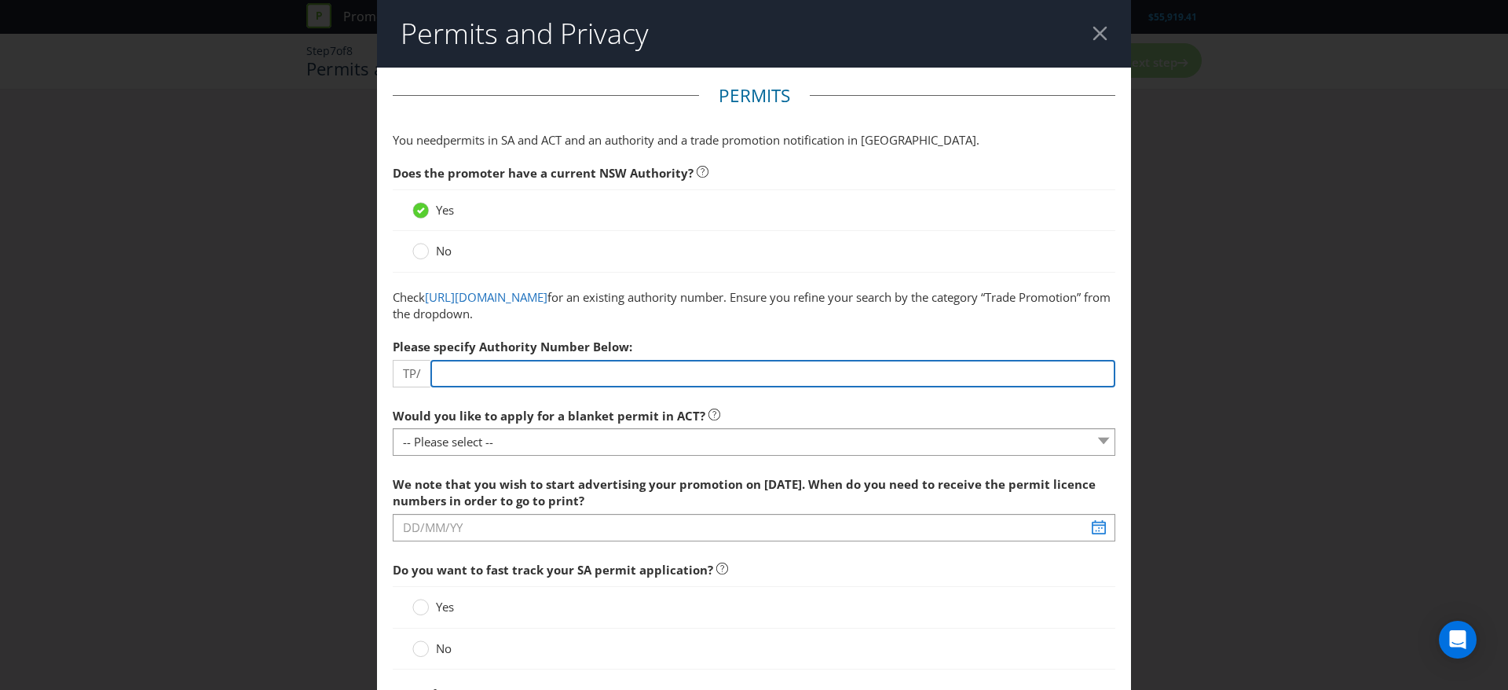
click at [482, 375] on input "number" at bounding box center [773, 373] width 685 height 27
type input "82"
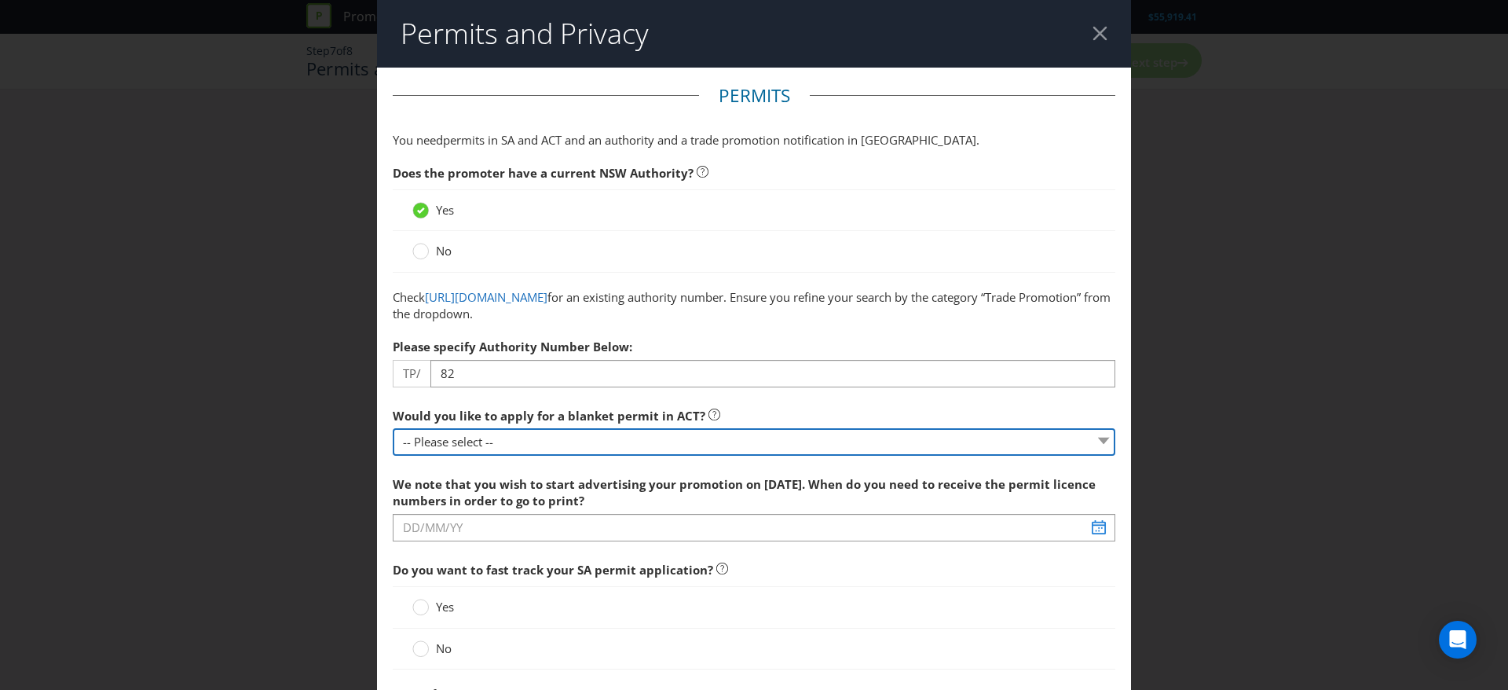
click at [508, 448] on select "-- Please select -- Yes, please apply for a new blanket permit No, this promoti…" at bounding box center [754, 441] width 723 height 27
select select "NO_NONE"
click at [393, 428] on select "-- Please select -- Yes, please apply for a new blanket permit No, this promoti…" at bounding box center [754, 441] width 723 height 27
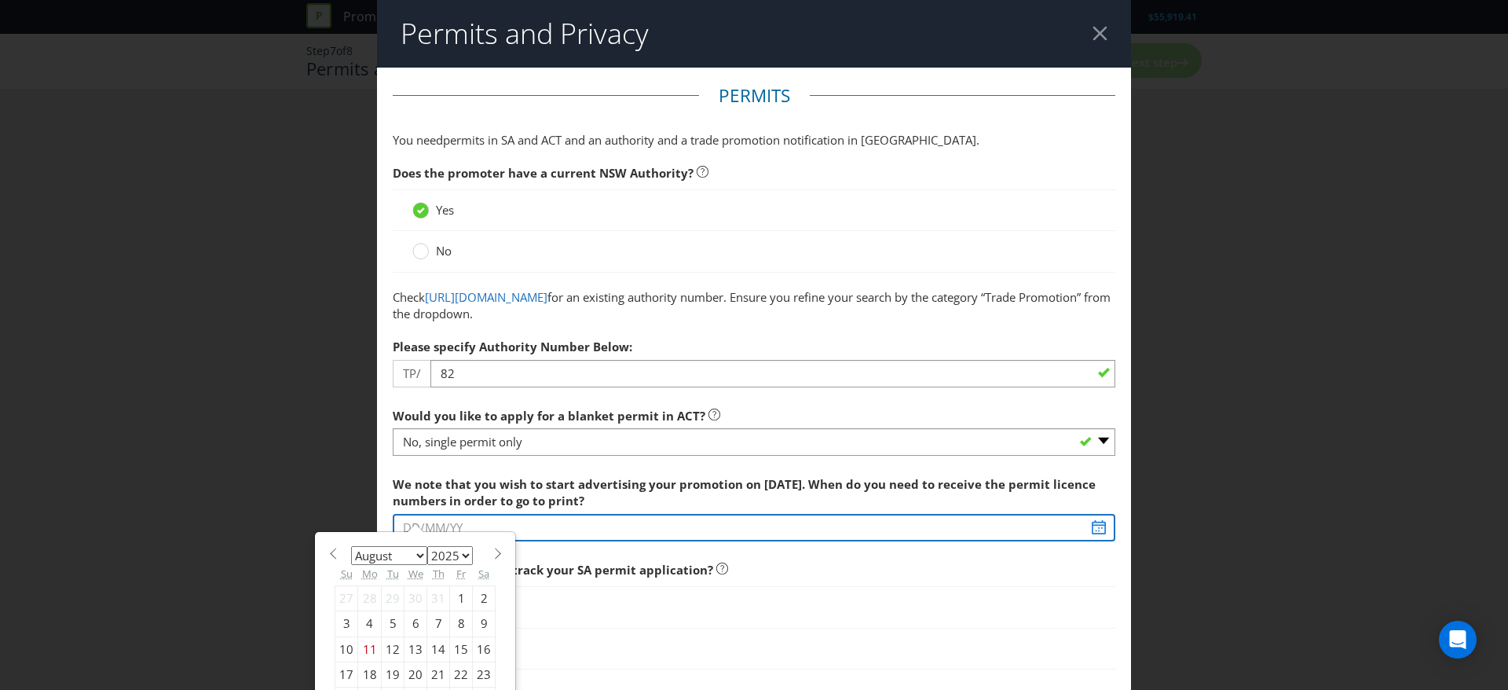
click at [543, 532] on input "text" at bounding box center [754, 527] width 723 height 27
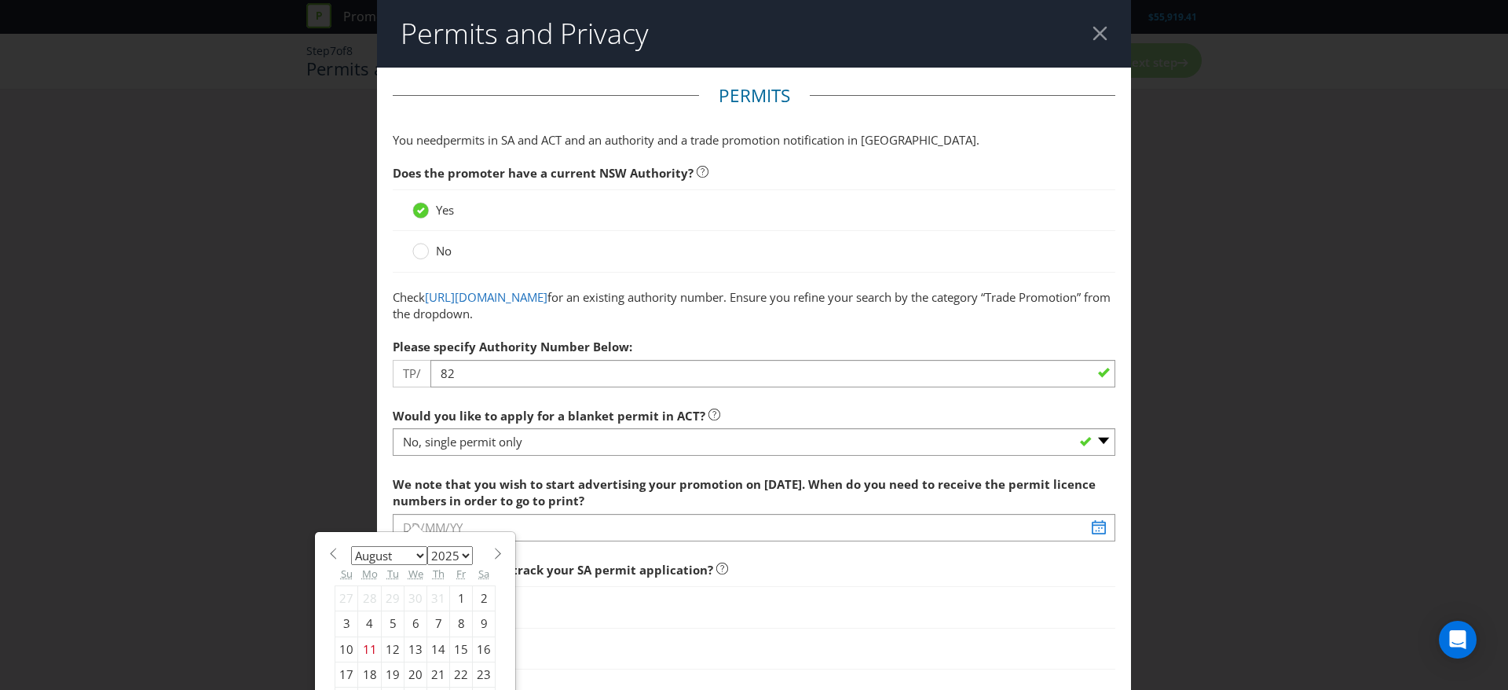
click at [566, 556] on span "We note that you wish to start advertising your promotion on [DATE]. When do yo…" at bounding box center [754, 573] width 723 height 210
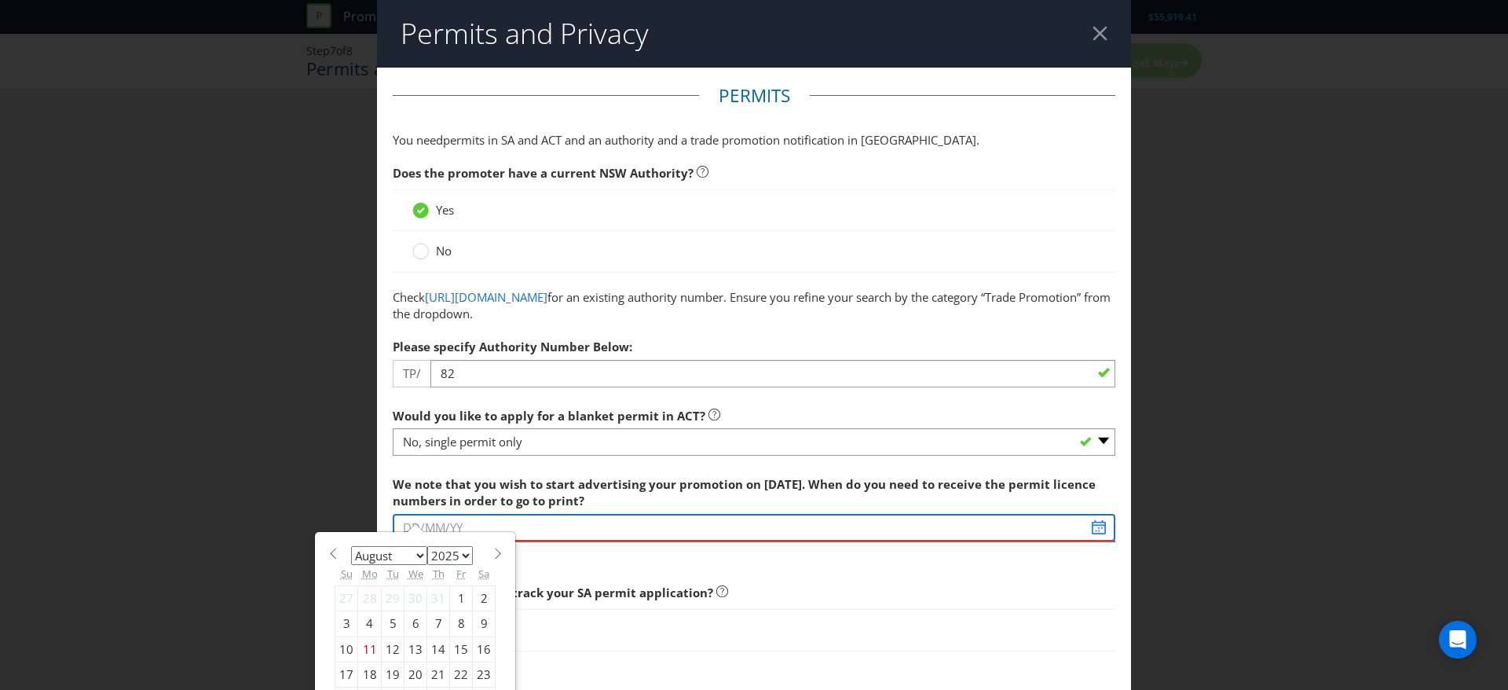
click at [595, 533] on input "text" at bounding box center [754, 527] width 723 height 27
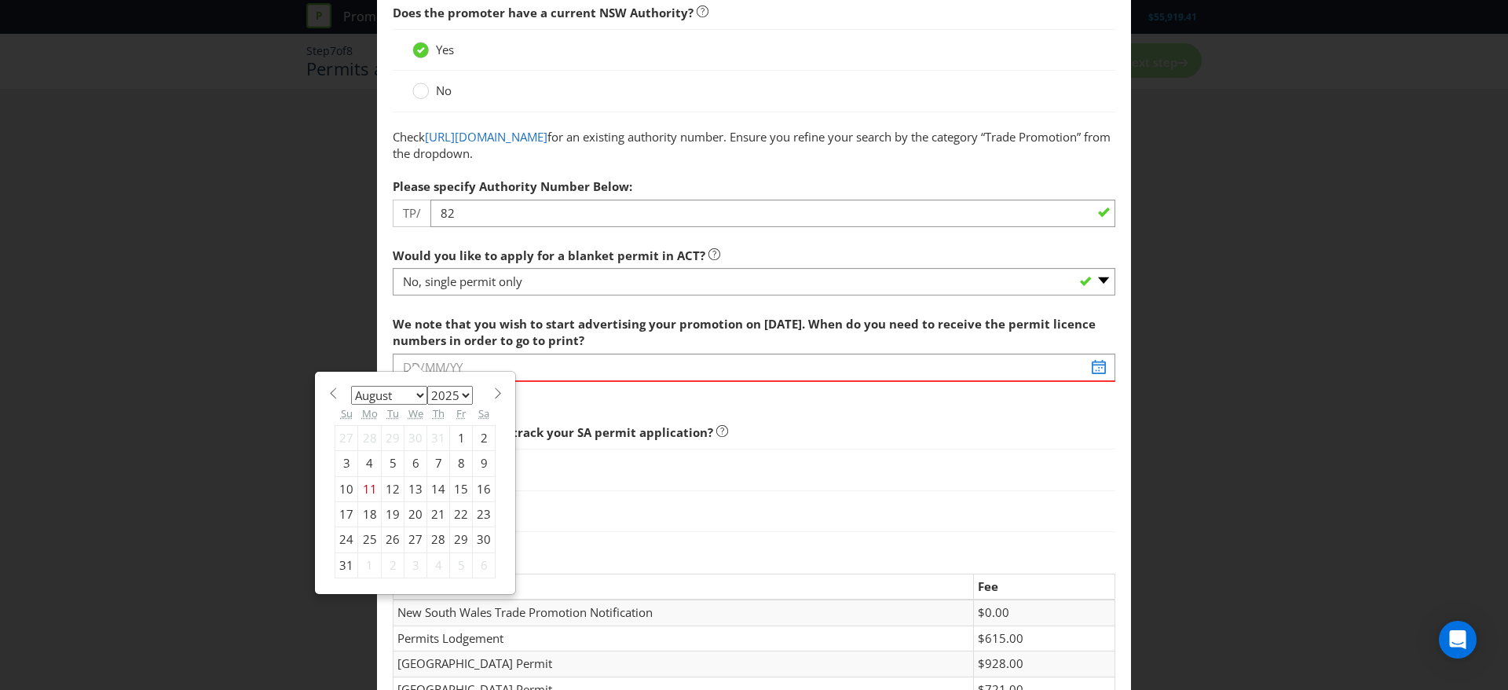
scroll to position [193, 0]
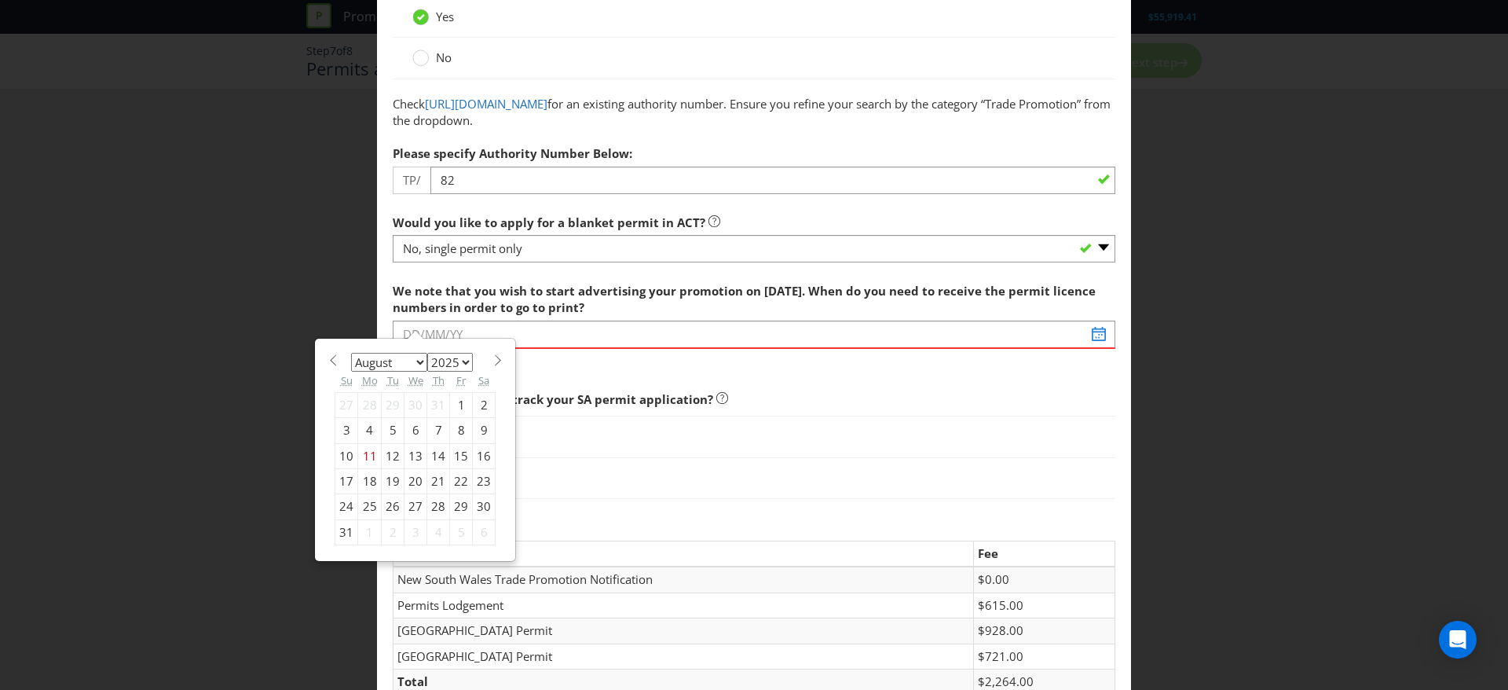
click at [411, 365] on span "This field is required" at bounding box center [754, 360] width 723 height 23
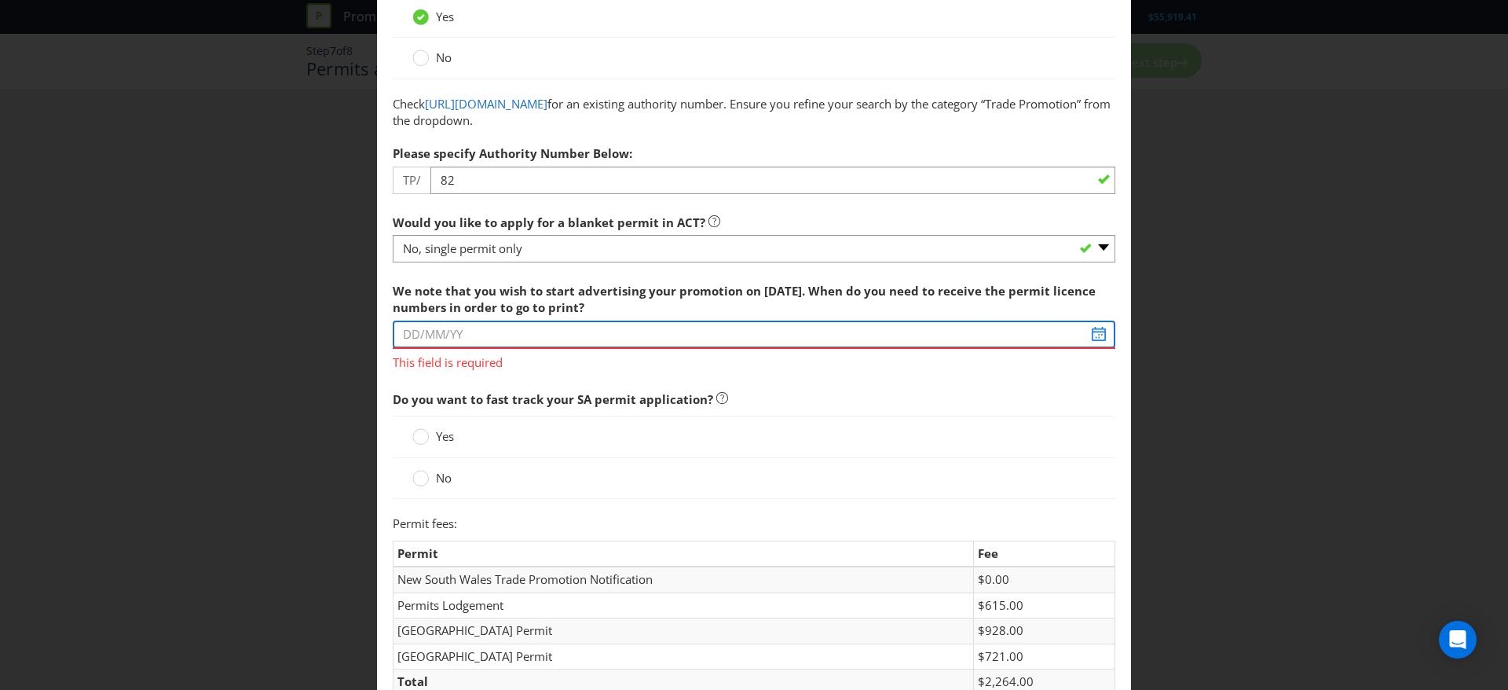
click at [440, 339] on div "We note that you wish to start advertising your promotion on [DATE]. When do yo…" at bounding box center [754, 323] width 723 height 97
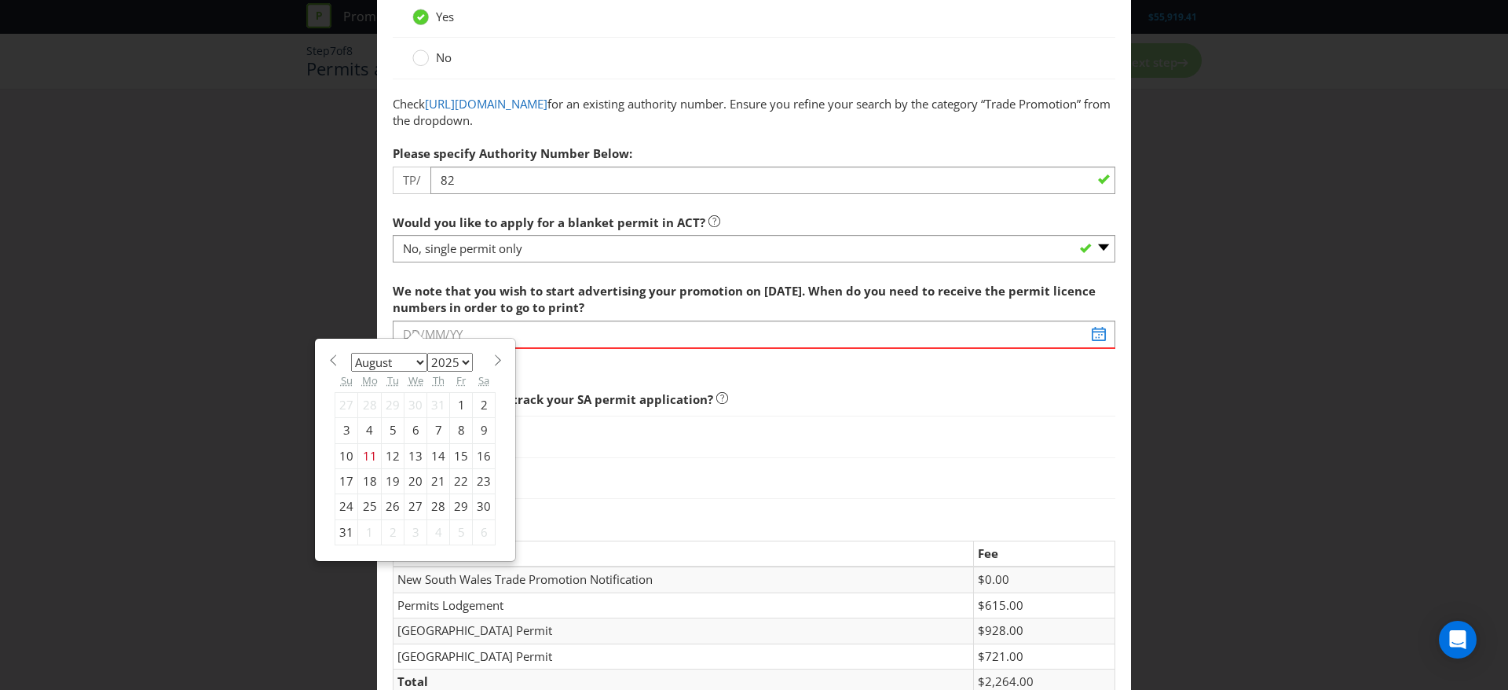
click at [412, 363] on select "January February March April May June July August September October November De…" at bounding box center [389, 362] width 76 height 19
select select "8"
click at [351, 353] on select "January February March April May June July August September October November De…" at bounding box center [389, 362] width 76 height 19
click at [442, 430] on div "11" at bounding box center [438, 430] width 23 height 25
type input "[DATE]"
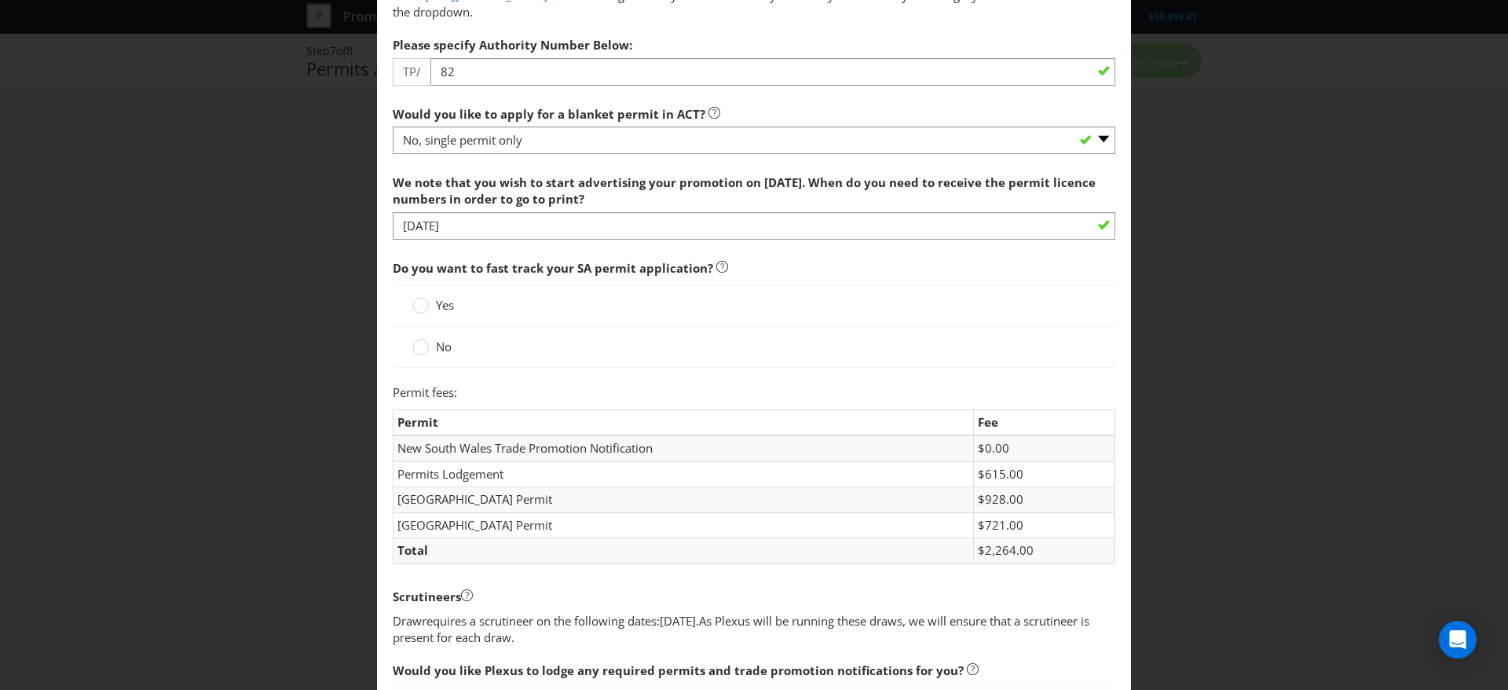
scroll to position [304, 0]
click at [425, 306] on label "Yes" at bounding box center [434, 303] width 45 height 16
click at [0, 0] on input "Yes" at bounding box center [0, 0] width 0 height 0
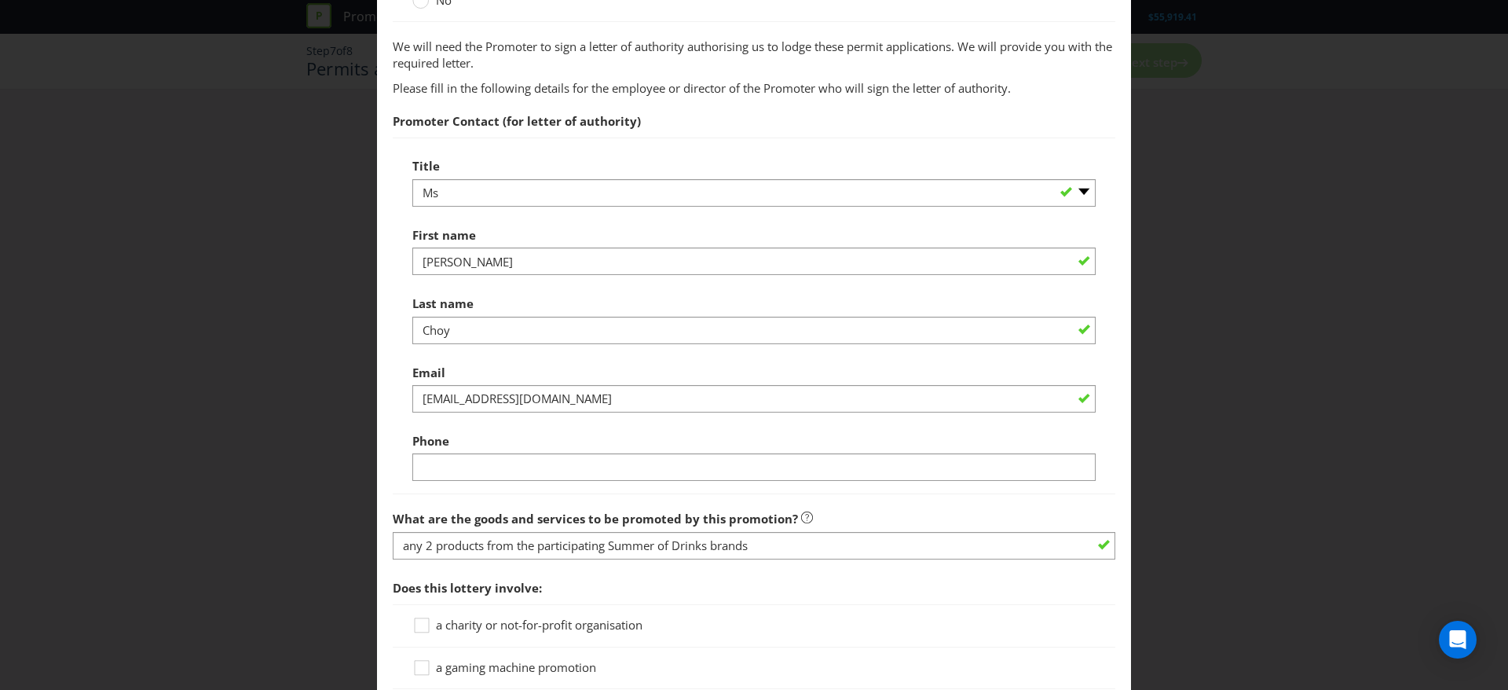
scroll to position [1051, 0]
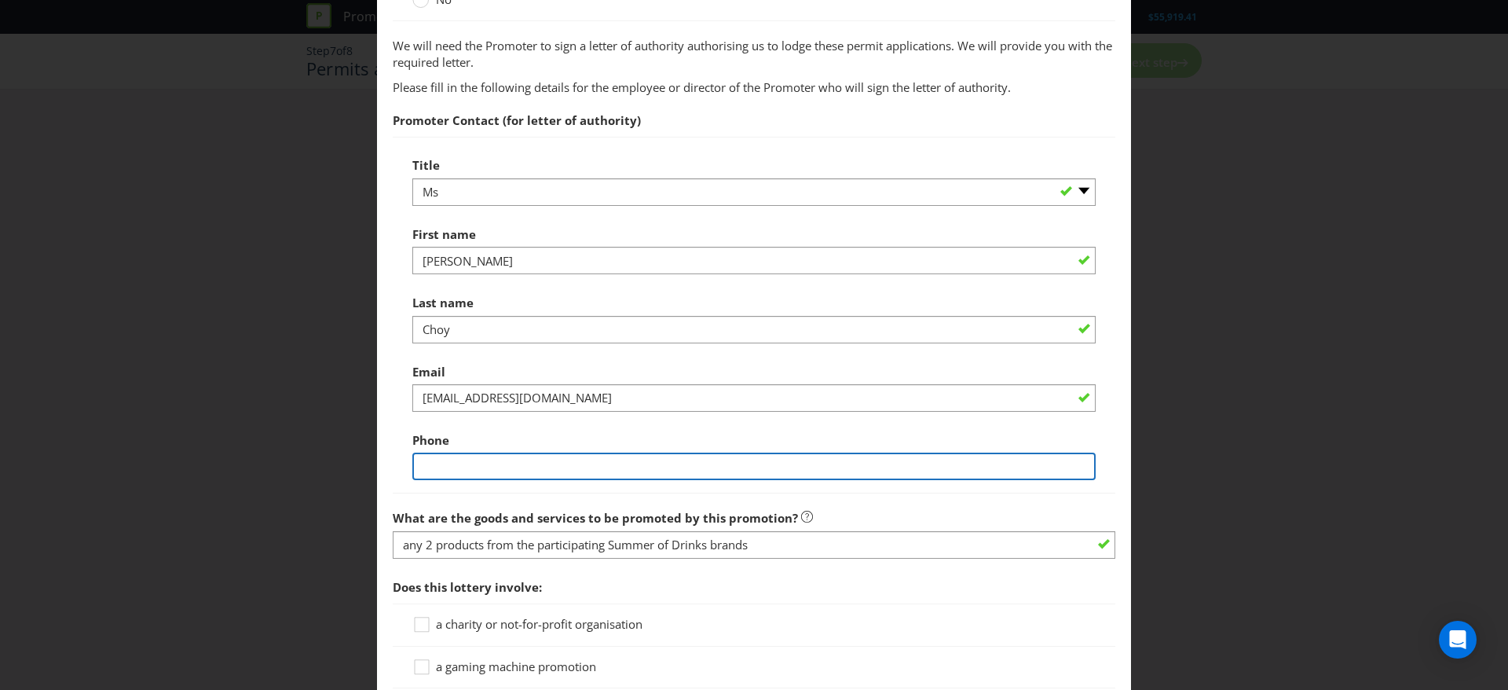
click at [613, 456] on input "text" at bounding box center [753, 466] width 683 height 27
type input "0486290667"
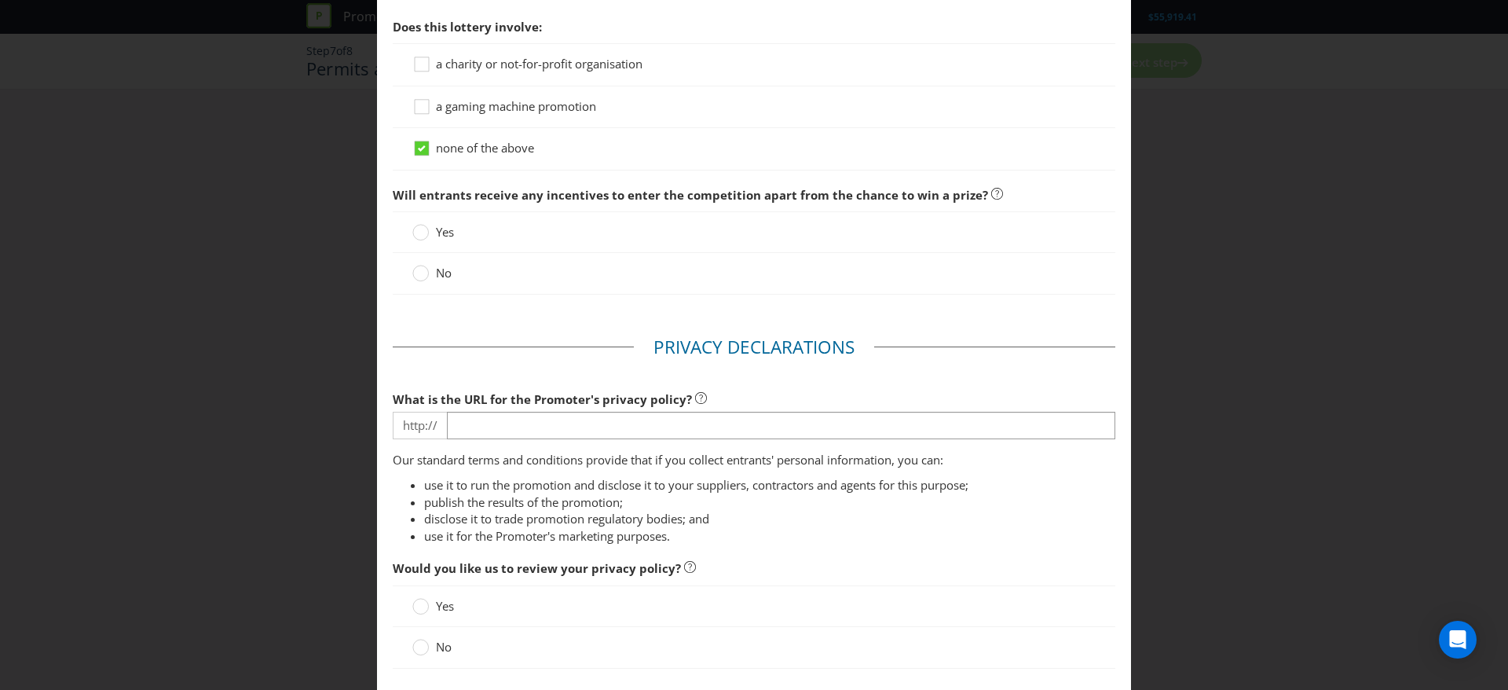
scroll to position [1614, 0]
click at [417, 269] on div at bounding box center [421, 266] width 8 height 8
click at [0, 0] on input "No" at bounding box center [0, 0] width 0 height 0
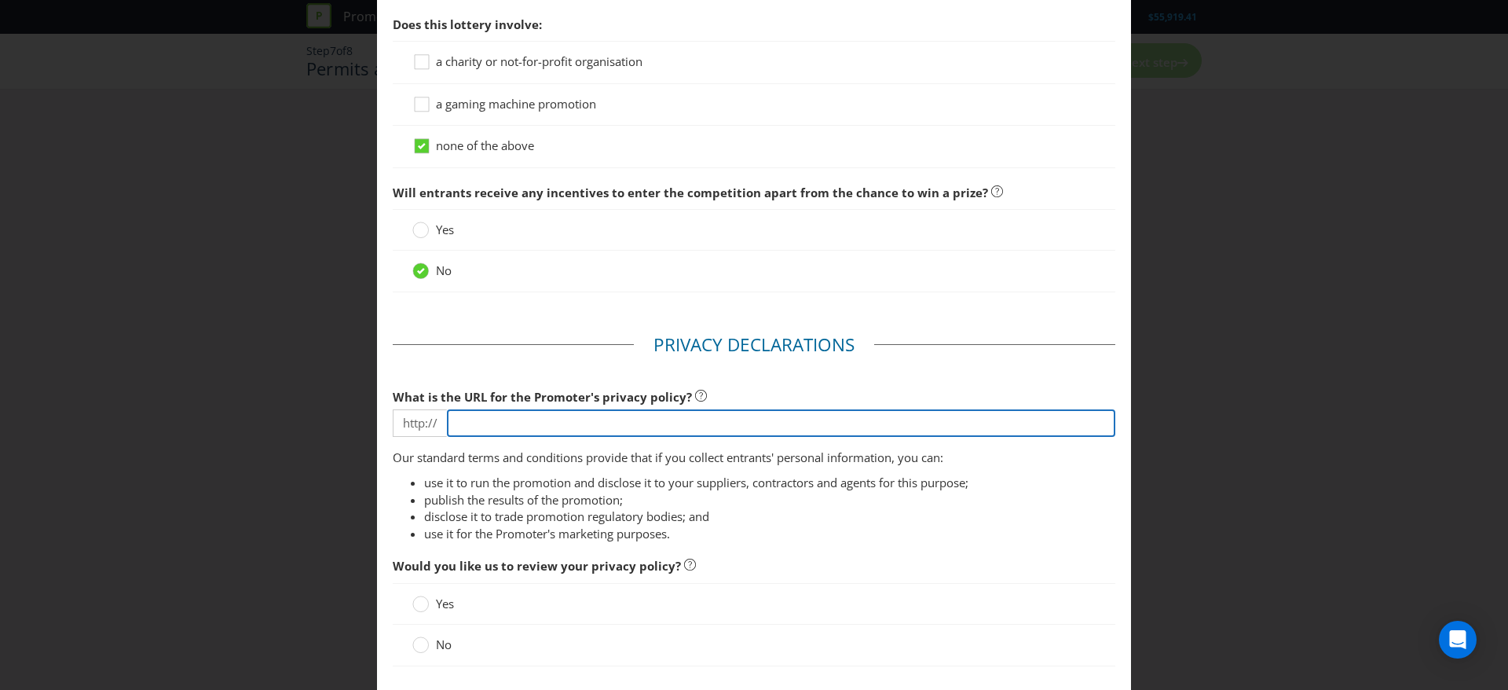
click at [530, 421] on input "text" at bounding box center [781, 422] width 669 height 27
type input "[DOMAIN_NAME][URL]"
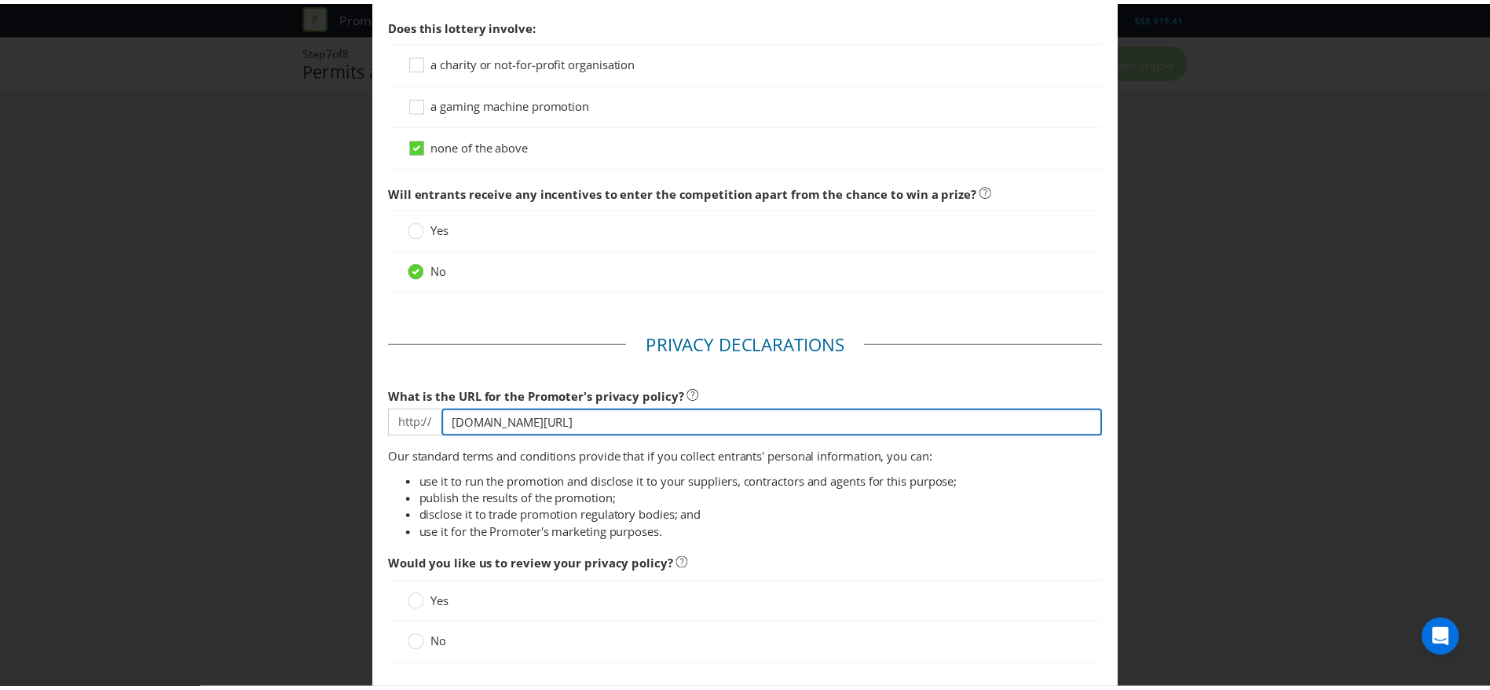
scroll to position [1725, 0]
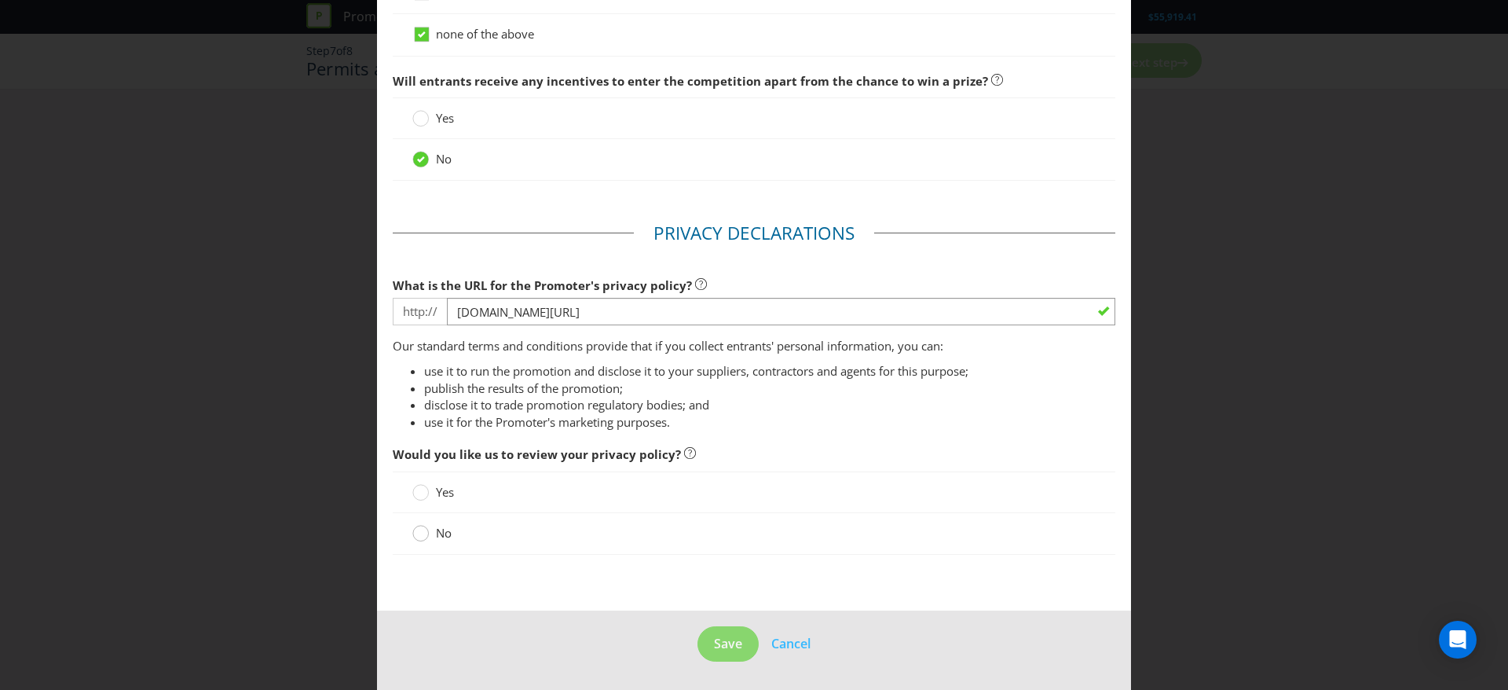
click at [418, 535] on circle at bounding box center [421, 534] width 16 height 16
click at [0, 0] on input "No" at bounding box center [0, 0] width 0 height 0
click at [714, 637] on span "Save" at bounding box center [728, 643] width 28 height 17
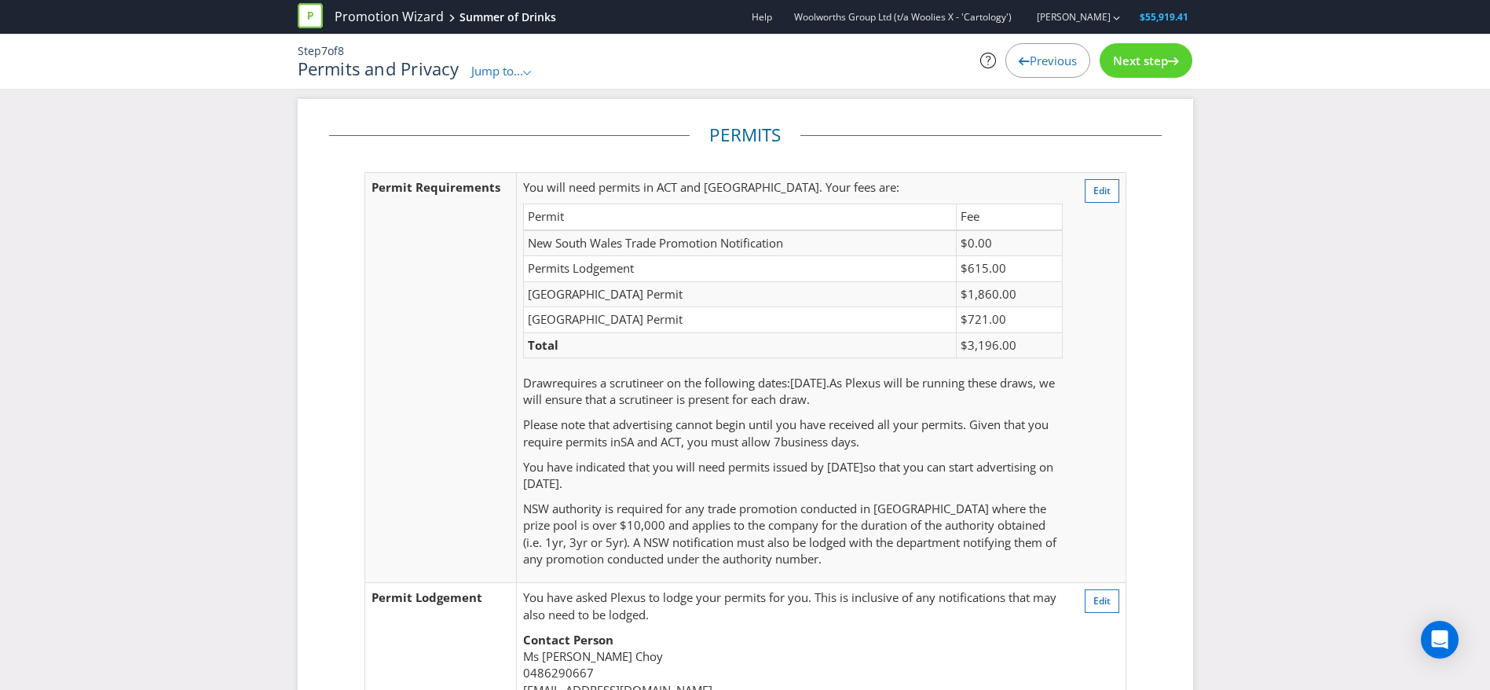
scroll to position [398, 0]
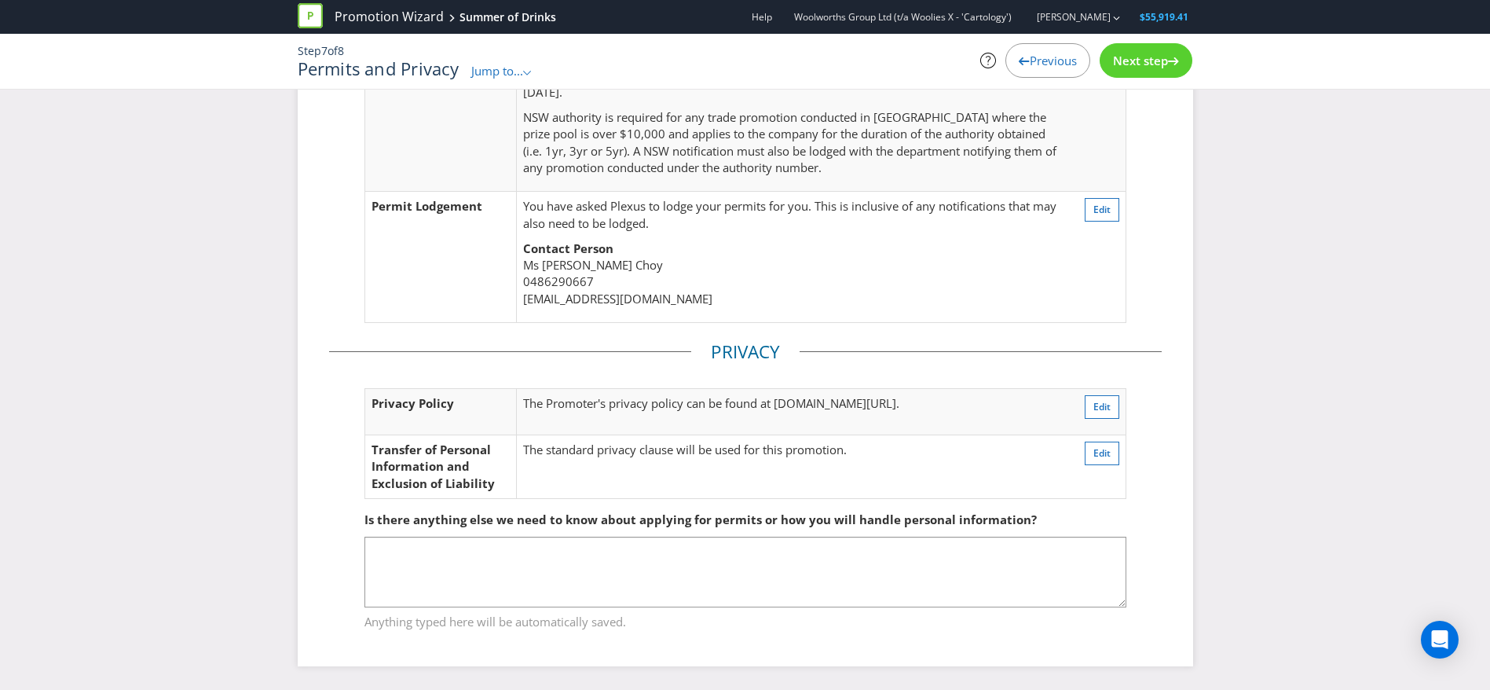
click at [1132, 69] on div "Next step" at bounding box center [1146, 60] width 93 height 35
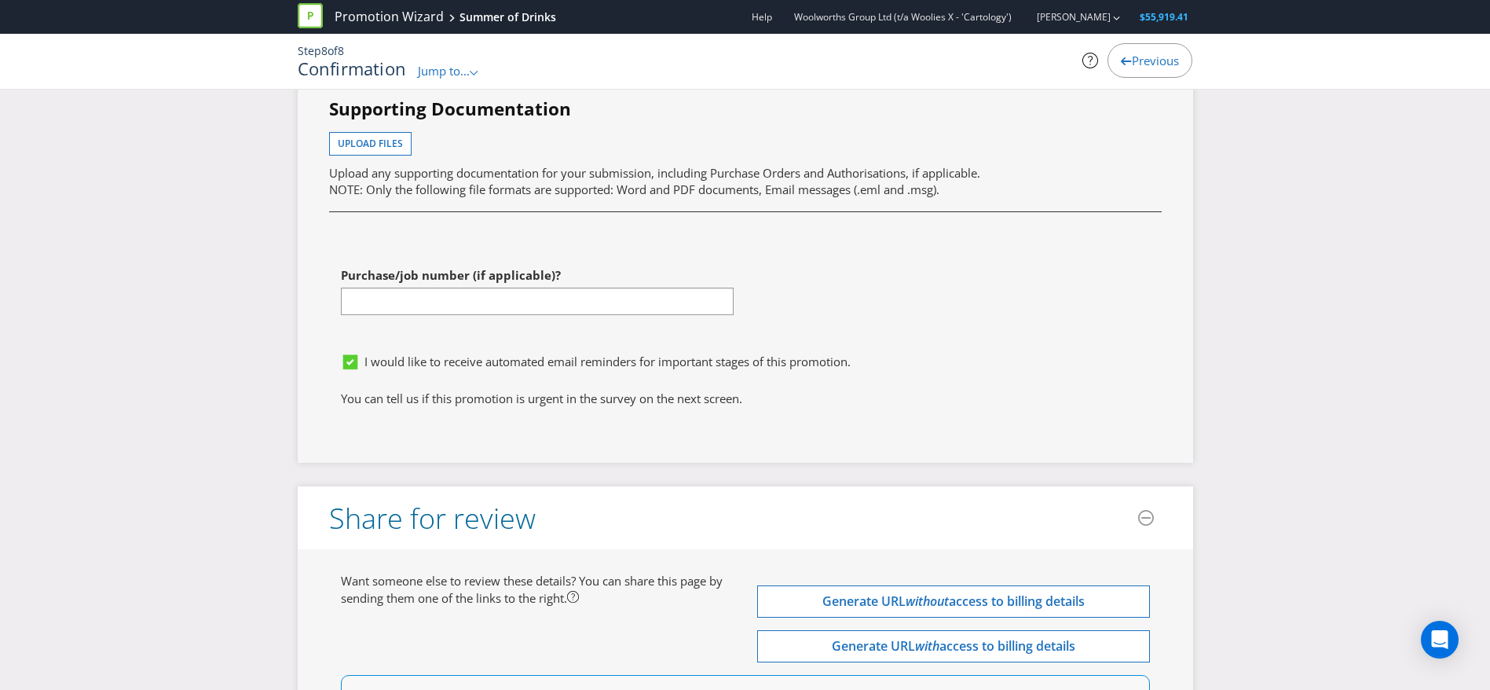
scroll to position [5502, 0]
click at [802, 368] on span "I would like to receive automated email reminders for important stages of this …" at bounding box center [608, 360] width 486 height 16
click at [0, 0] on input "I would like to receive automated email reminders for important stages of this …" at bounding box center [0, 0] width 0 height 0
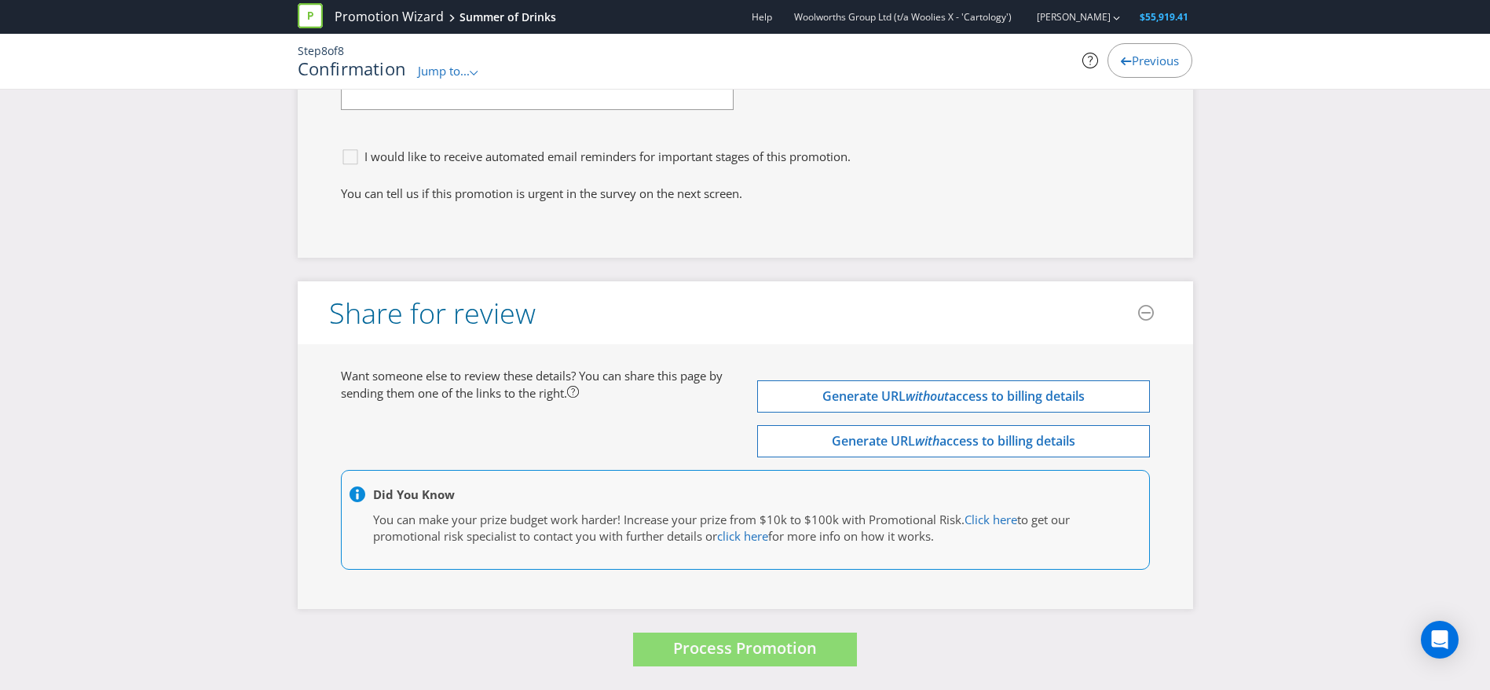
scroll to position [5722, 0]
drag, startPoint x: 768, startPoint y: 642, endPoint x: 654, endPoint y: 633, distance: 114.2
click at [654, 633] on button "Process Promotion" at bounding box center [745, 649] width 224 height 34
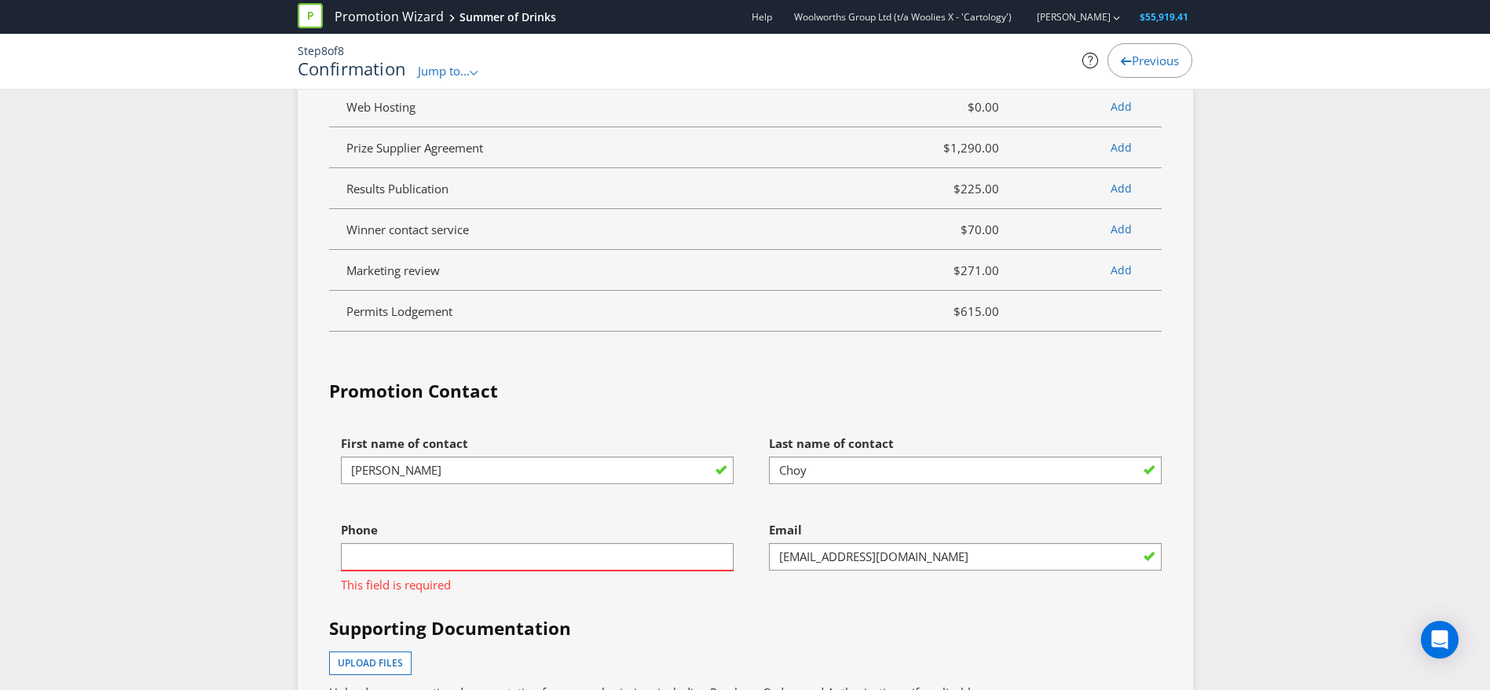
scroll to position [5161, 0]
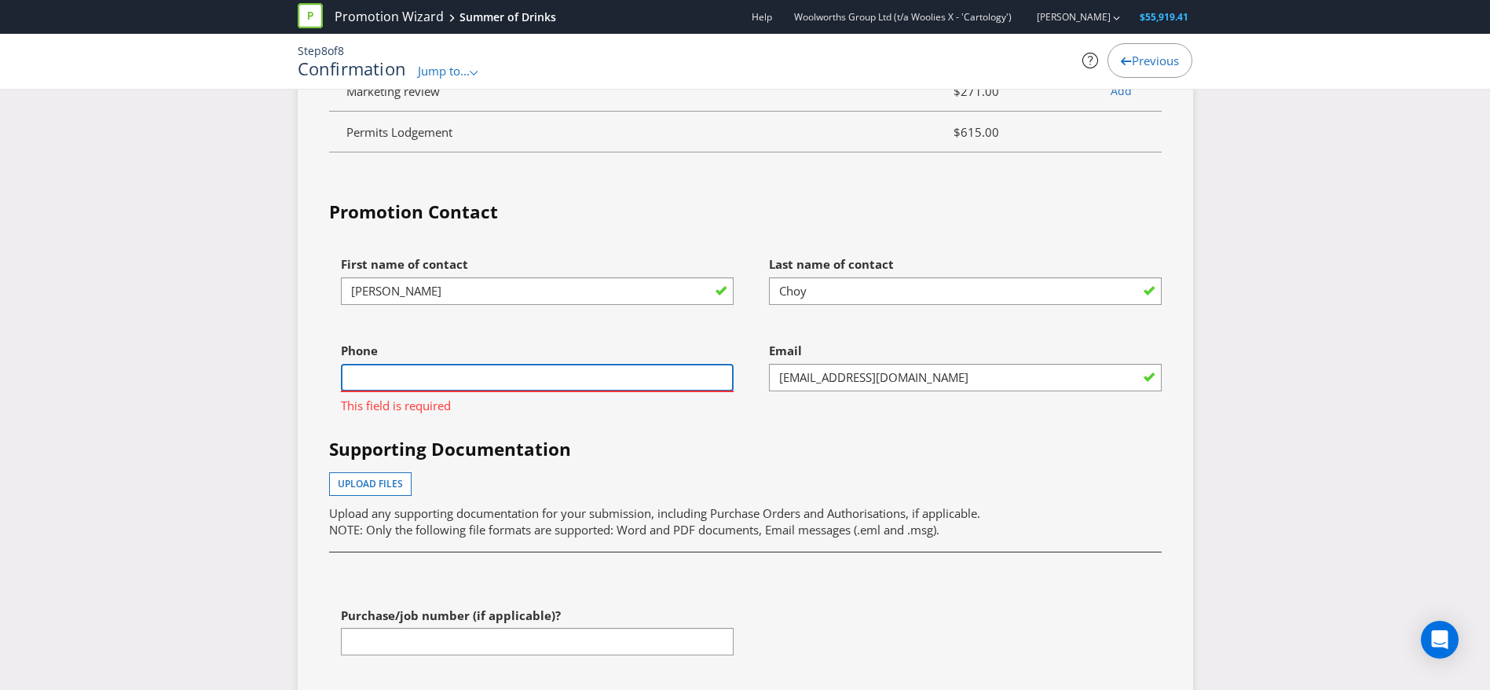
click at [618, 383] on input "text" at bounding box center [537, 377] width 393 height 27
type input "0486290667"
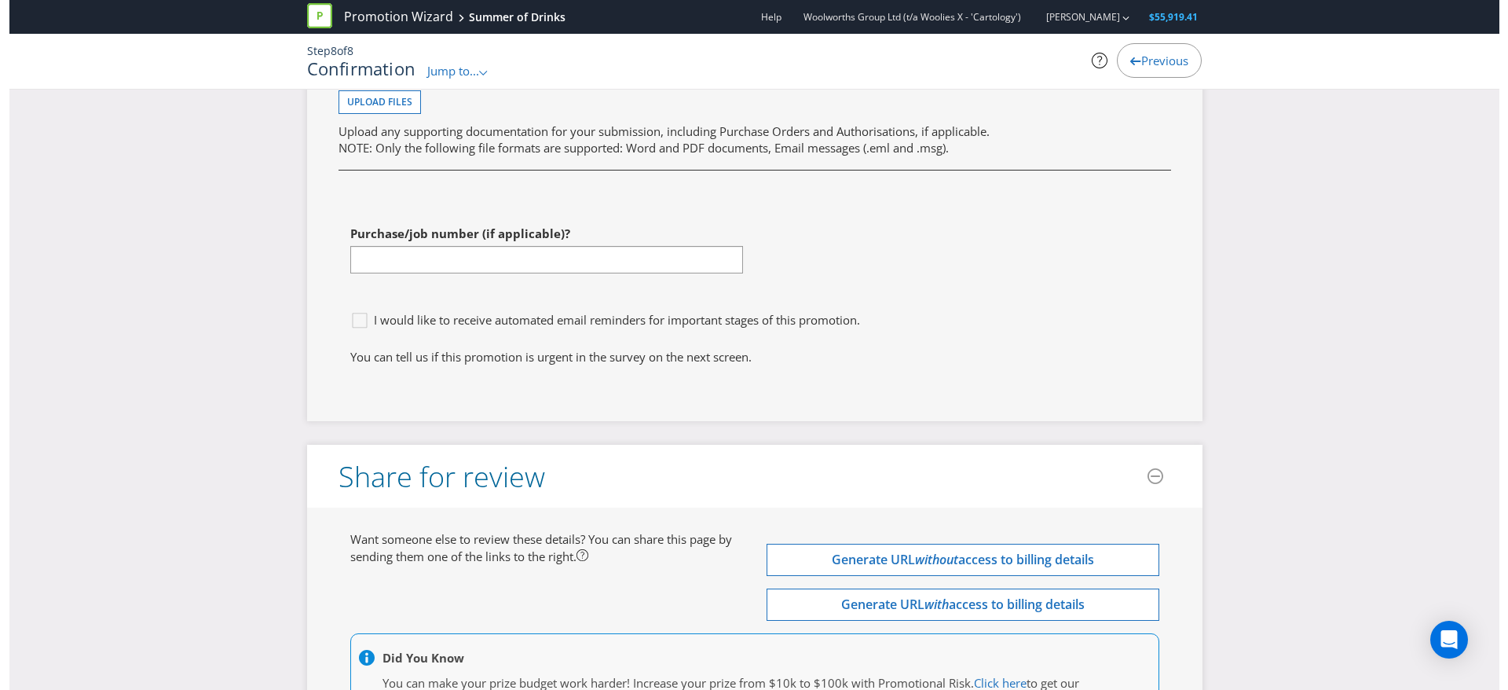
scroll to position [5722, 0]
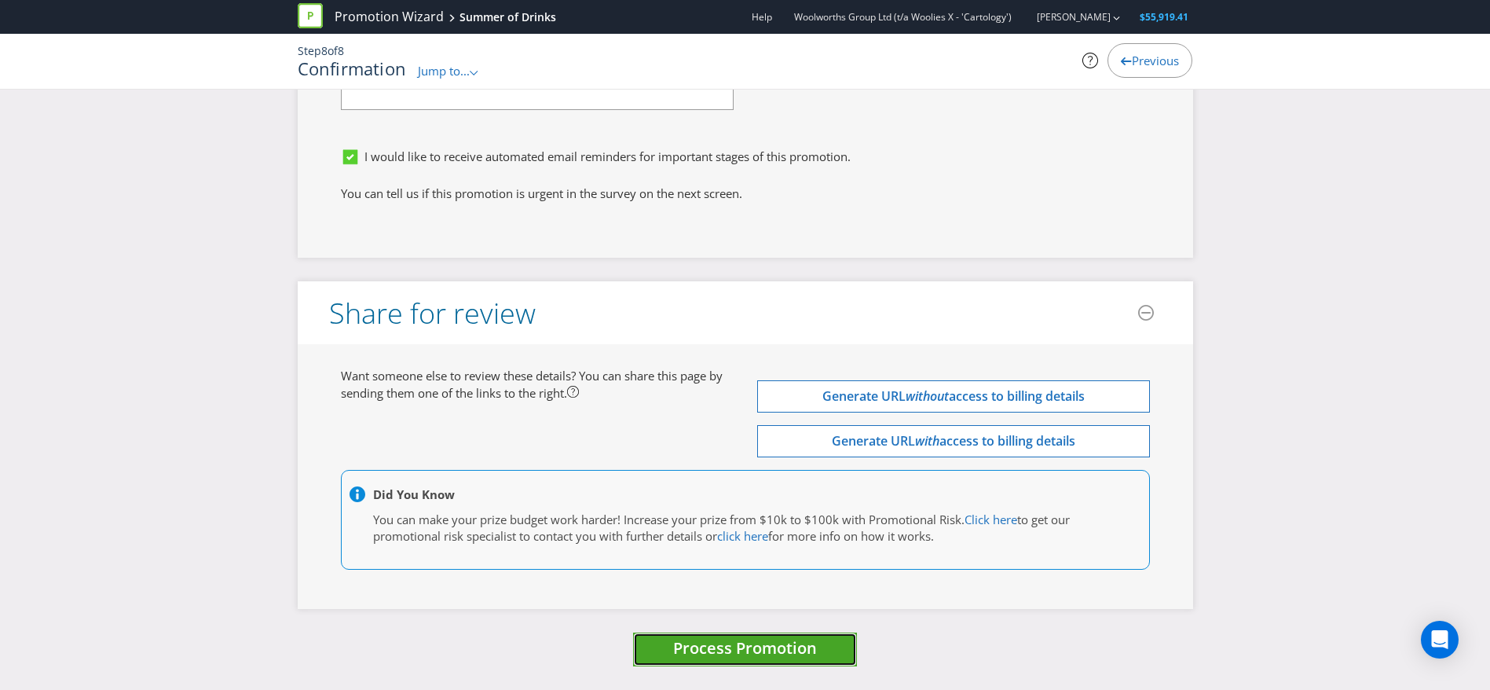
drag, startPoint x: 739, startPoint y: 661, endPoint x: 699, endPoint y: 644, distance: 43.6
click at [699, 644] on span "Process Promotion" at bounding box center [745, 647] width 144 height 21
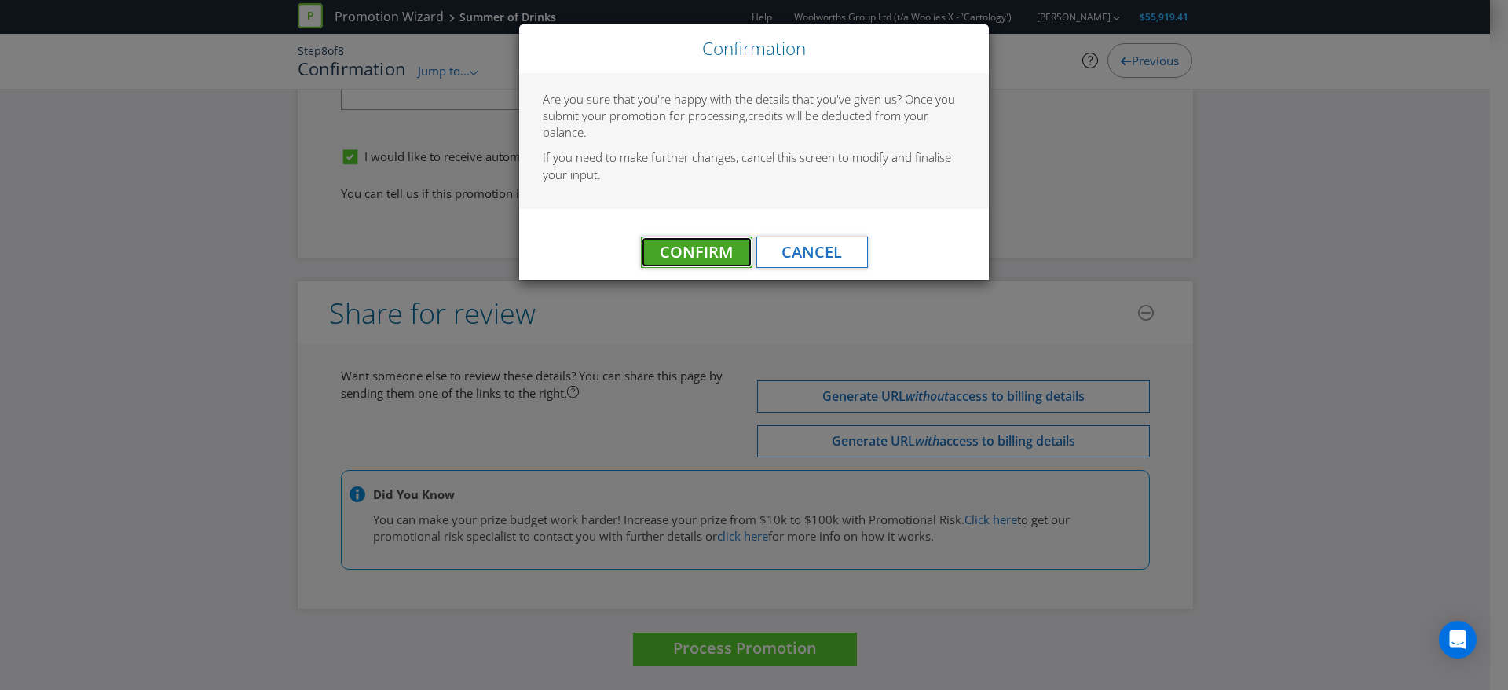
click at [704, 247] on span "Confirm" at bounding box center [696, 251] width 73 height 21
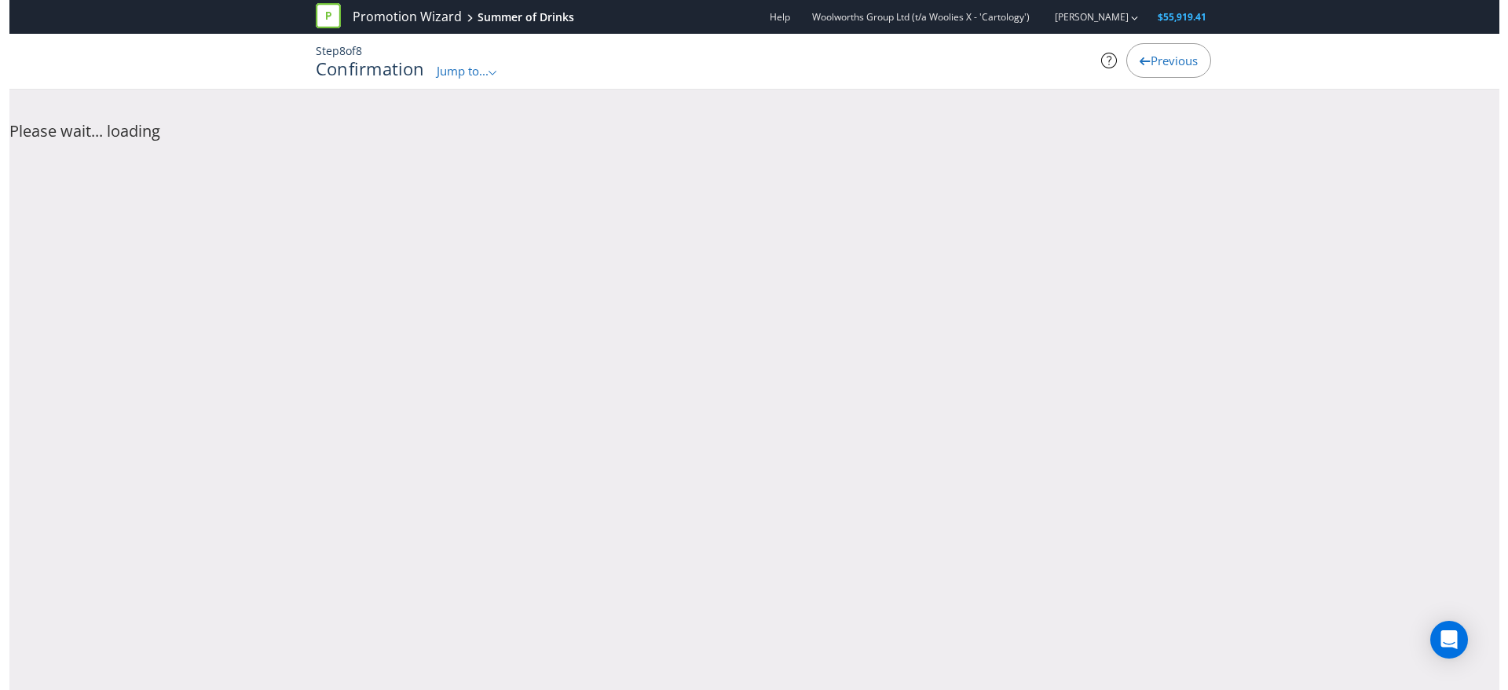
scroll to position [0, 0]
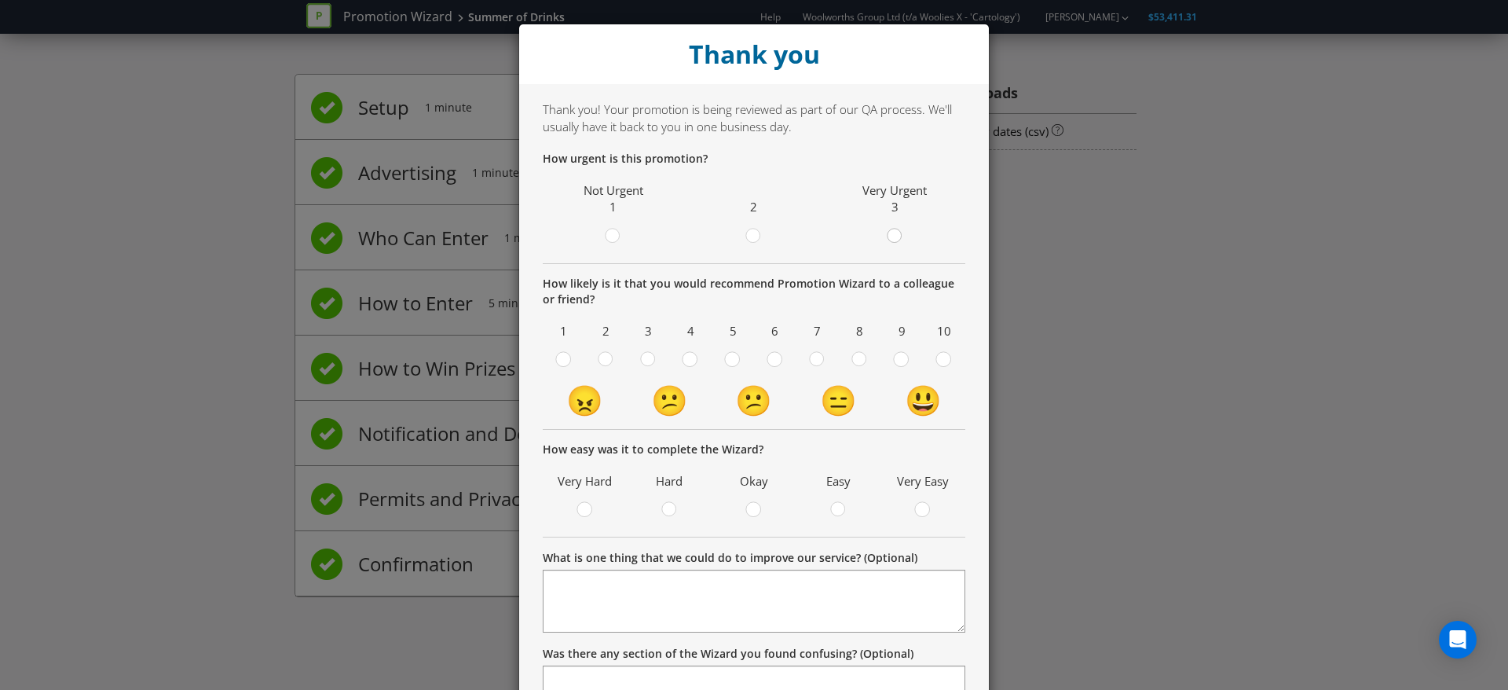
click at [891, 239] on circle at bounding box center [894, 236] width 14 height 14
click at [0, 0] on input "radio" at bounding box center [0, 0] width 0 height 0
click at [894, 358] on circle at bounding box center [901, 359] width 14 height 14
click at [0, 0] on input "radio" at bounding box center [0, 0] width 0 height 0
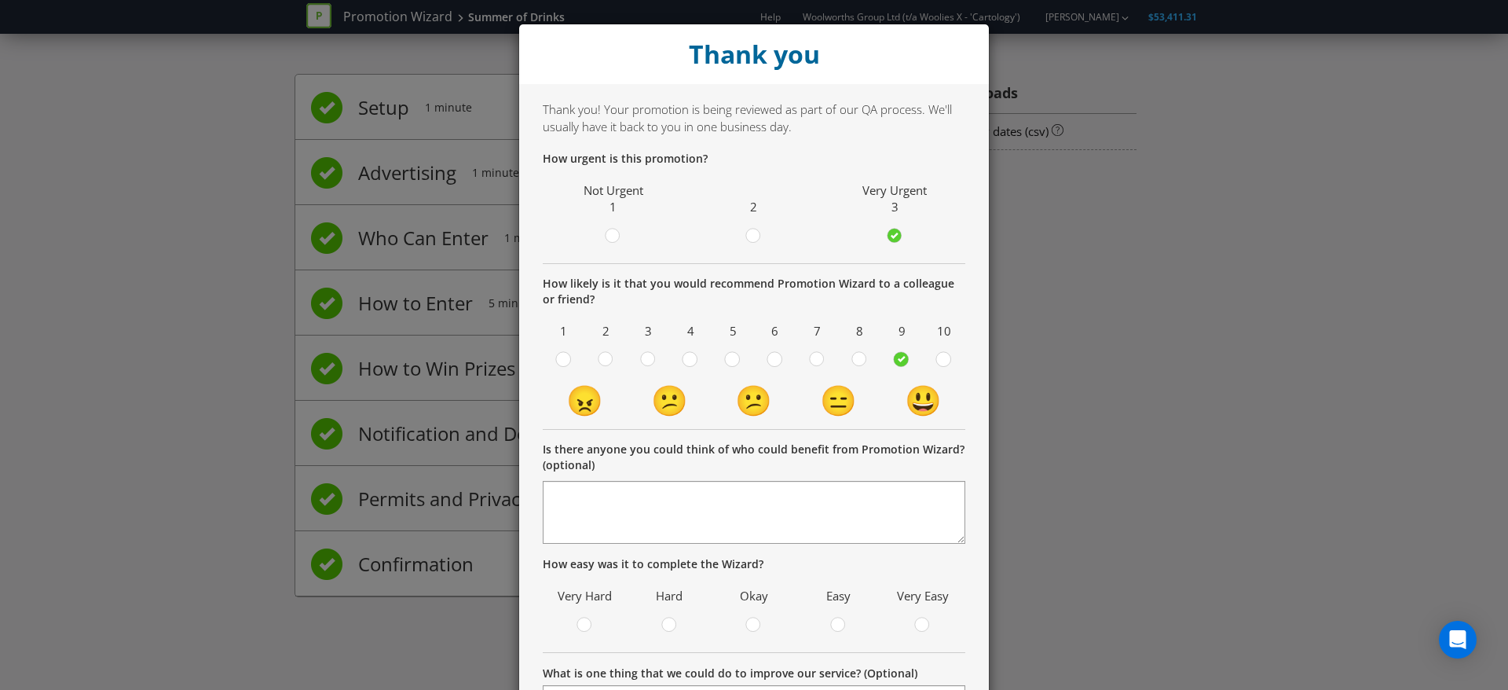
click at [826, 612] on div "Easy" at bounding box center [838, 610] width 69 height 52
click at [831, 626] on circle at bounding box center [838, 624] width 14 height 14
click at [0, 0] on input "radio" at bounding box center [0, 0] width 0 height 0
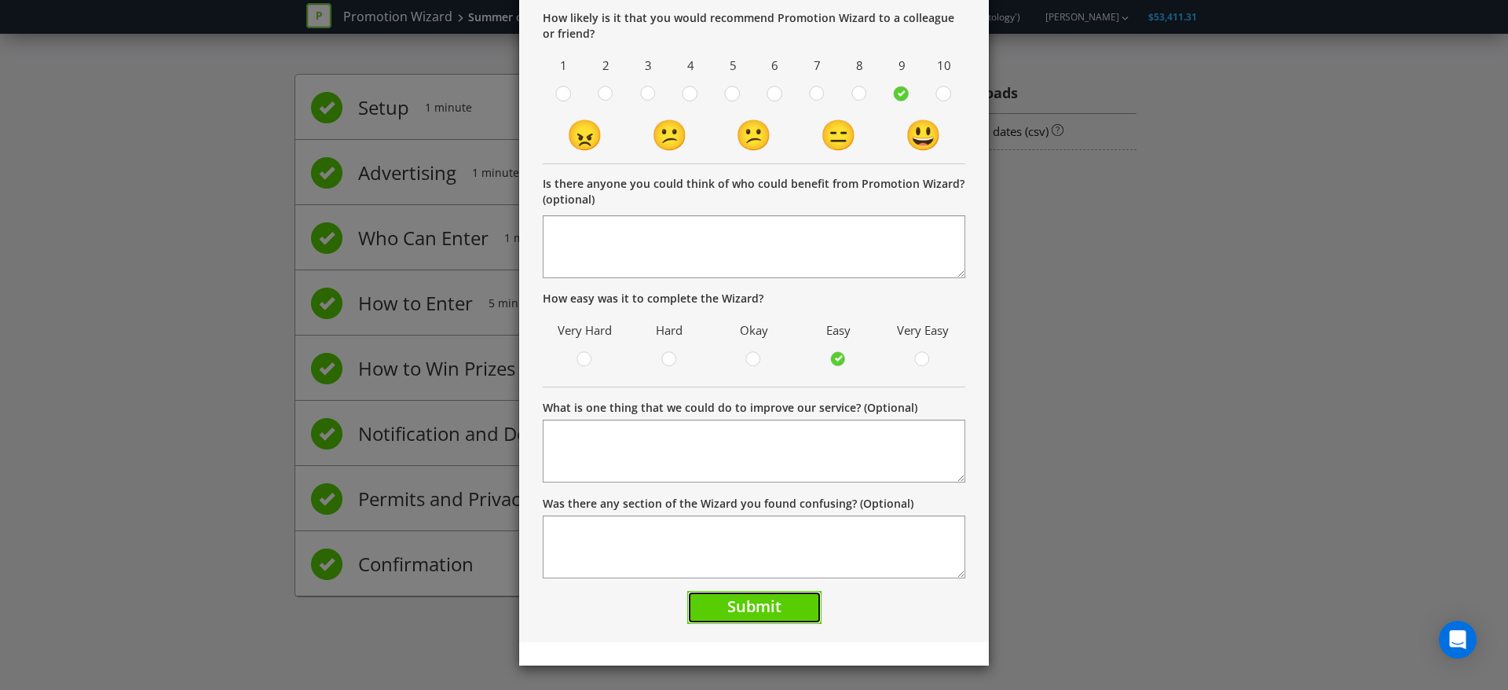
click at [771, 613] on span "Submit" at bounding box center [754, 605] width 54 height 21
